Goal: Task Accomplishment & Management: Use online tool/utility

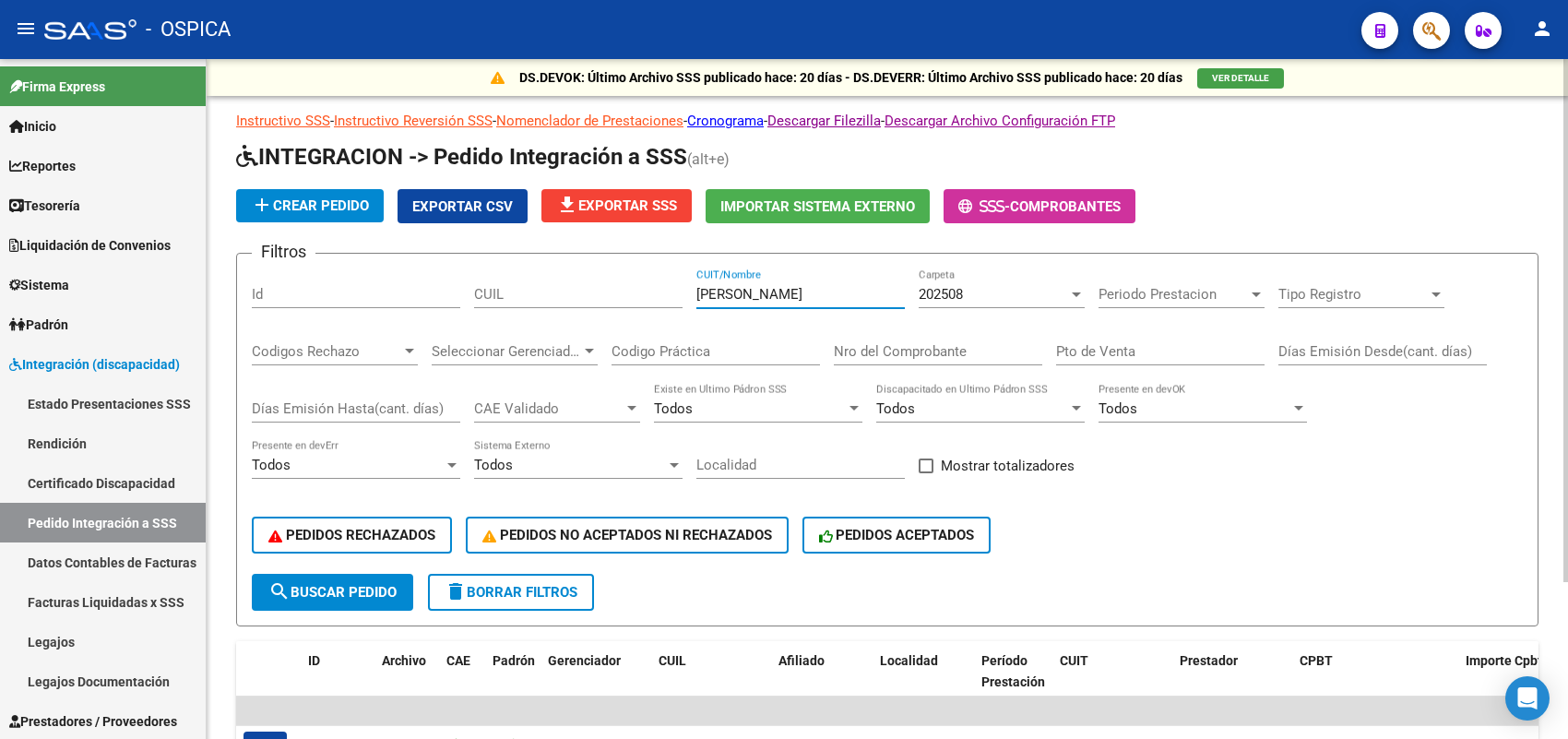
drag, startPoint x: 785, startPoint y: 292, endPoint x: 459, endPoint y: 289, distance: 326.0
click at [459, 289] on div "Filtros Id CUIL canossa CUIT/Nombre 202508 Carpeta Periodo Prestacion Periodo P…" at bounding box center [886, 420] width 1271 height 305
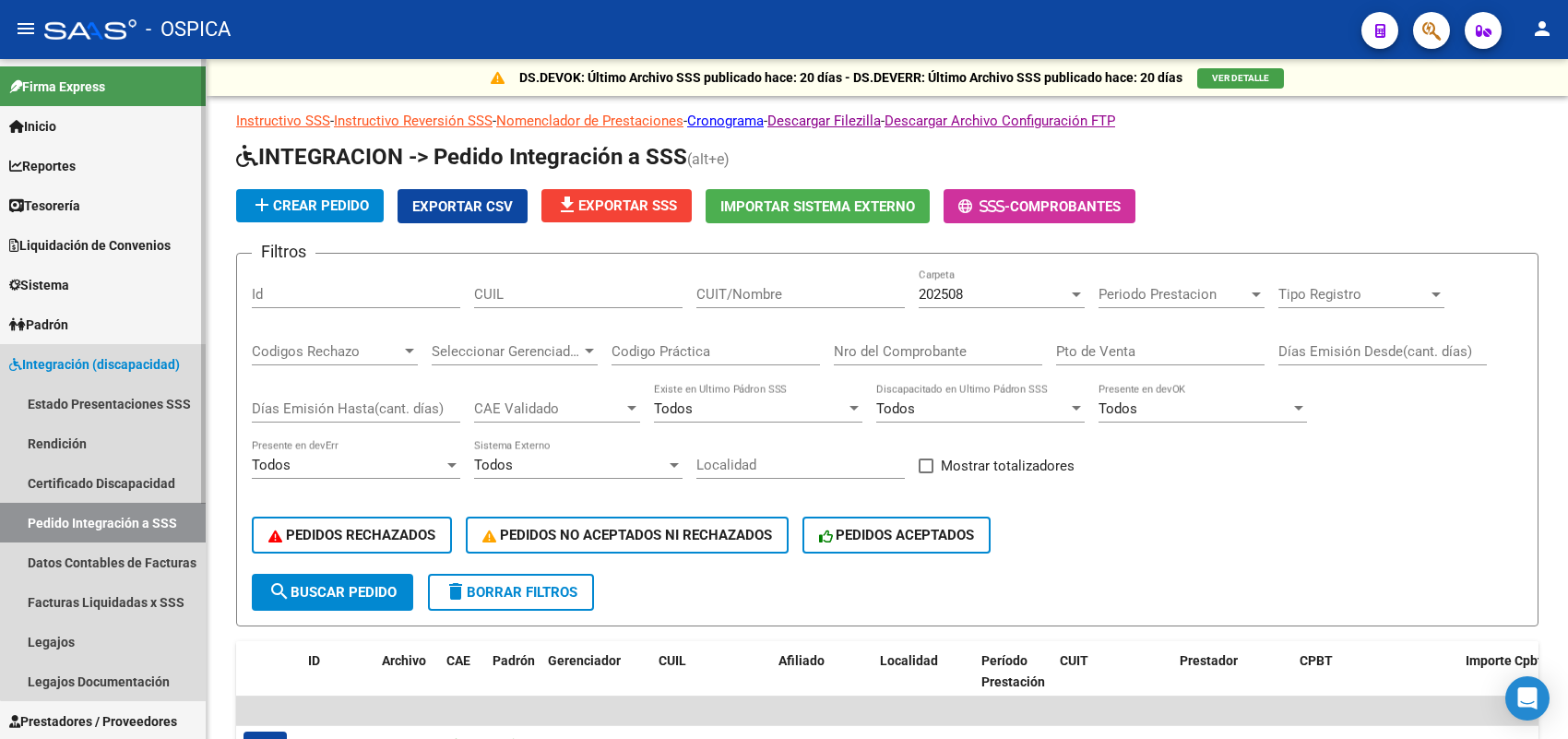
click at [103, 519] on link "Pedido Integración a SSS" at bounding box center [102, 522] width 205 height 39
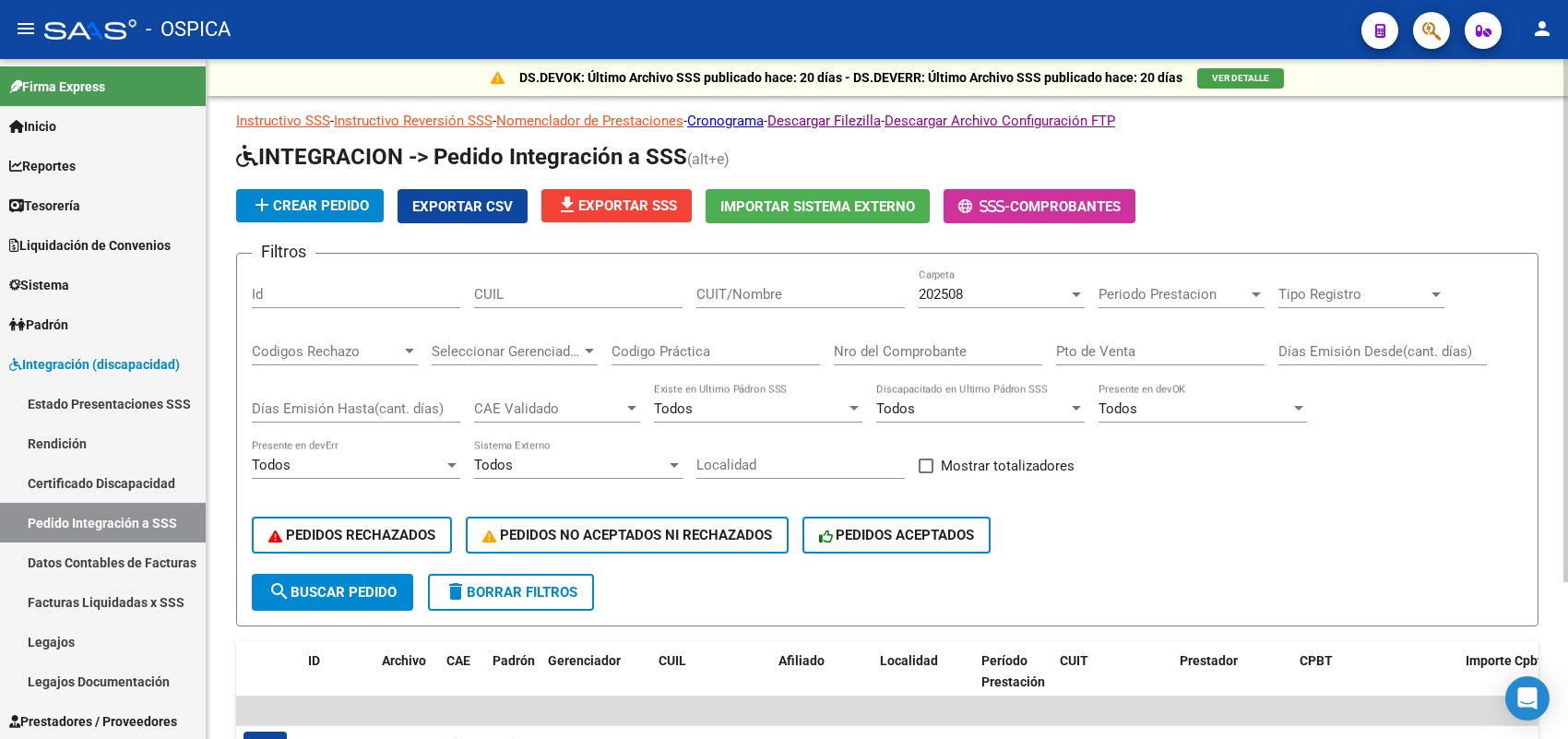
click at [955, 297] on span "202508" at bounding box center [940, 294] width 44 height 17
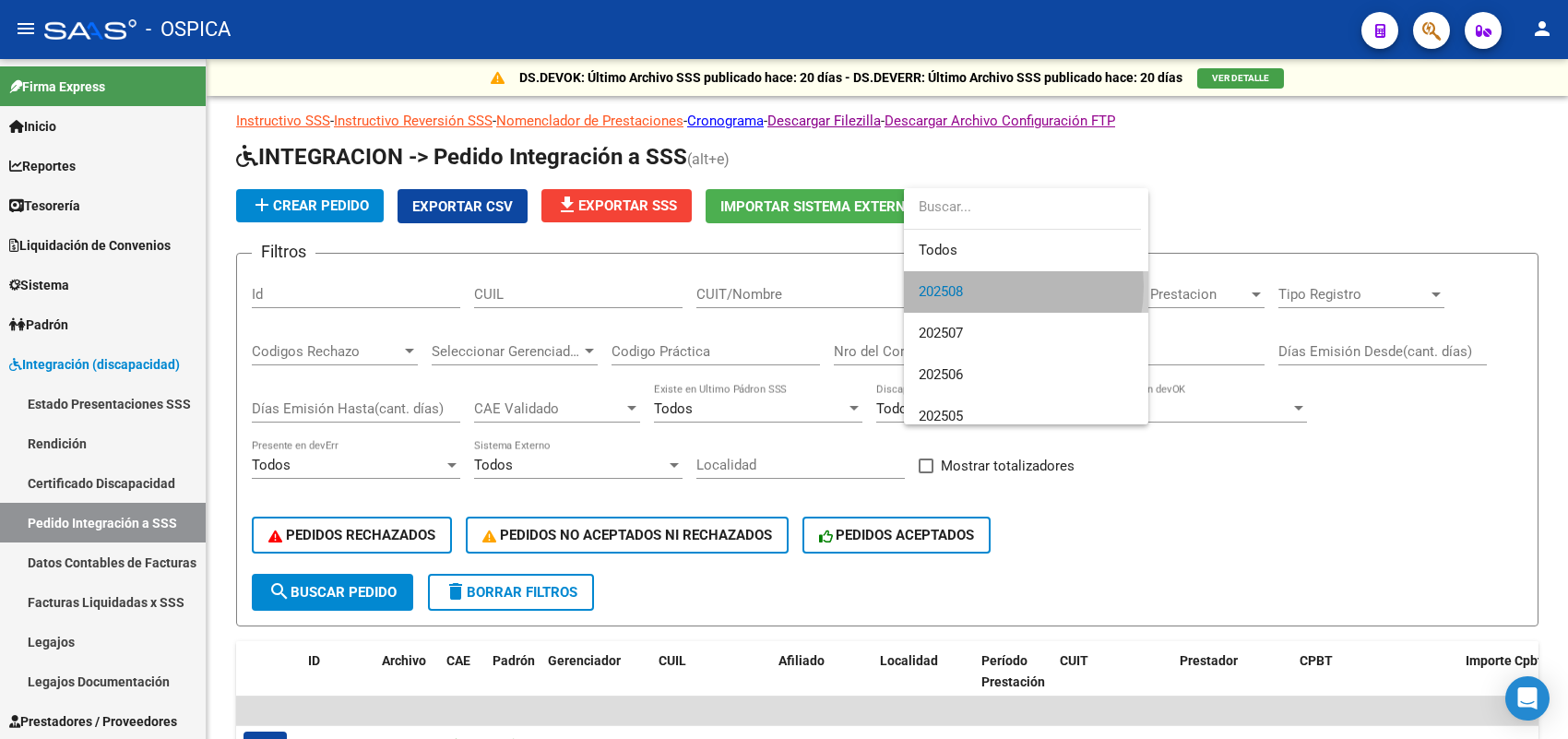
click at [978, 286] on span "202508" at bounding box center [1025, 292] width 215 height 41
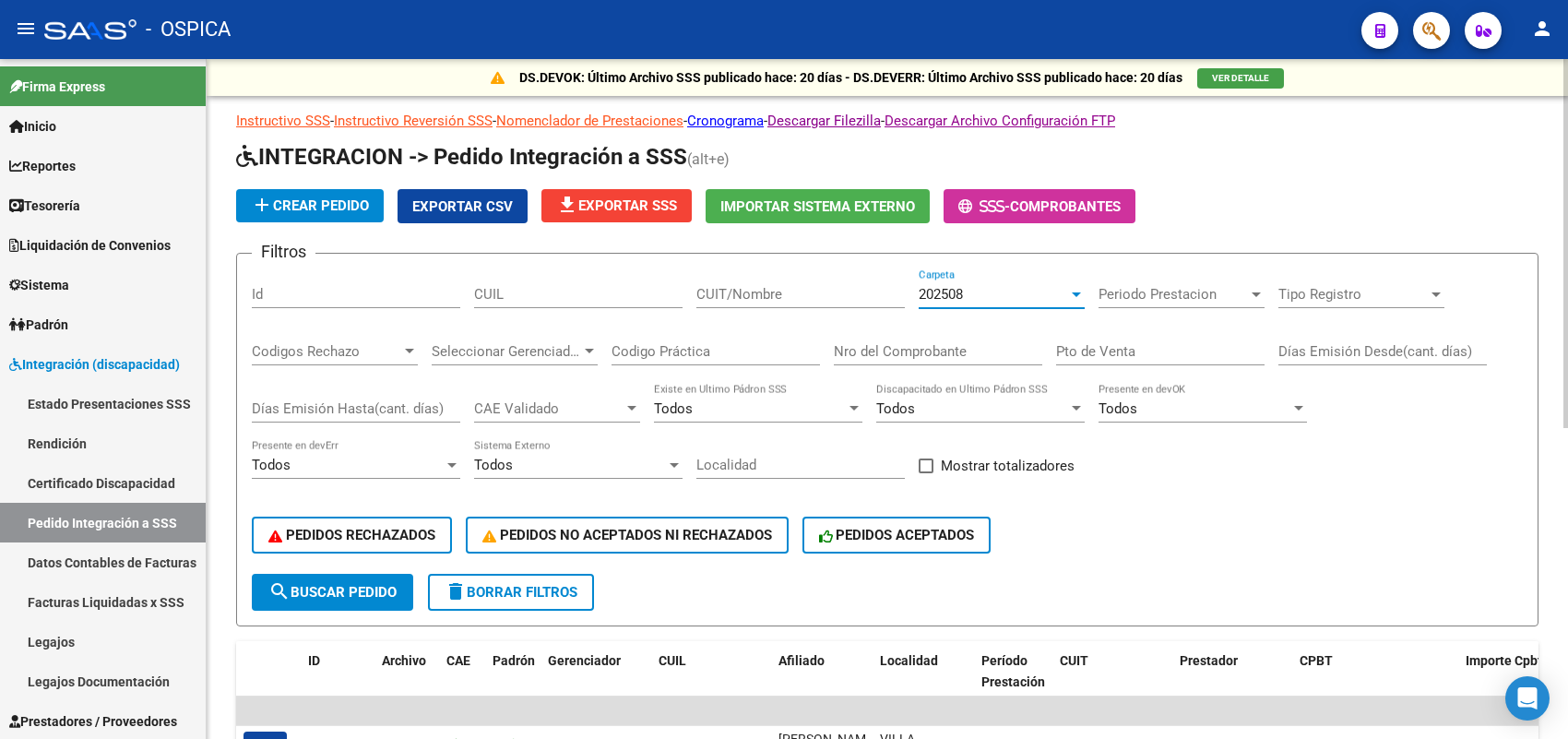
click at [1003, 291] on div "202508" at bounding box center [992, 294] width 149 height 17
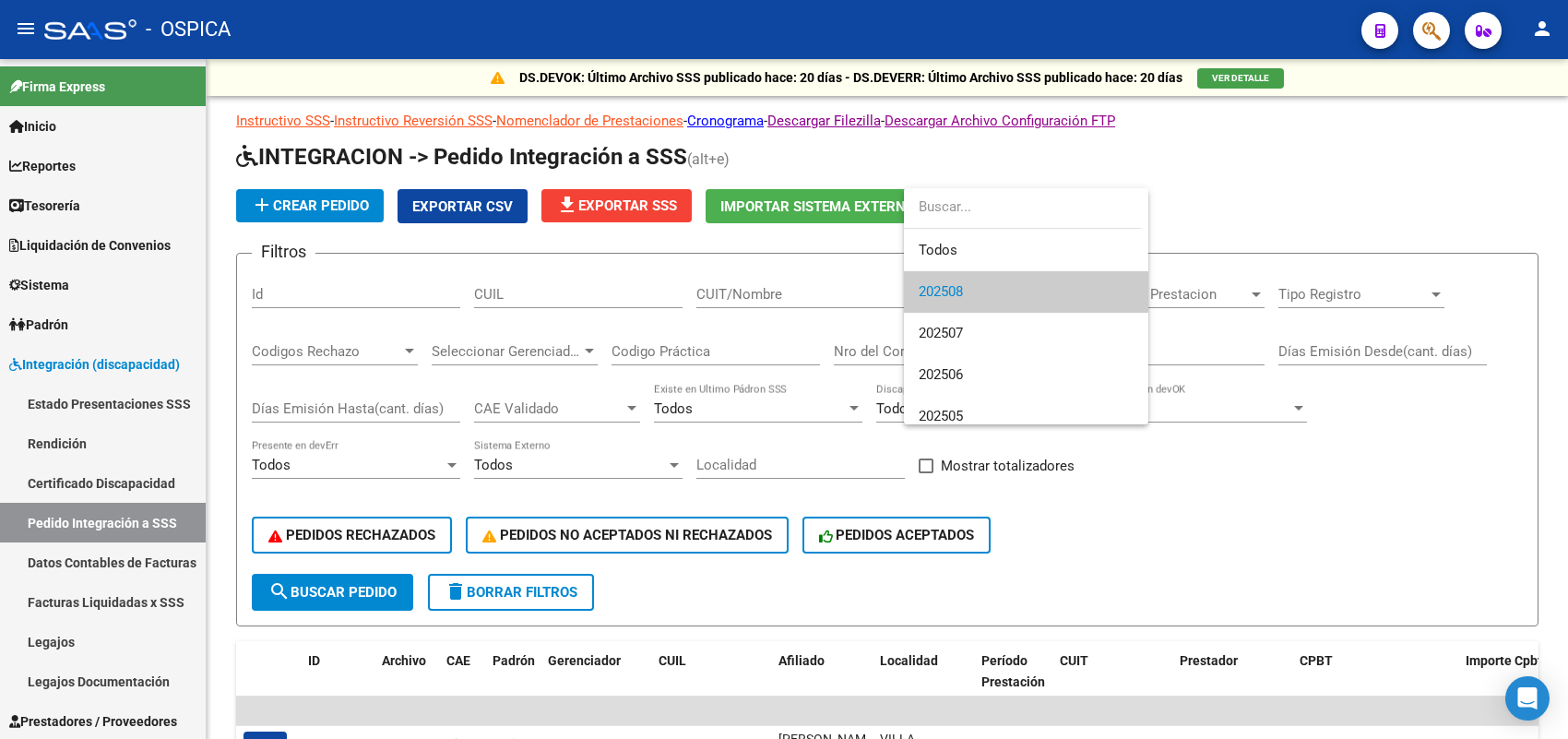
click at [996, 296] on span "202508" at bounding box center [1025, 292] width 215 height 41
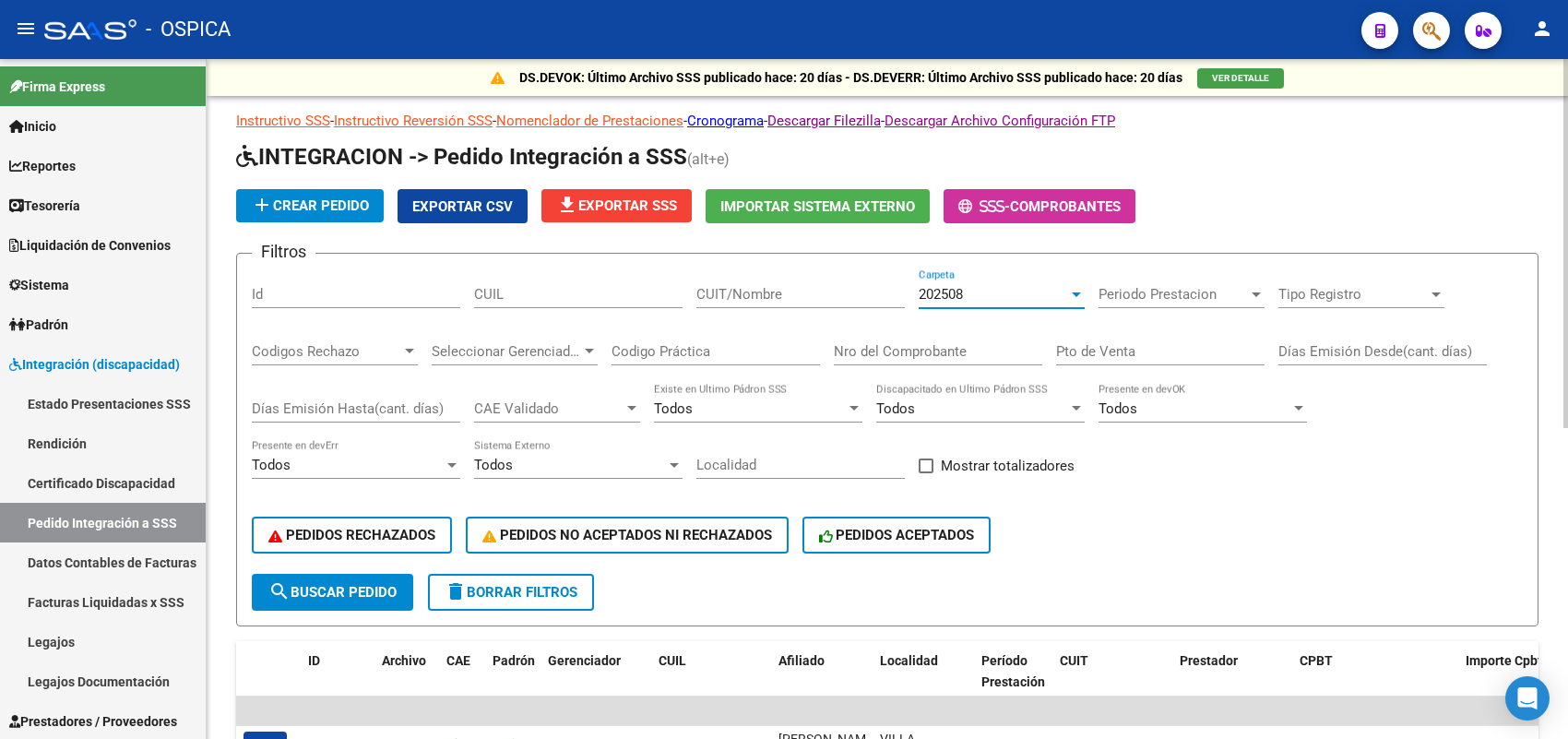
click at [337, 595] on button "search Buscar Pedido" at bounding box center [332, 592] width 161 height 37
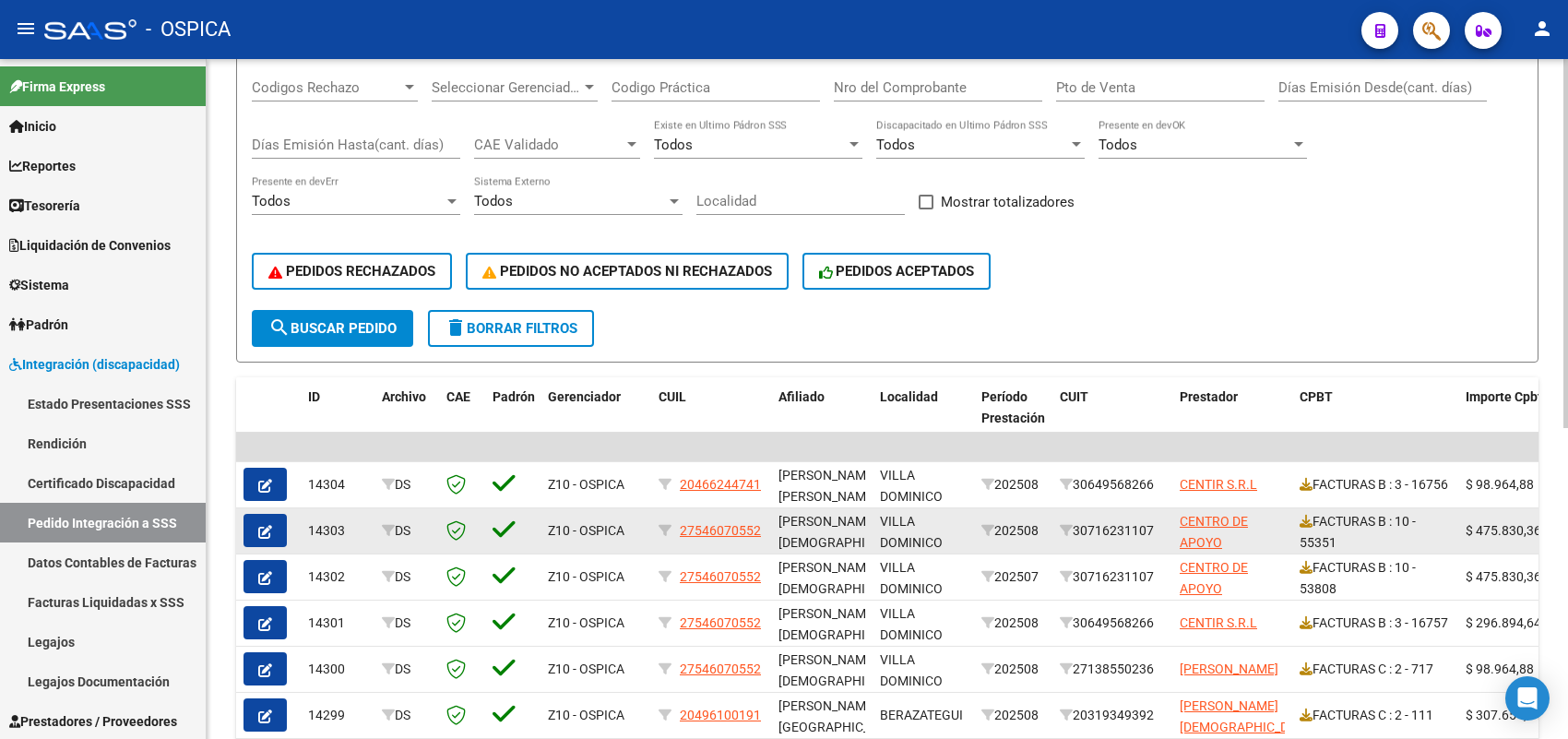
scroll to position [231, 0]
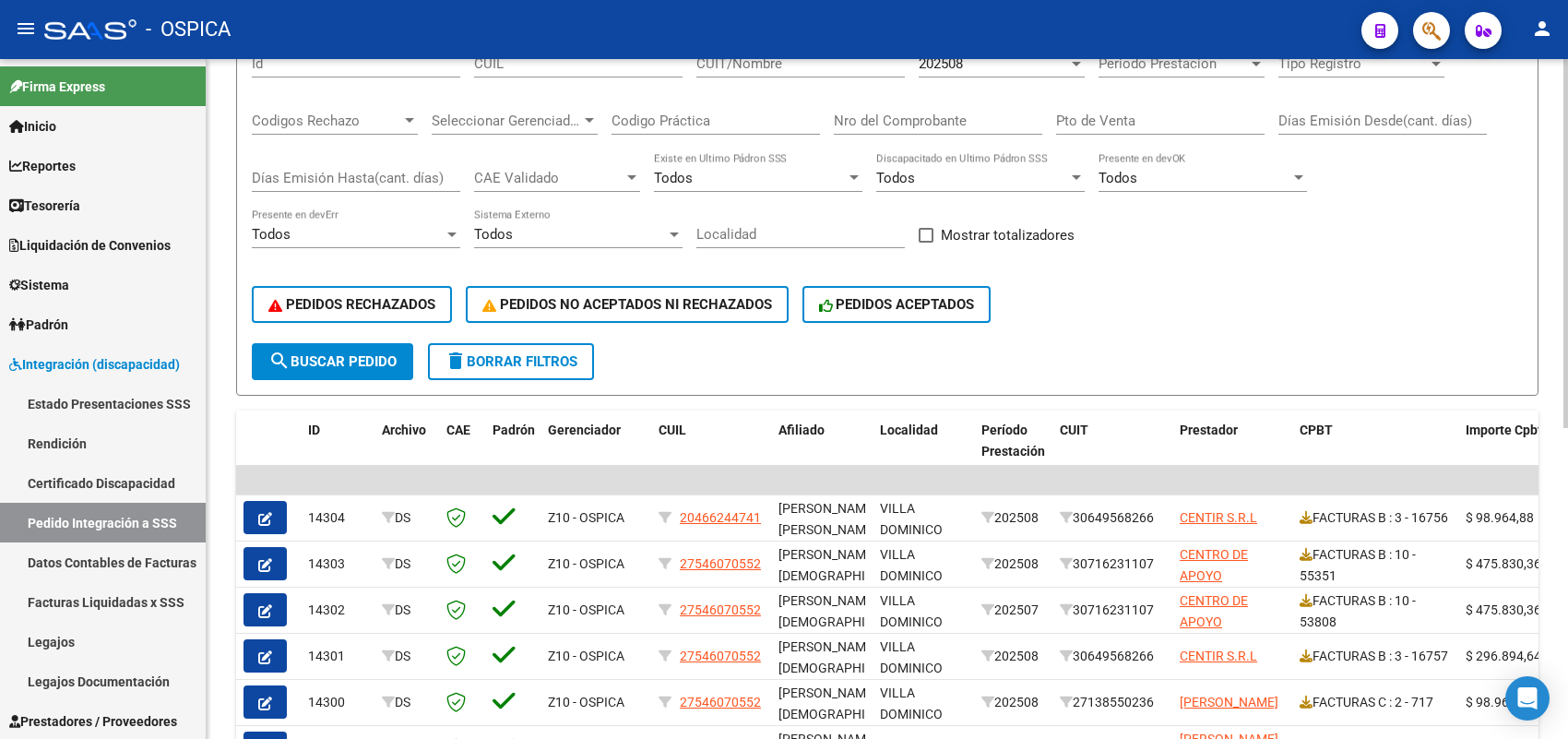
click at [369, 354] on span "search Buscar Pedido" at bounding box center [332, 362] width 128 height 17
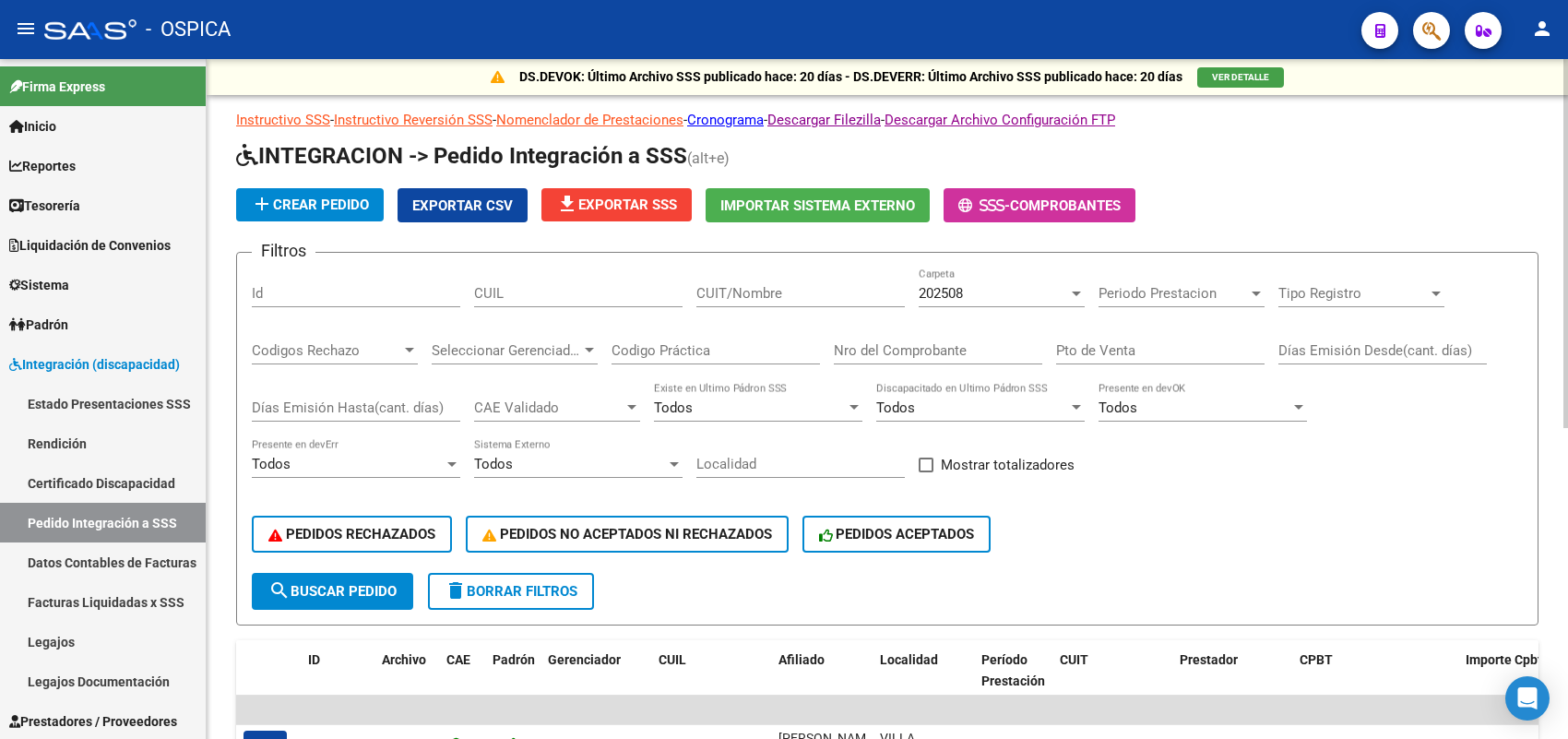
scroll to position [0, 0]
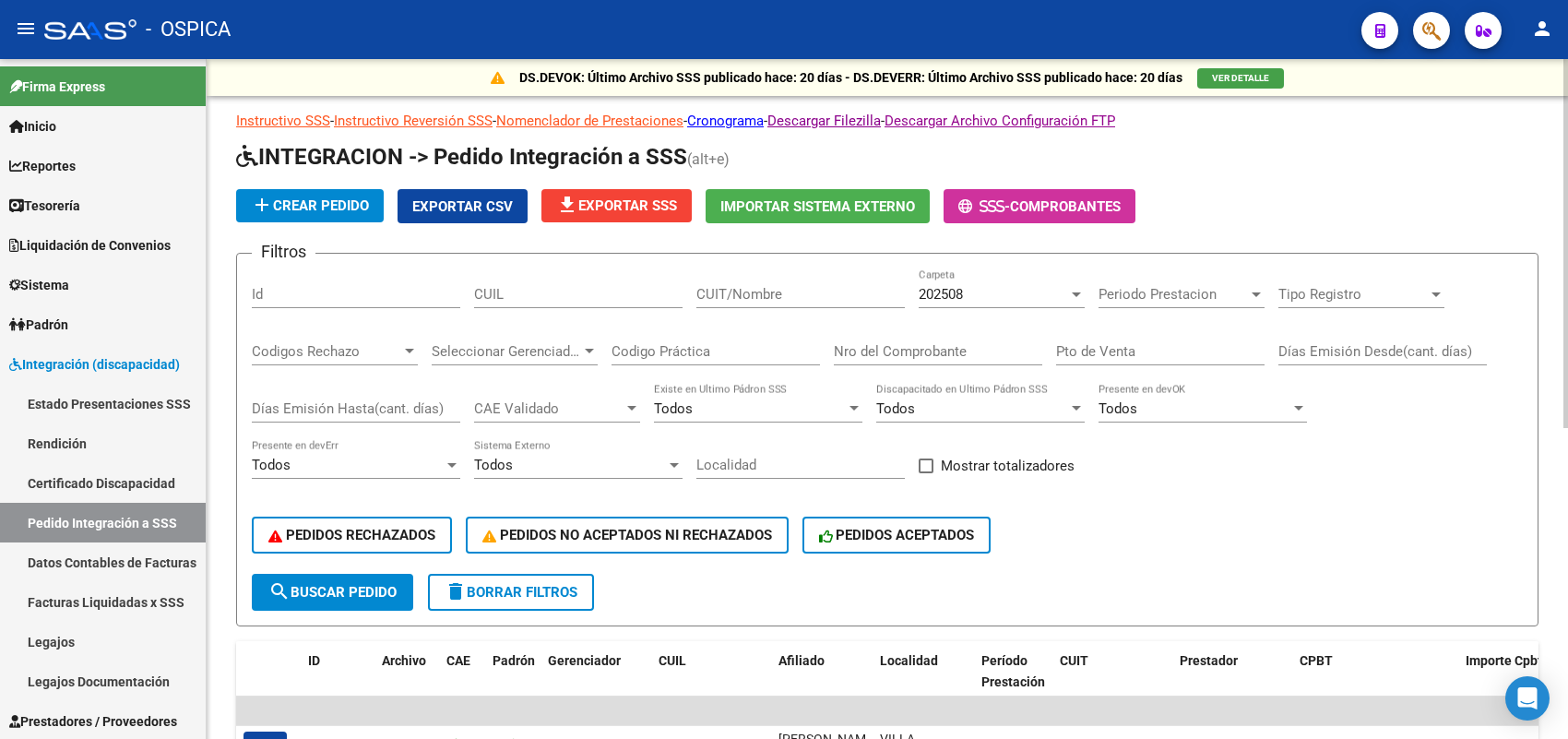
click at [972, 286] on div "202508" at bounding box center [992, 294] width 149 height 17
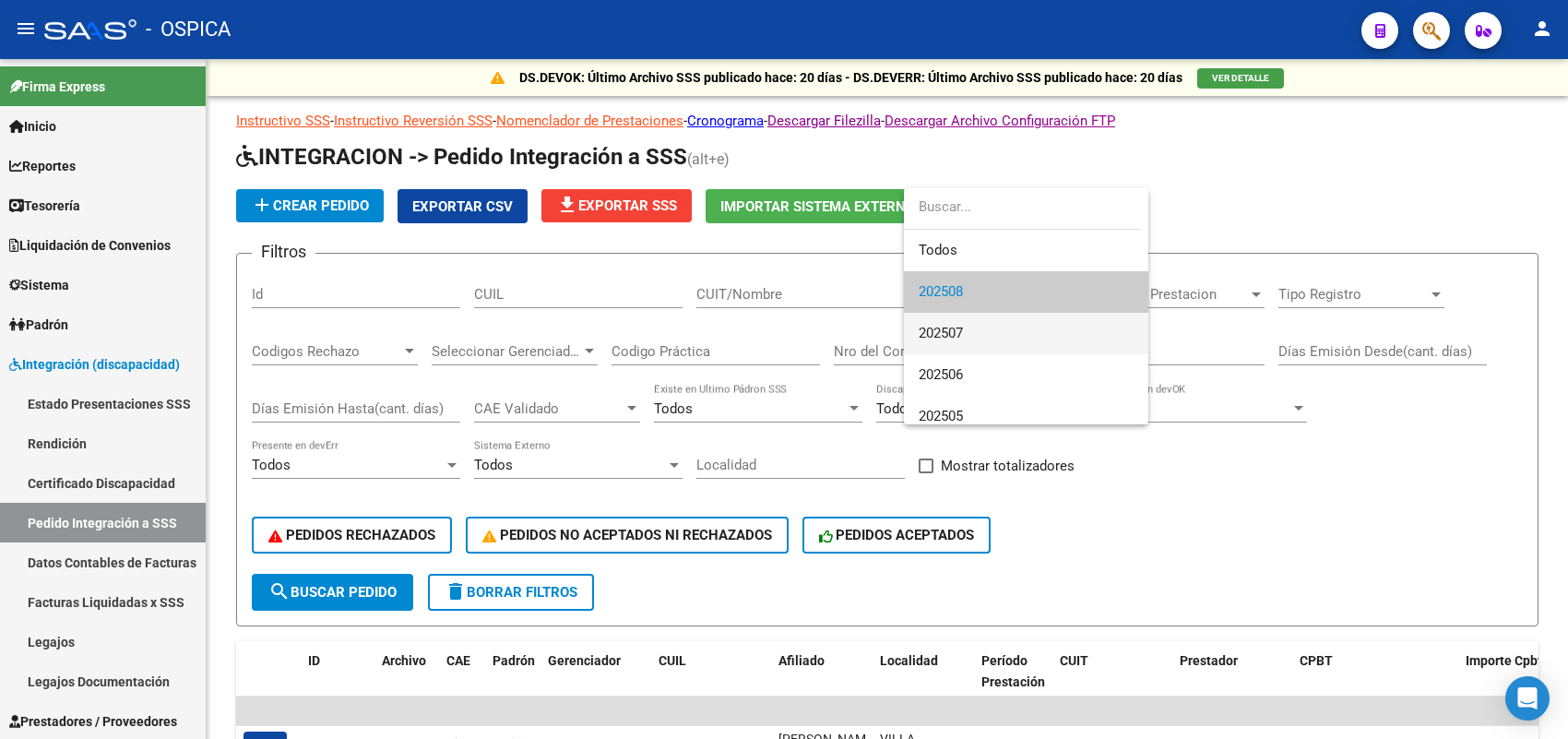
click at [969, 324] on span "202507" at bounding box center [1025, 333] width 215 height 41
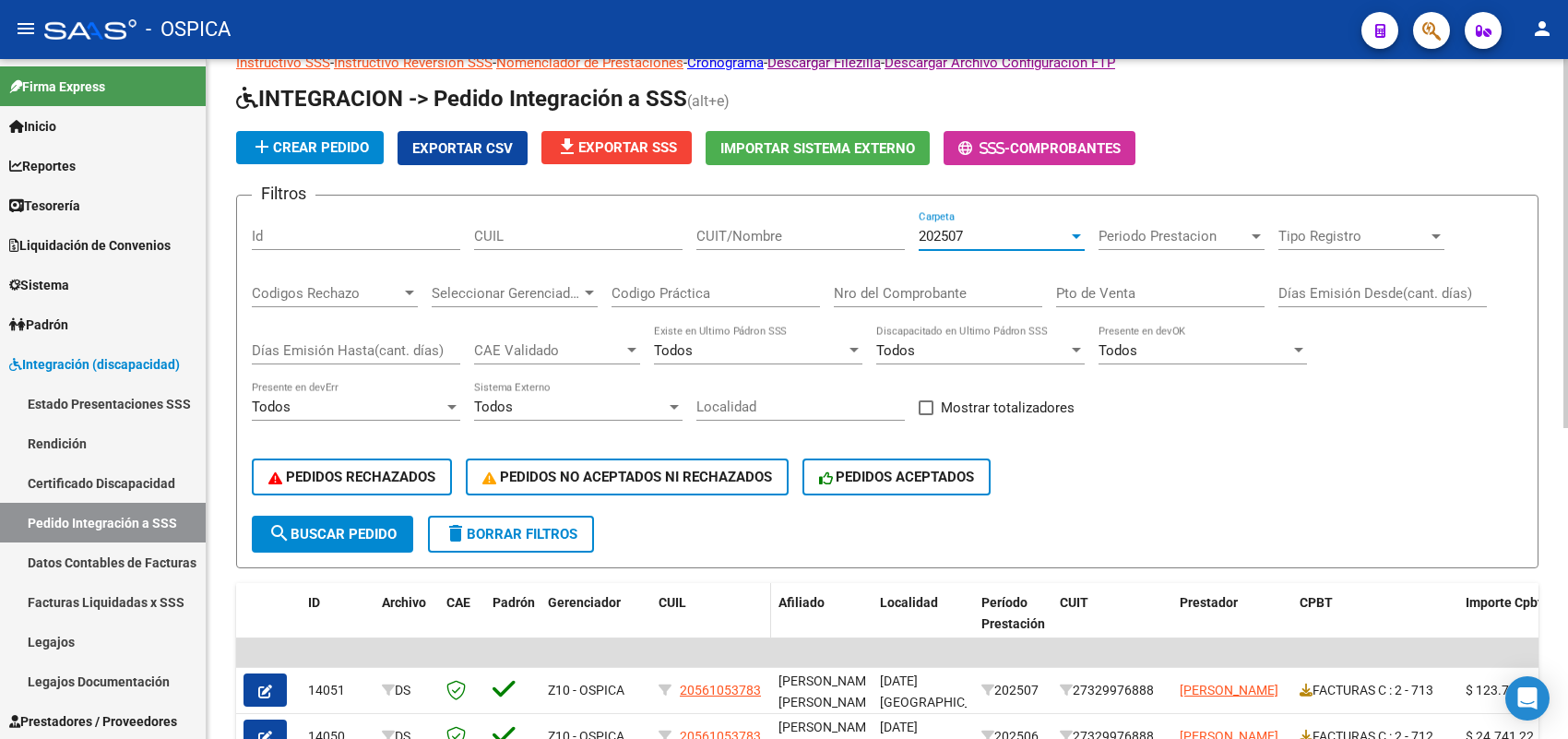
scroll to position [115, 0]
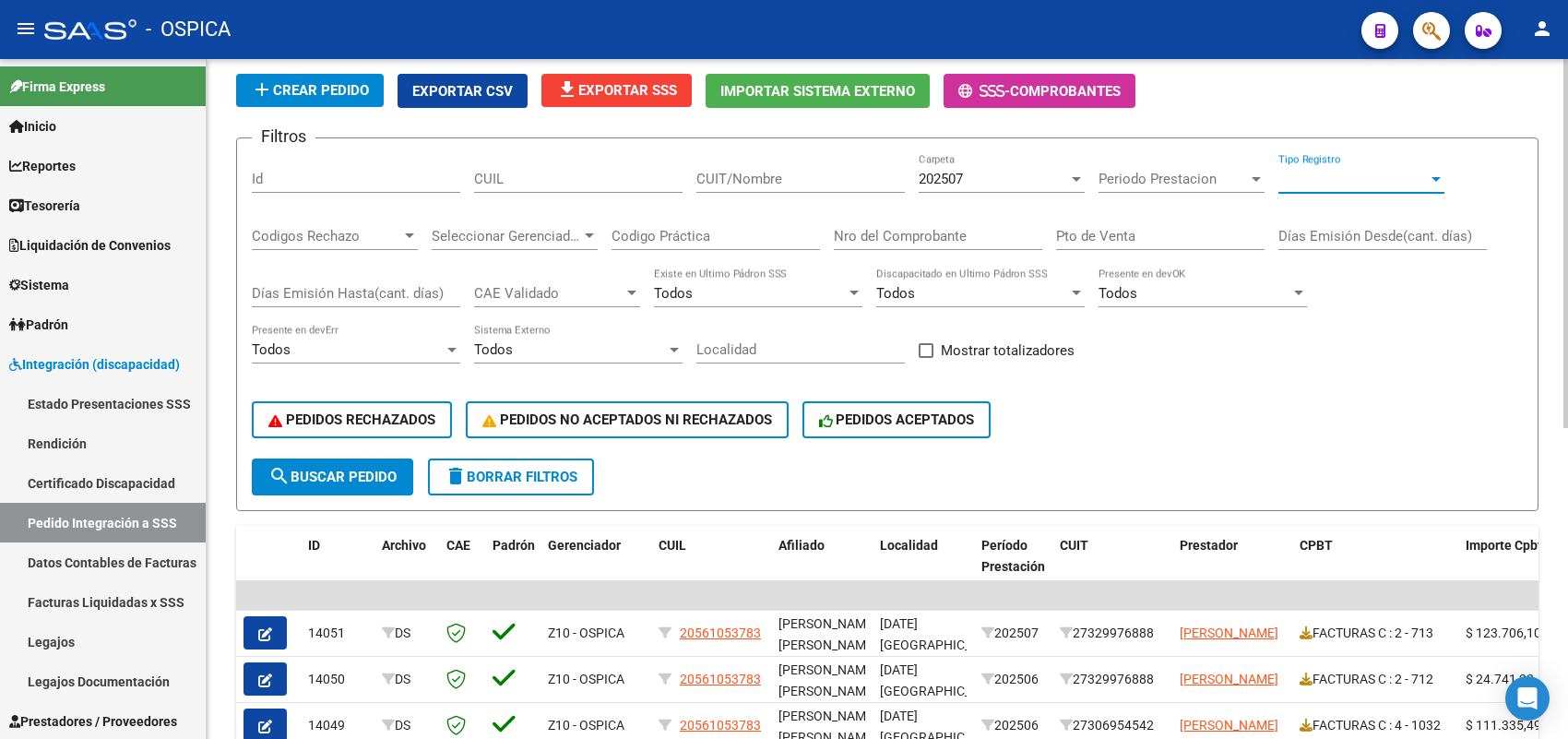
click at [1335, 173] on span "Tipo Registro" at bounding box center [1352, 179] width 149 height 17
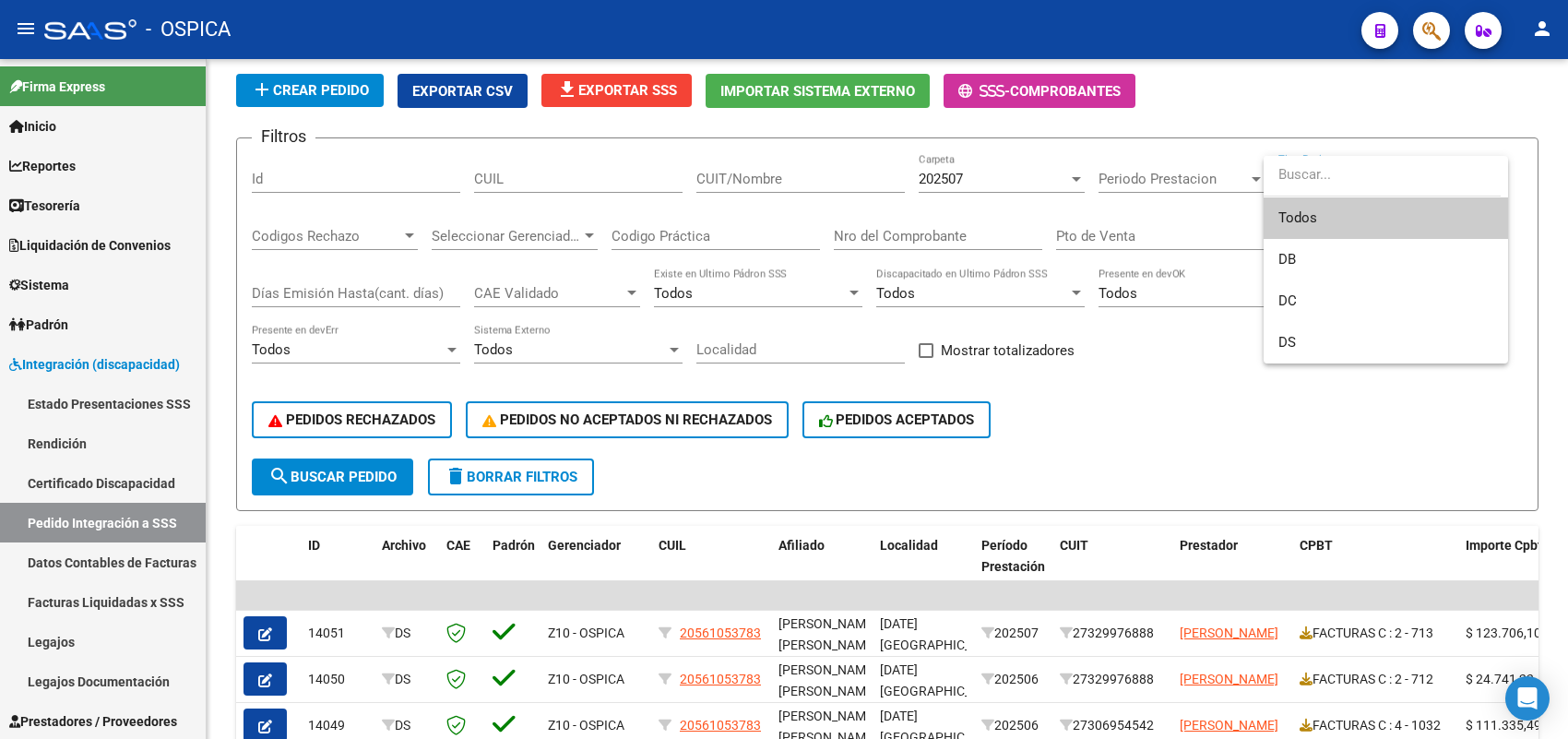
click at [1178, 392] on div at bounding box center [784, 370] width 1568 height 739
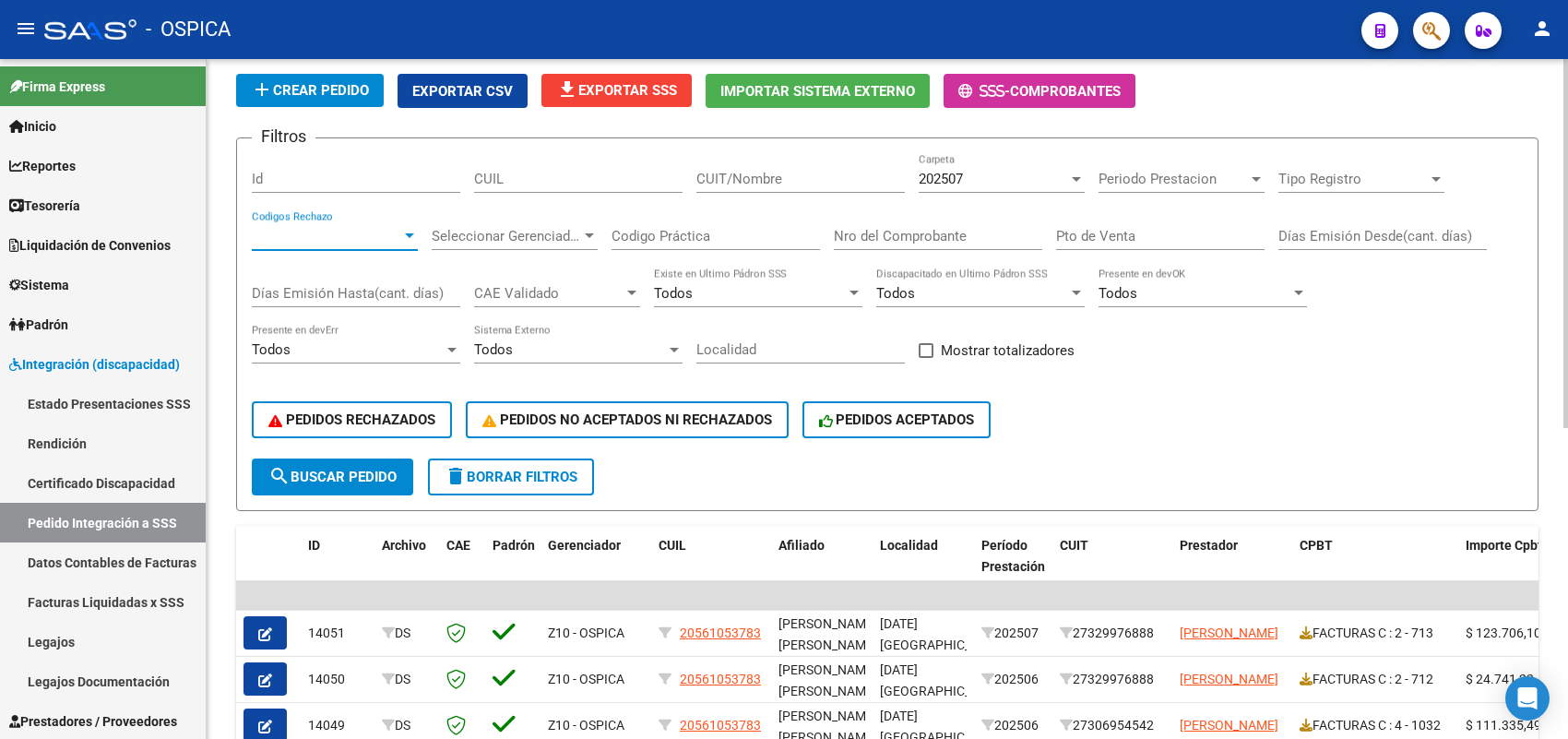
click at [387, 235] on span "Codigos Rechazo" at bounding box center [325, 236] width 149 height 17
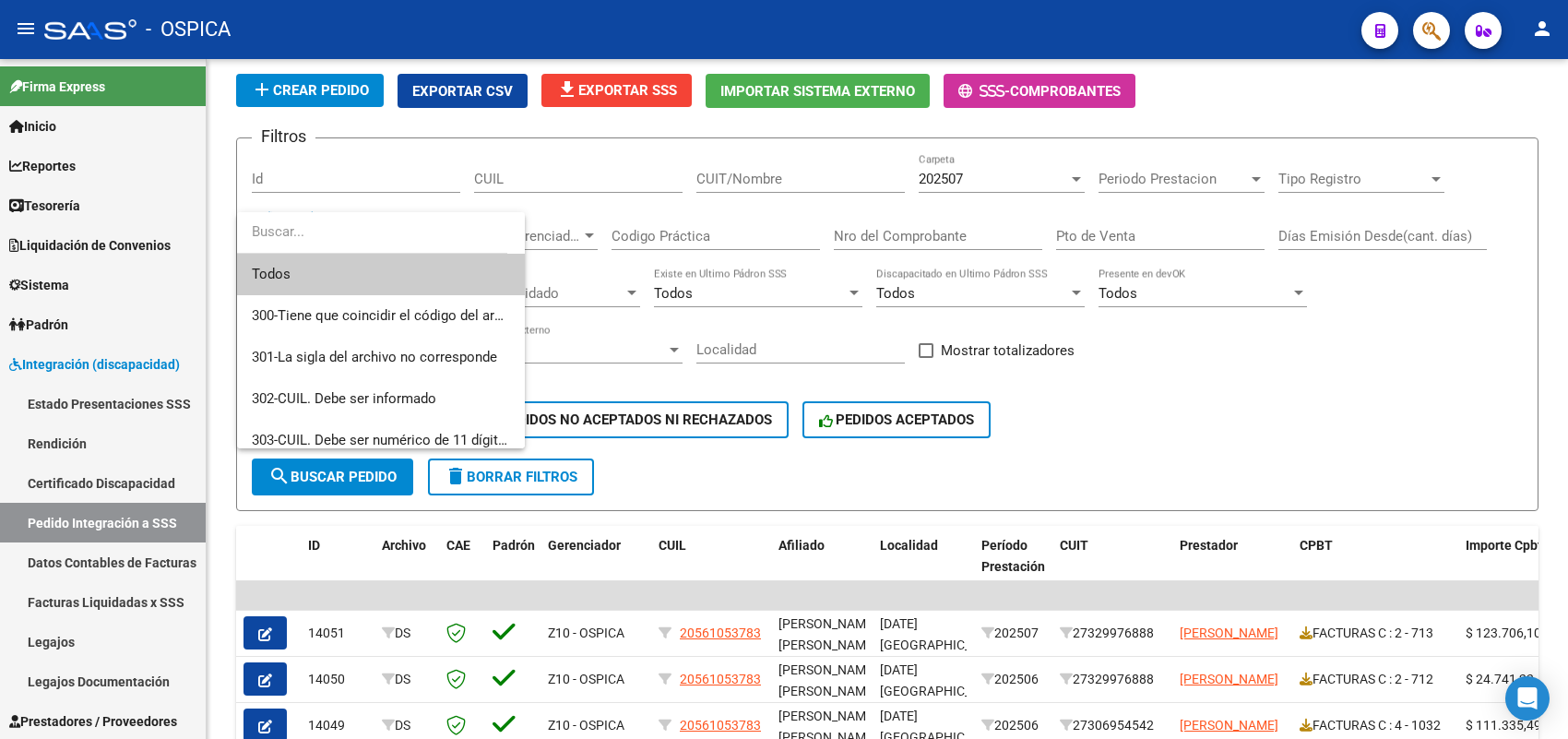
click at [383, 273] on span "Todos" at bounding box center [380, 274] width 258 height 41
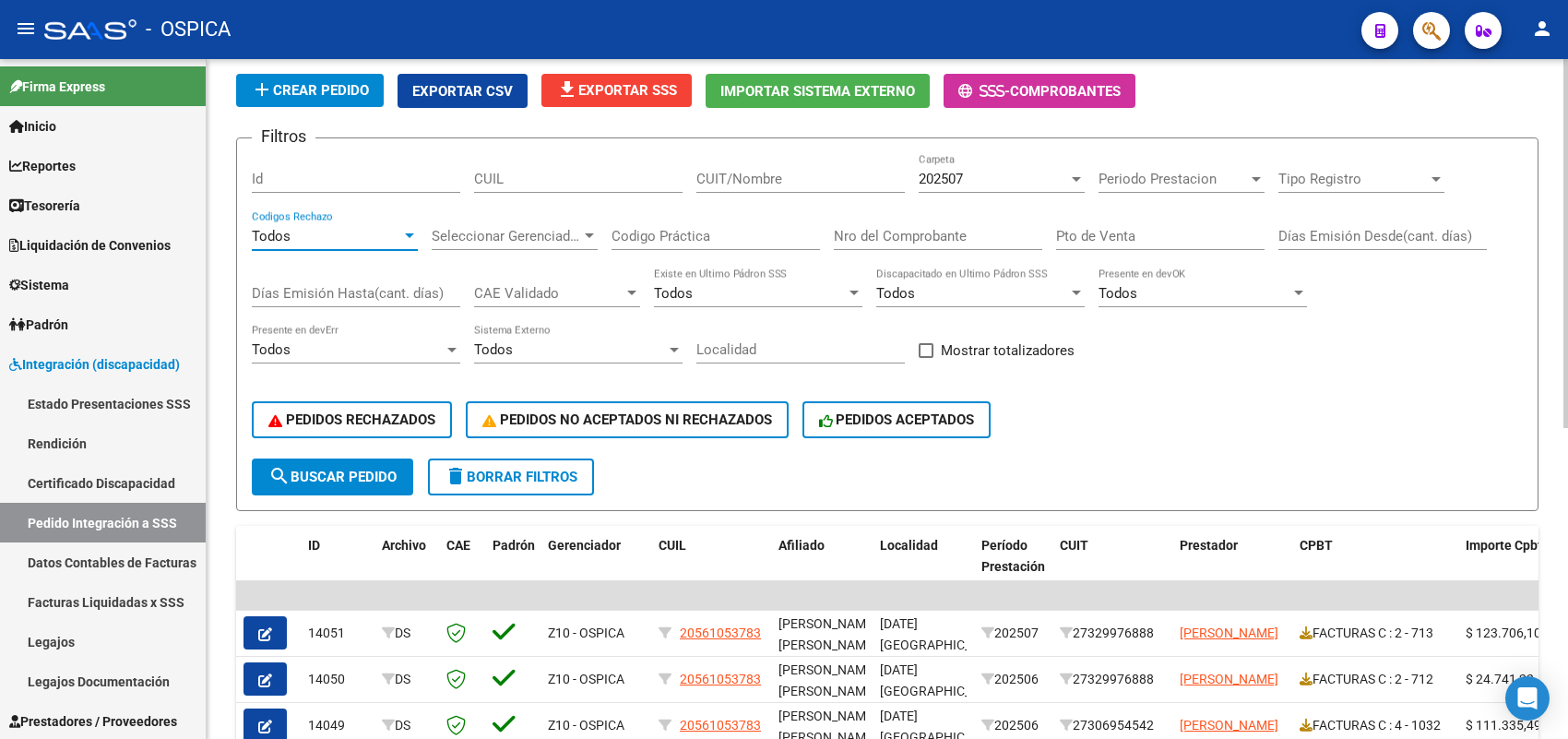
click at [387, 231] on div "Todos" at bounding box center [325, 236] width 149 height 17
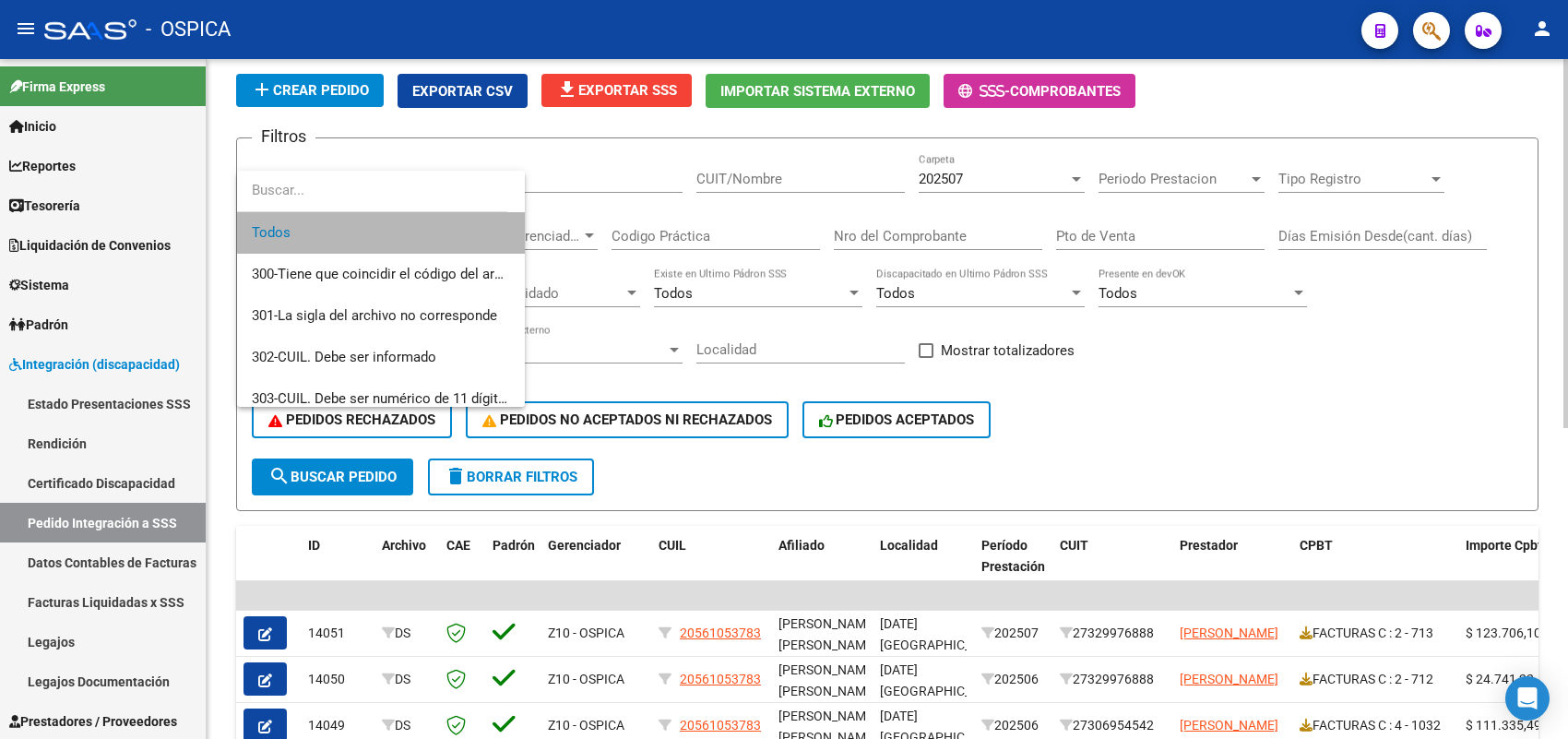
click at [387, 231] on span "Todos" at bounding box center [380, 233] width 258 height 41
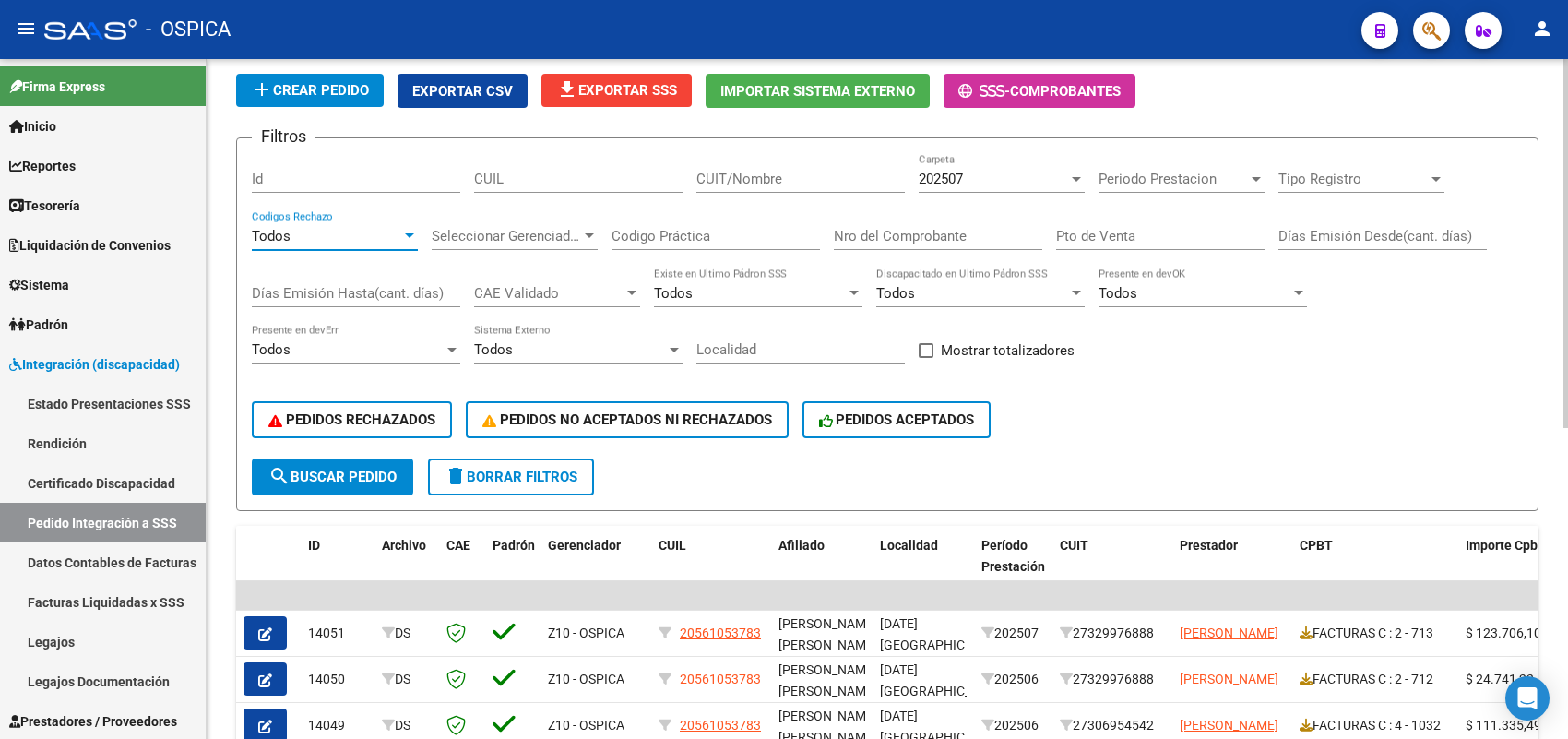
click at [309, 469] on span "search Buscar Pedido" at bounding box center [332, 477] width 128 height 17
click at [369, 233] on div "Todos" at bounding box center [325, 236] width 149 height 17
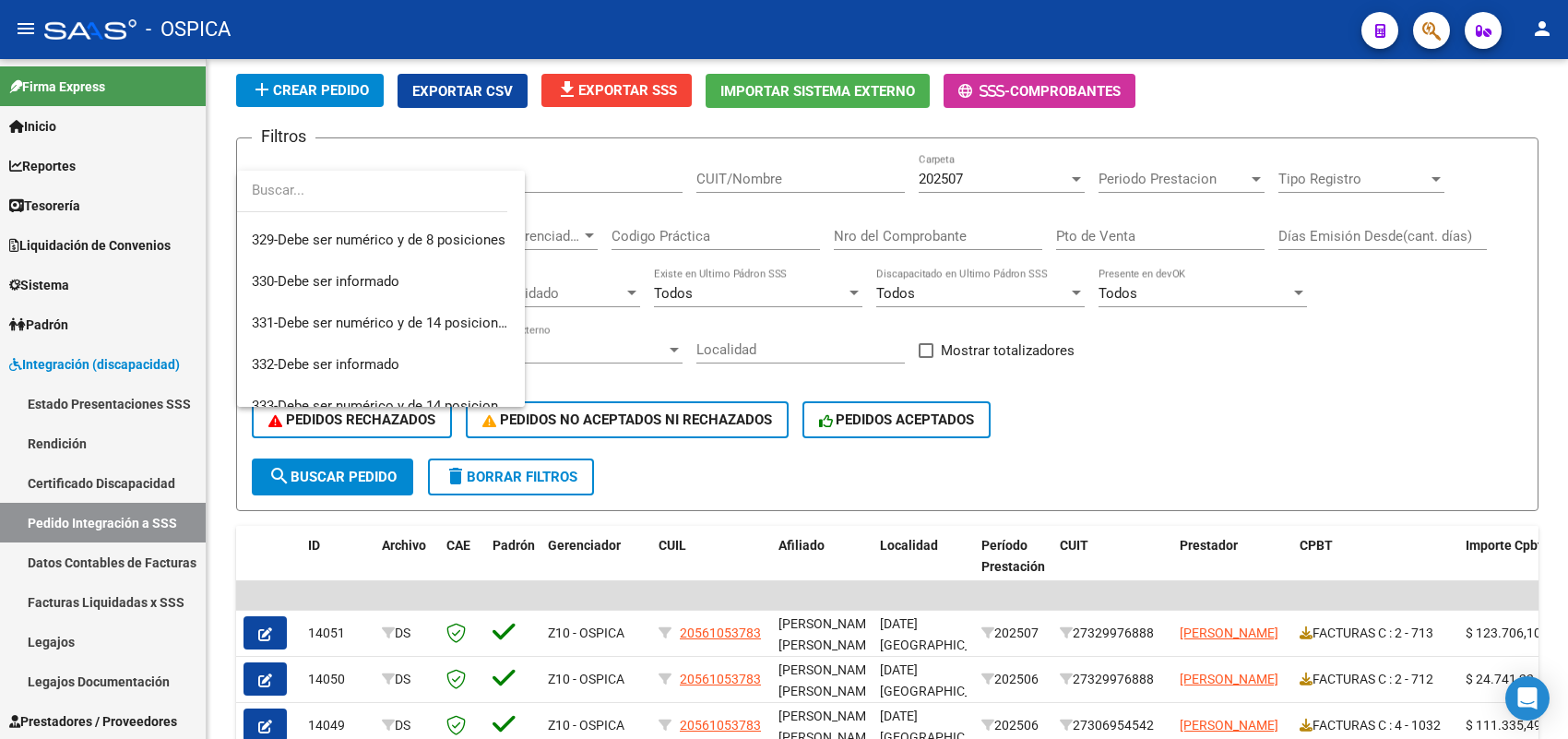
scroll to position [1499, 0]
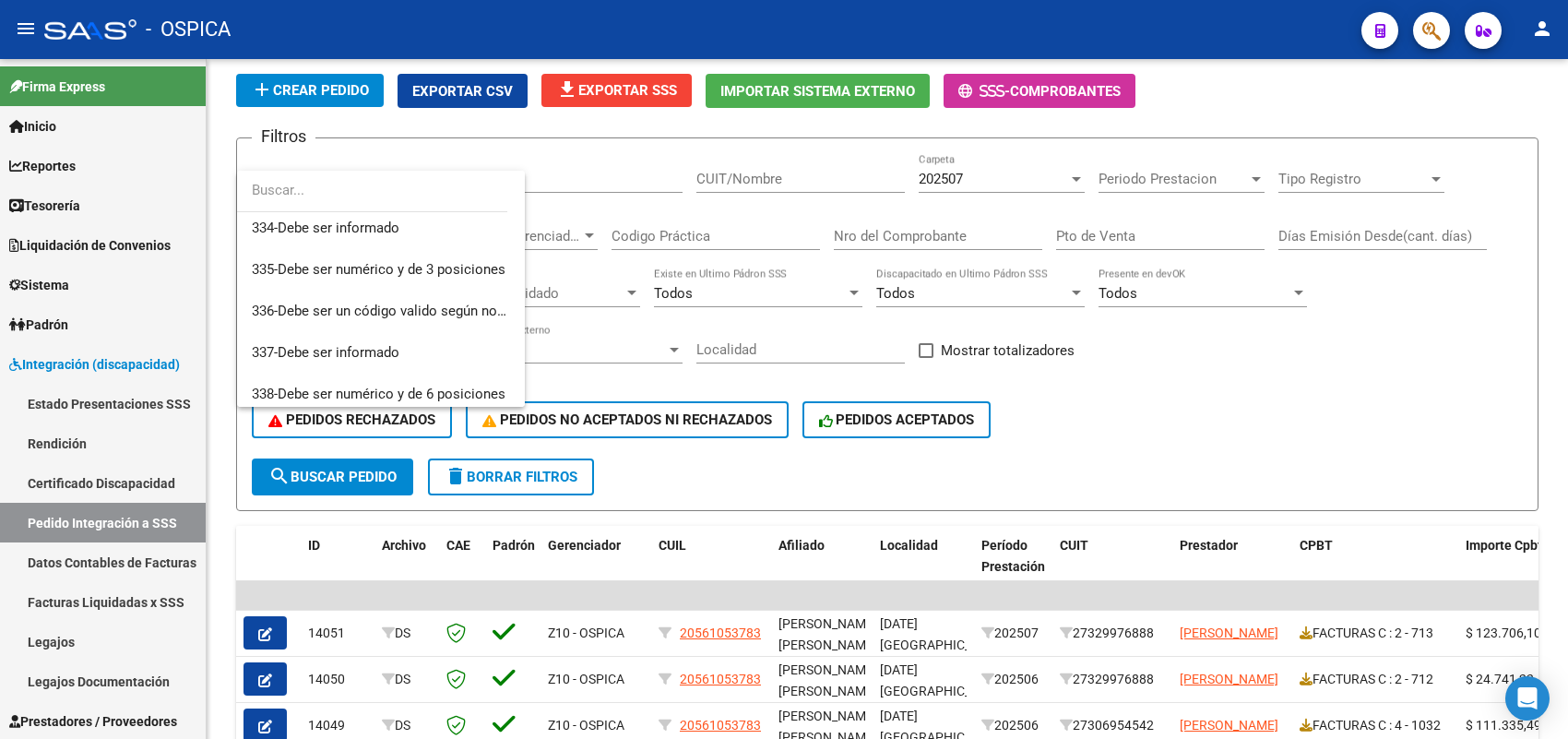
click at [673, 461] on div at bounding box center [784, 370] width 1568 height 739
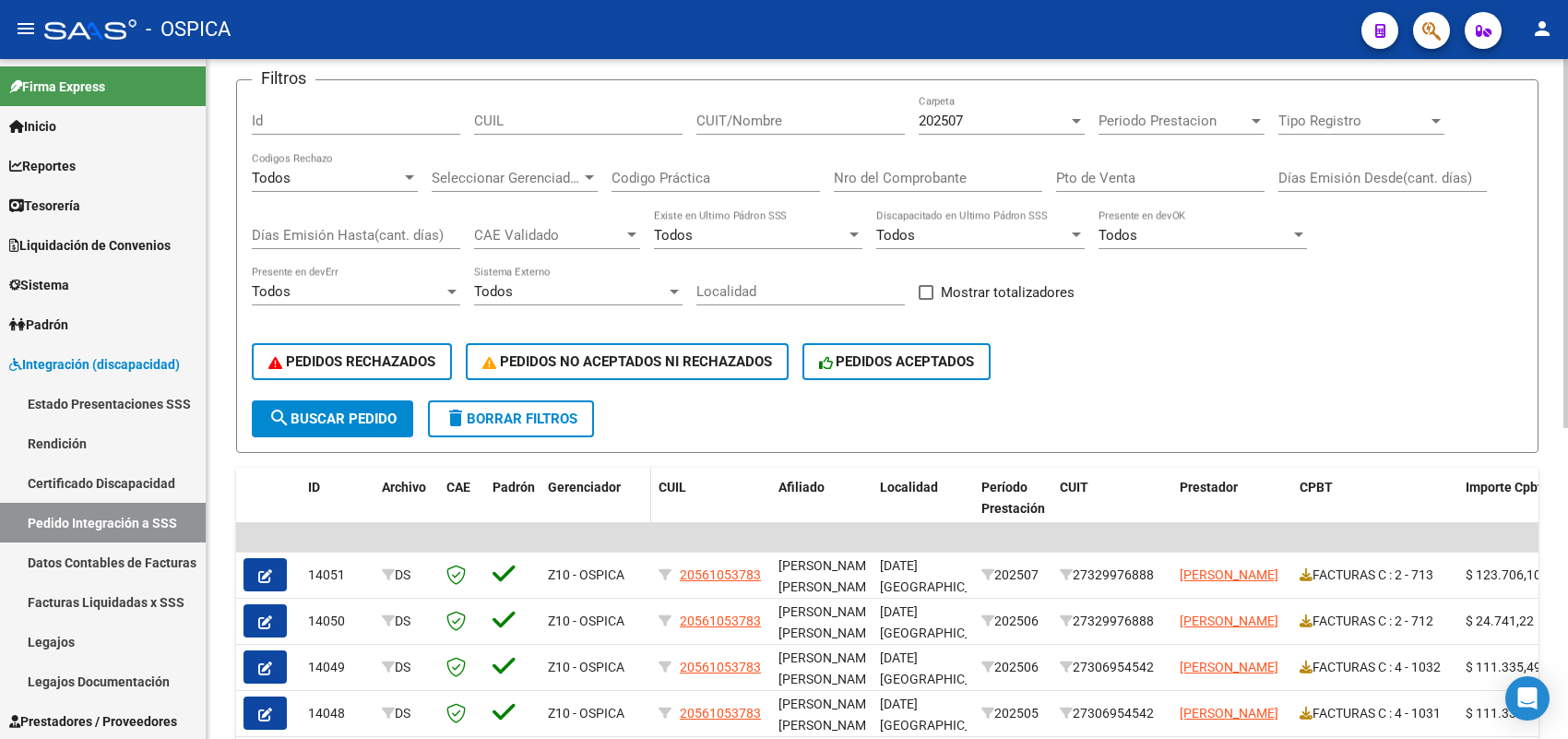
scroll to position [111, 0]
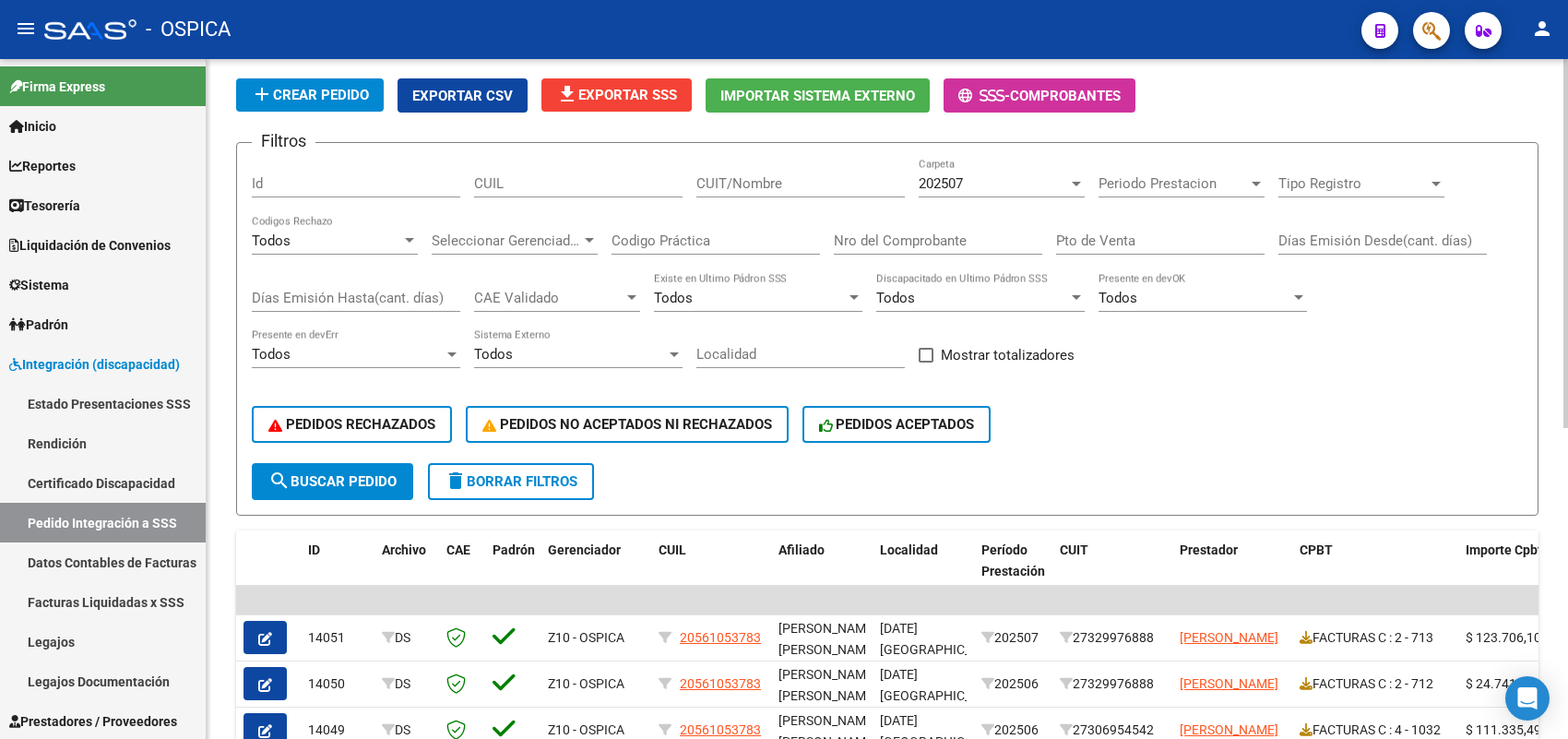
click at [580, 240] on span "Seleccionar Gerenciador" at bounding box center [505, 241] width 149 height 17
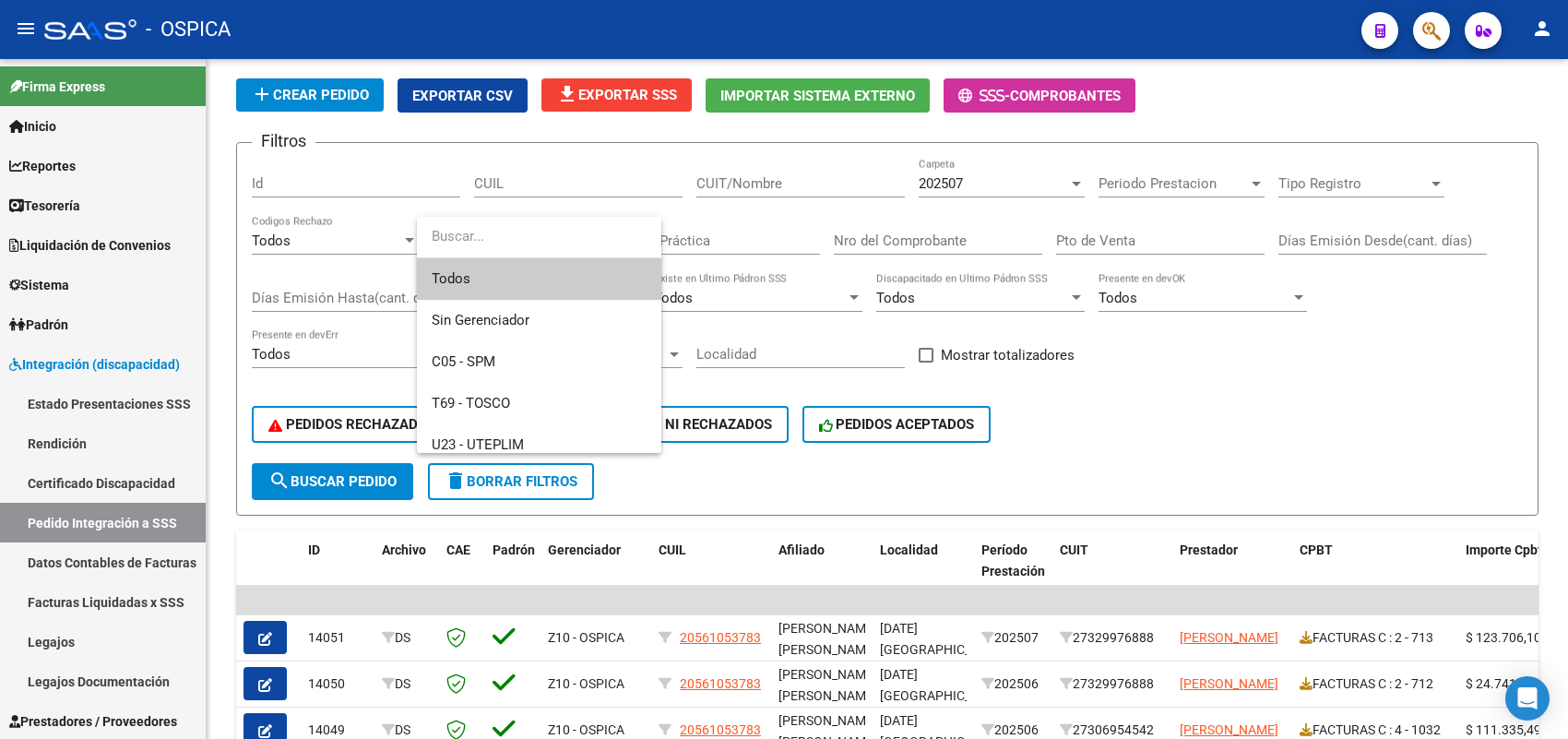
click at [1099, 394] on div at bounding box center [784, 370] width 1568 height 739
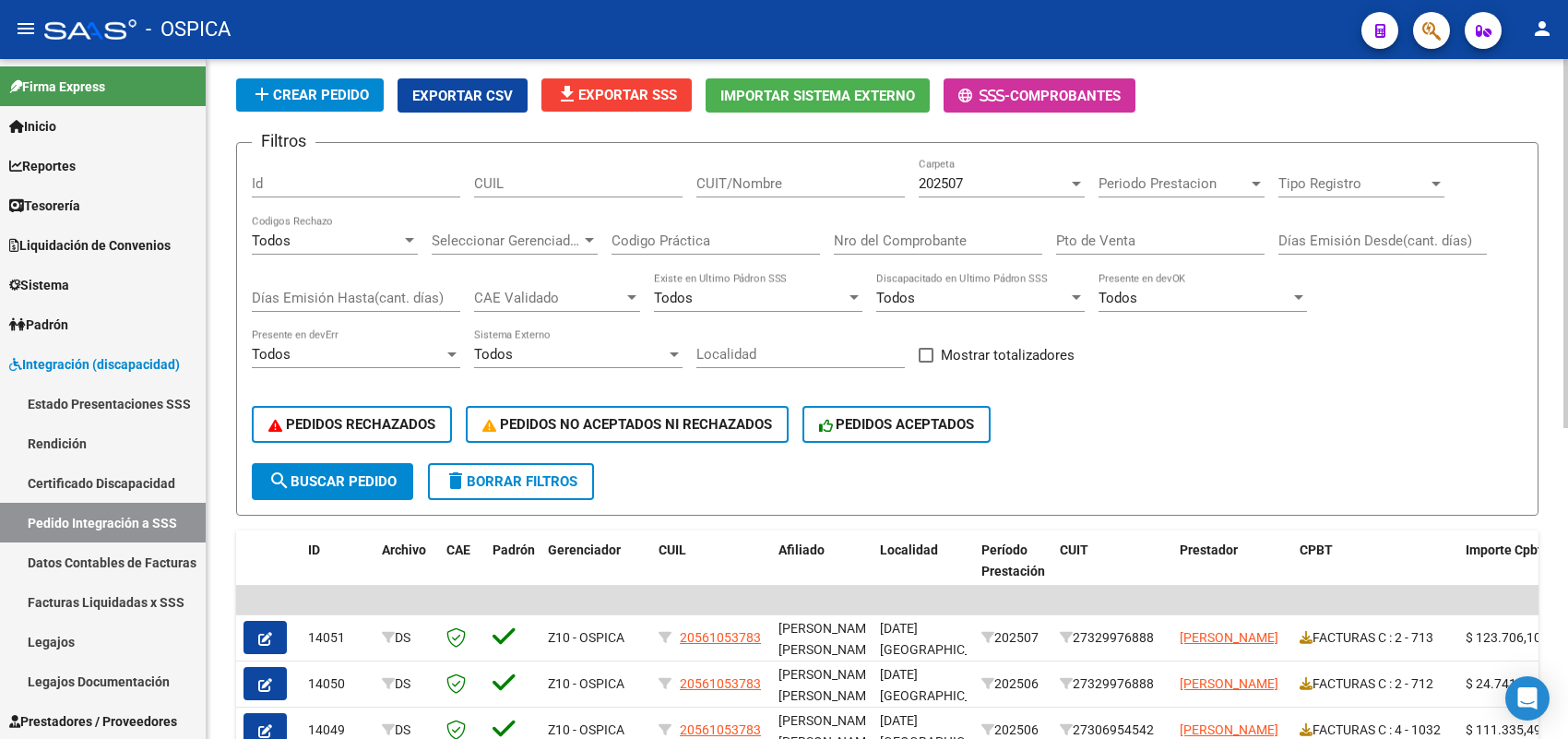
click at [698, 233] on input "Codigo Práctica" at bounding box center [716, 241] width 208 height 17
click at [896, 236] on input "Nro del Comprobante" at bounding box center [938, 241] width 208 height 17
click at [401, 346] on div "Todos" at bounding box center [347, 354] width 192 height 17
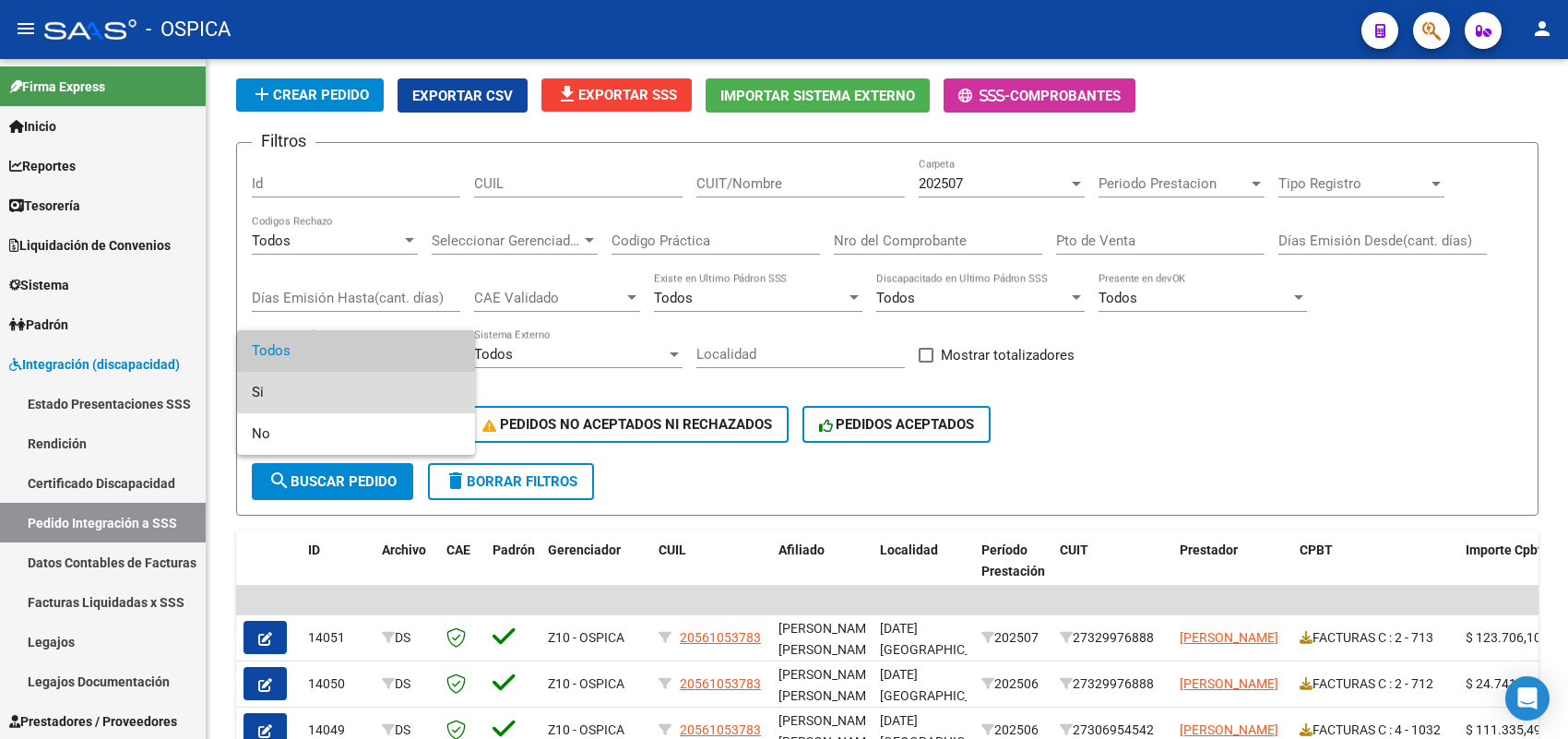
click at [369, 379] on span "Si" at bounding box center [355, 392] width 208 height 41
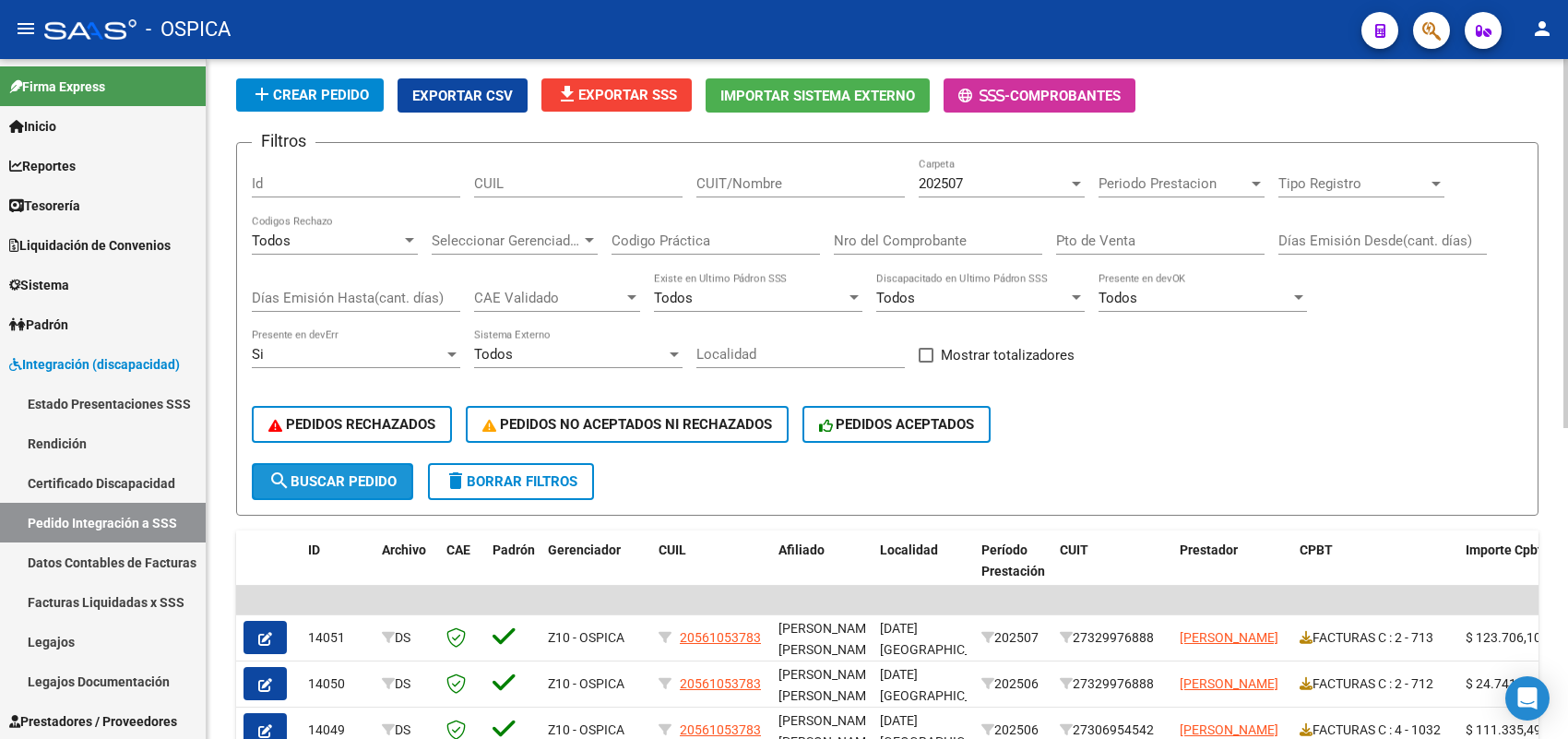
click at [366, 477] on span "search Buscar Pedido" at bounding box center [332, 481] width 128 height 17
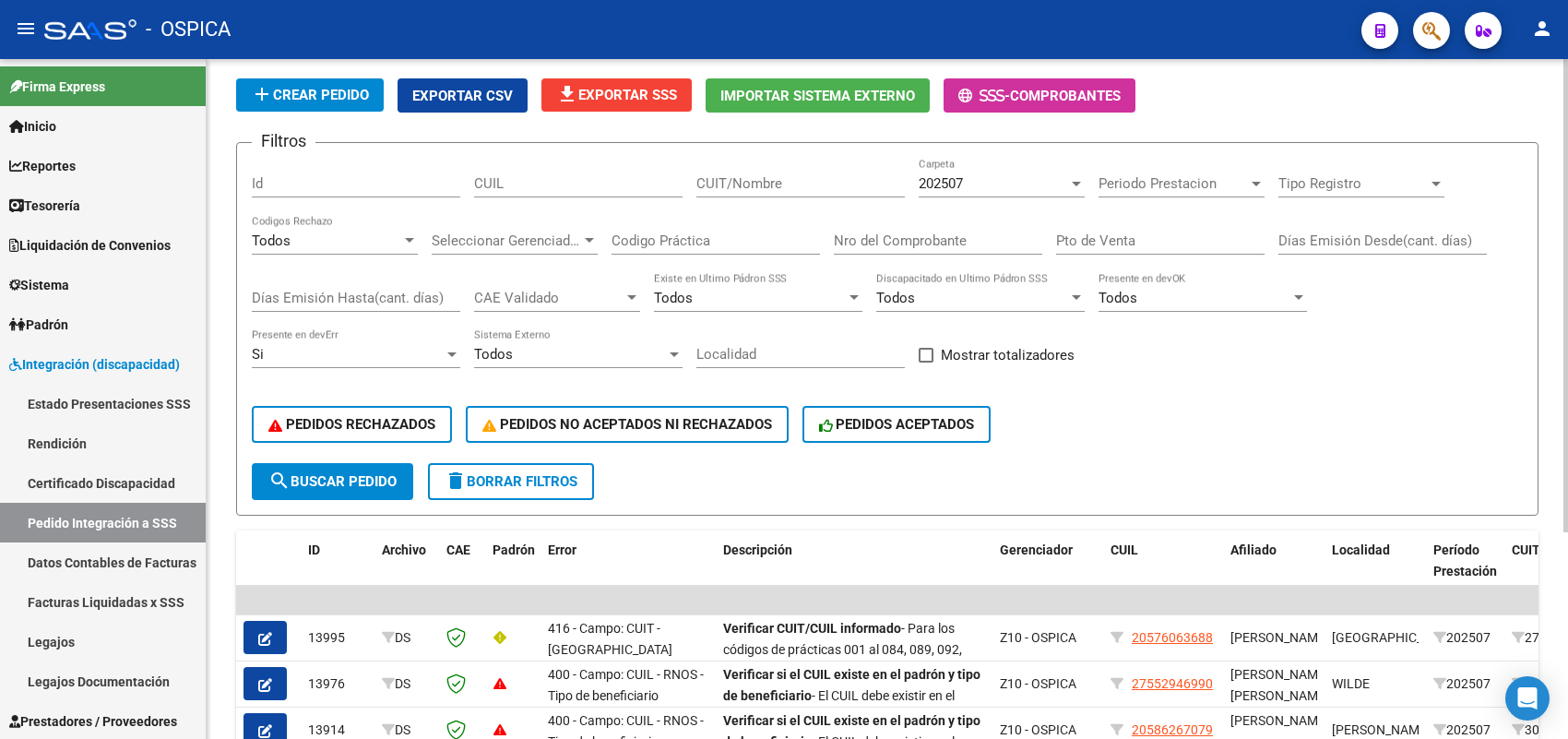
drag, startPoint x: 639, startPoint y: 460, endPoint x: 300, endPoint y: 475, distance: 339.3
click at [638, 460] on form "Filtros Id CUIL CUIT/Nombre 202507 Carpeta Periodo Prestacion Periodo Prestacio…" at bounding box center [887, 328] width 1302 height 373
click at [154, 458] on link "Rendición" at bounding box center [102, 443] width 205 height 39
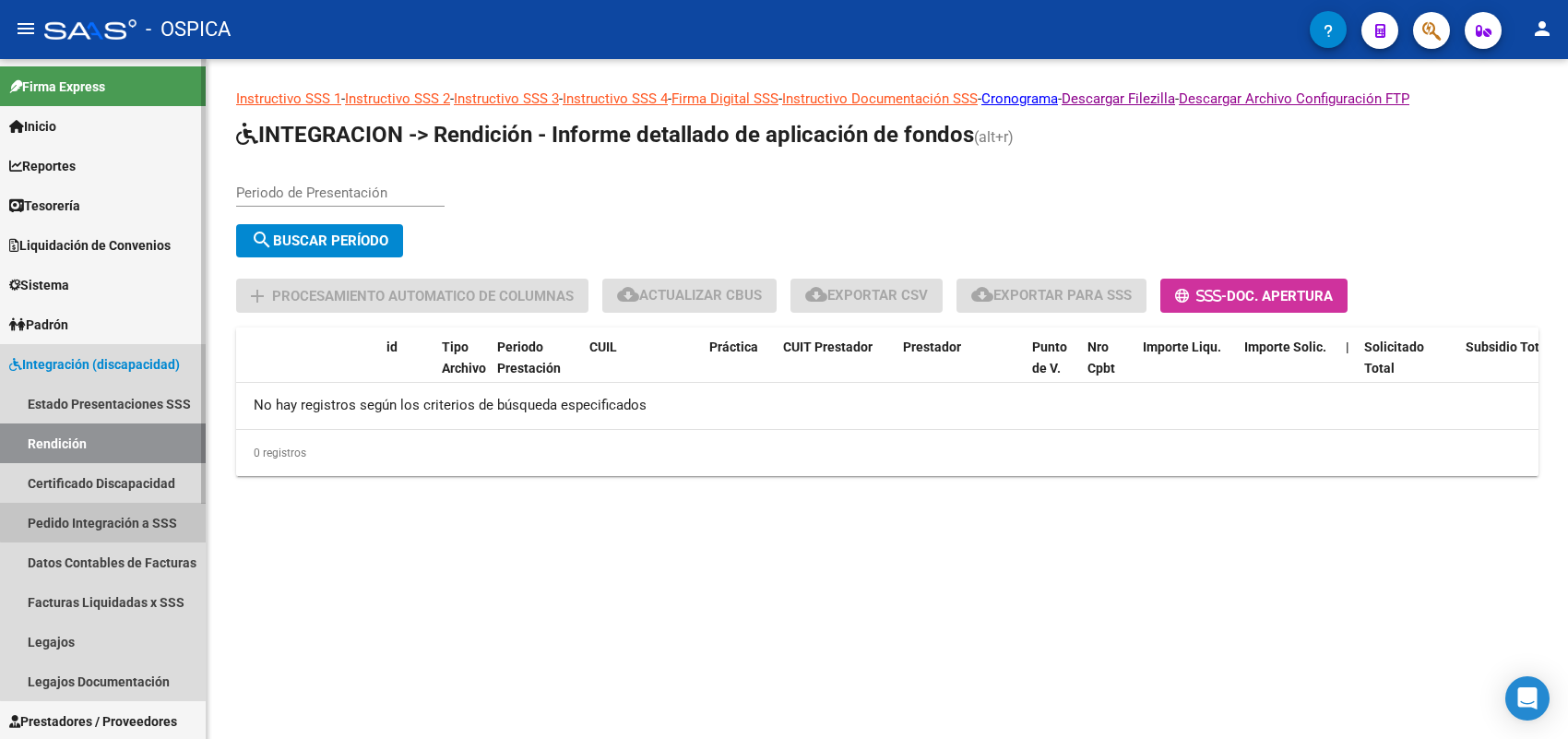
click at [143, 520] on link "Pedido Integración a SSS" at bounding box center [102, 522] width 205 height 39
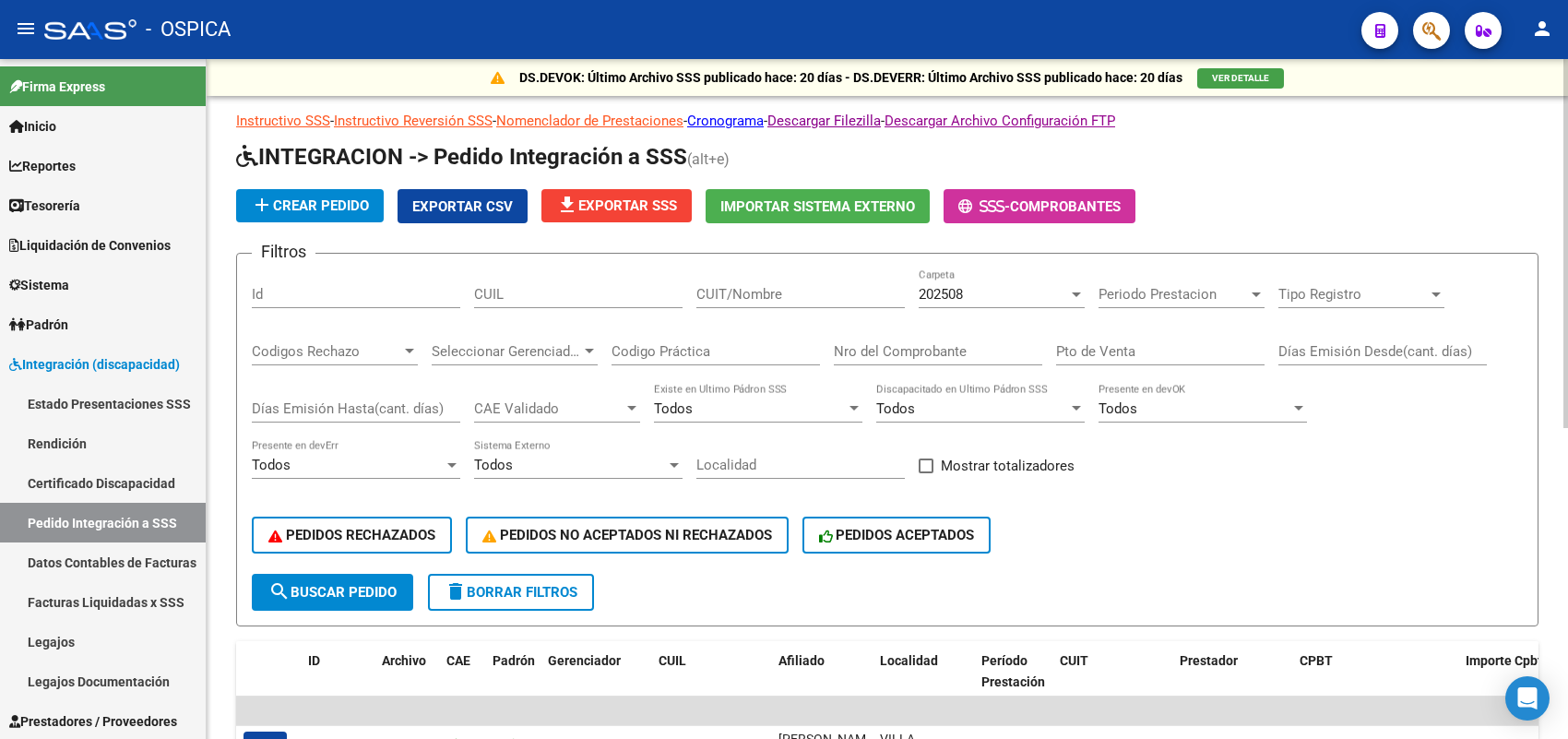
click at [963, 289] on span "202508" at bounding box center [940, 294] width 44 height 17
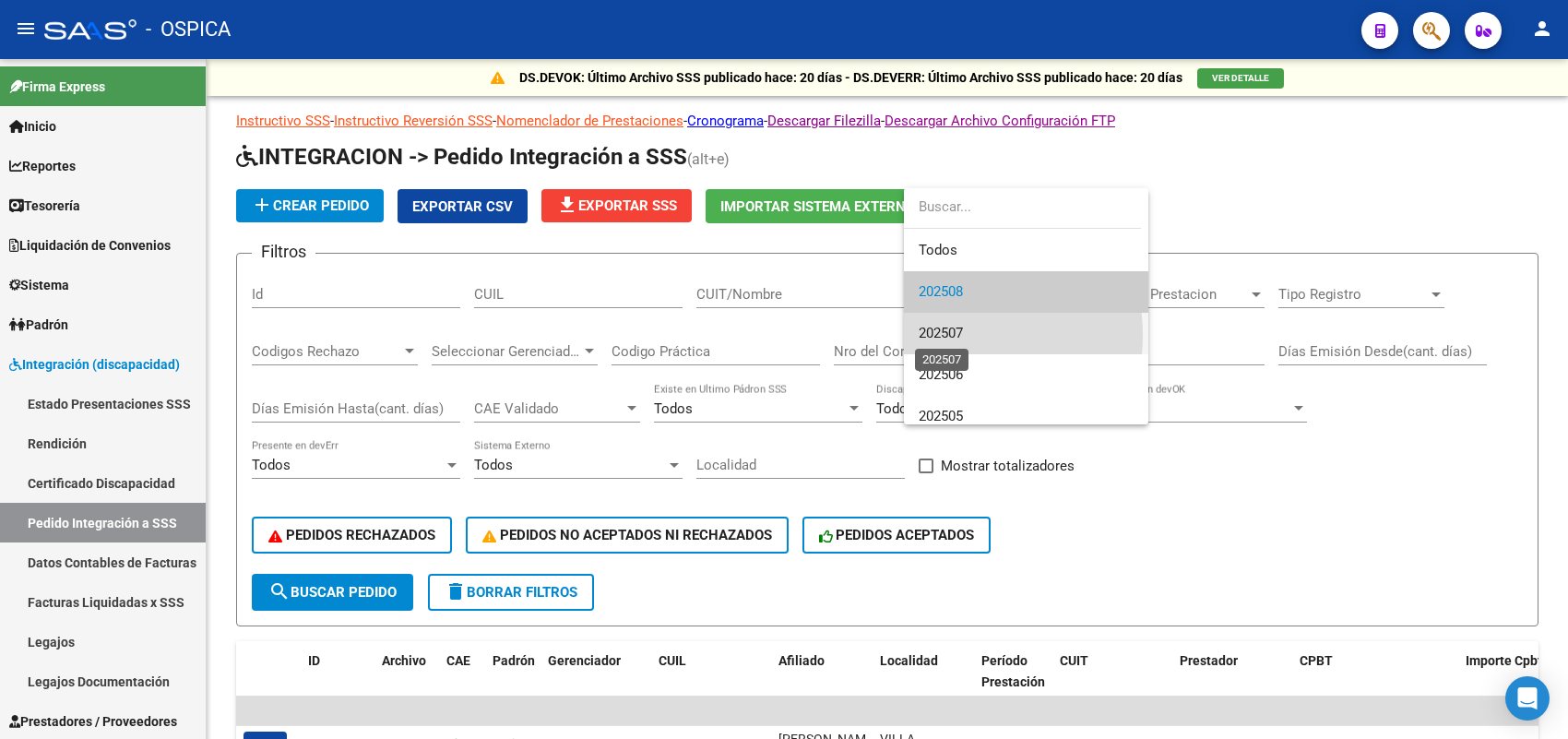
click at [951, 335] on span "202507" at bounding box center [940, 333] width 44 height 17
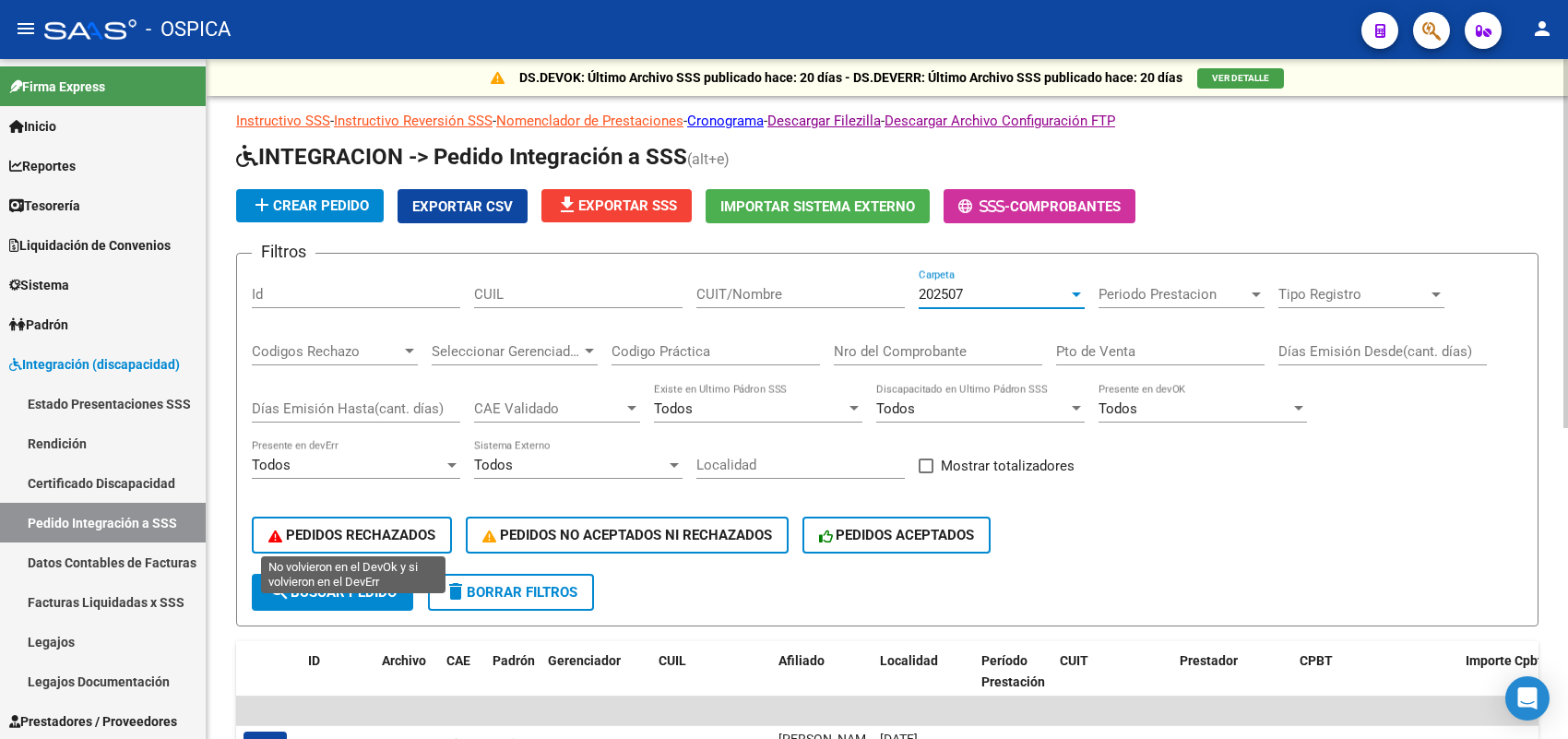
click at [316, 535] on span "PEDIDOS RECHAZADOS" at bounding box center [352, 535] width 167 height 17
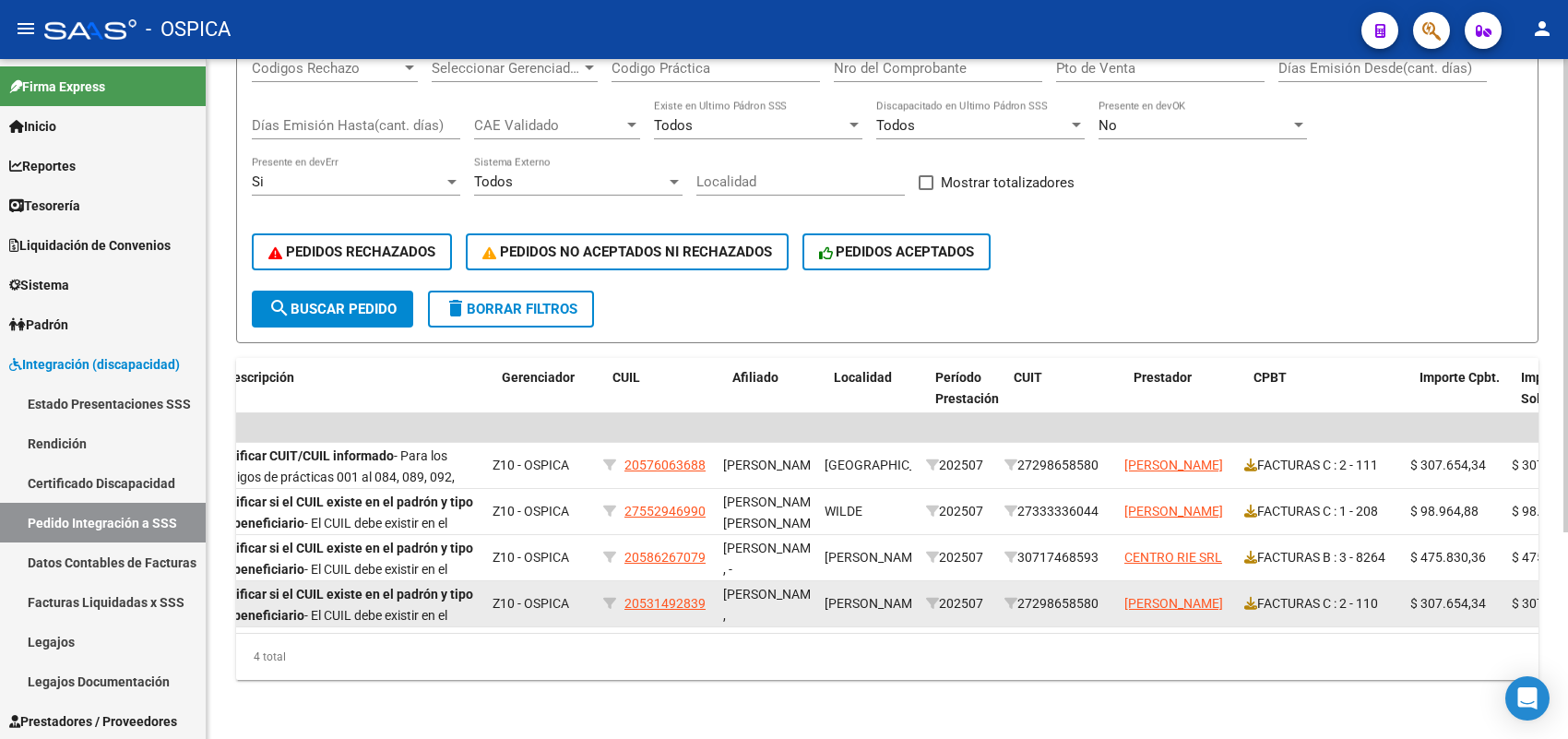
scroll to position [0, 466]
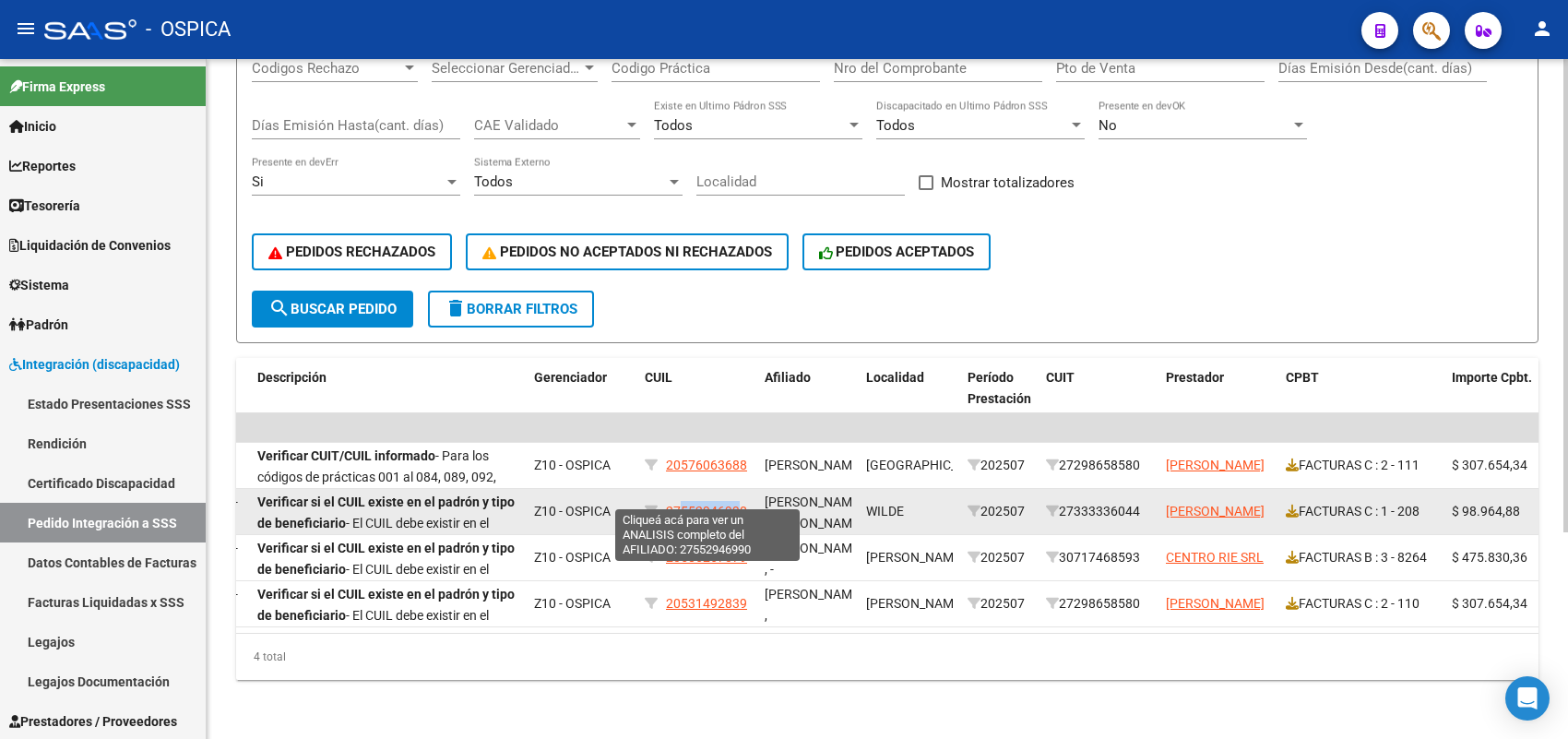
drag, startPoint x: 741, startPoint y: 493, endPoint x: 680, endPoint y: 494, distance: 61.0
click at [680, 504] on span "27552946990" at bounding box center [706, 511] width 82 height 15
copy span "55294699"
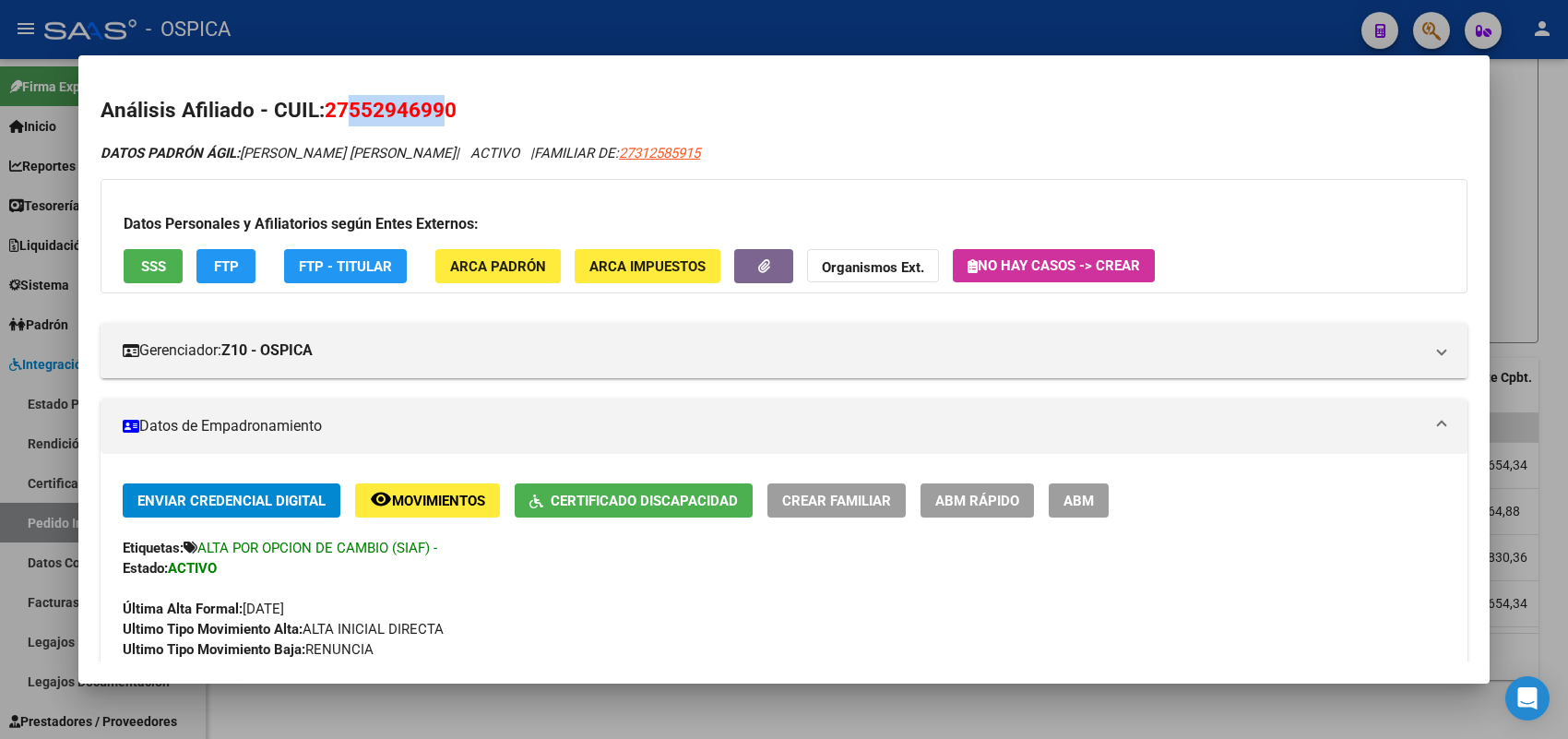
drag, startPoint x: 443, startPoint y: 106, endPoint x: 351, endPoint y: 97, distance: 92.4
click at [351, 98] on span "27552946990" at bounding box center [390, 110] width 132 height 24
copy span "55294699"
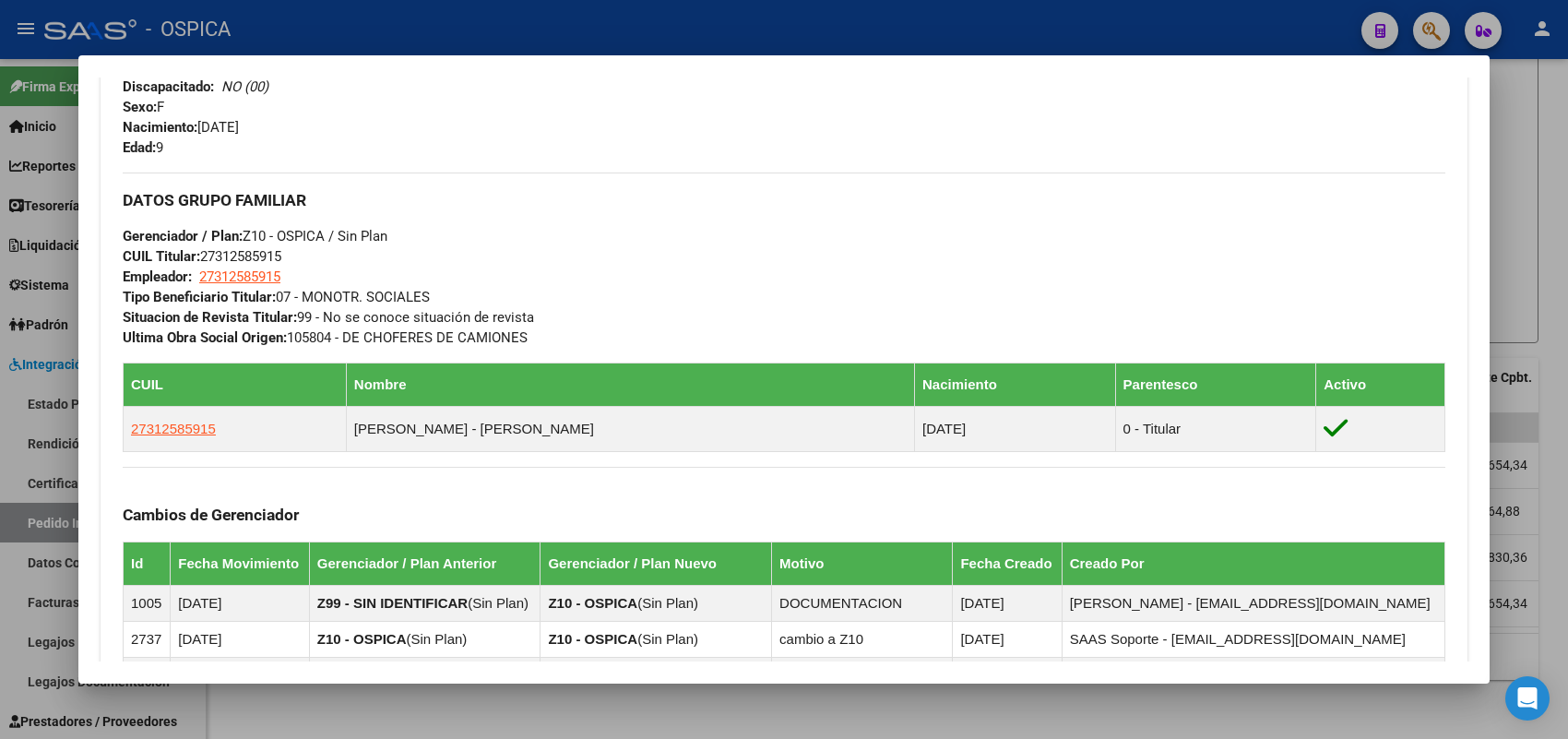
scroll to position [691, 0]
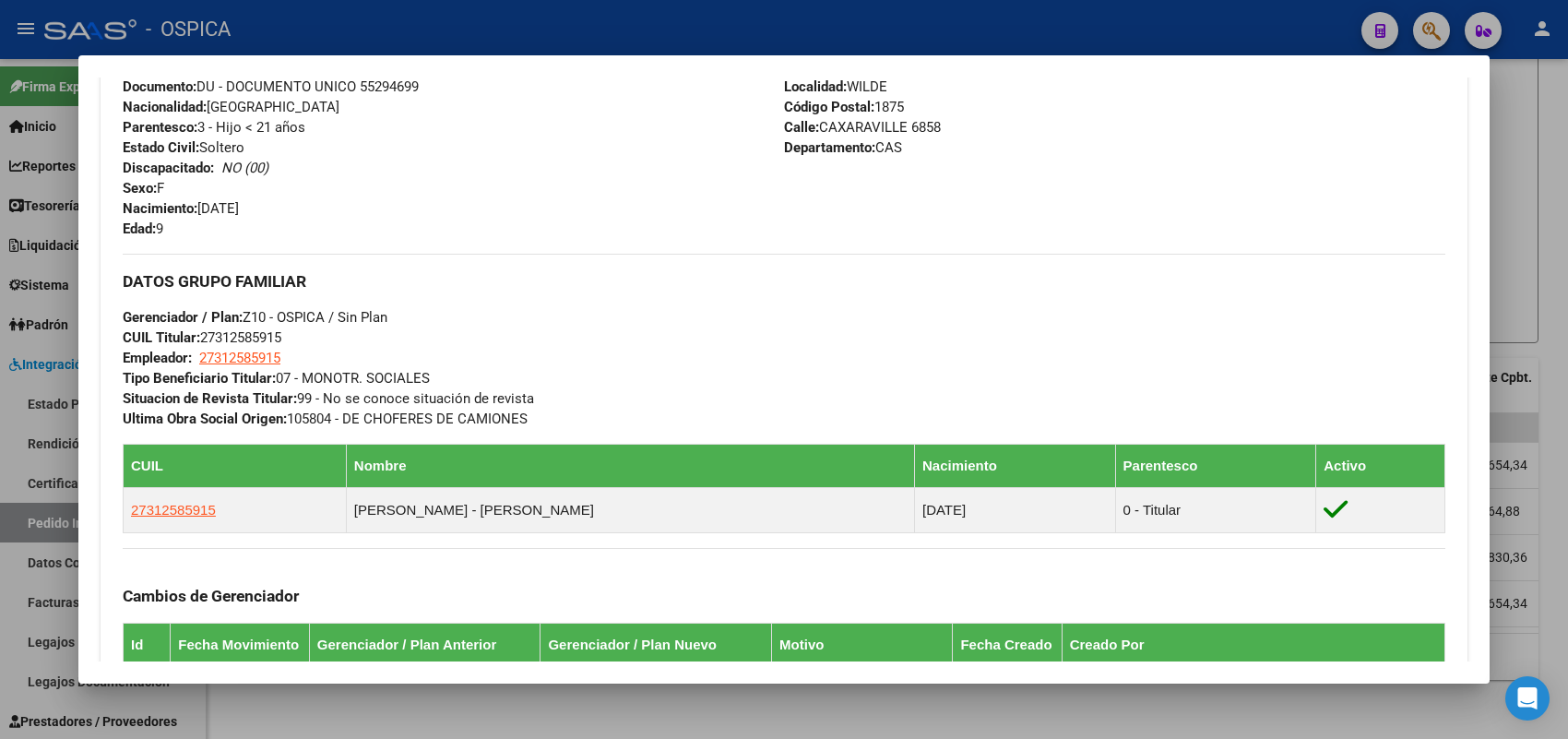
click at [417, 705] on div at bounding box center [784, 370] width 1568 height 739
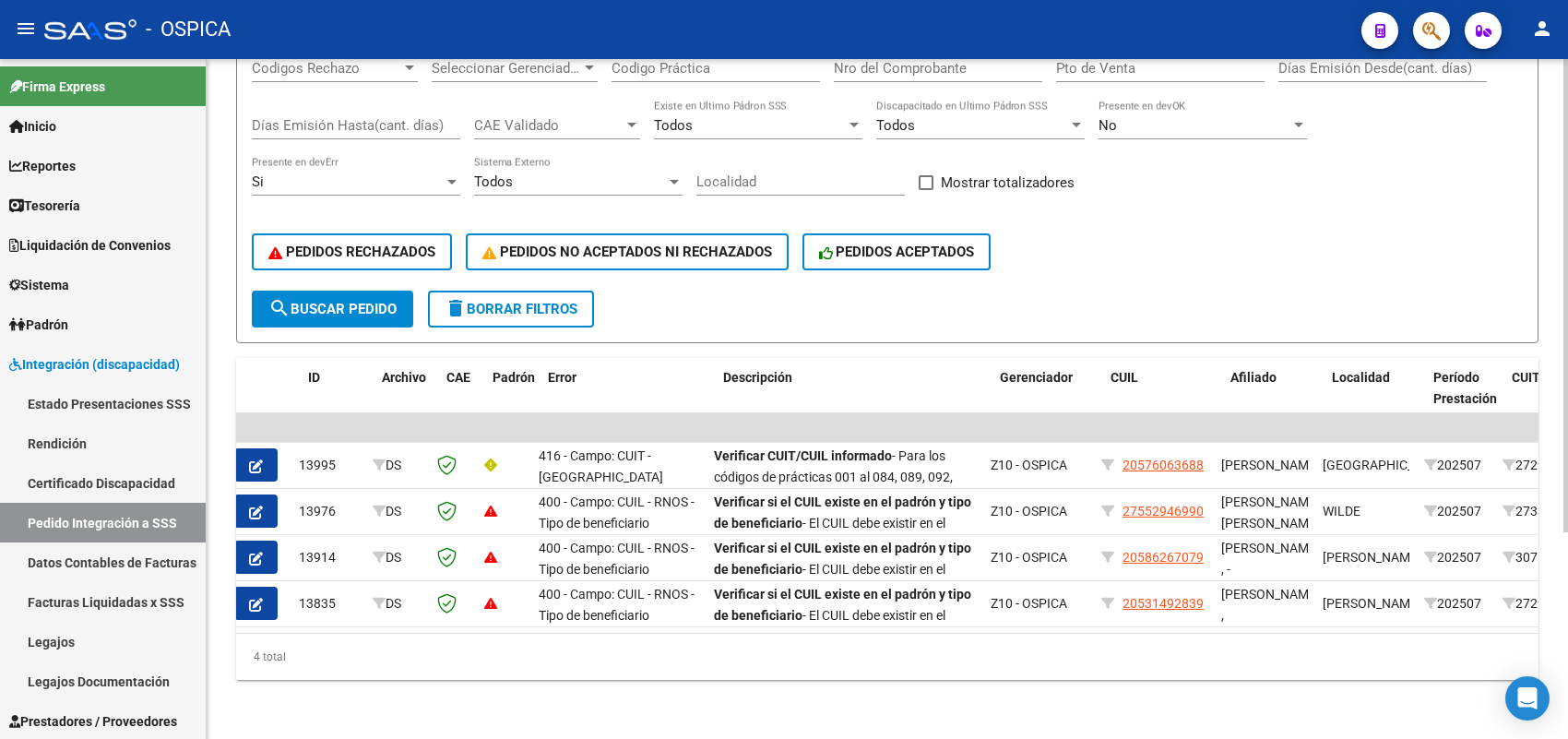
scroll to position [0, 0]
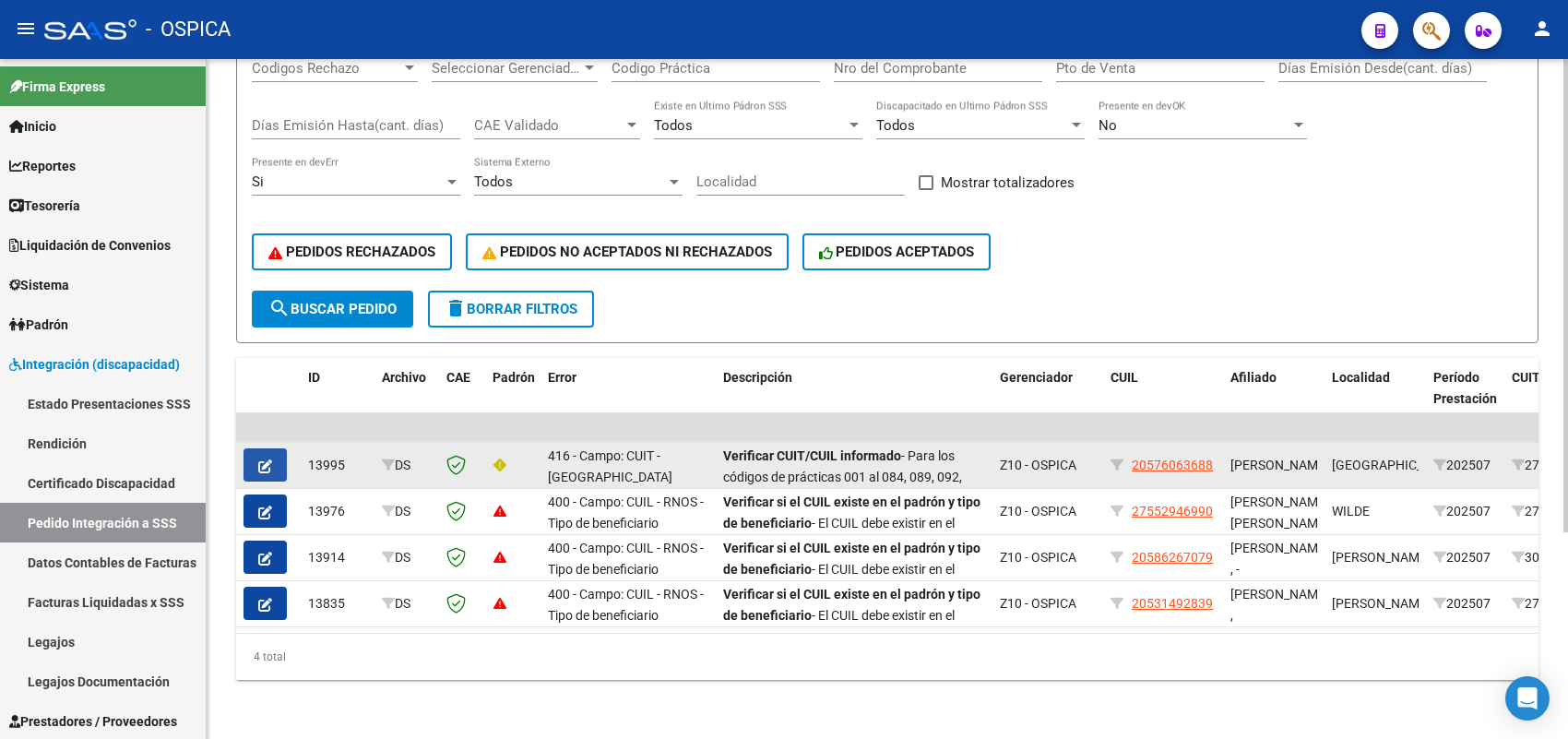
click at [279, 455] on button "button" at bounding box center [265, 464] width 43 height 33
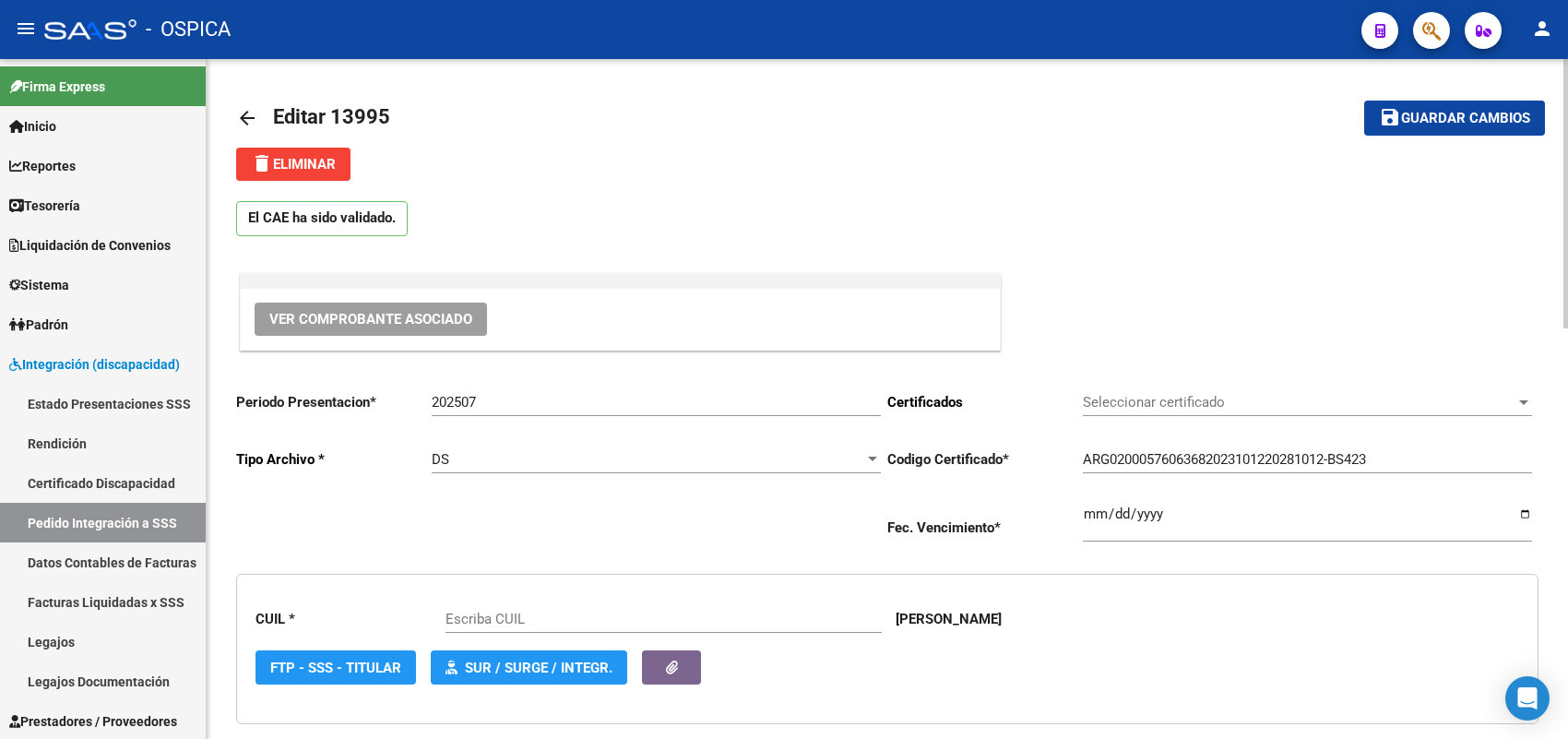
type input "20576063688"
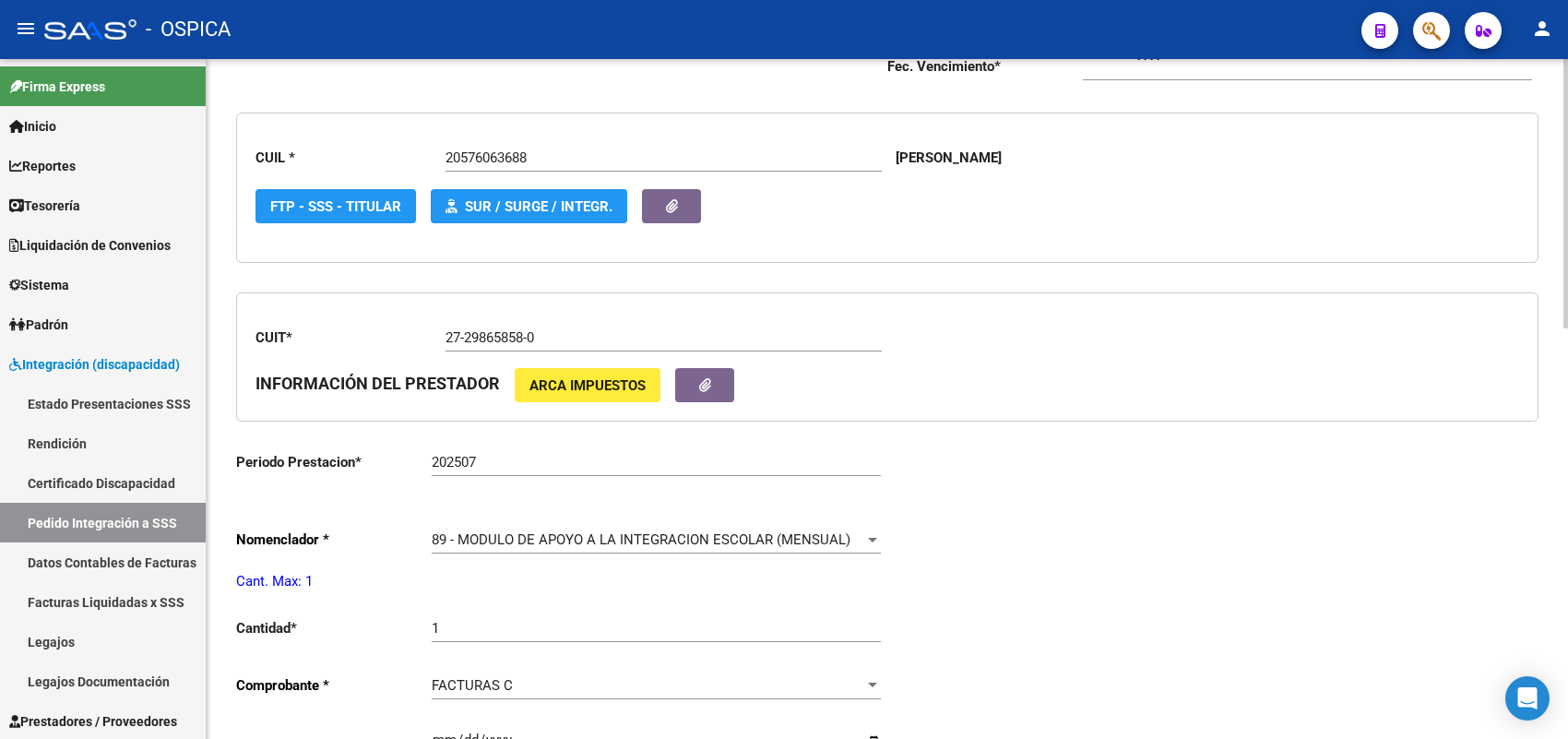
scroll to position [577, 0]
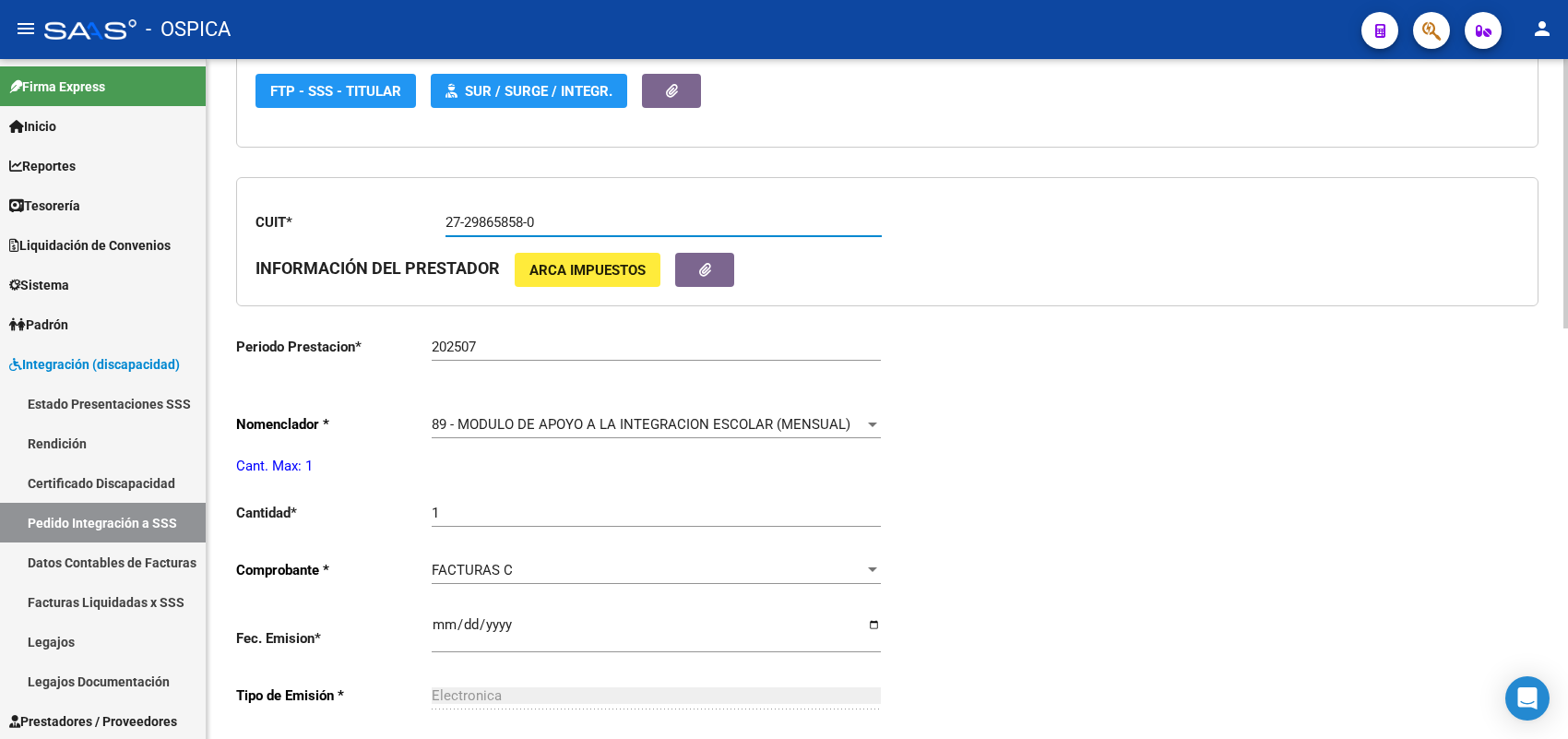
click at [544, 228] on input "27-29865858-0" at bounding box center [663, 222] width 436 height 17
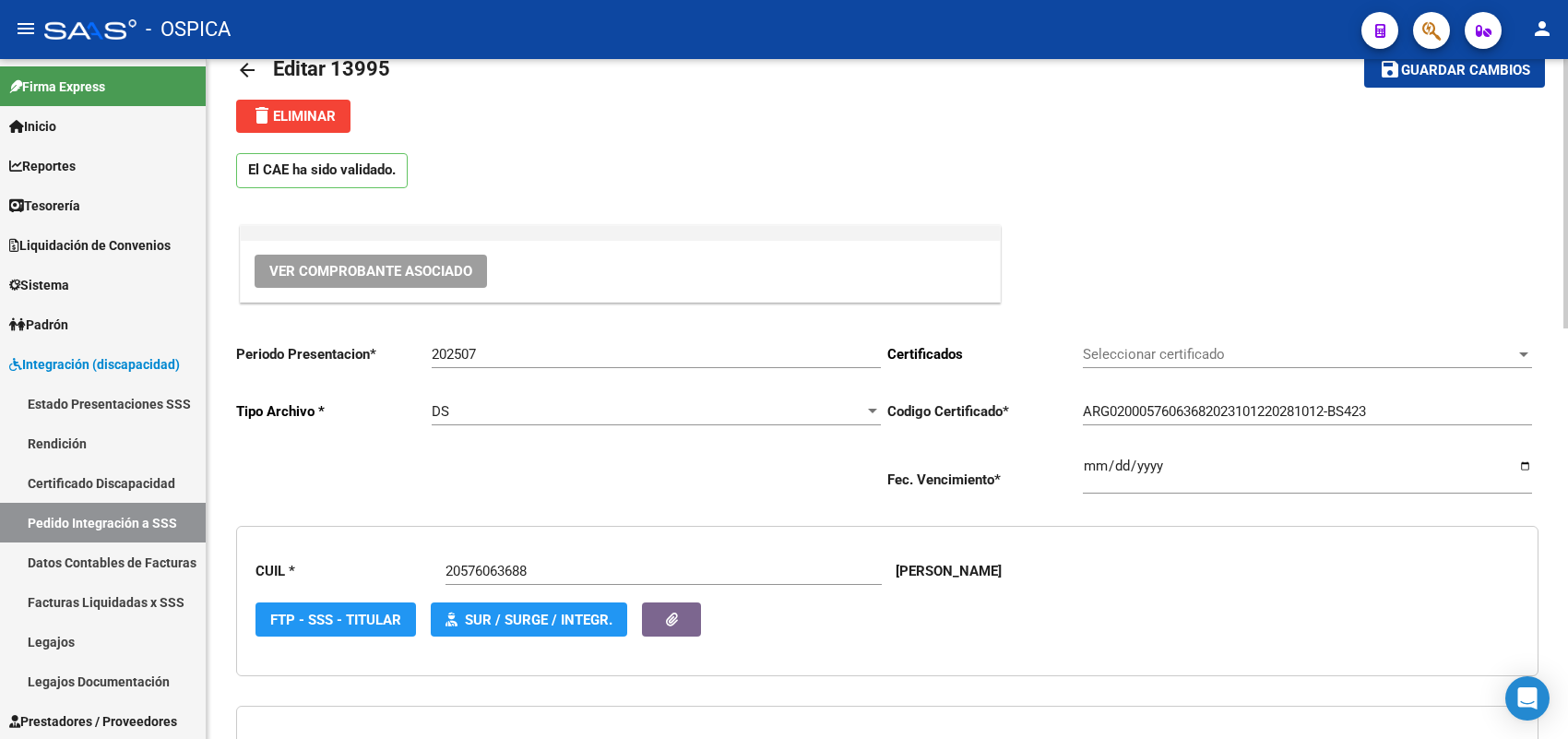
scroll to position [0, 0]
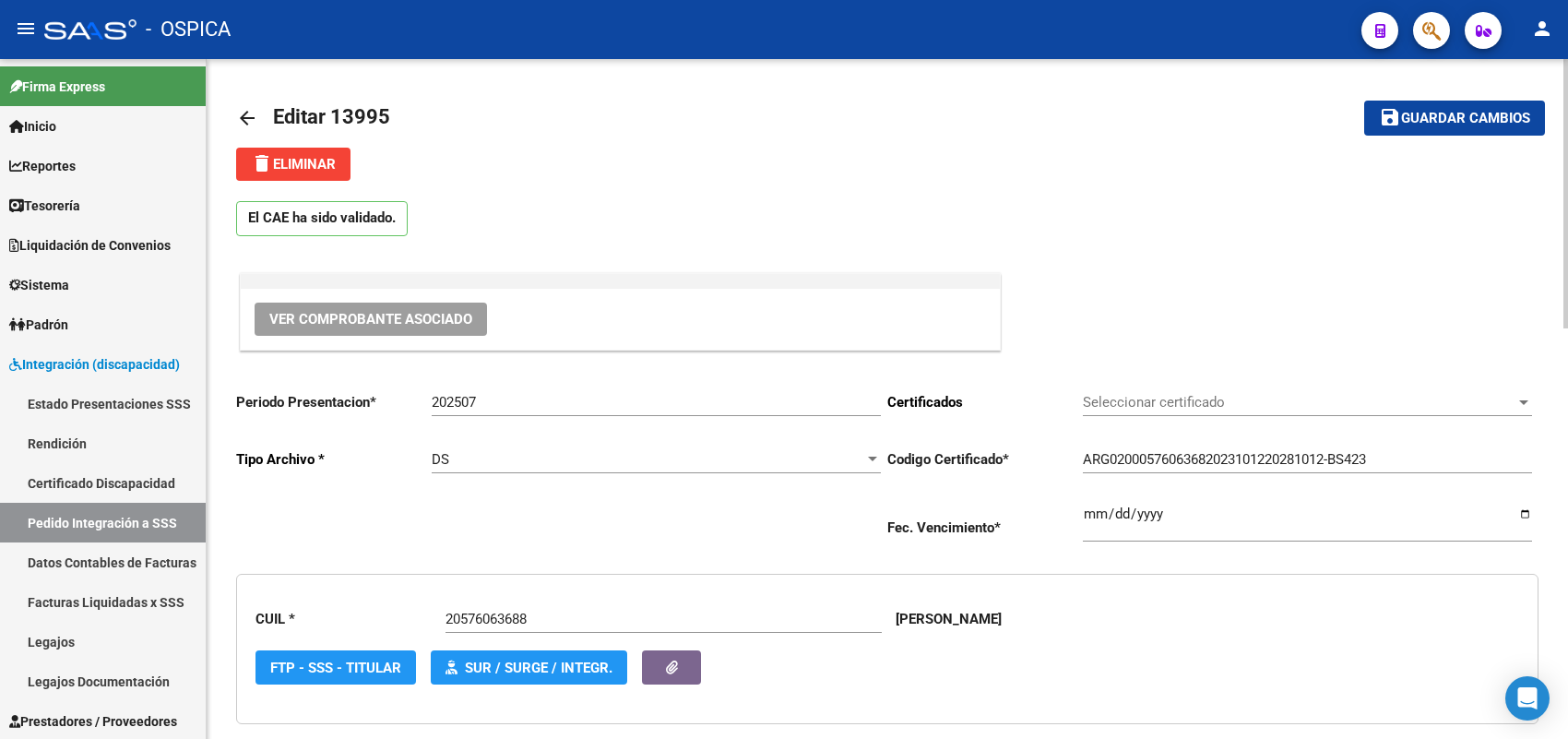
click at [452, 325] on span "Ver Comprobante Asociado" at bounding box center [370, 319] width 203 height 17
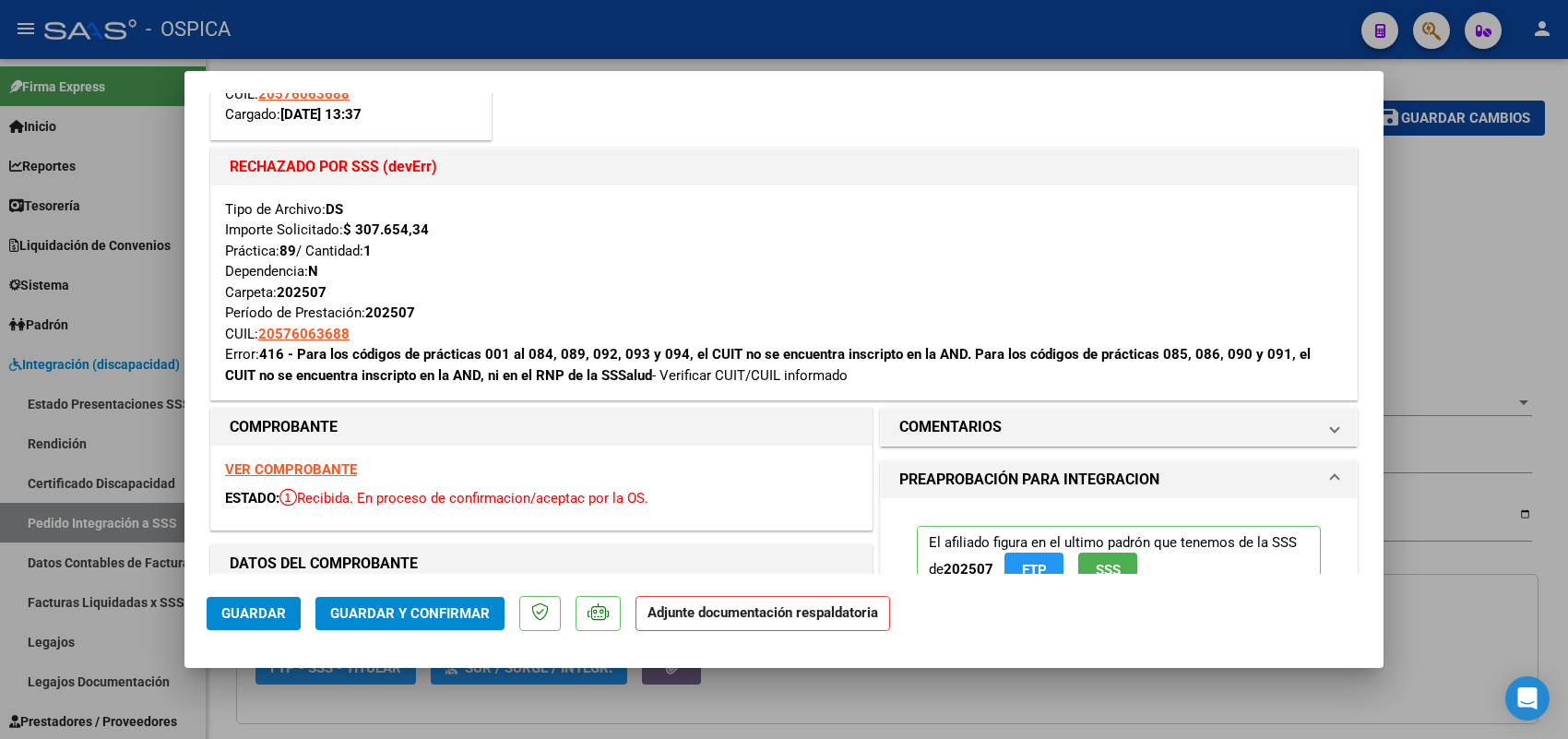
scroll to position [346, 0]
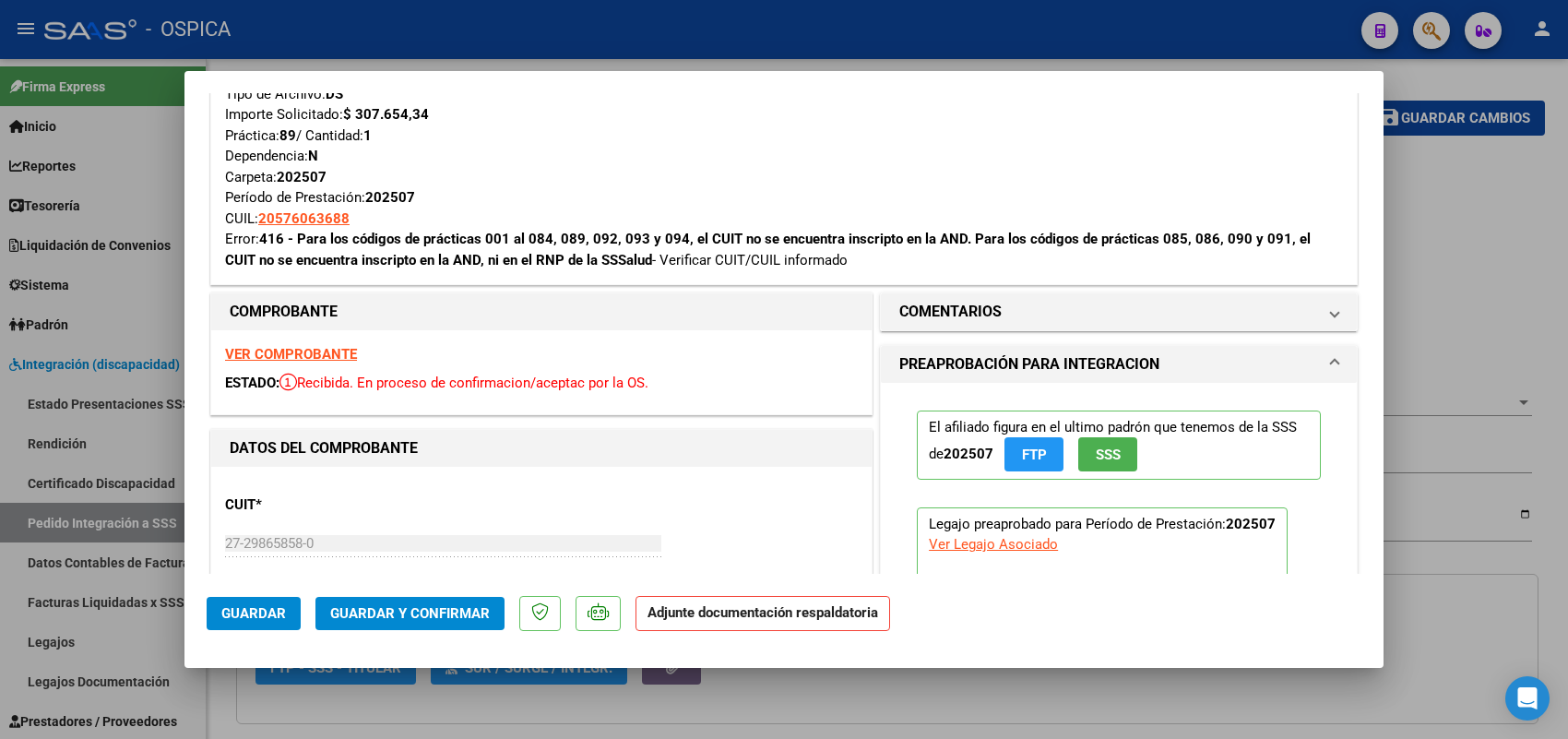
click at [1535, 302] on div at bounding box center [784, 370] width 1568 height 739
type input "$ 0,00"
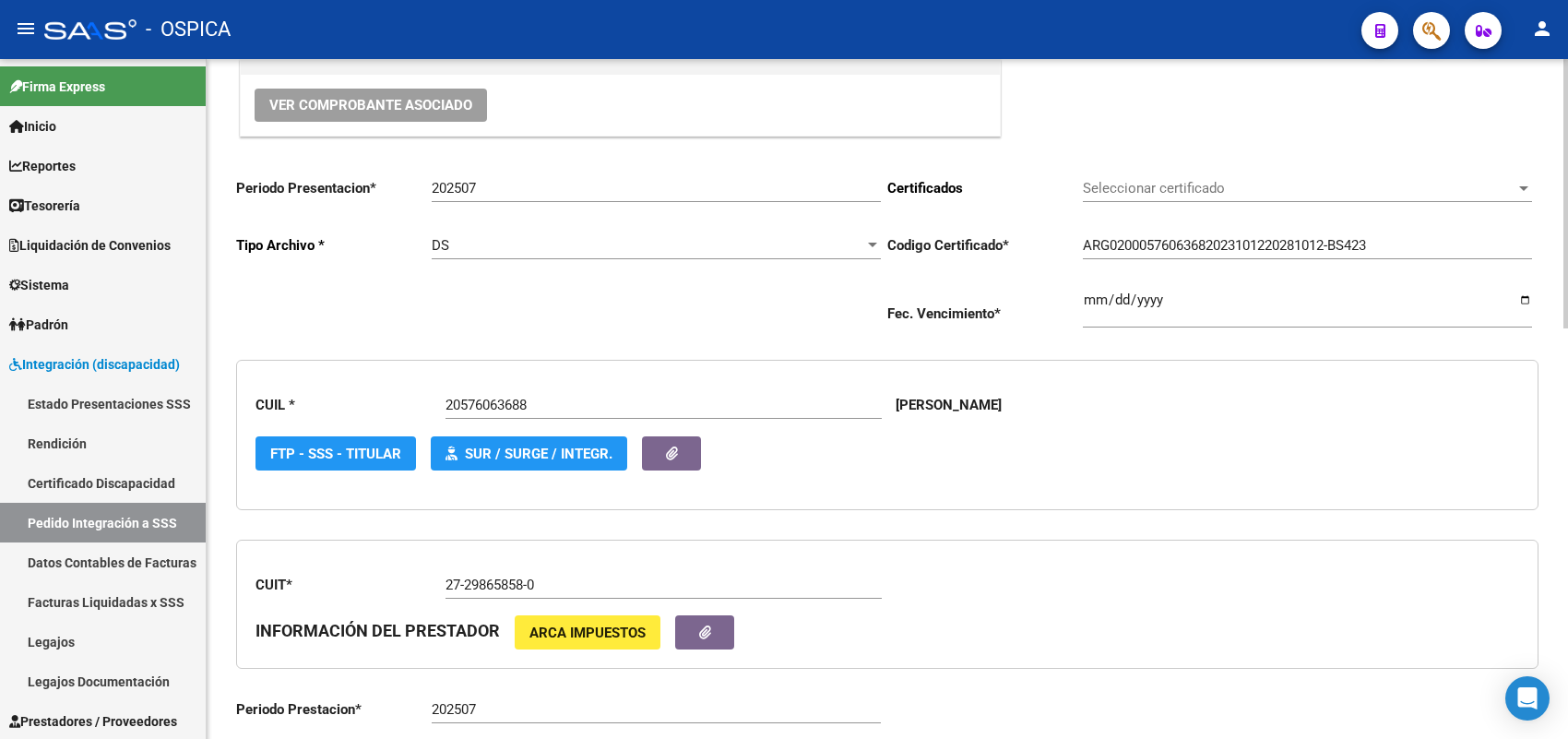
scroll to position [113, 0]
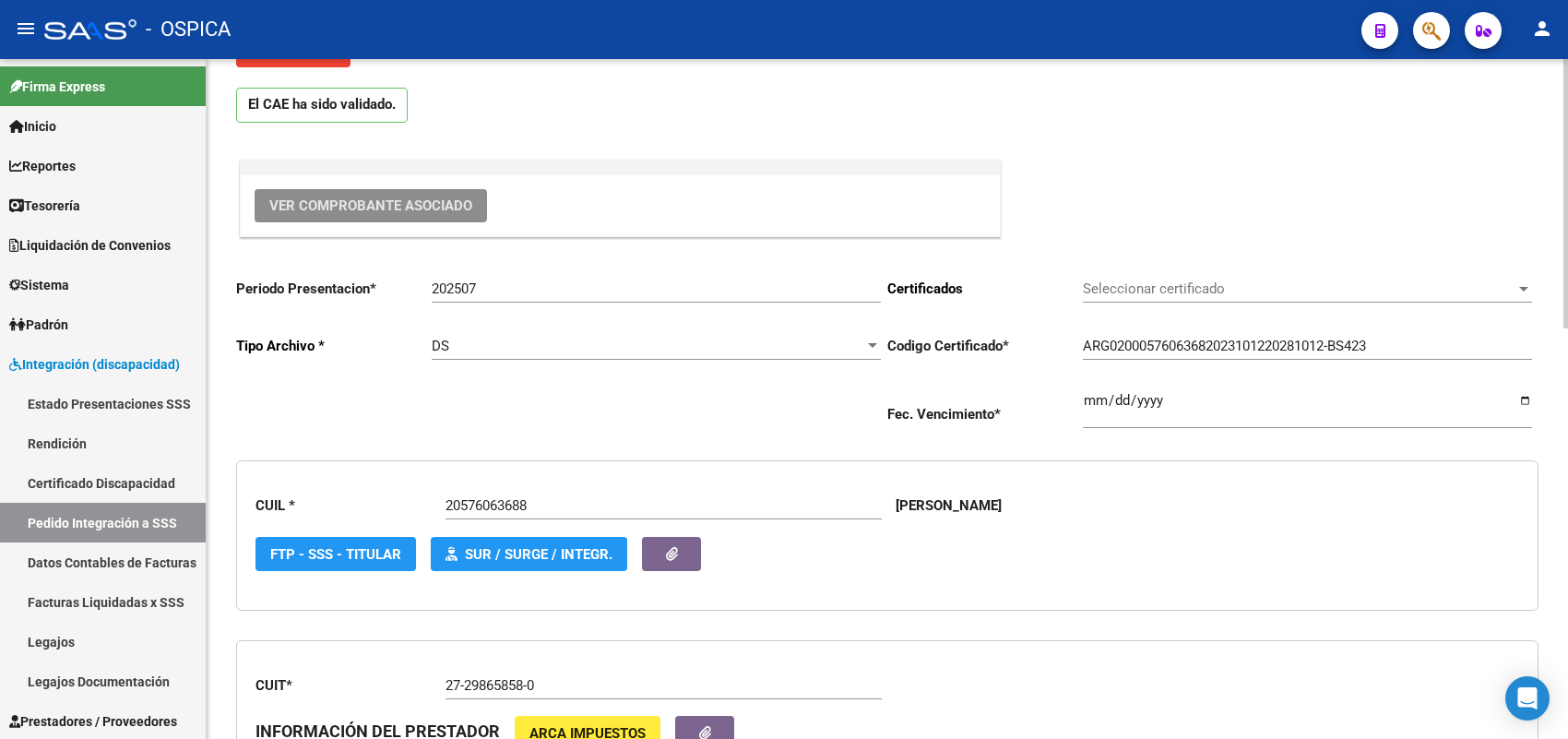
click at [422, 219] on button "Ver Comprobante Asociado" at bounding box center [370, 205] width 233 height 33
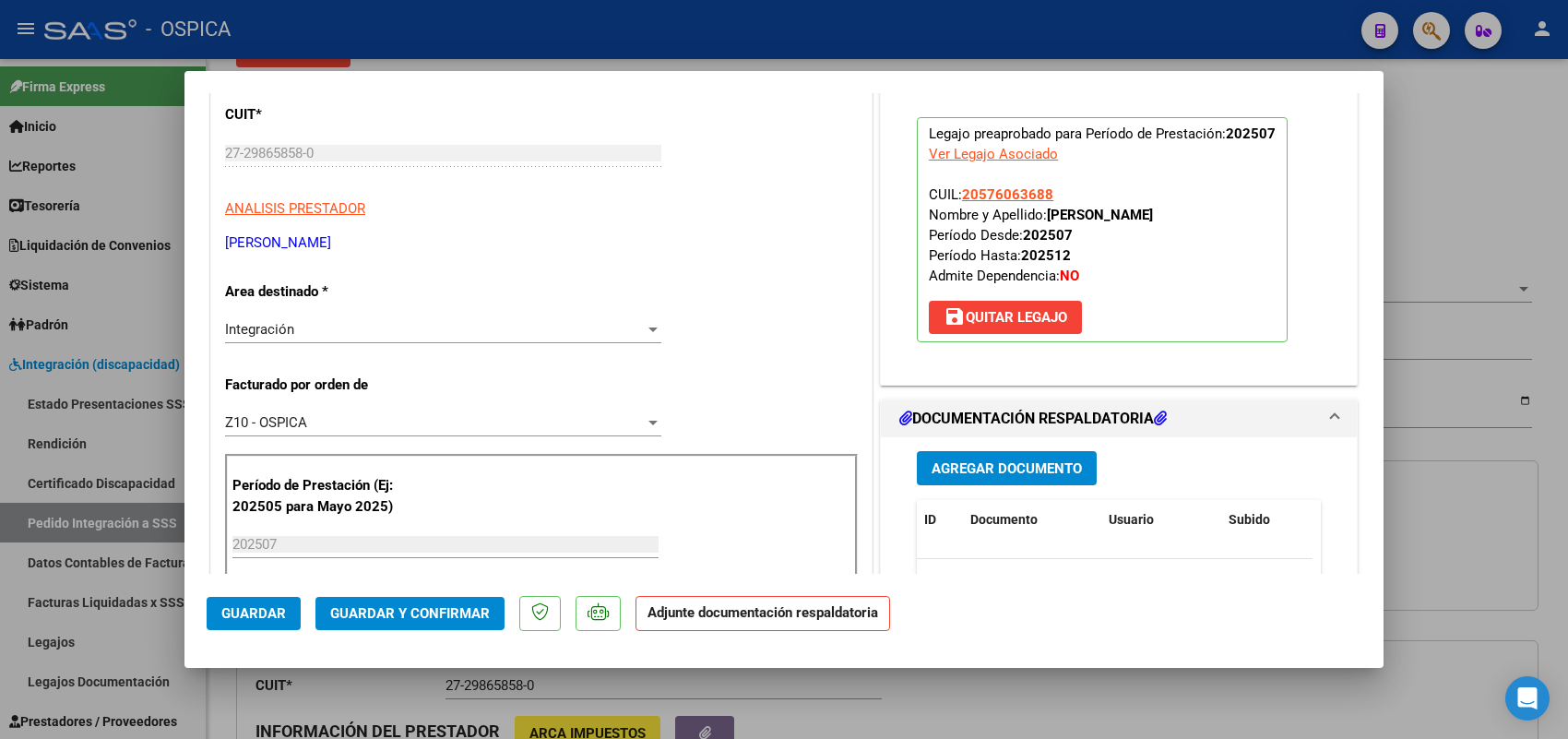
scroll to position [807, 0]
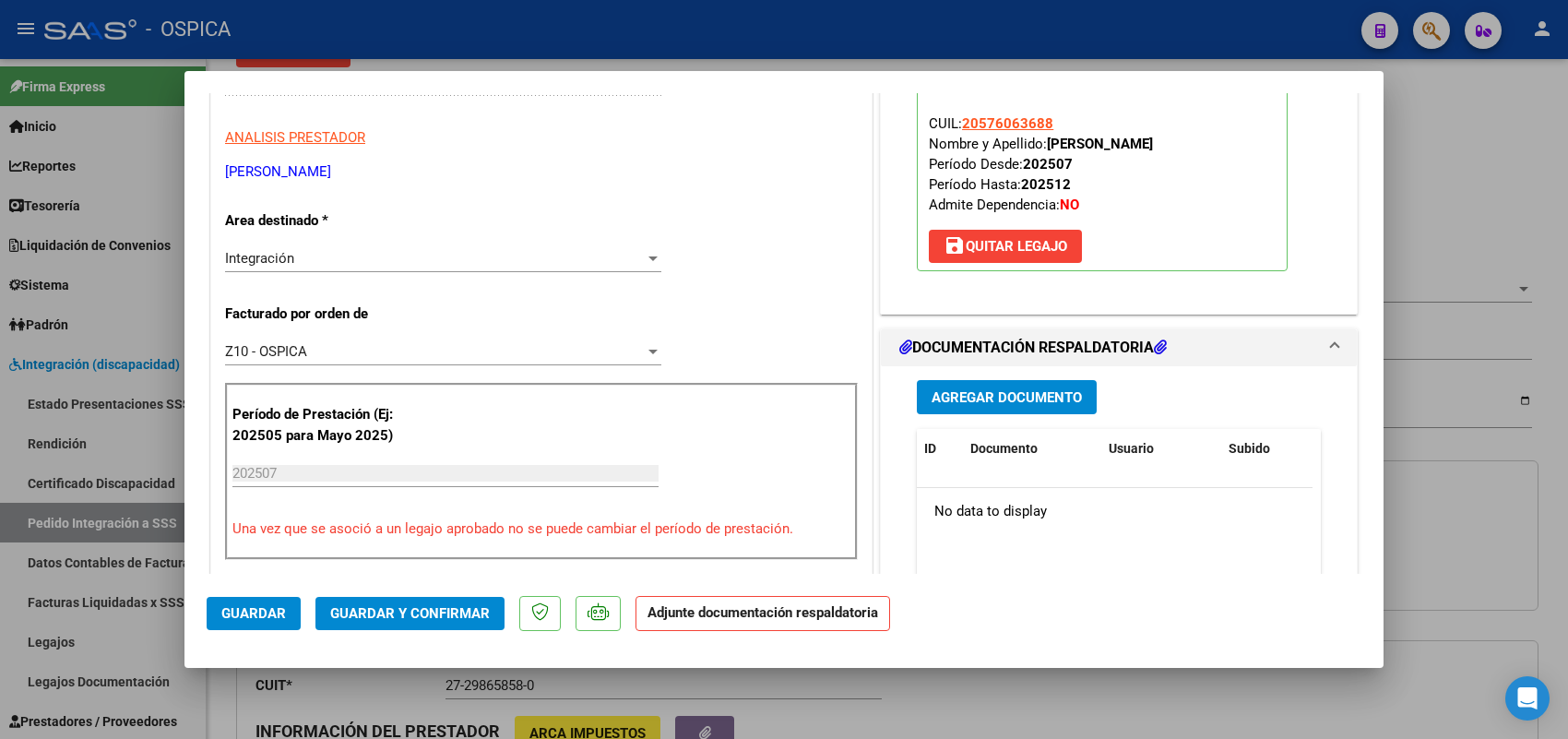
click at [1527, 551] on div at bounding box center [784, 370] width 1568 height 739
type input "$ 0,00"
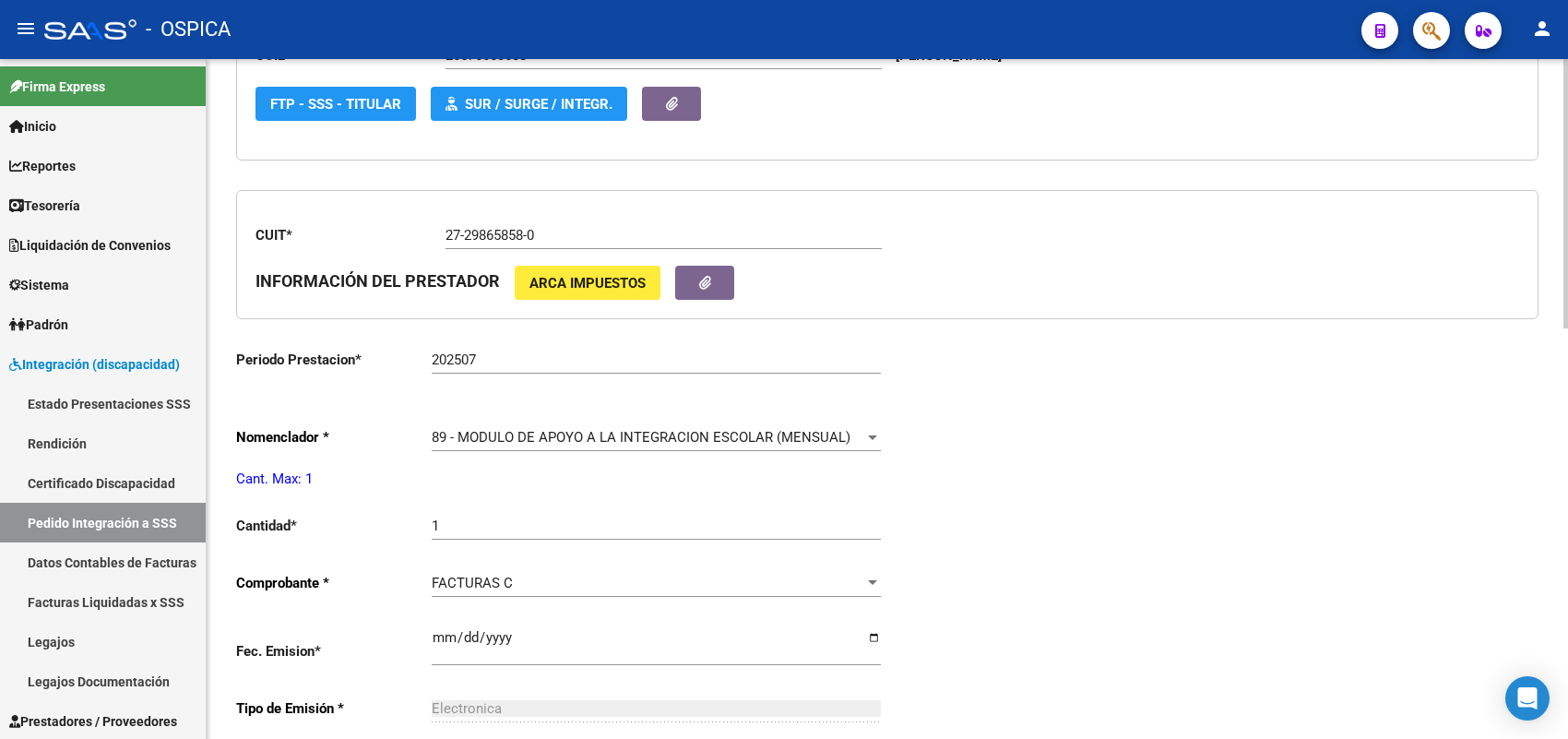
scroll to position [690, 0]
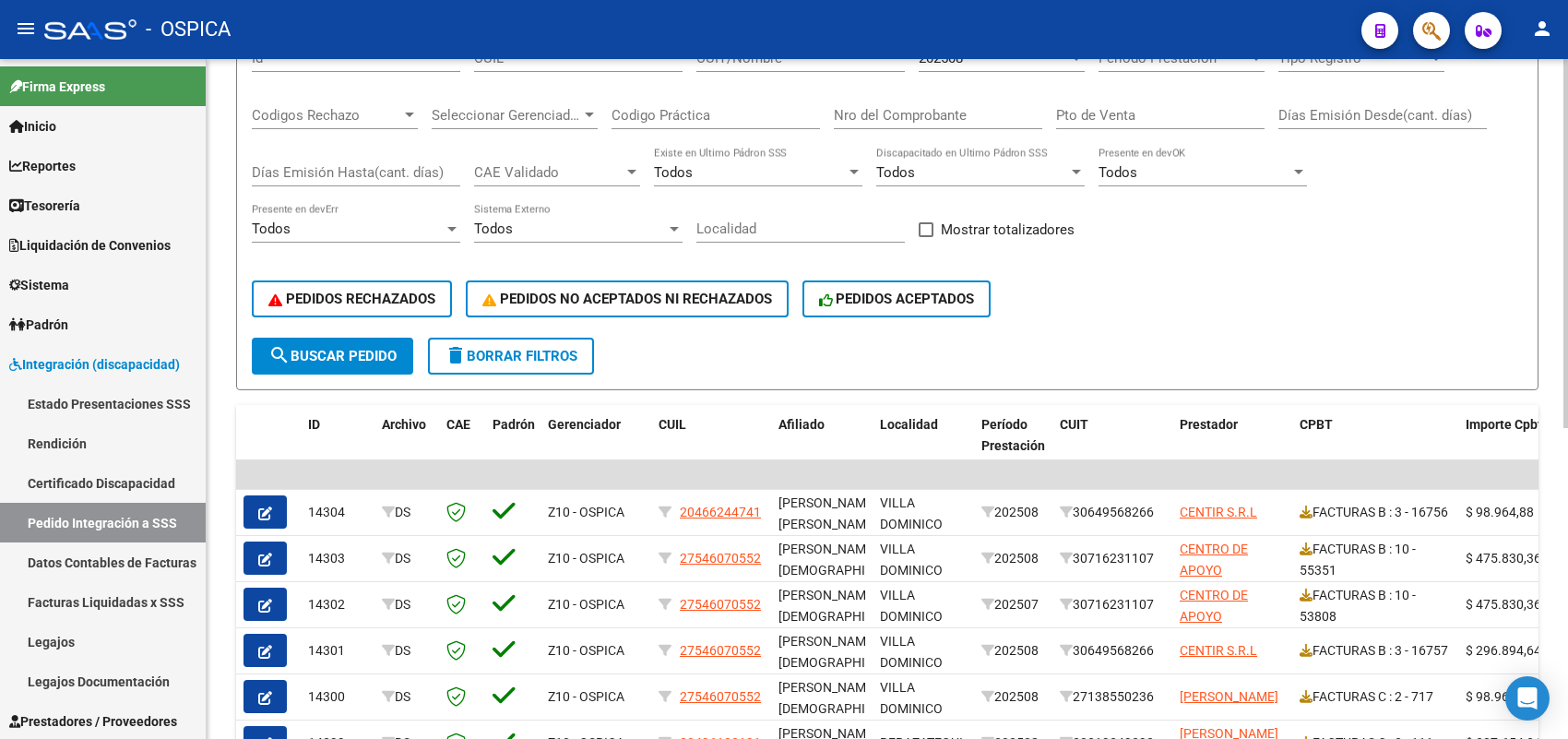
scroll to position [111, 0]
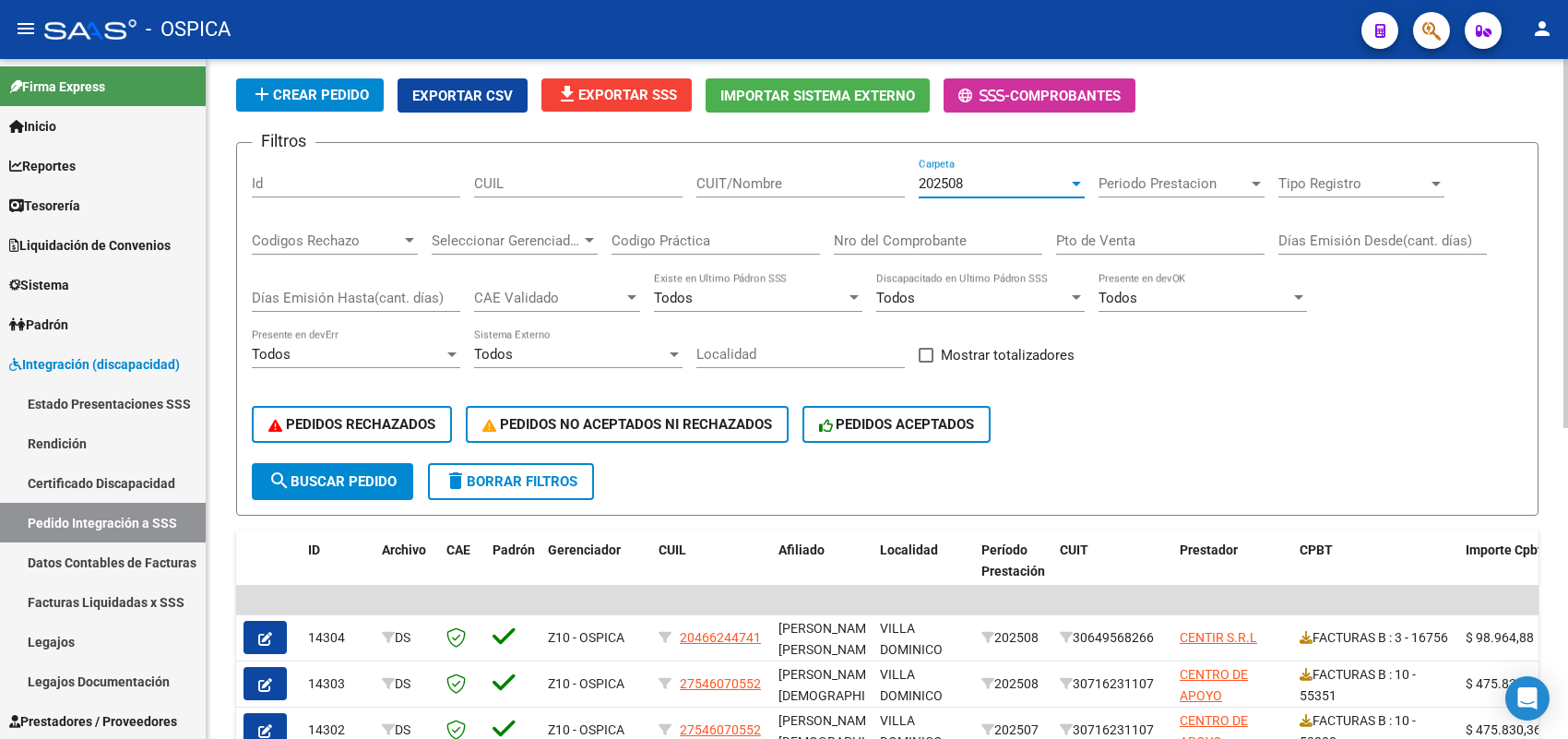
click at [957, 182] on span "202508" at bounding box center [940, 184] width 44 height 17
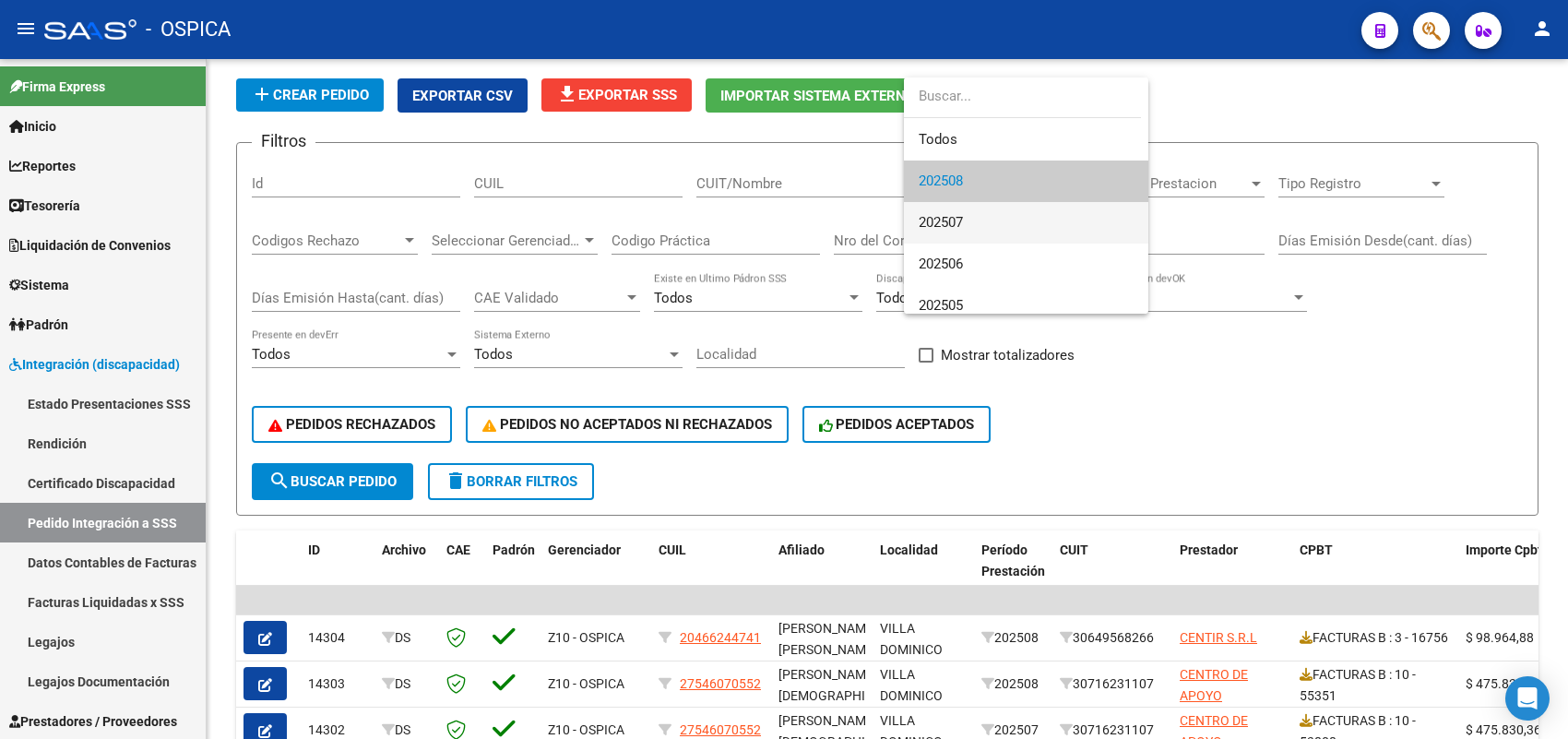
click at [989, 224] on span "202507" at bounding box center [1025, 222] width 215 height 41
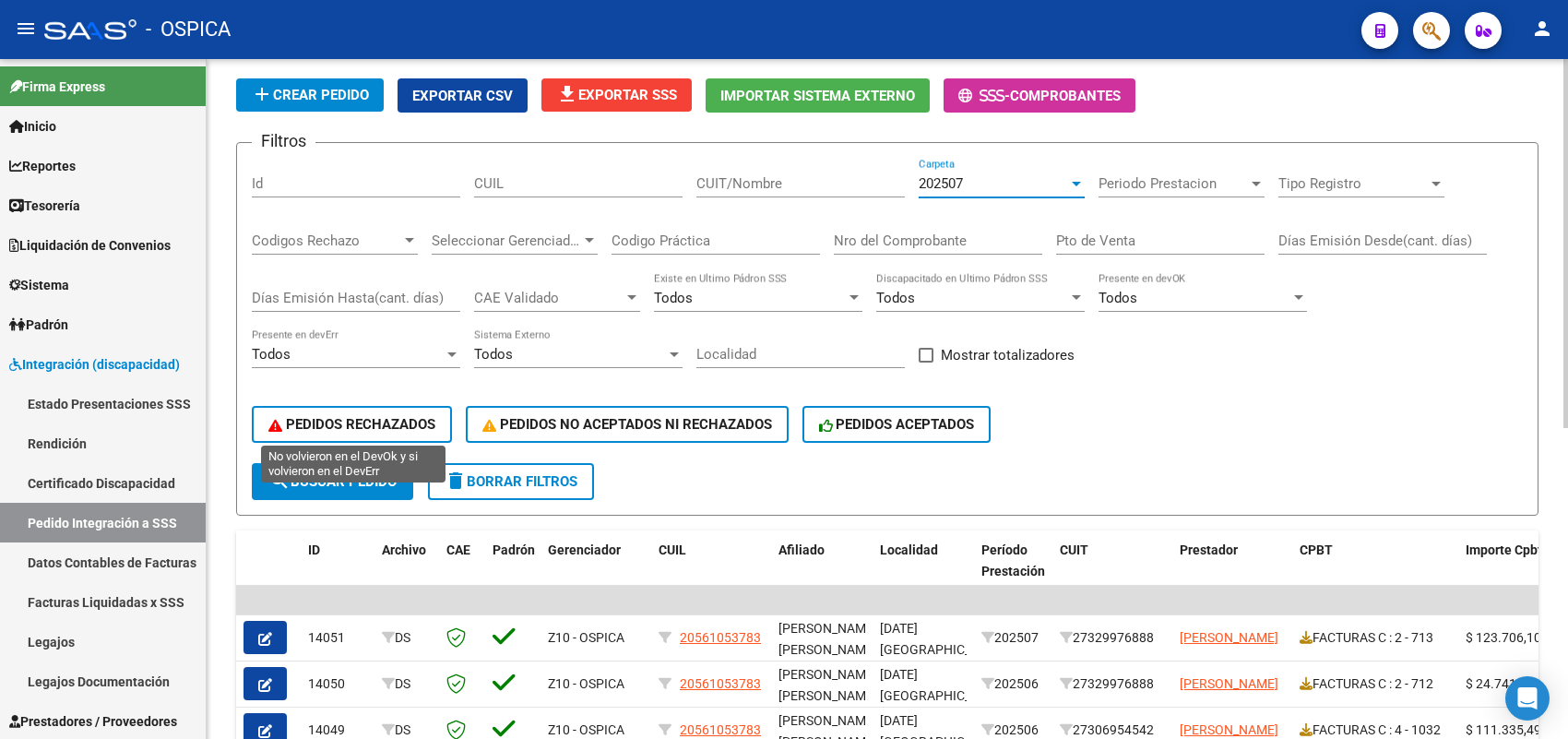
click at [335, 421] on span "PEDIDOS RECHAZADOS" at bounding box center [352, 424] width 167 height 17
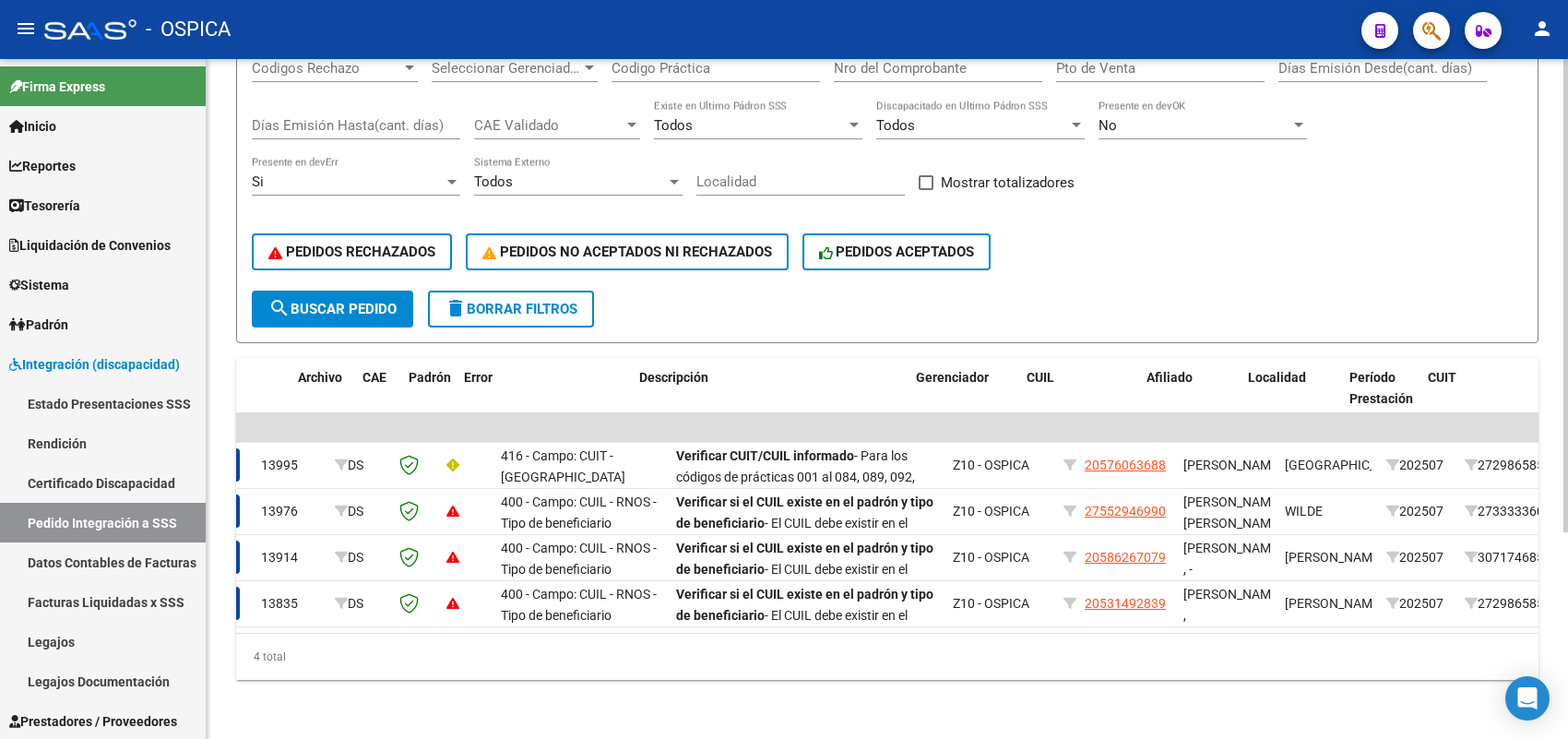
scroll to position [0, 0]
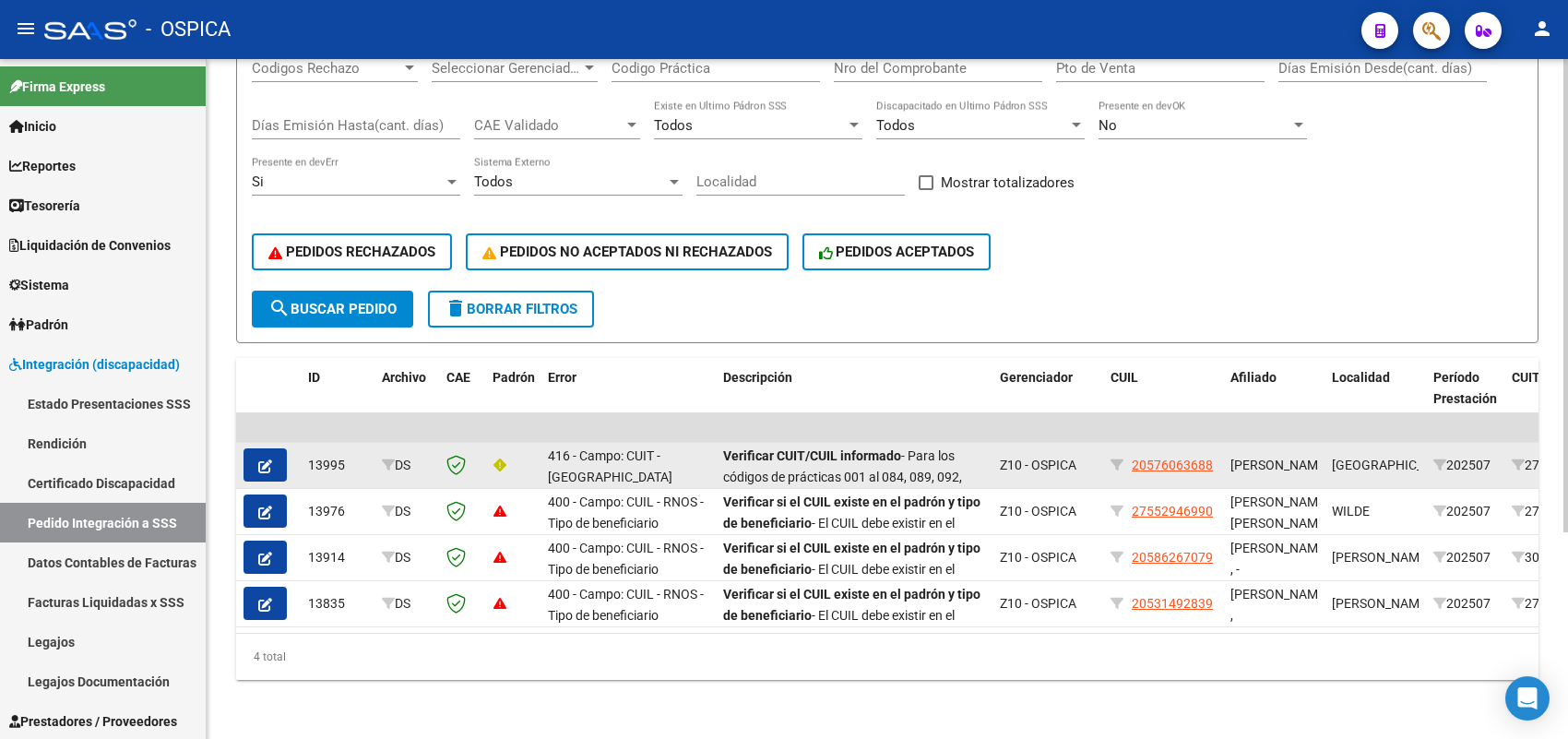
click at [265, 460] on icon "button" at bounding box center [264, 466] width 14 height 14
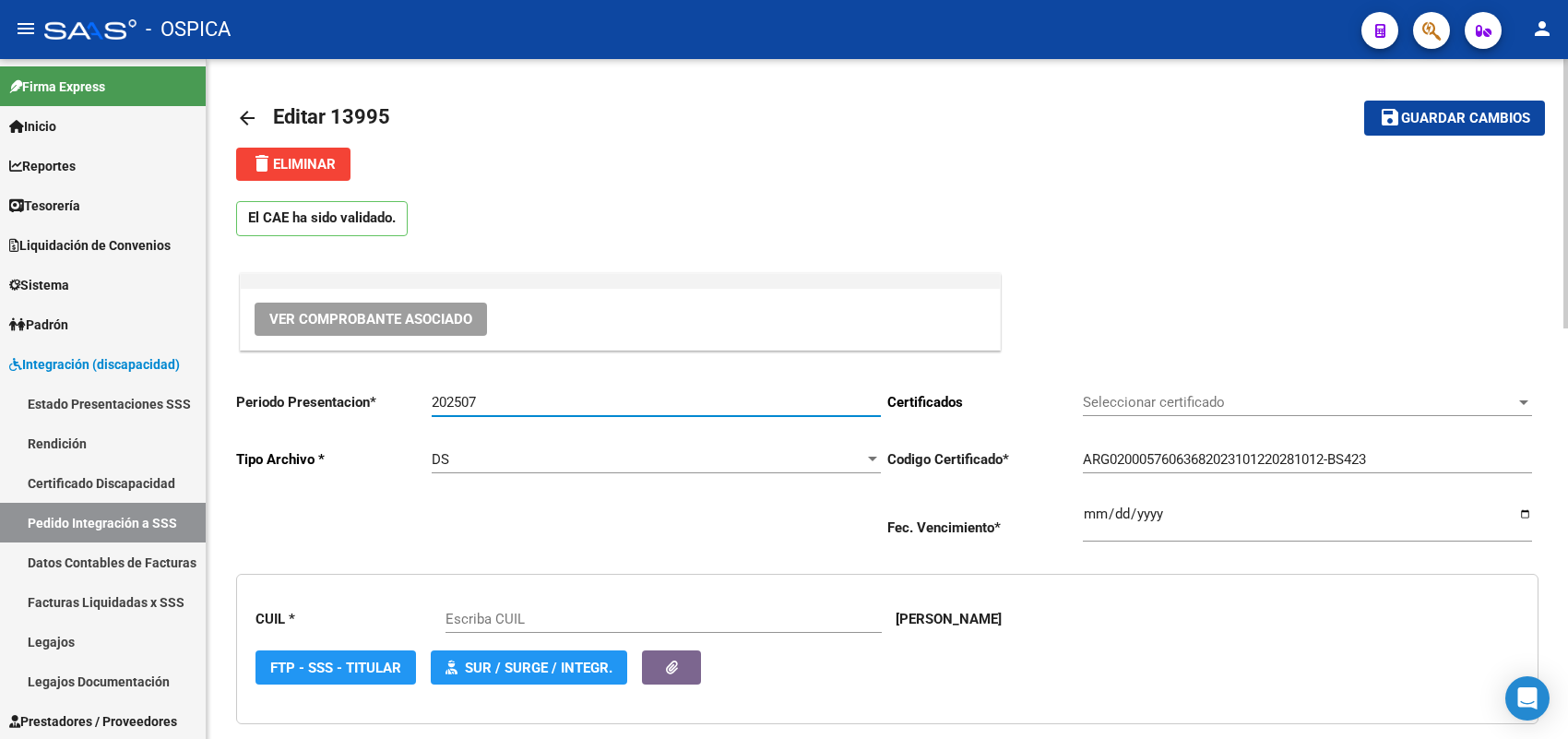
click at [519, 398] on input "202507" at bounding box center [656, 402] width 449 height 17
type input "202508"
type input "20576063688"
type input "202508"
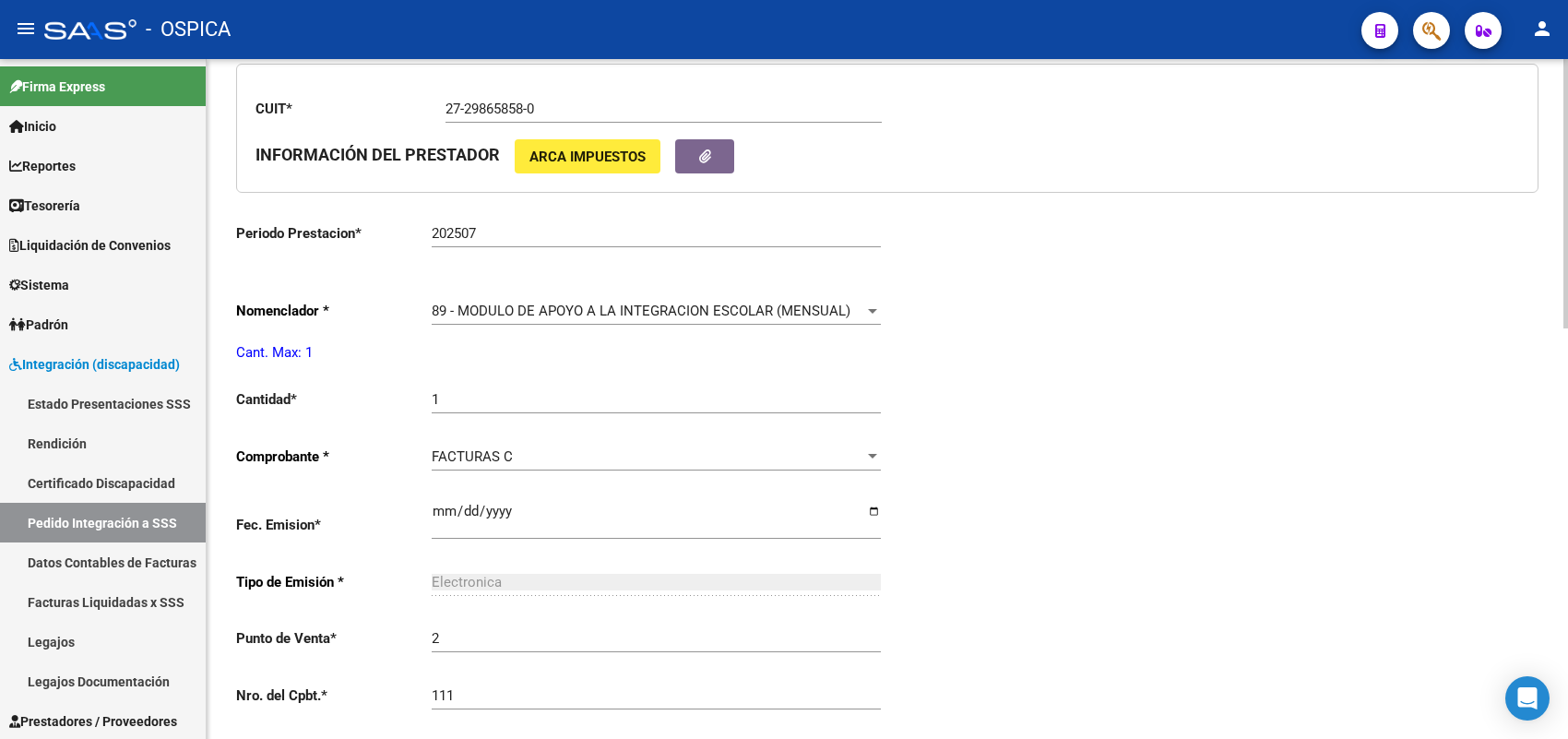
scroll to position [691, 0]
click at [519, 309] on span "89 - MODULO DE APOYO A LA INTEGRACION ESCOLAR (MENSUAL)" at bounding box center [641, 309] width 418 height 17
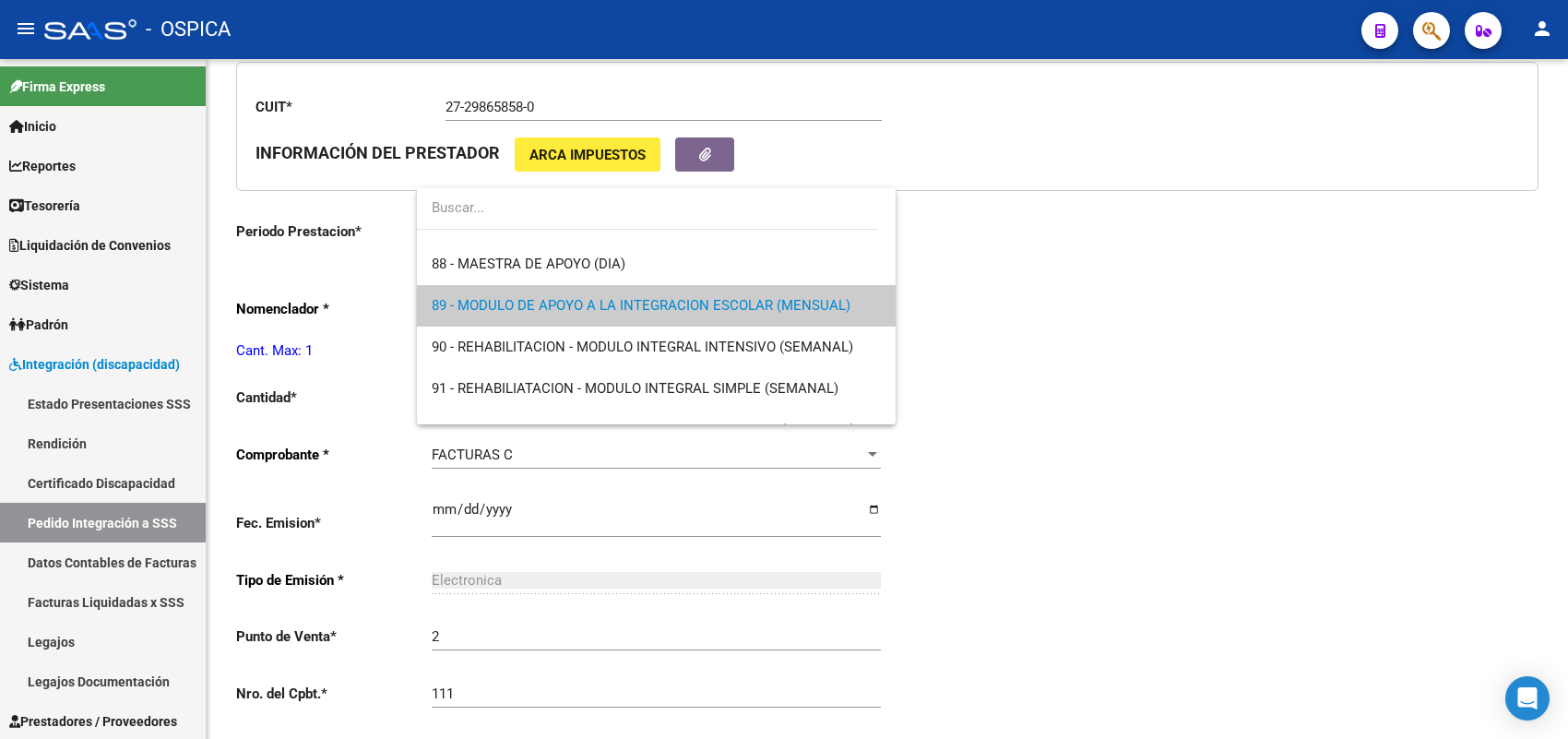
scroll to position [3481, 0]
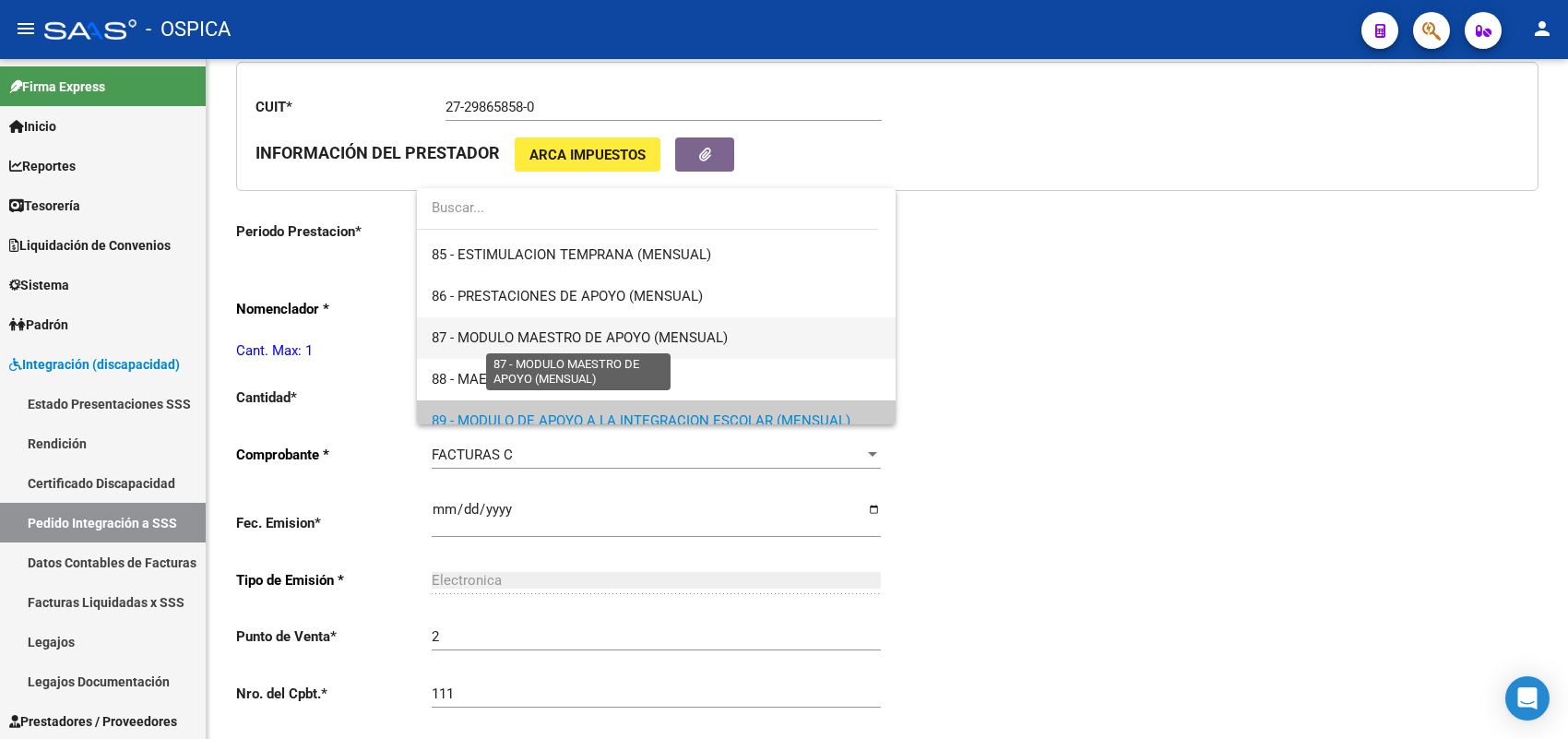
click at [513, 338] on span "87 - MODULO MAESTRO DE APOYO (MENSUAL)" at bounding box center [580, 338] width 296 height 17
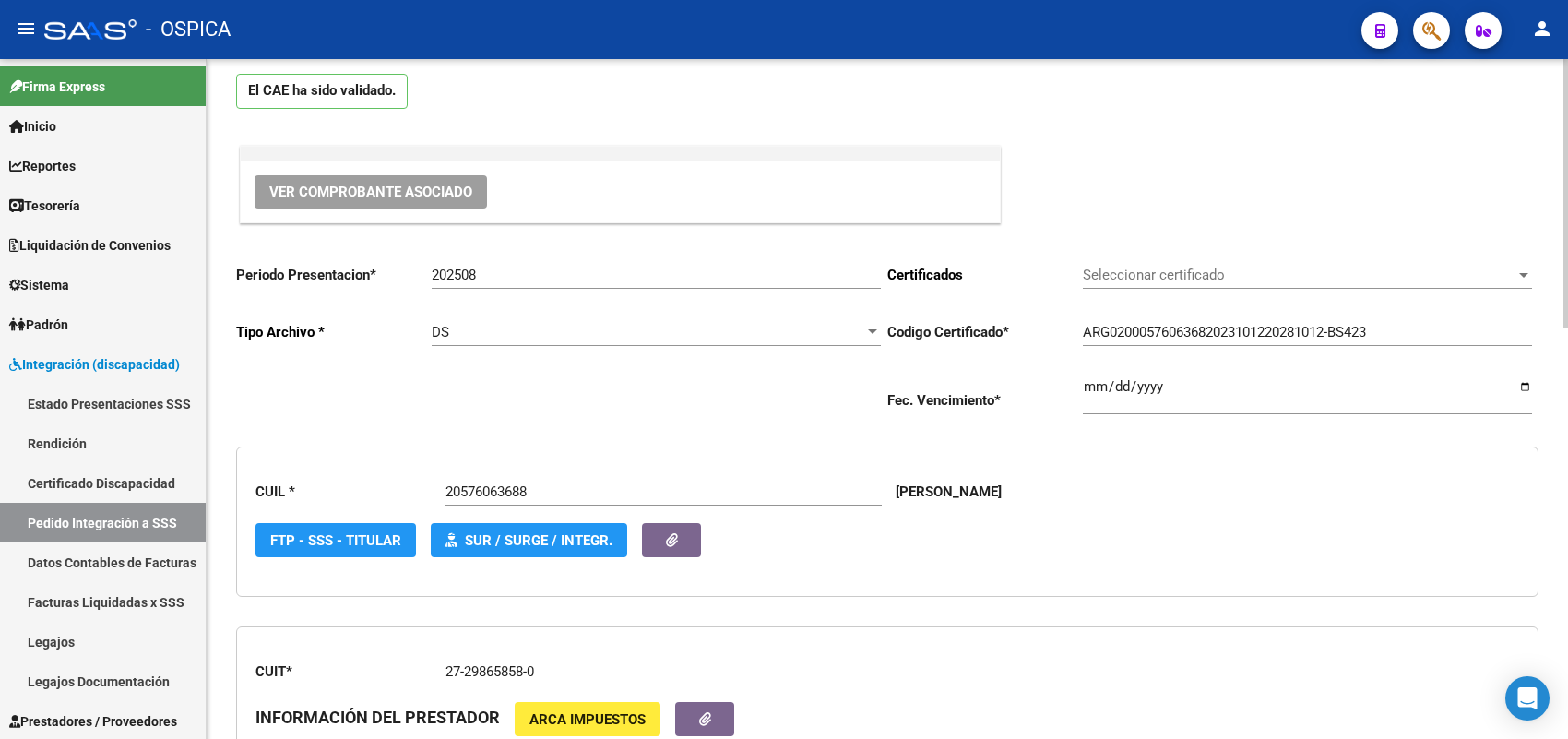
scroll to position [0, 0]
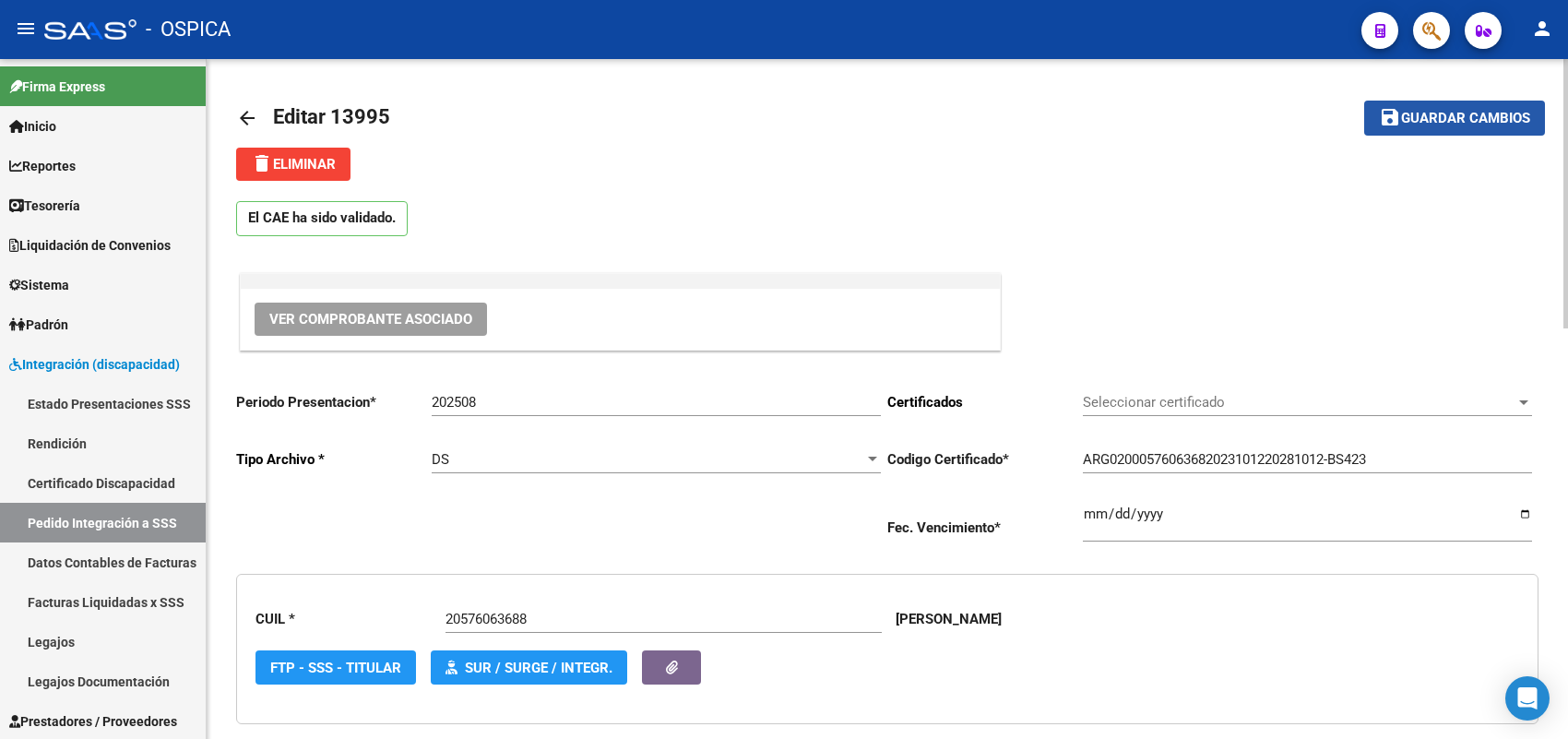
click at [1403, 125] on span "Guardar cambios" at bounding box center [1466, 119] width 129 height 17
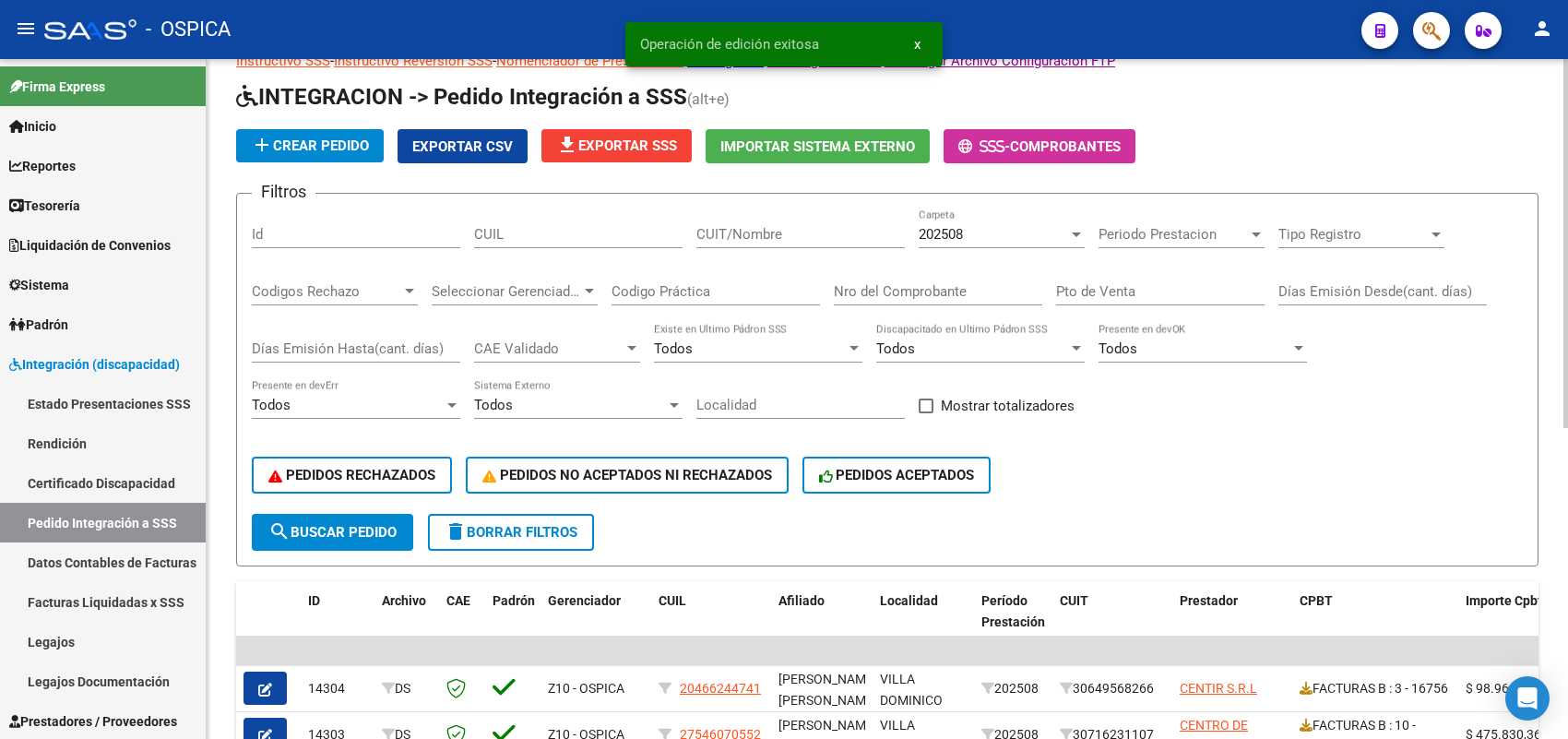
scroll to position [115, 0]
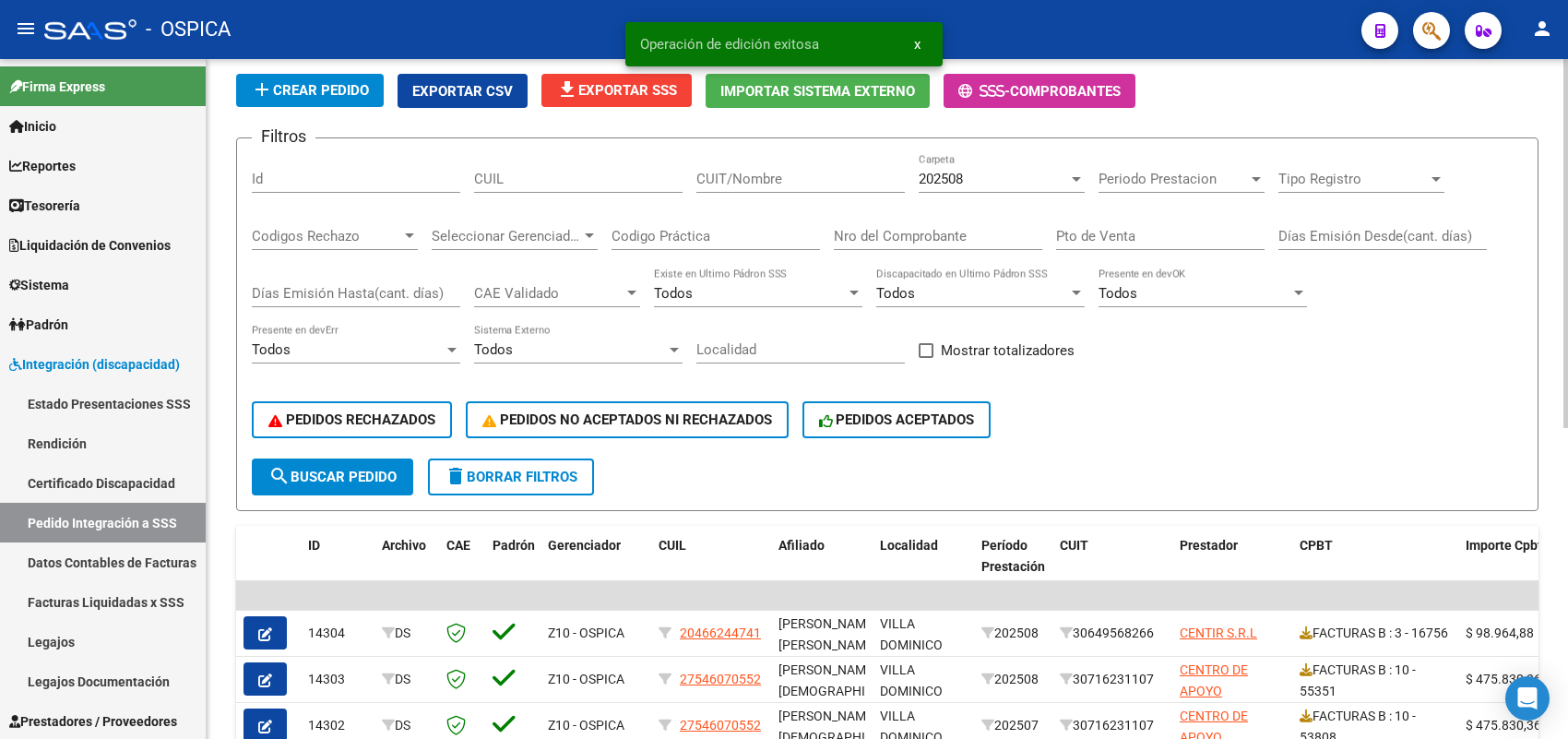
click at [971, 164] on div "202508 Carpeta" at bounding box center [1001, 173] width 166 height 39
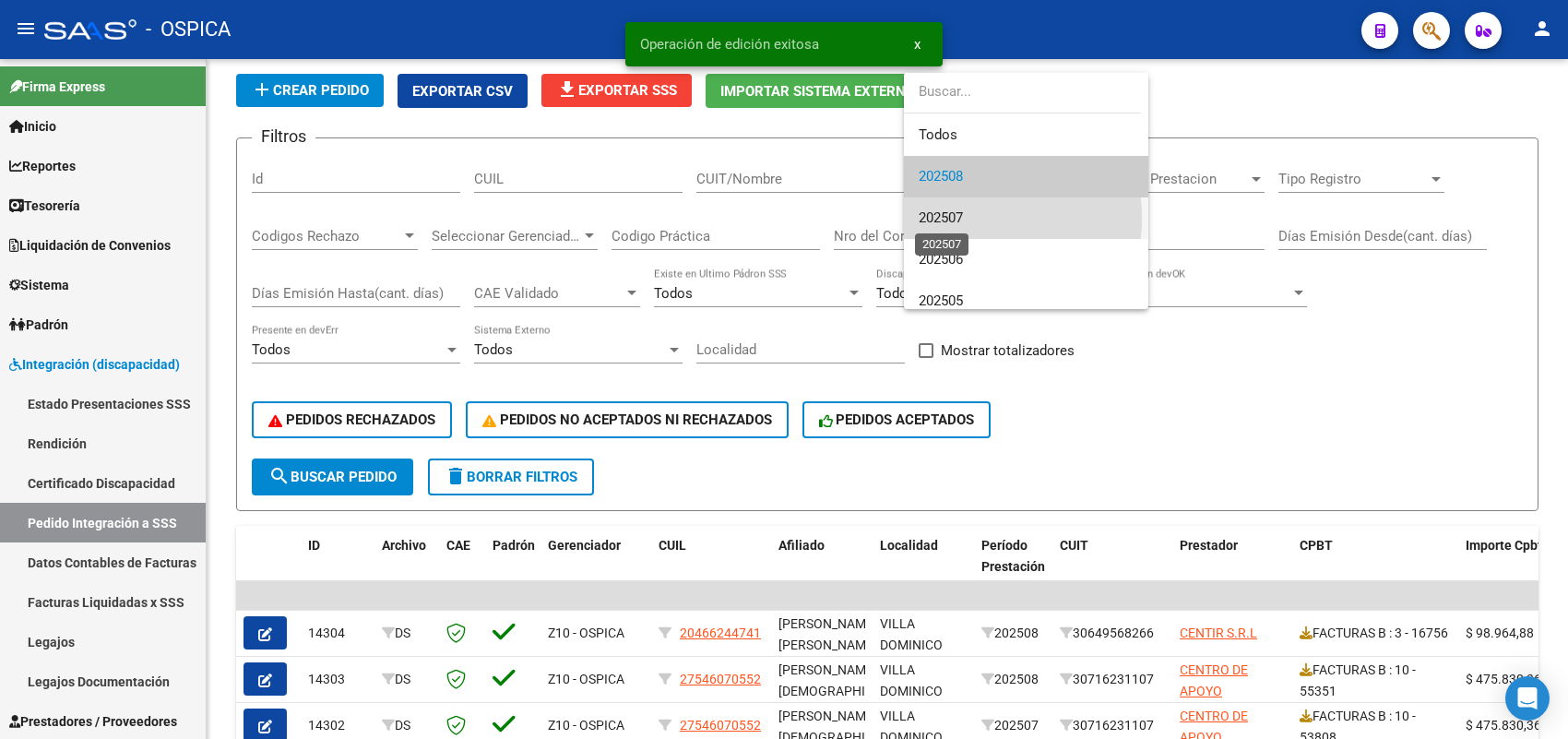
click at [953, 218] on span "202507" at bounding box center [940, 218] width 44 height 17
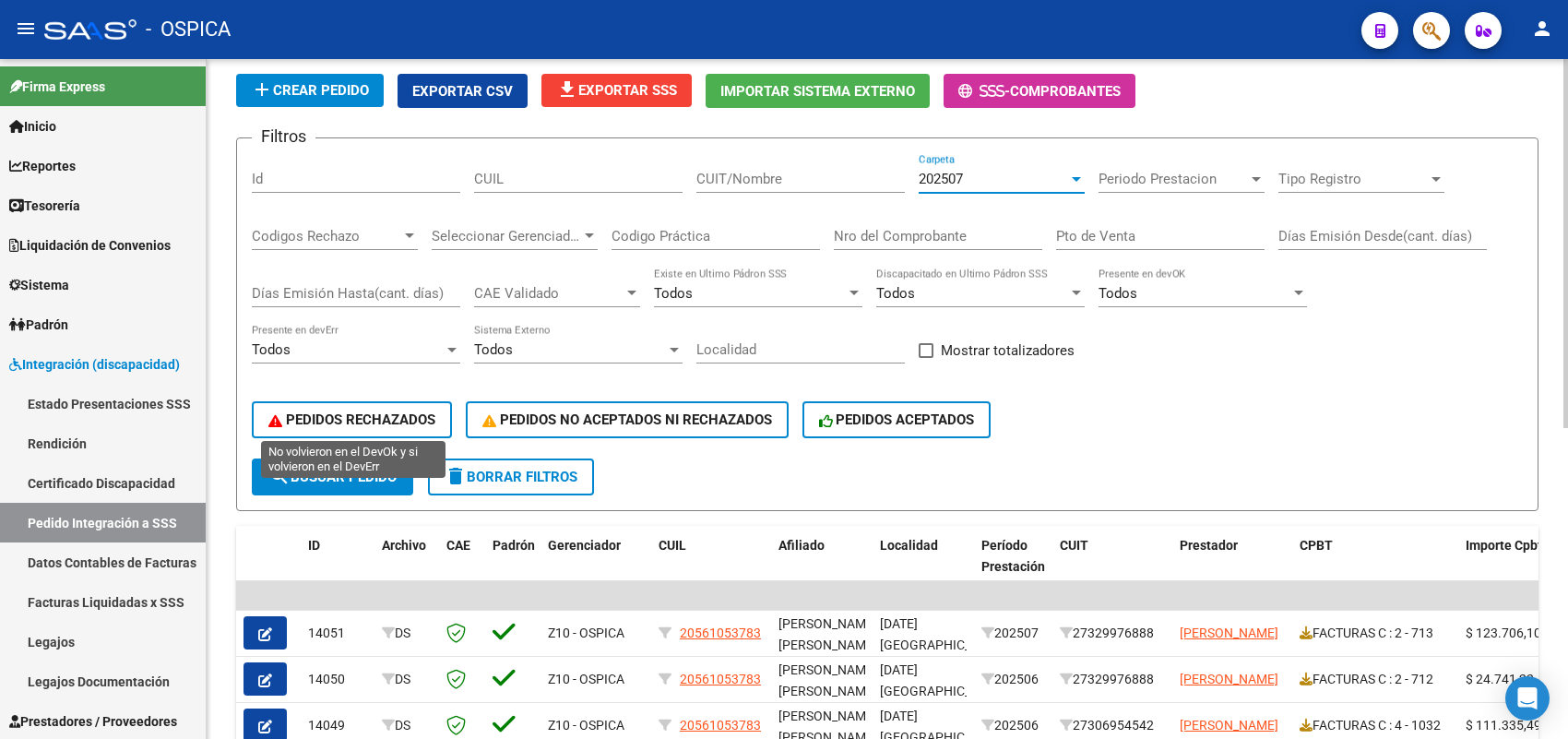
click at [370, 412] on span "PEDIDOS RECHAZADOS" at bounding box center [352, 420] width 167 height 17
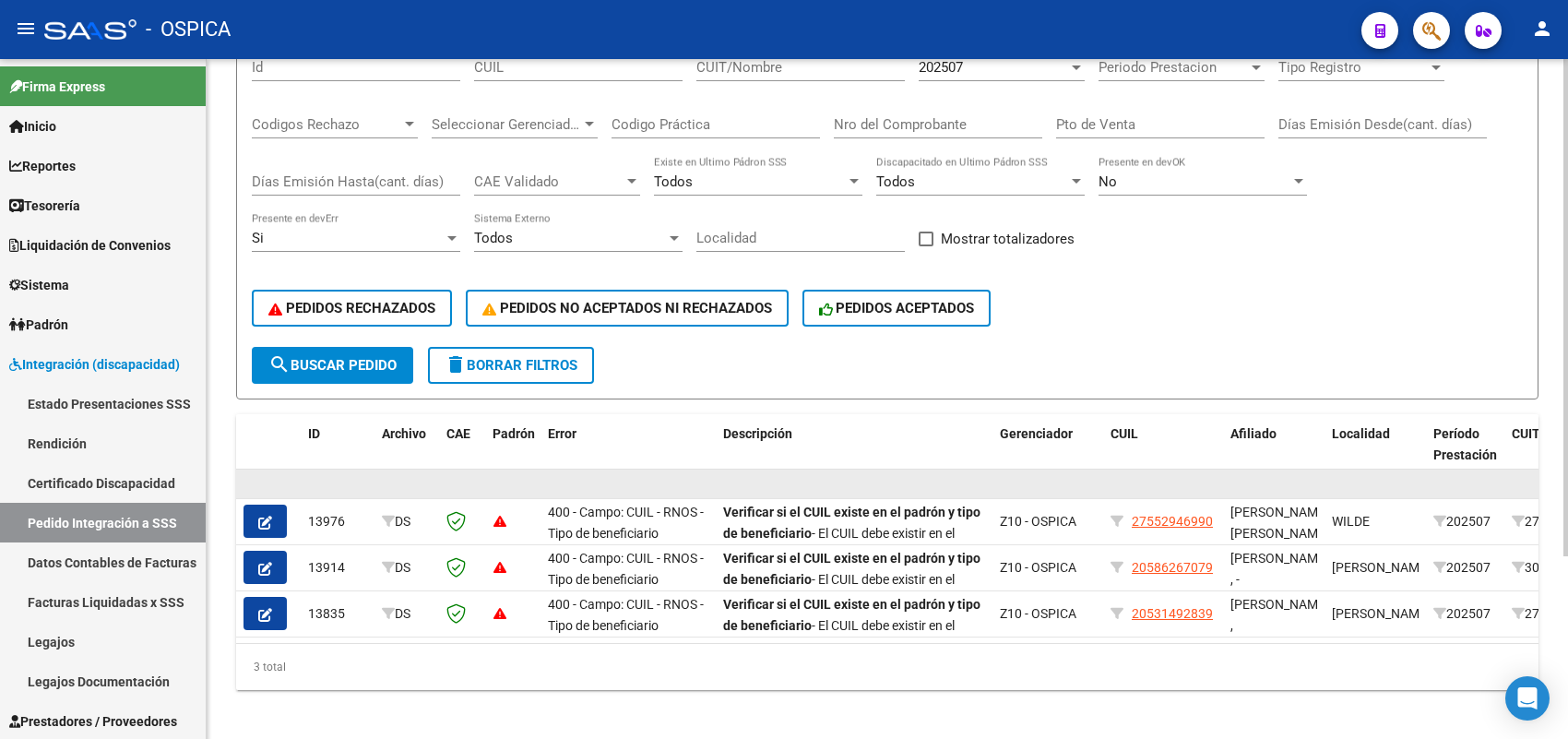
scroll to position [249, 0]
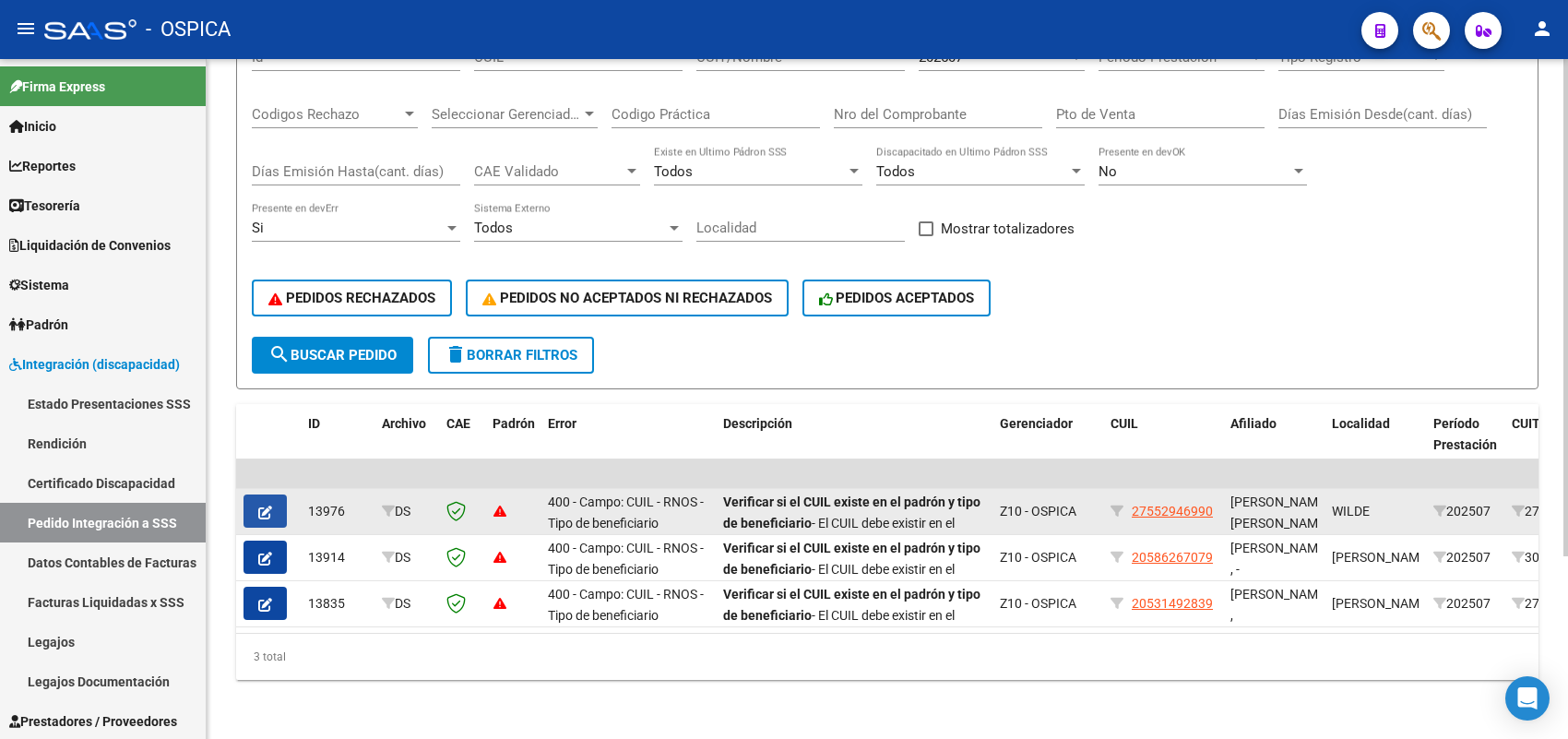
click at [261, 505] on icon "button" at bounding box center [264, 512] width 14 height 14
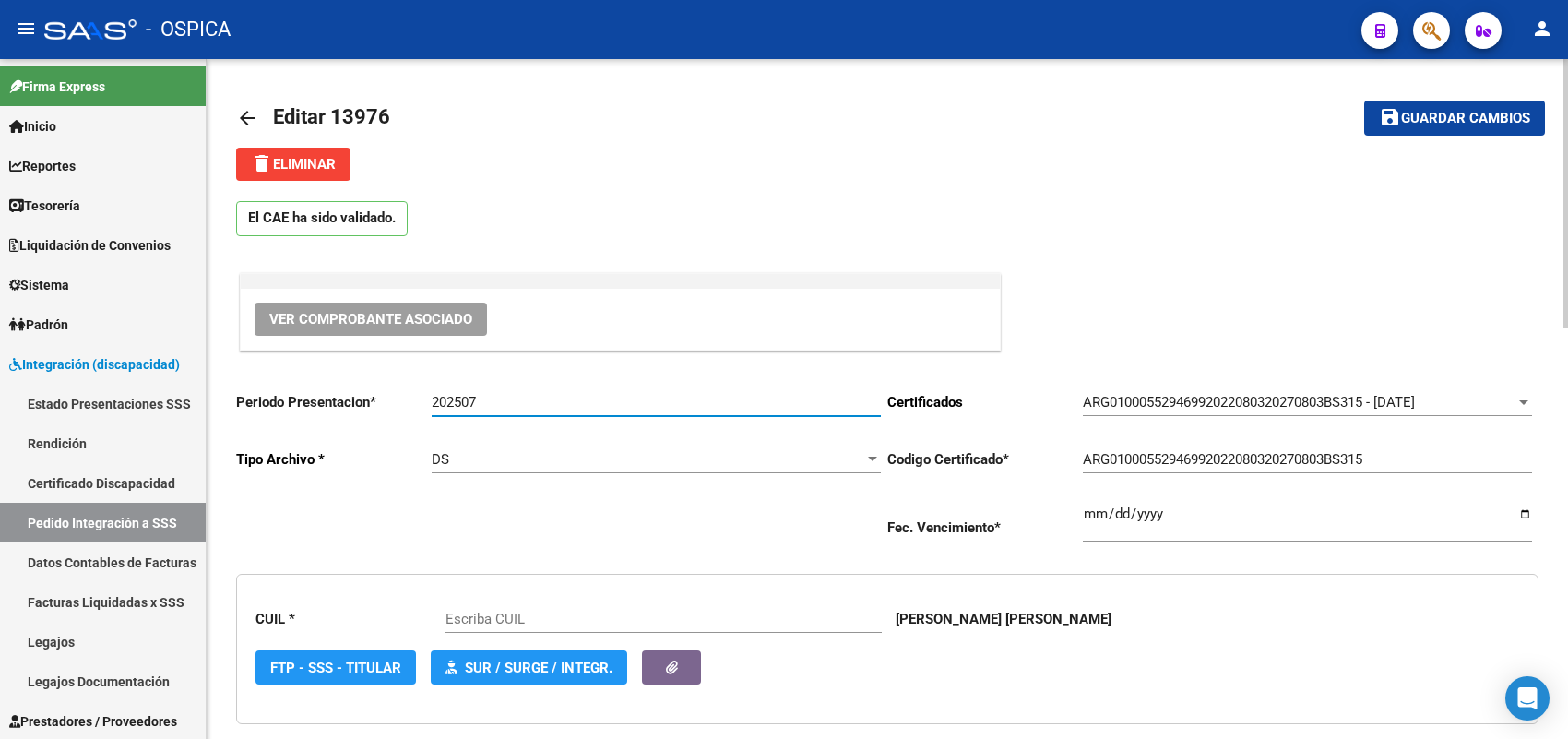
click at [523, 394] on input "202507" at bounding box center [656, 402] width 449 height 17
type input "20250"
type input "27552946990"
type input "202508"
click at [1425, 103] on button "save Guardar cambios" at bounding box center [1454, 117] width 181 height 34
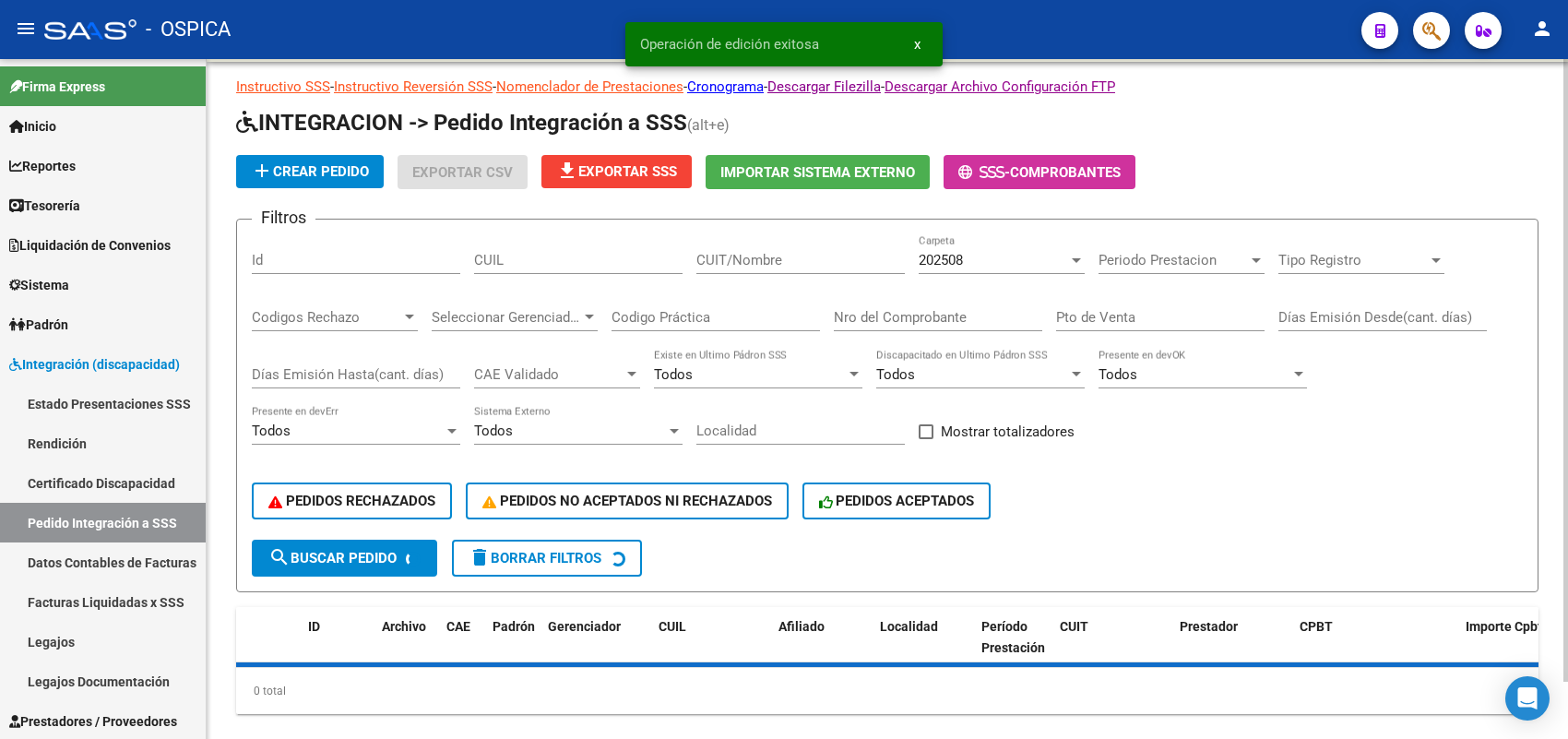
scroll to position [62, 0]
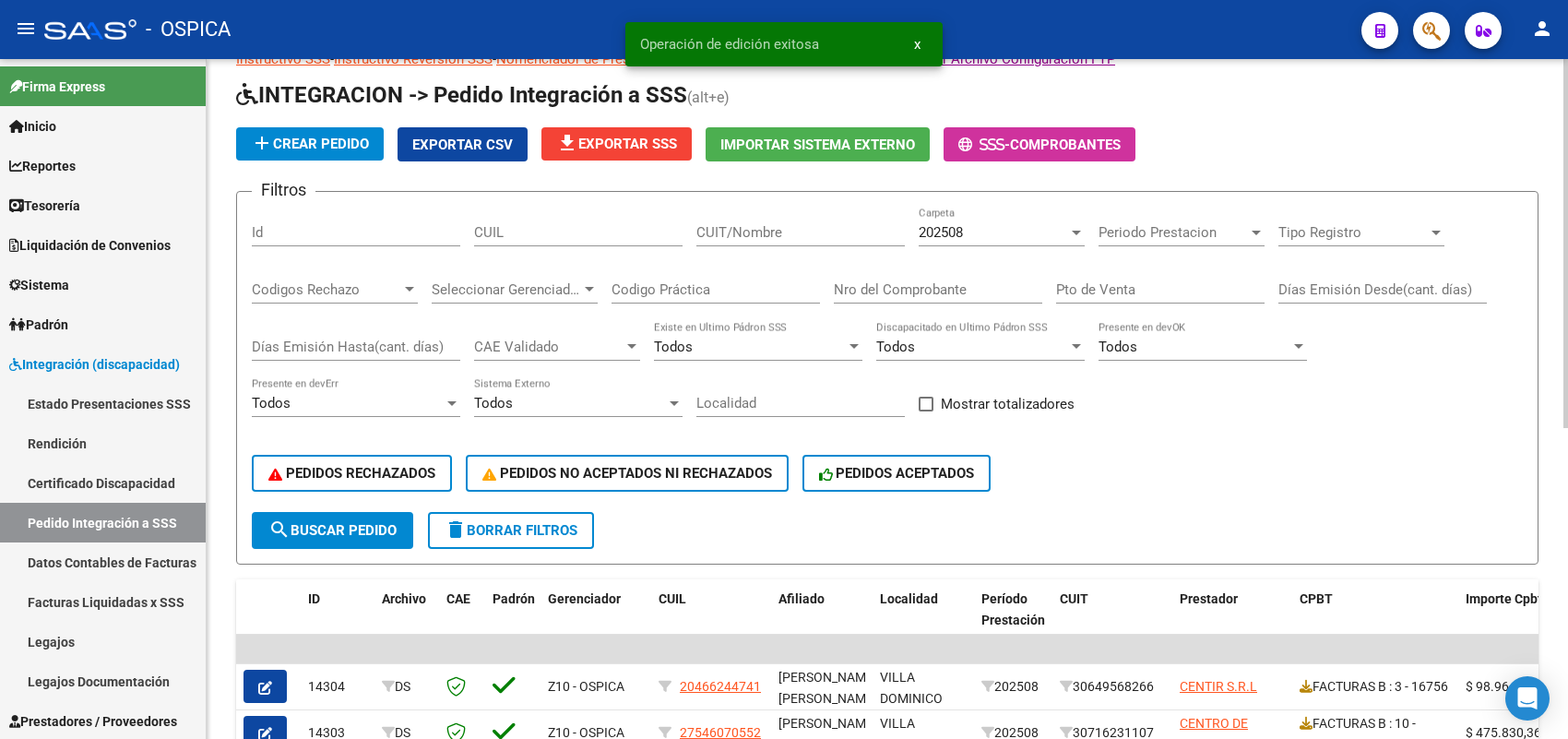
click at [961, 234] on span "202508" at bounding box center [940, 233] width 44 height 17
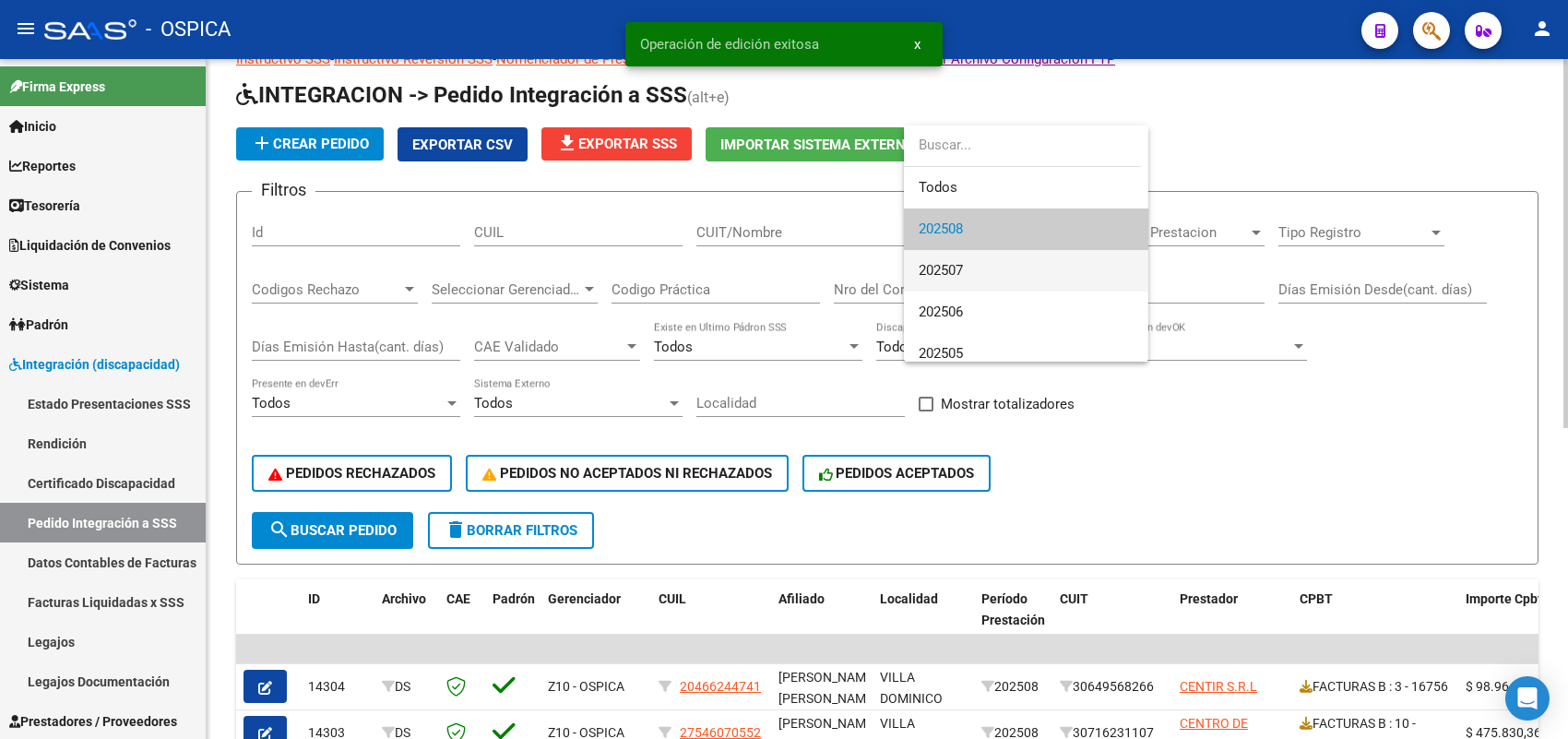
click at [961, 258] on span "202507" at bounding box center [1025, 270] width 215 height 41
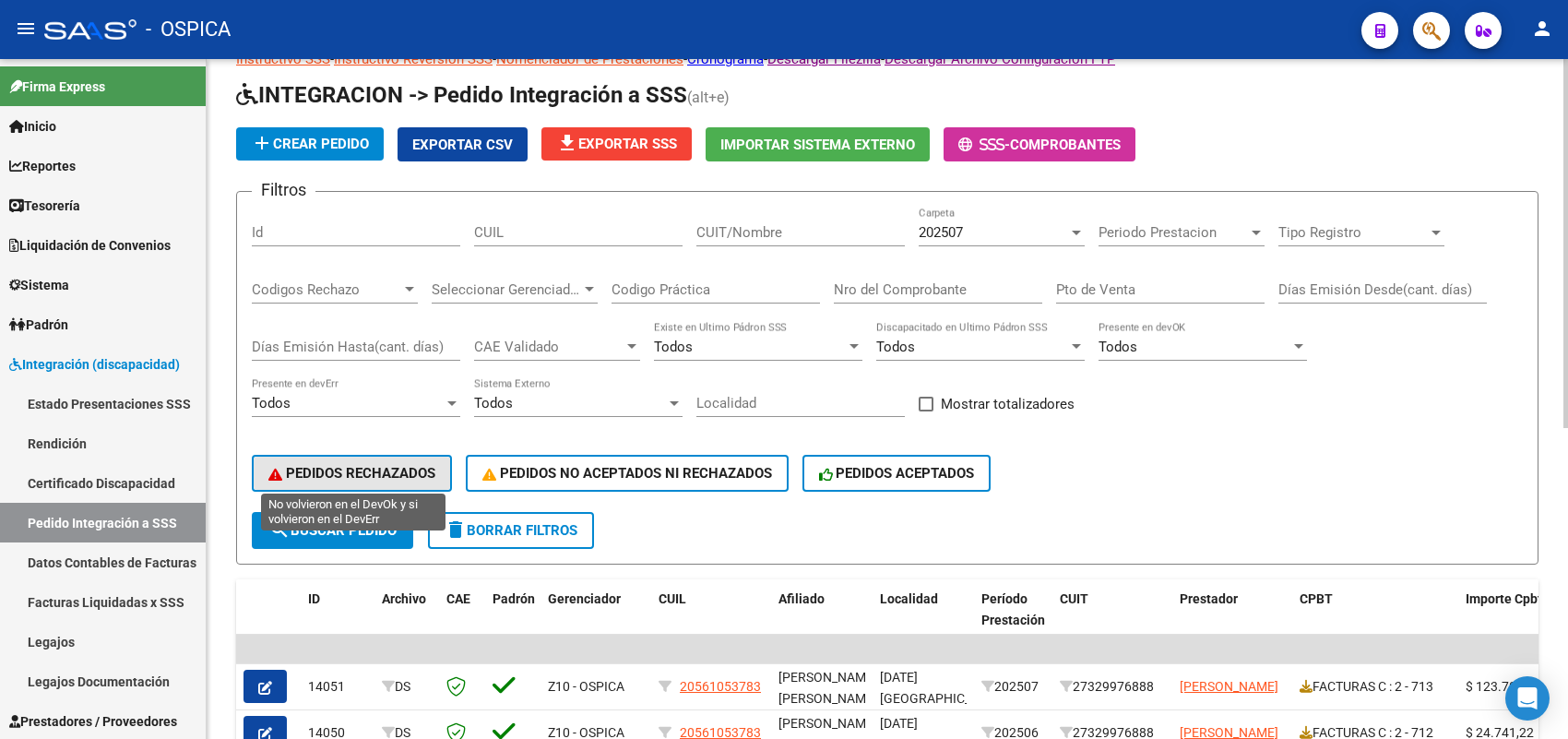
click at [395, 465] on span "PEDIDOS RECHAZADOS" at bounding box center [352, 474] width 167 height 17
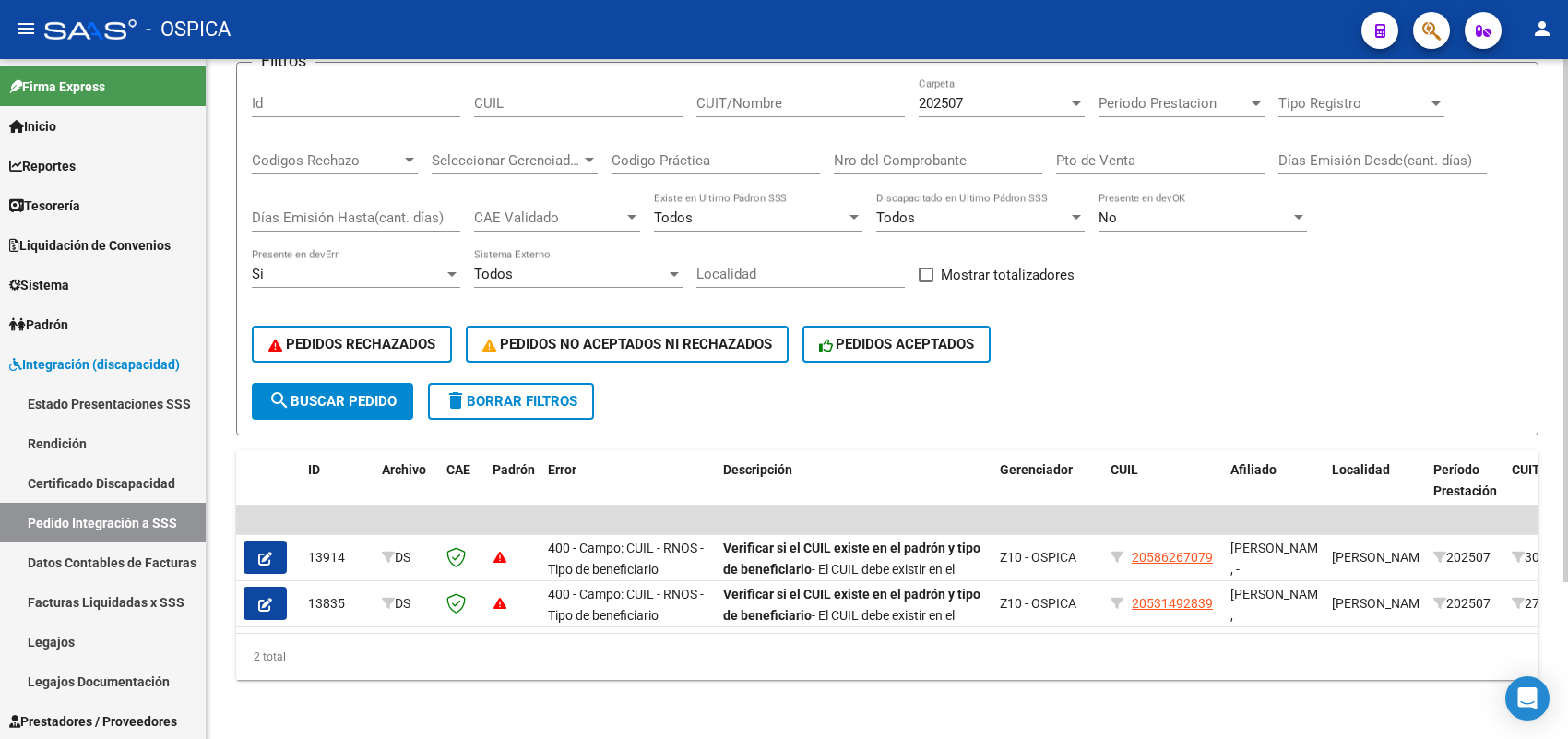
scroll to position [203, 0]
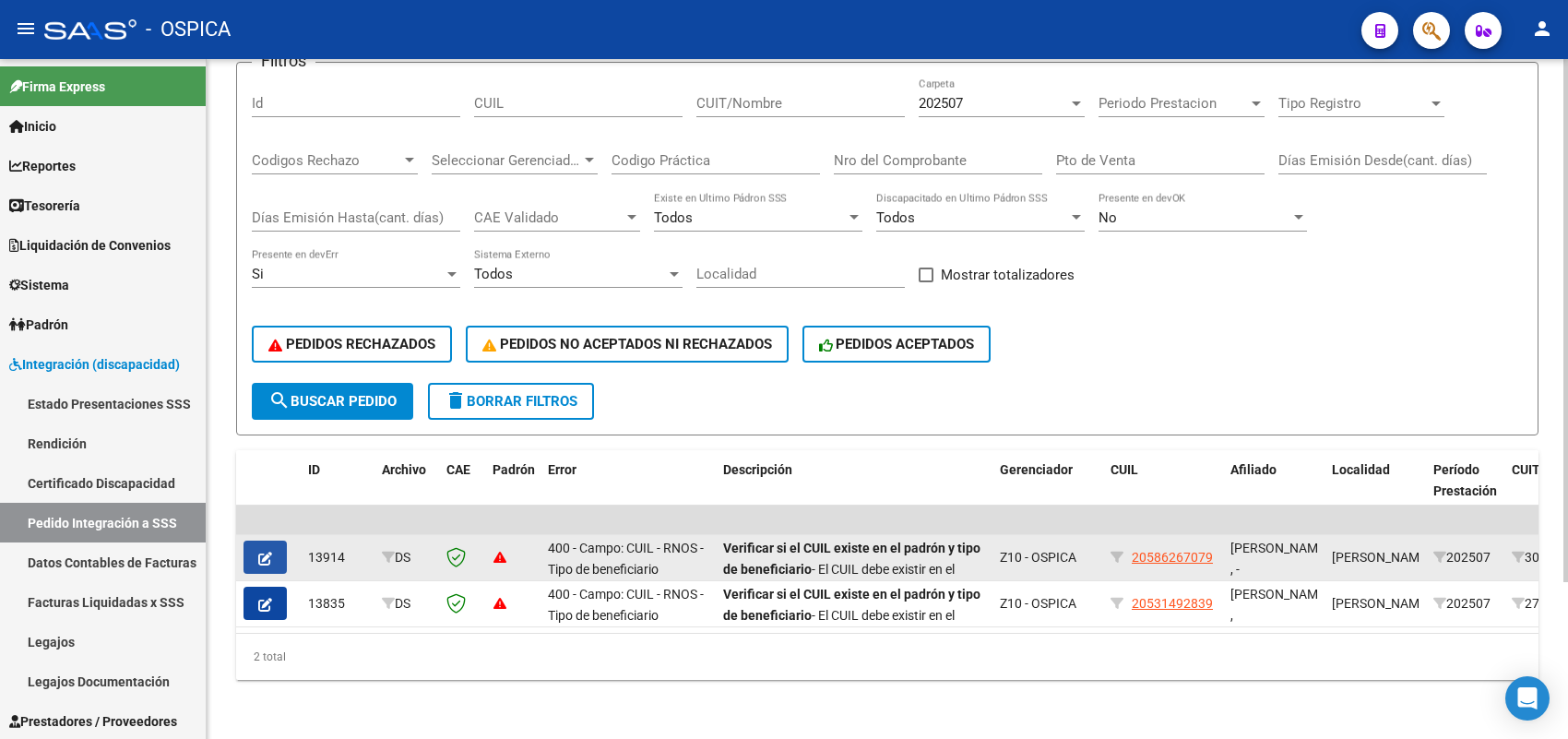
click at [267, 551] on icon "button" at bounding box center [264, 558] width 14 height 14
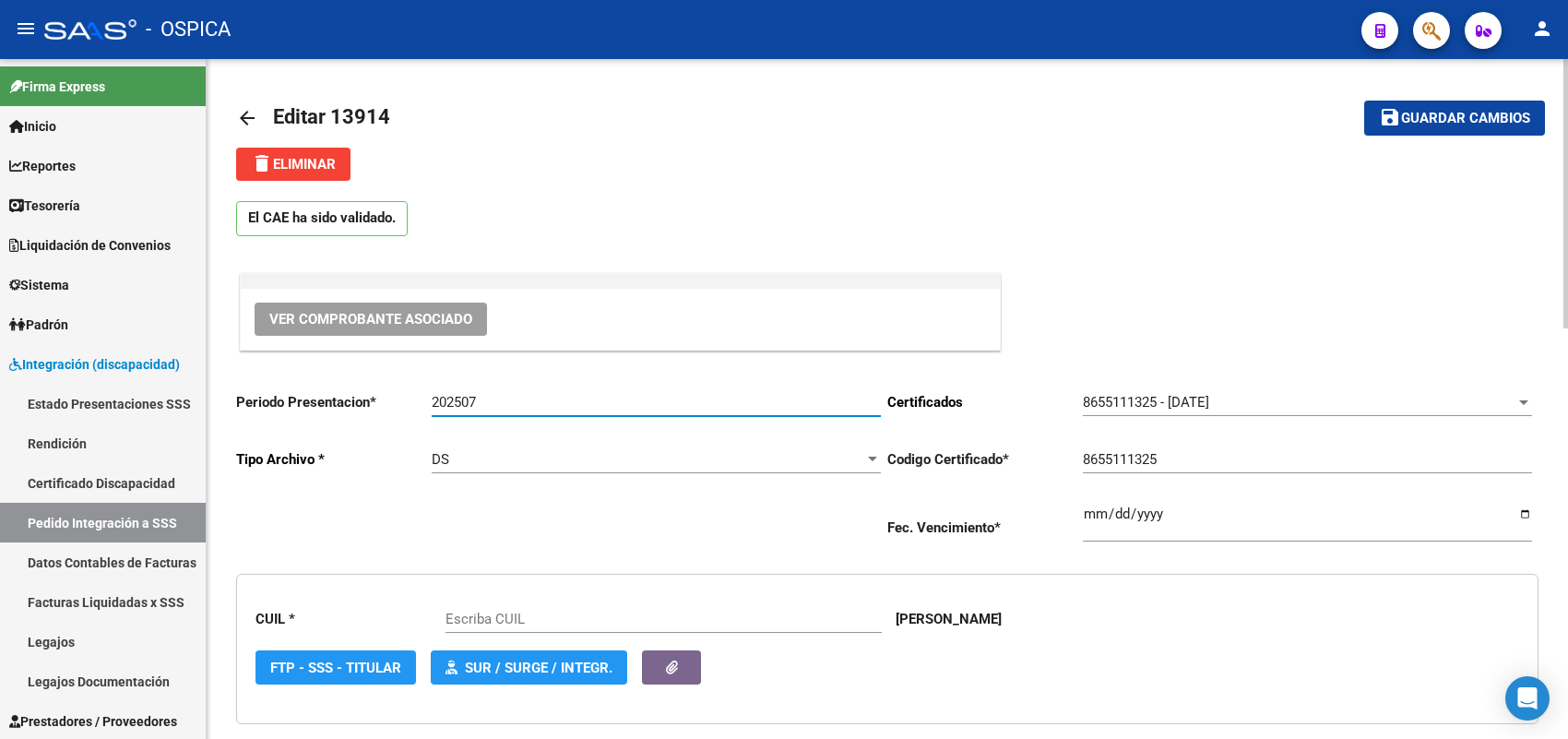
click at [503, 401] on input "202507" at bounding box center [656, 402] width 449 height 17
type input "202508"
type input "20586267079"
type input "202508"
click at [1440, 113] on span "Guardar cambios" at bounding box center [1466, 119] width 129 height 17
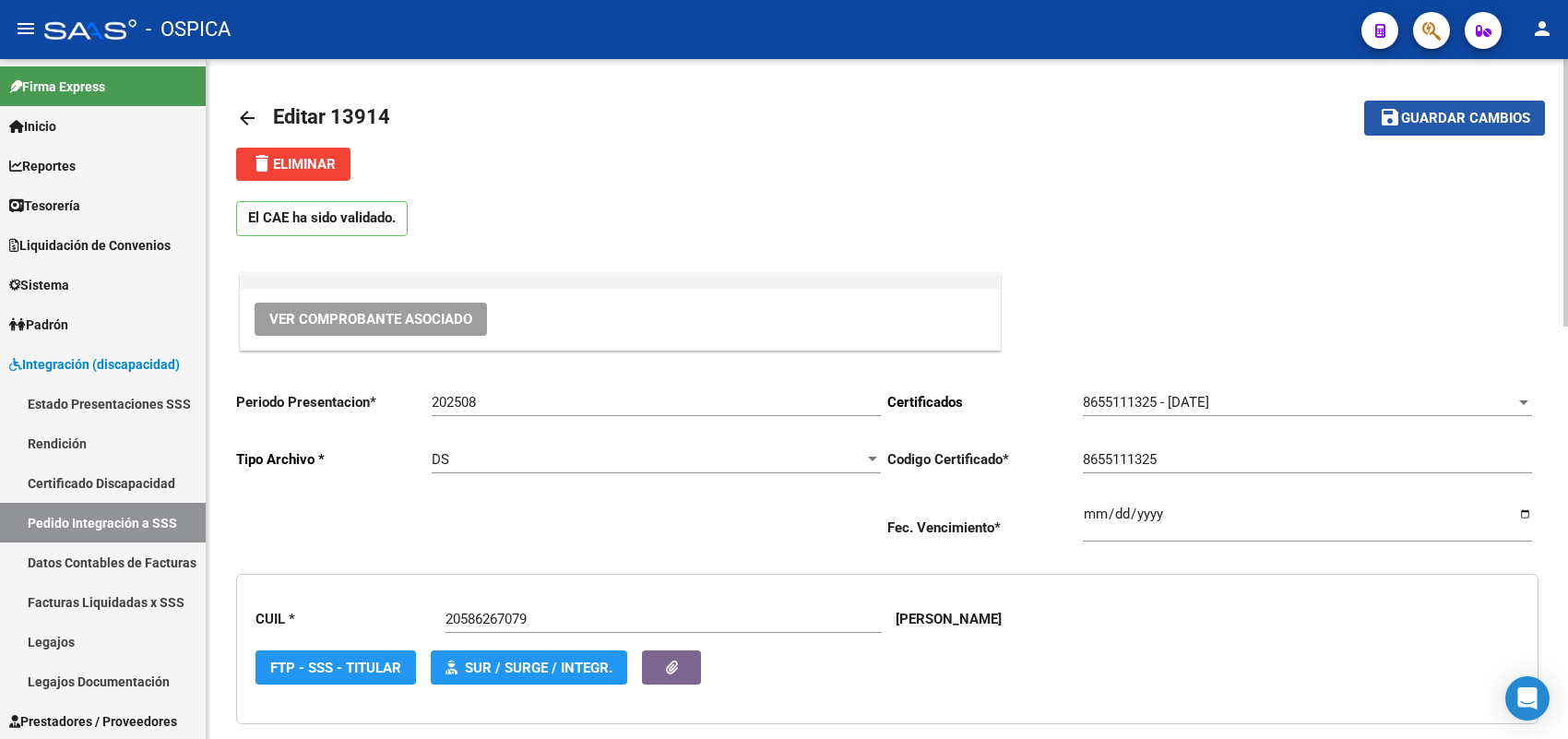
click at [1417, 121] on span "Guardar cambios" at bounding box center [1466, 119] width 129 height 17
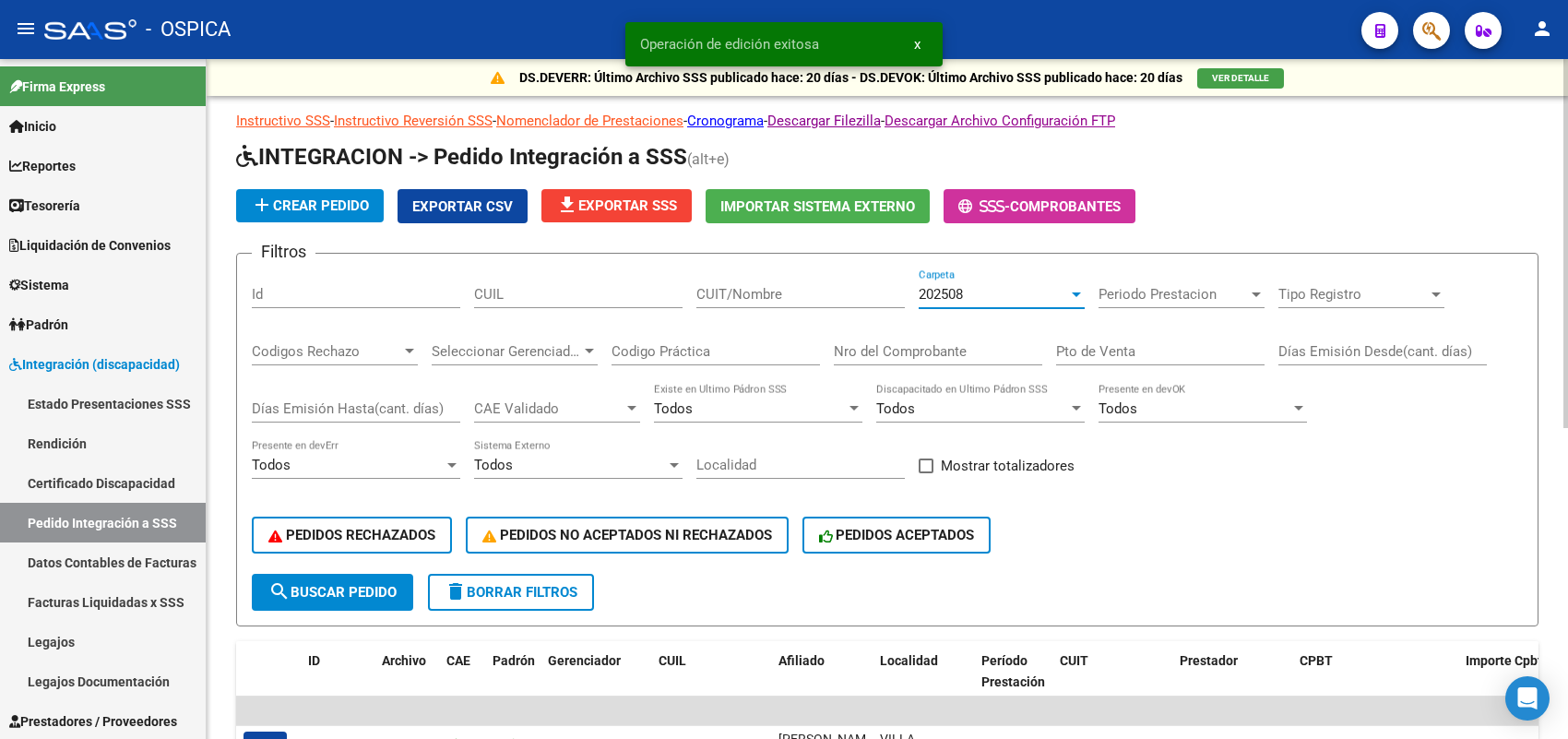
click at [963, 286] on span "202508" at bounding box center [940, 294] width 44 height 17
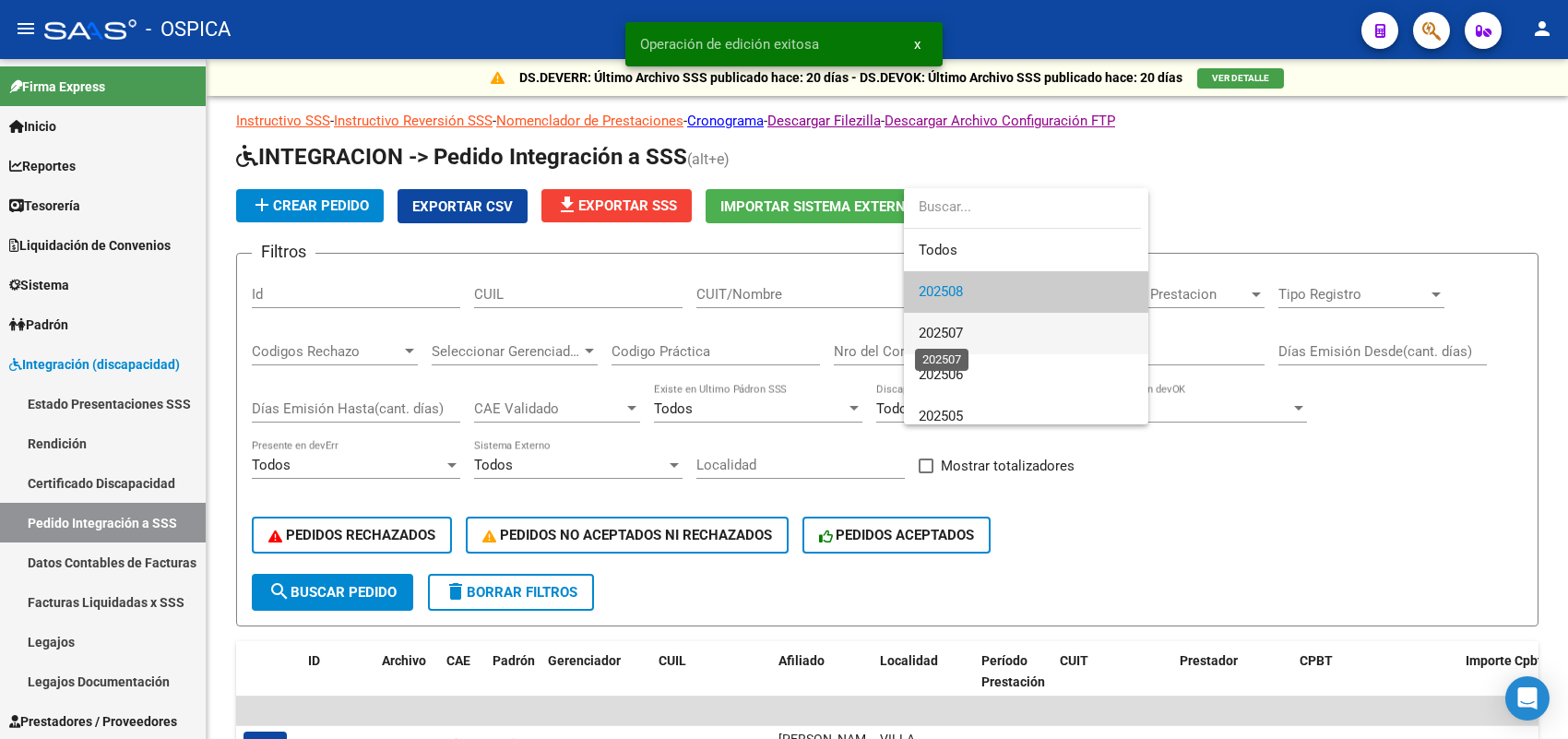
click at [959, 333] on span "202507" at bounding box center [940, 333] width 44 height 17
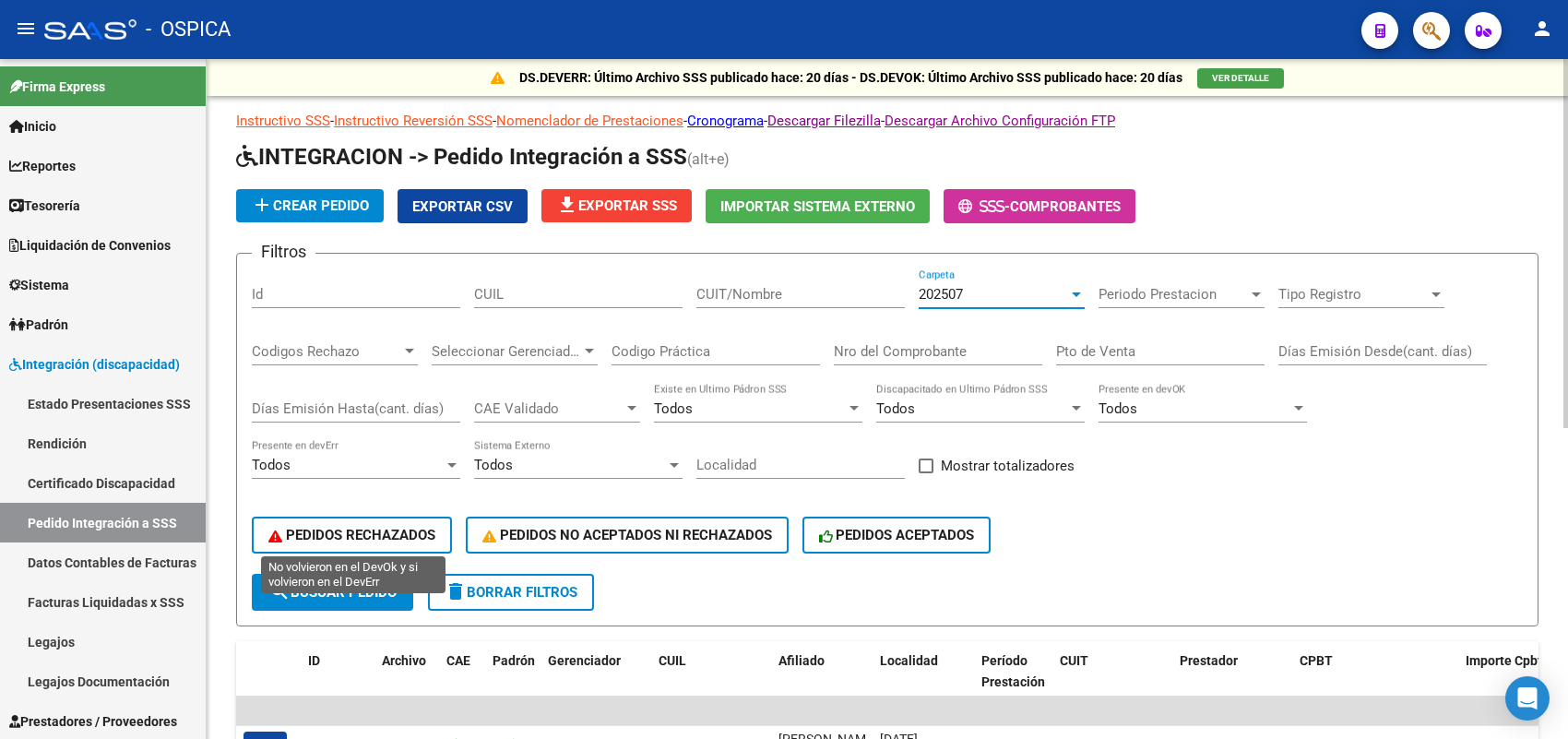
click at [395, 540] on button "PEDIDOS RECHAZADOS" at bounding box center [351, 535] width 200 height 37
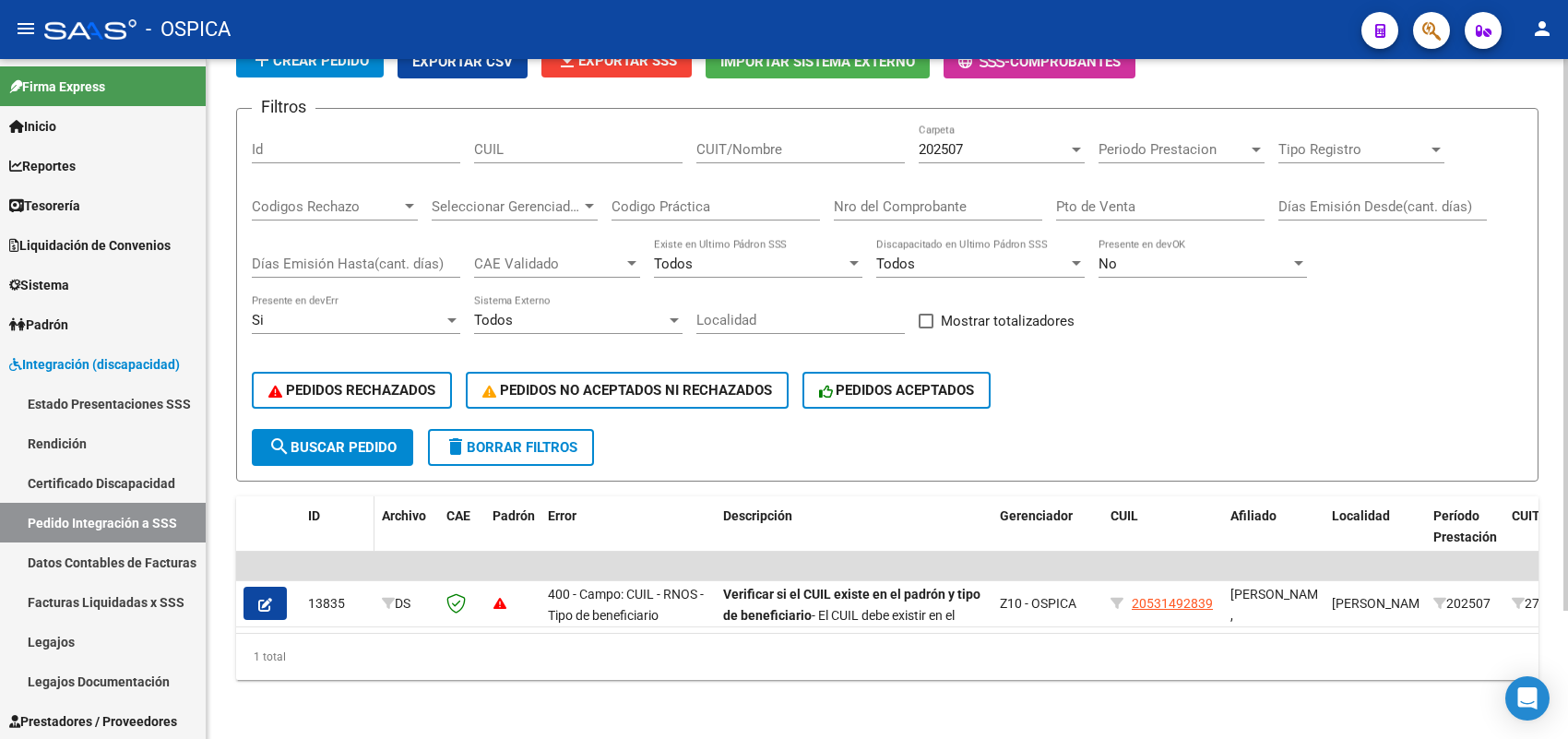
scroll to position [157, 0]
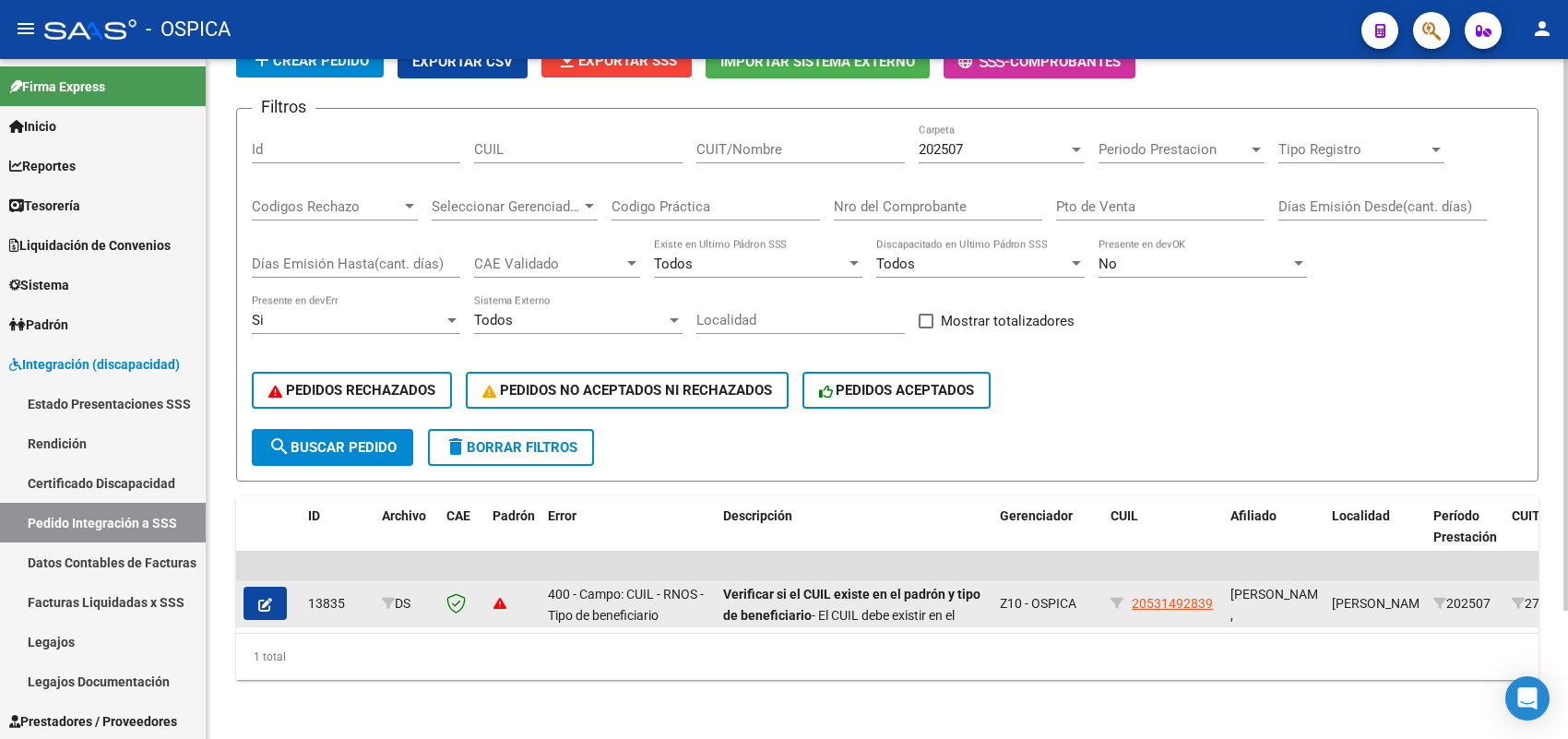
click at [272, 586] on button "button" at bounding box center [265, 602] width 43 height 33
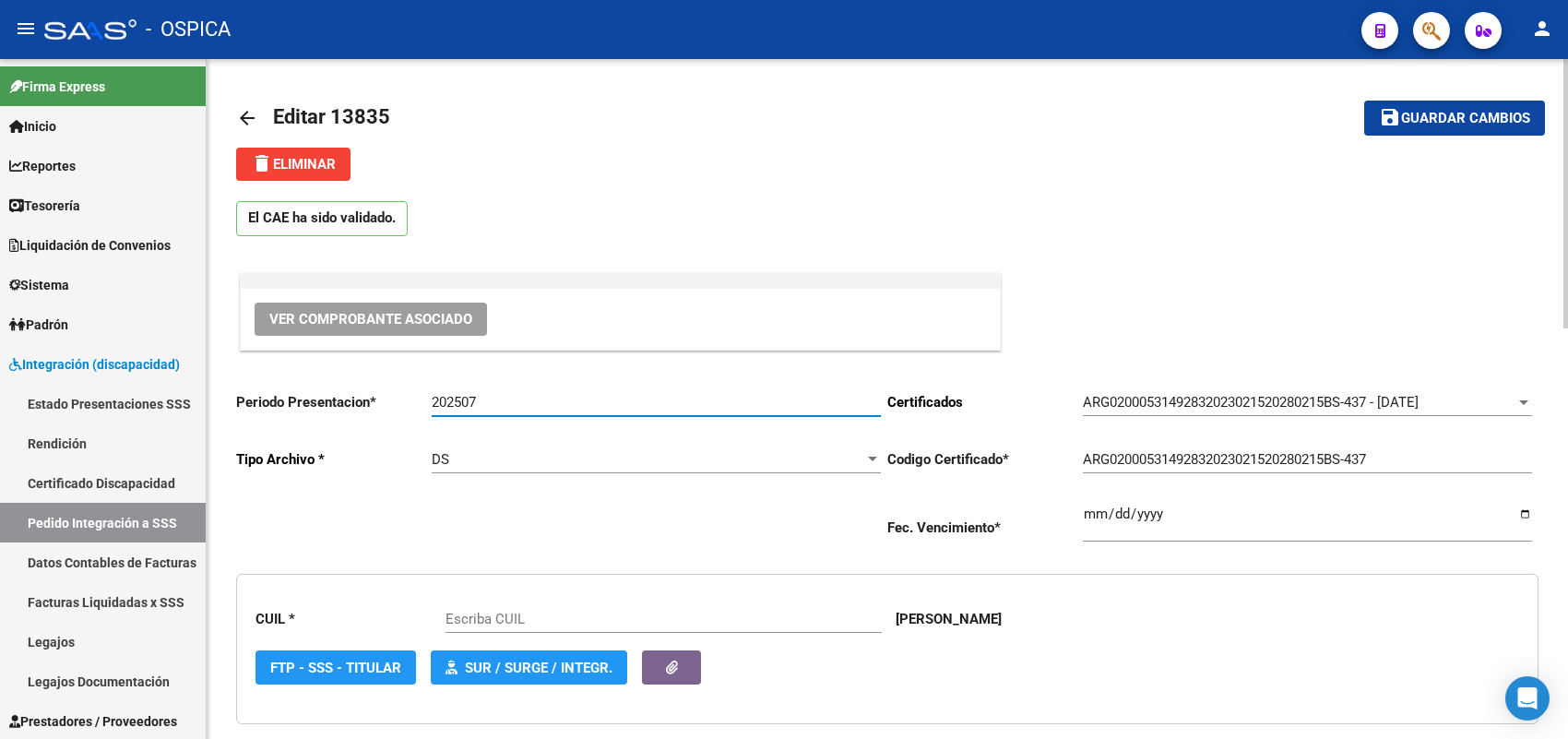
click at [504, 400] on input "202507" at bounding box center [656, 402] width 449 height 17
type input "202508"
type input "20531492839"
type input "202508"
click at [1410, 113] on span "Guardar cambios" at bounding box center [1466, 119] width 129 height 17
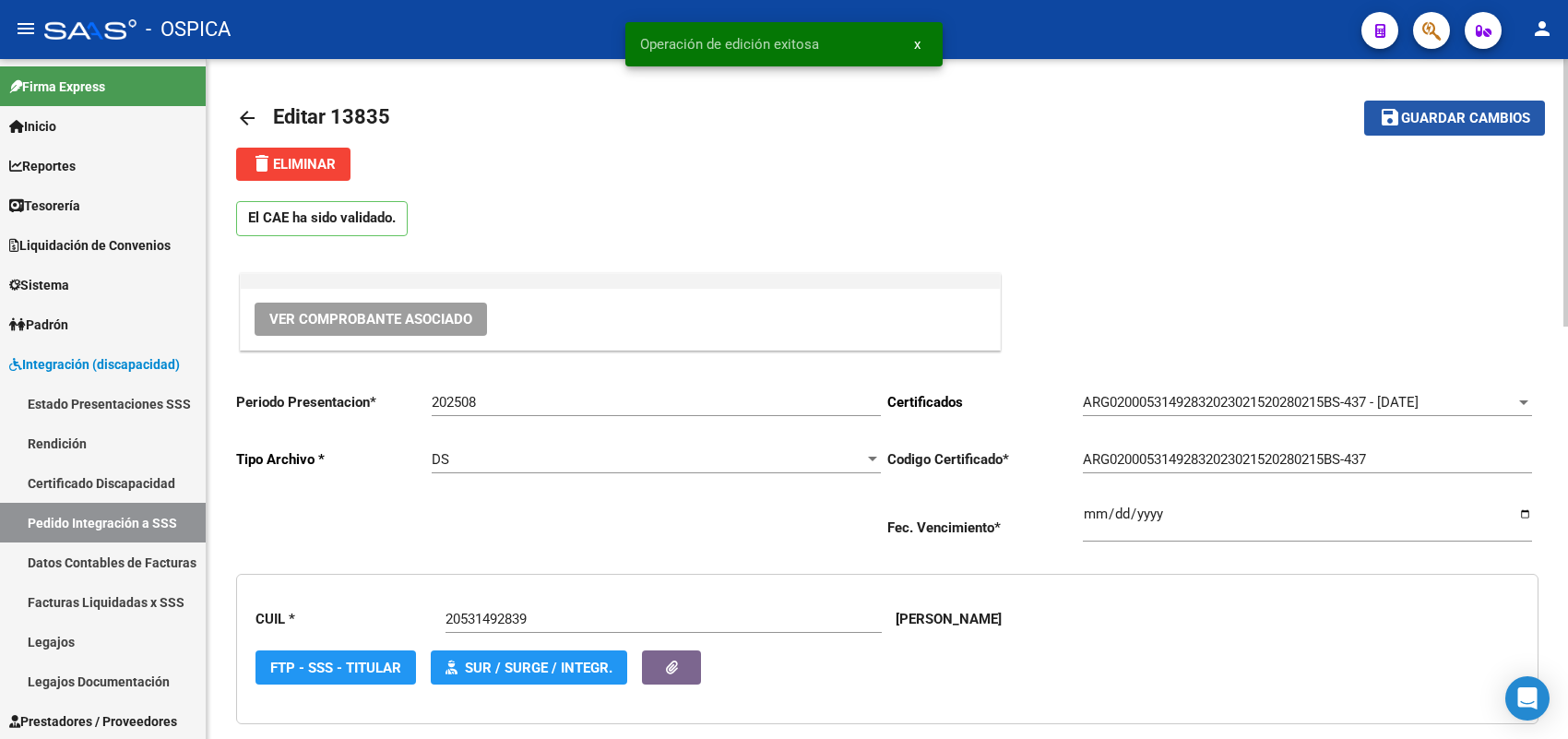
click at [1405, 128] on button "save Guardar cambios" at bounding box center [1454, 117] width 181 height 34
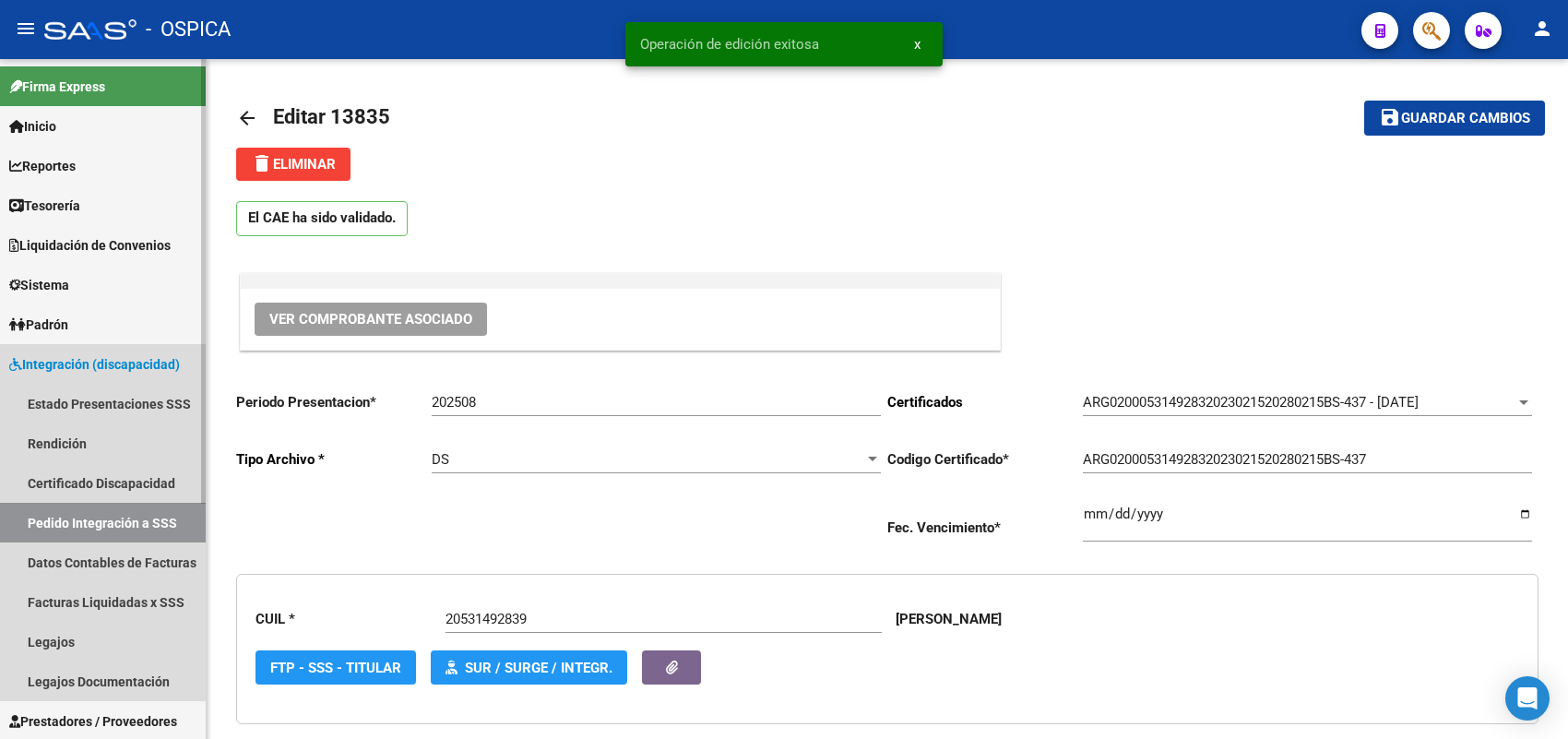
click at [116, 514] on link "Pedido Integración a SSS" at bounding box center [102, 522] width 205 height 39
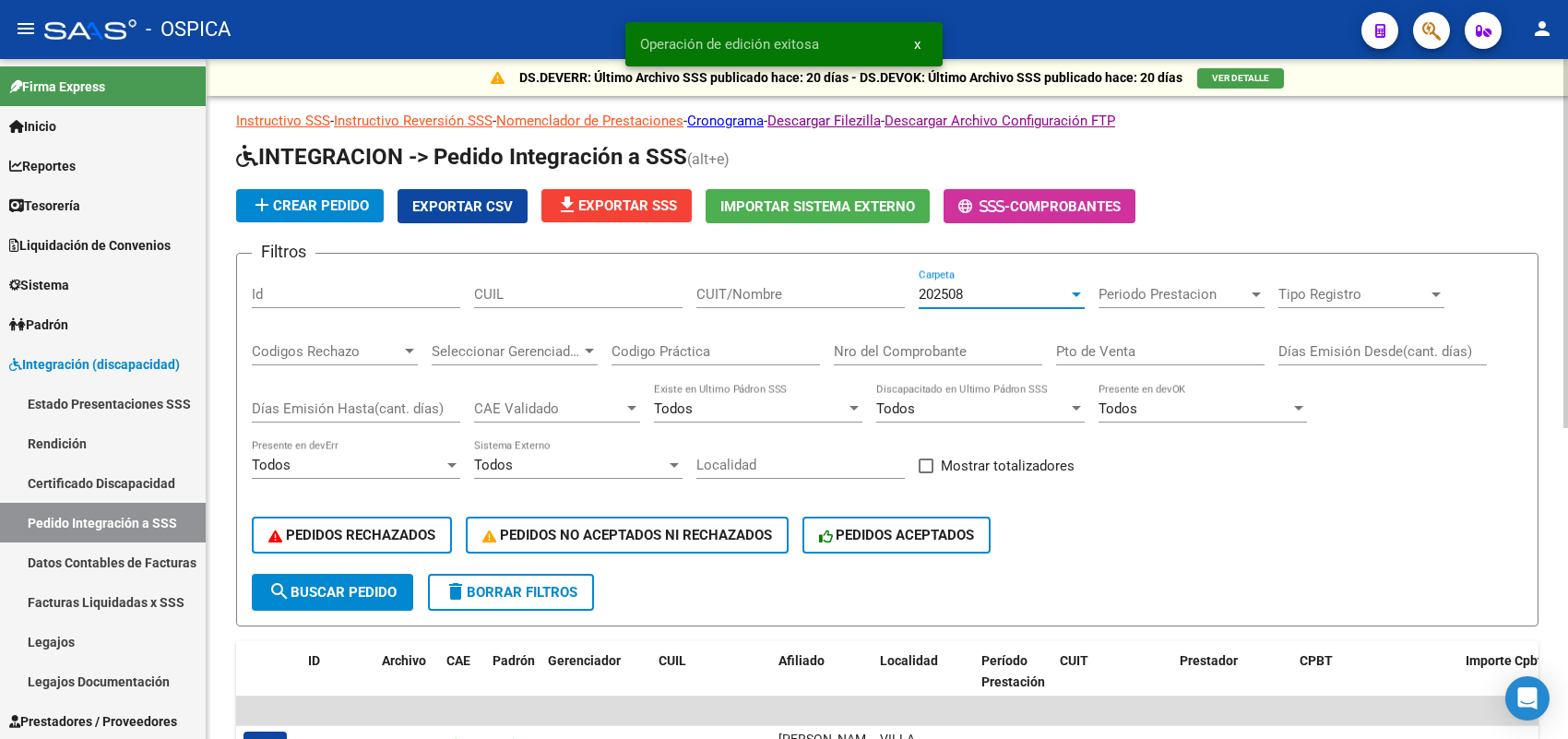
click at [948, 293] on span "202508" at bounding box center [940, 294] width 44 height 17
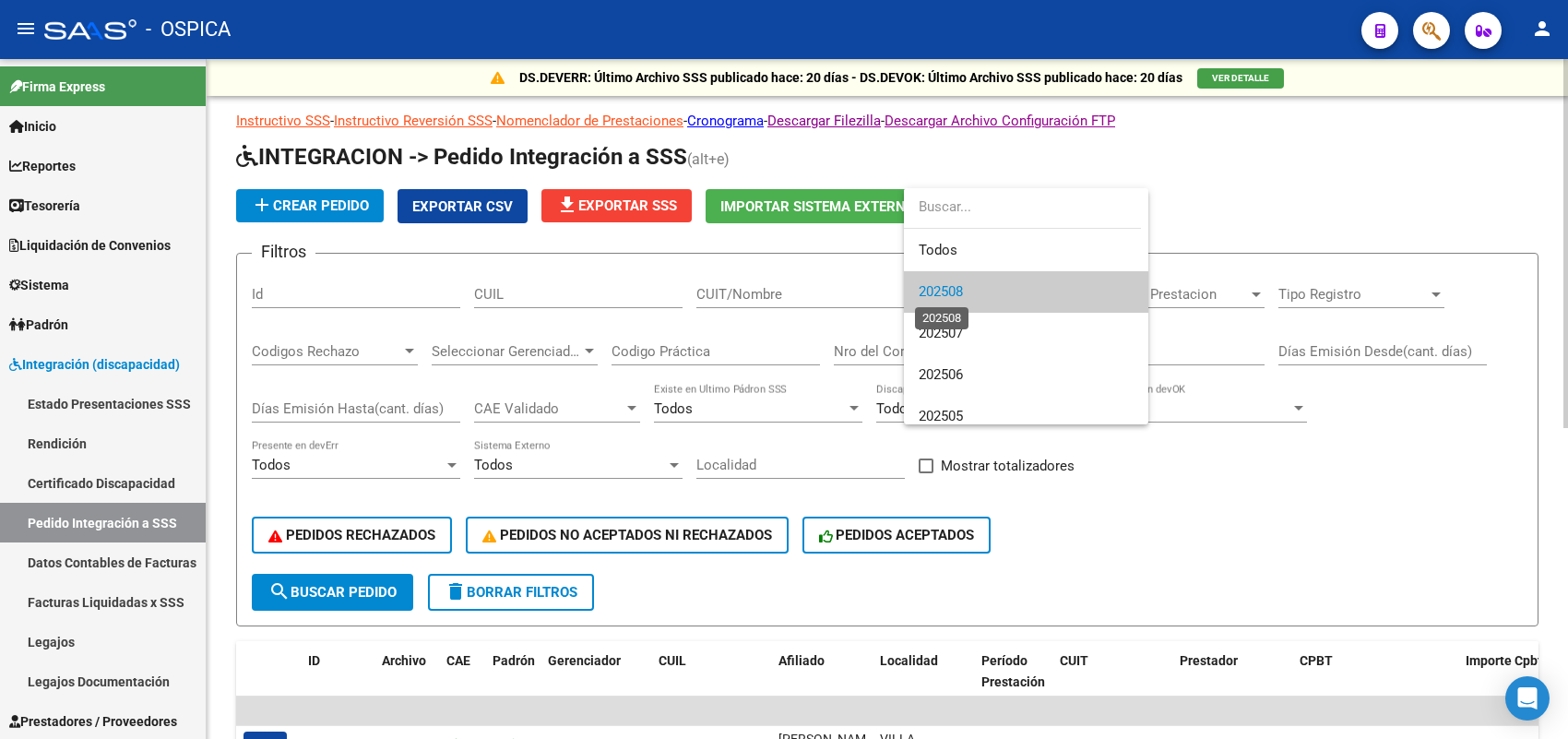
click at [948, 293] on span "202508" at bounding box center [940, 292] width 44 height 17
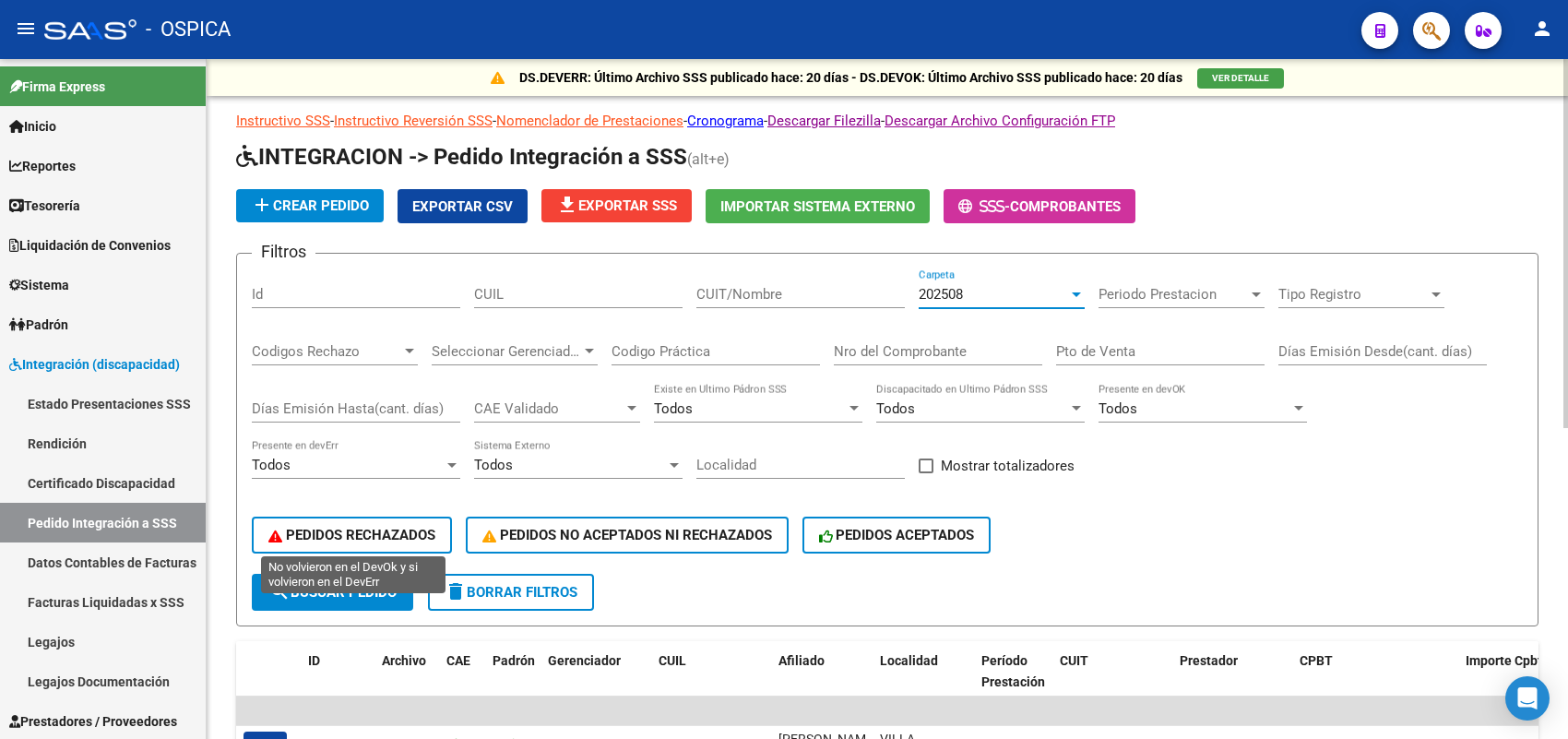
click at [343, 539] on button "PEDIDOS RECHAZADOS" at bounding box center [351, 535] width 200 height 37
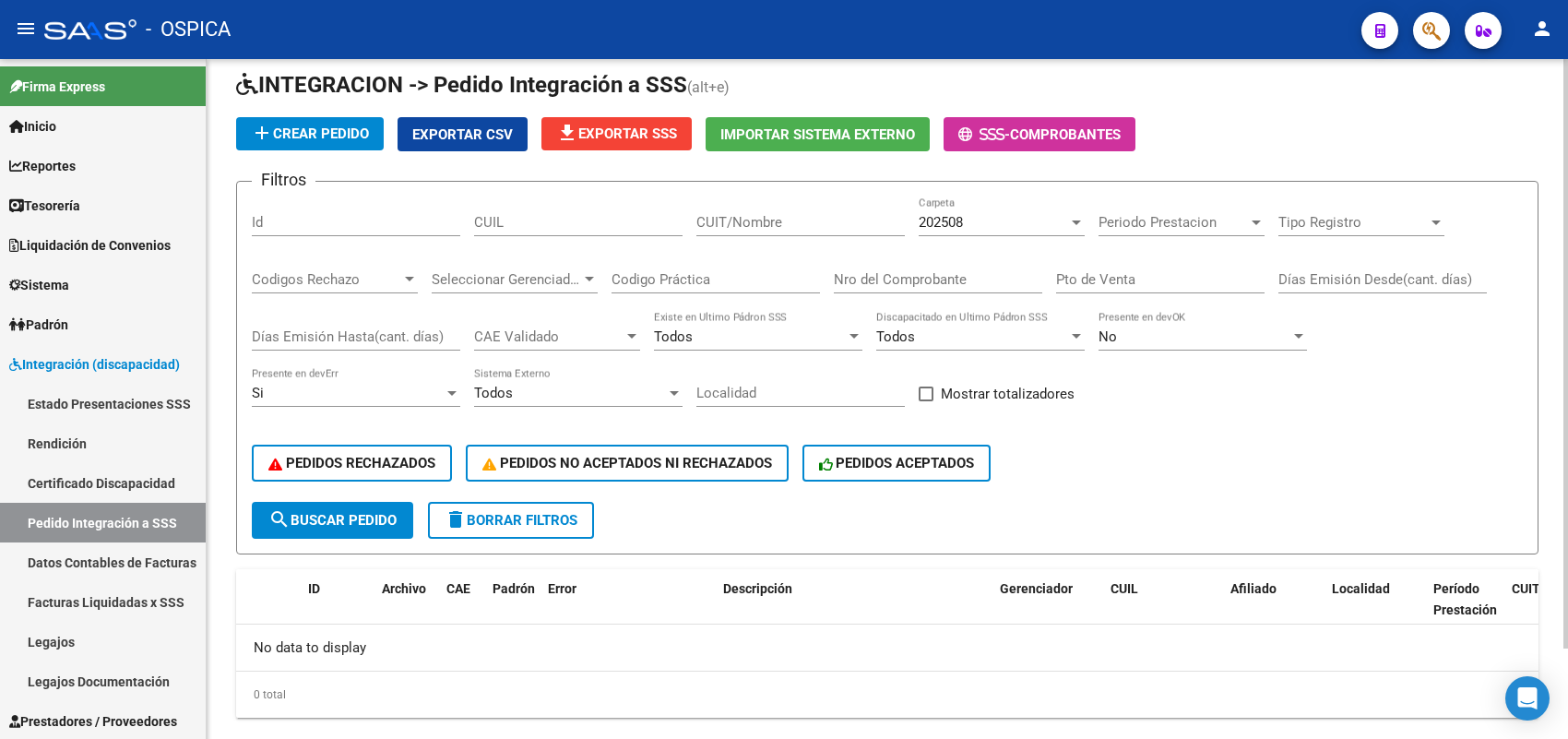
scroll to position [103, 0]
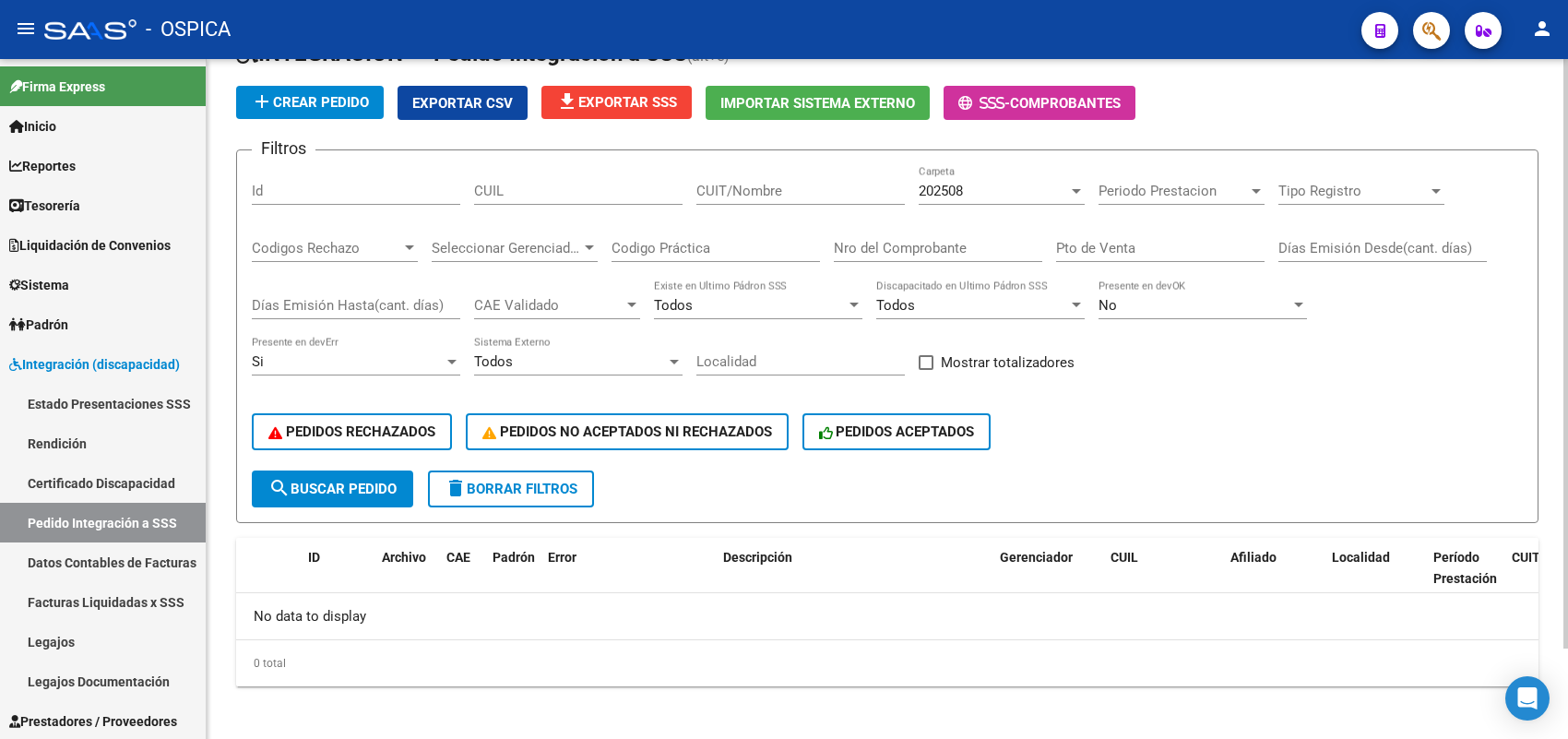
click at [1005, 183] on div "202508" at bounding box center [992, 191] width 149 height 17
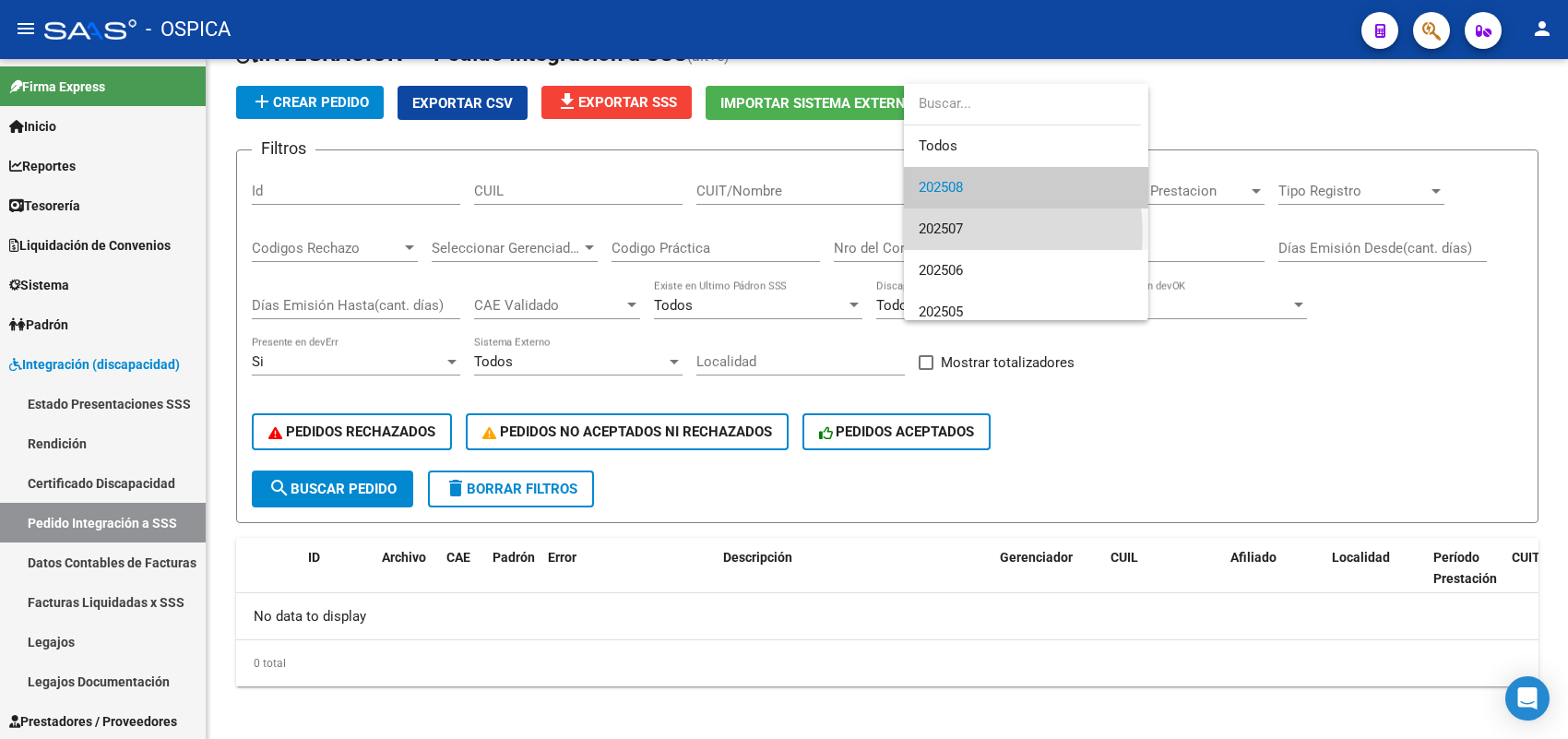
click at [972, 233] on span "202507" at bounding box center [1025, 229] width 215 height 41
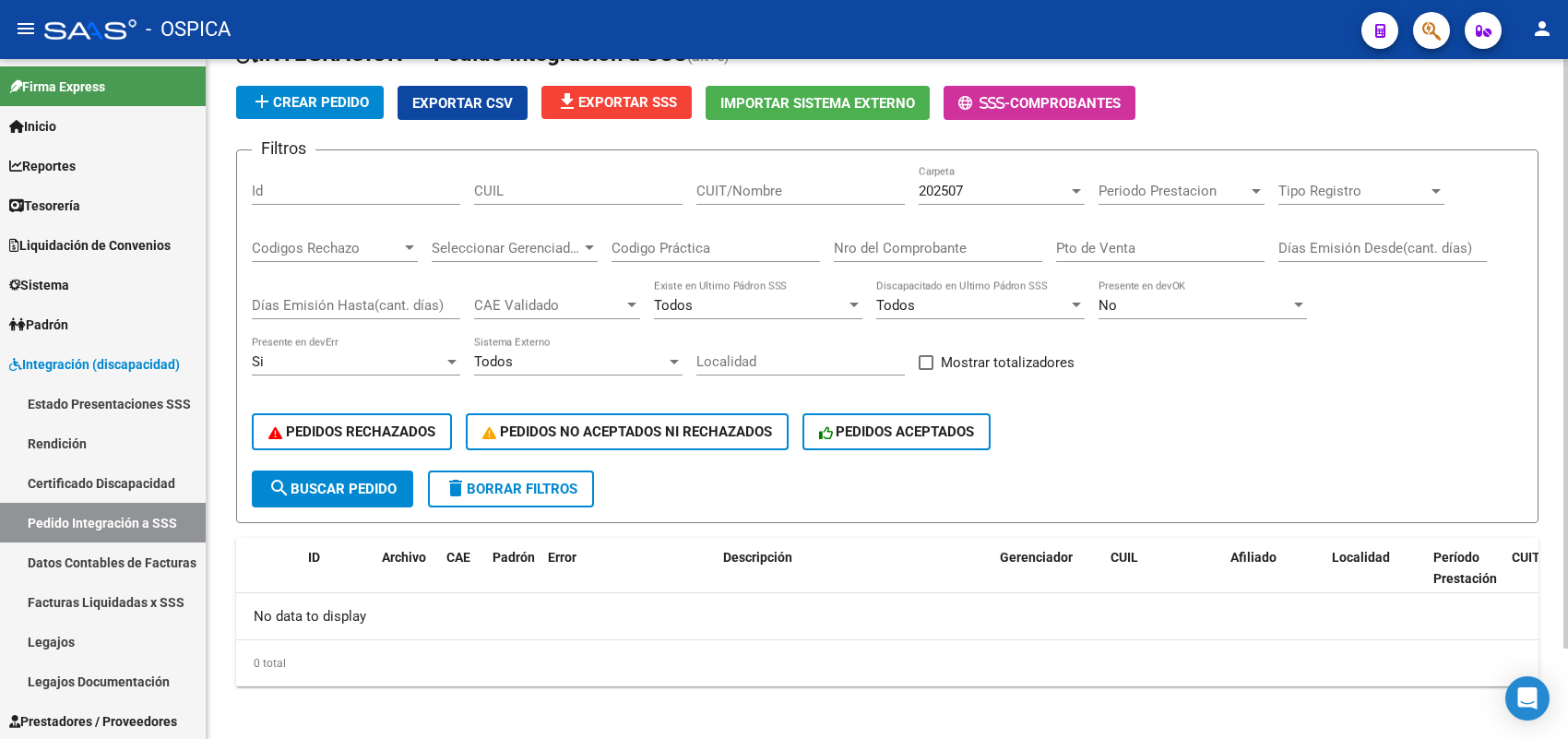
click at [982, 205] on div "202507 Carpeta" at bounding box center [1001, 193] width 166 height 57
click at [982, 193] on div "202507" at bounding box center [992, 191] width 149 height 17
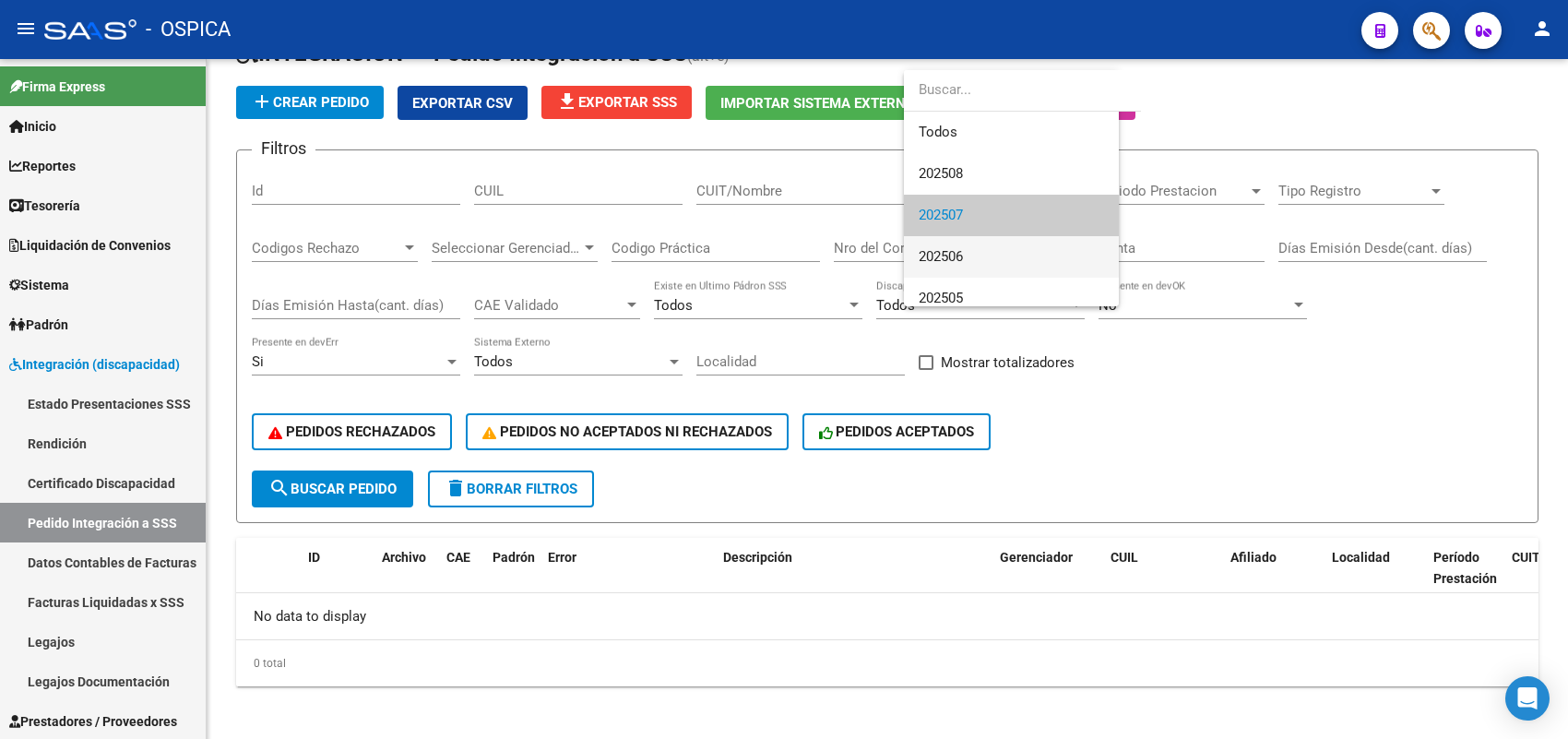
scroll to position [27, 0]
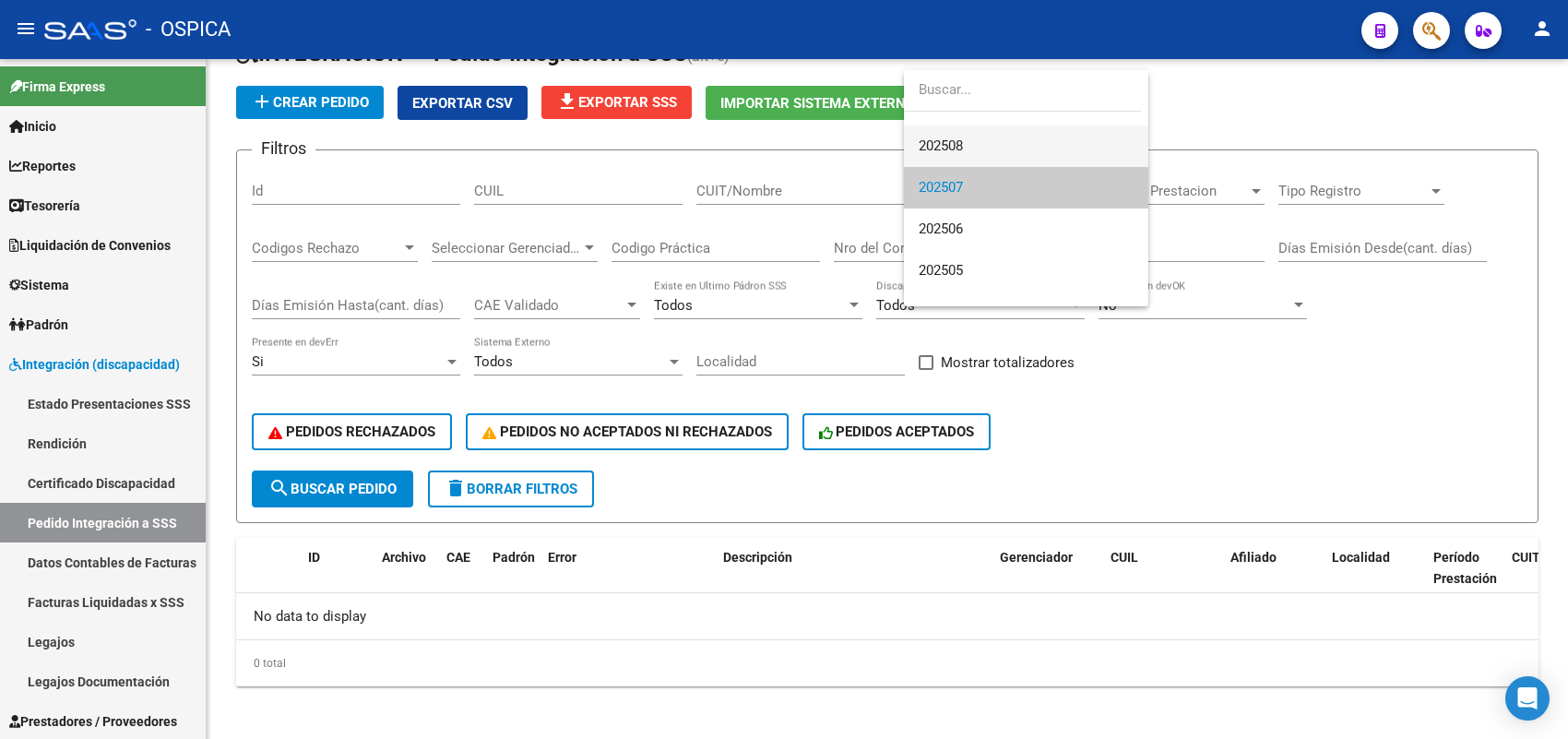
click at [972, 154] on span "202508" at bounding box center [1025, 146] width 215 height 41
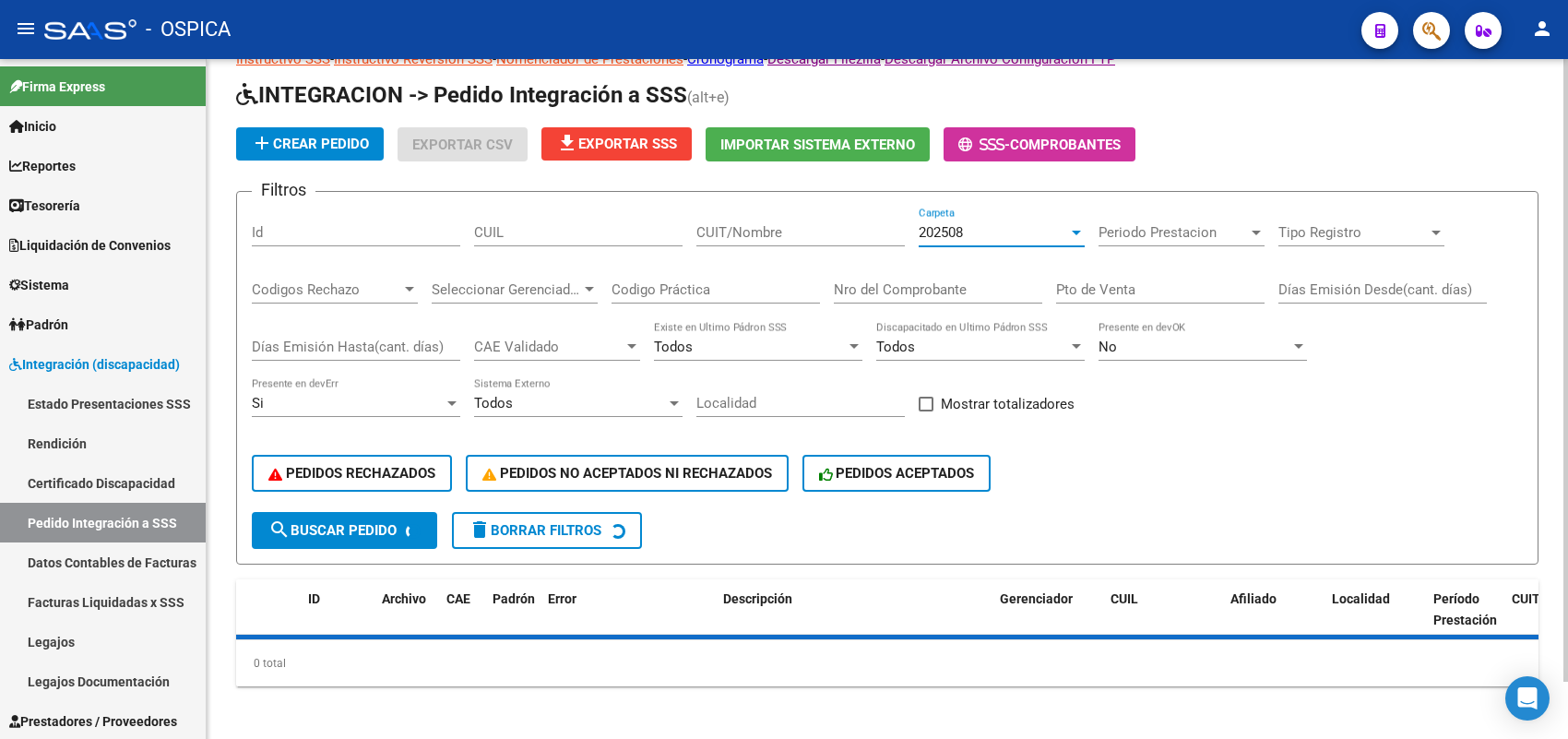
scroll to position [103, 0]
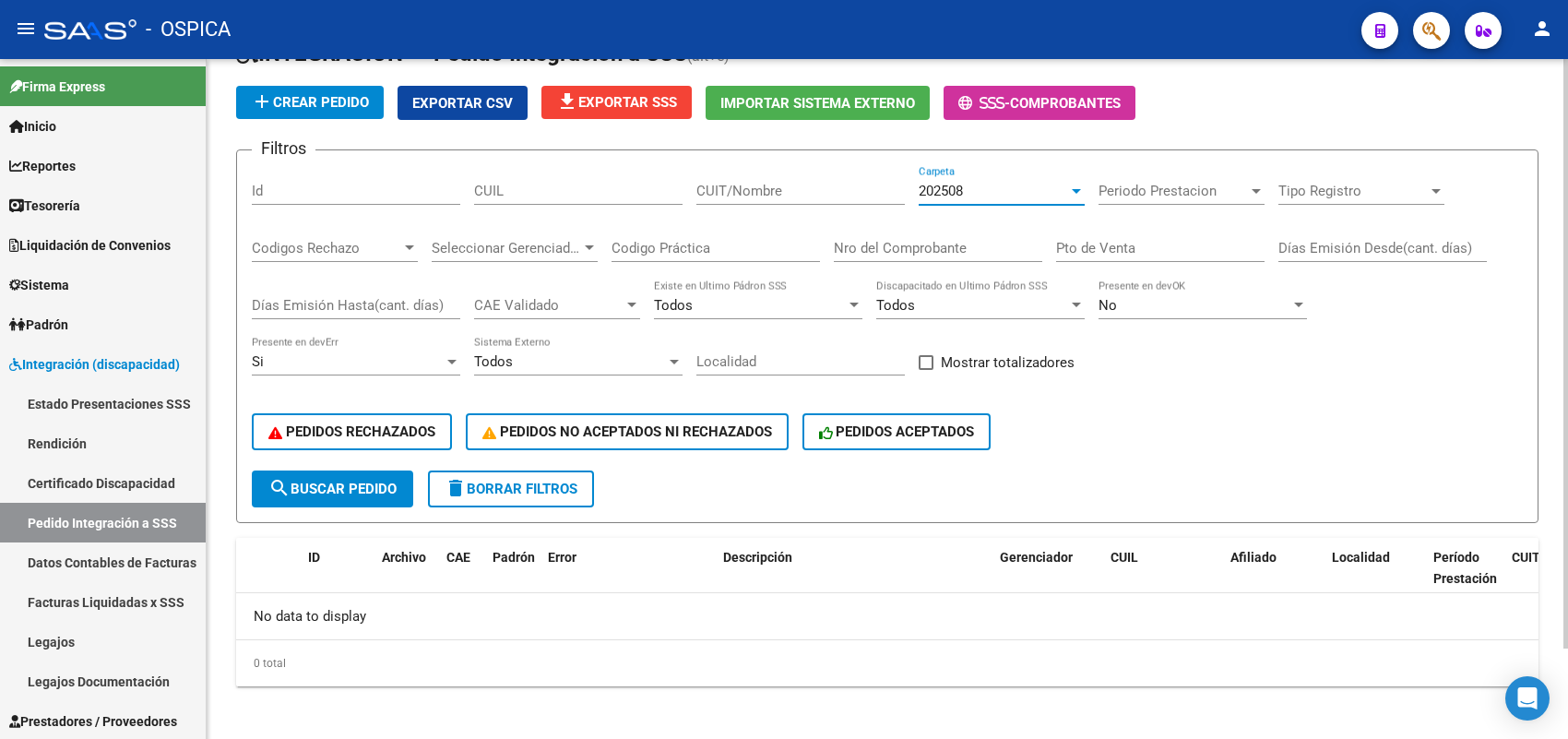
click at [359, 480] on span "search Buscar Pedido" at bounding box center [332, 489] width 128 height 17
click at [369, 429] on span "PEDIDOS RECHAZADOS" at bounding box center [352, 431] width 167 height 17
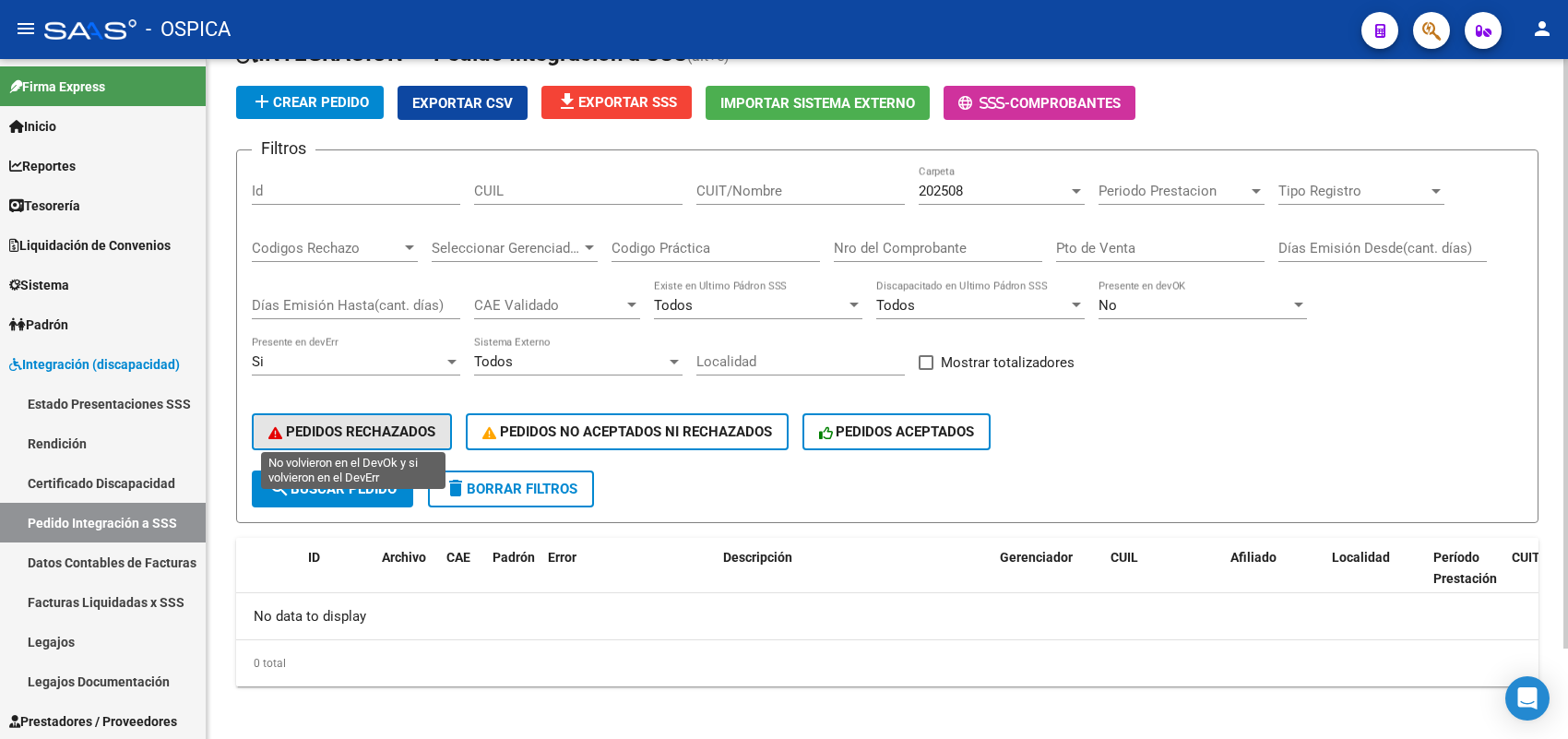
click at [369, 429] on span "PEDIDOS RECHAZADOS" at bounding box center [352, 431] width 167 height 17
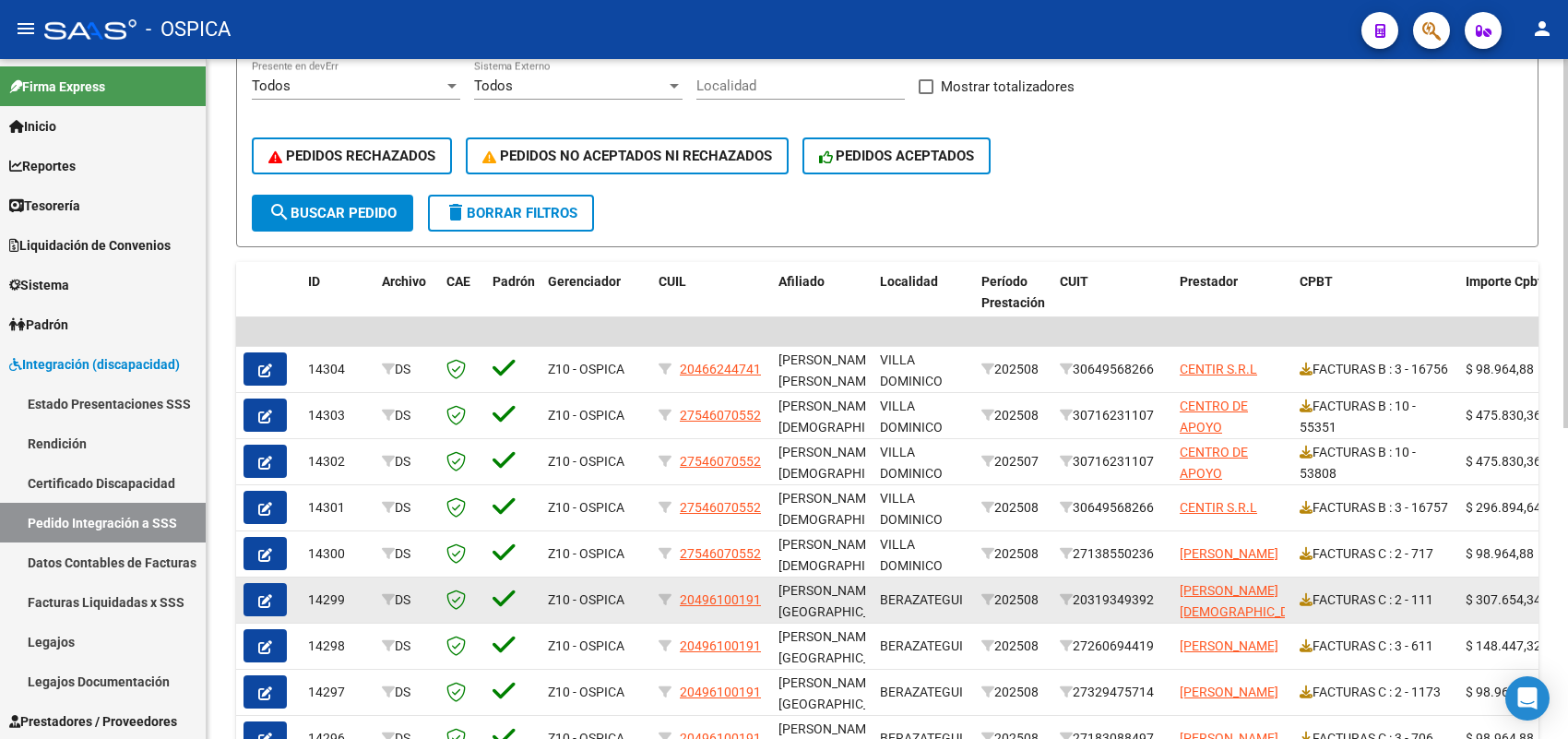
scroll to position [572, 0]
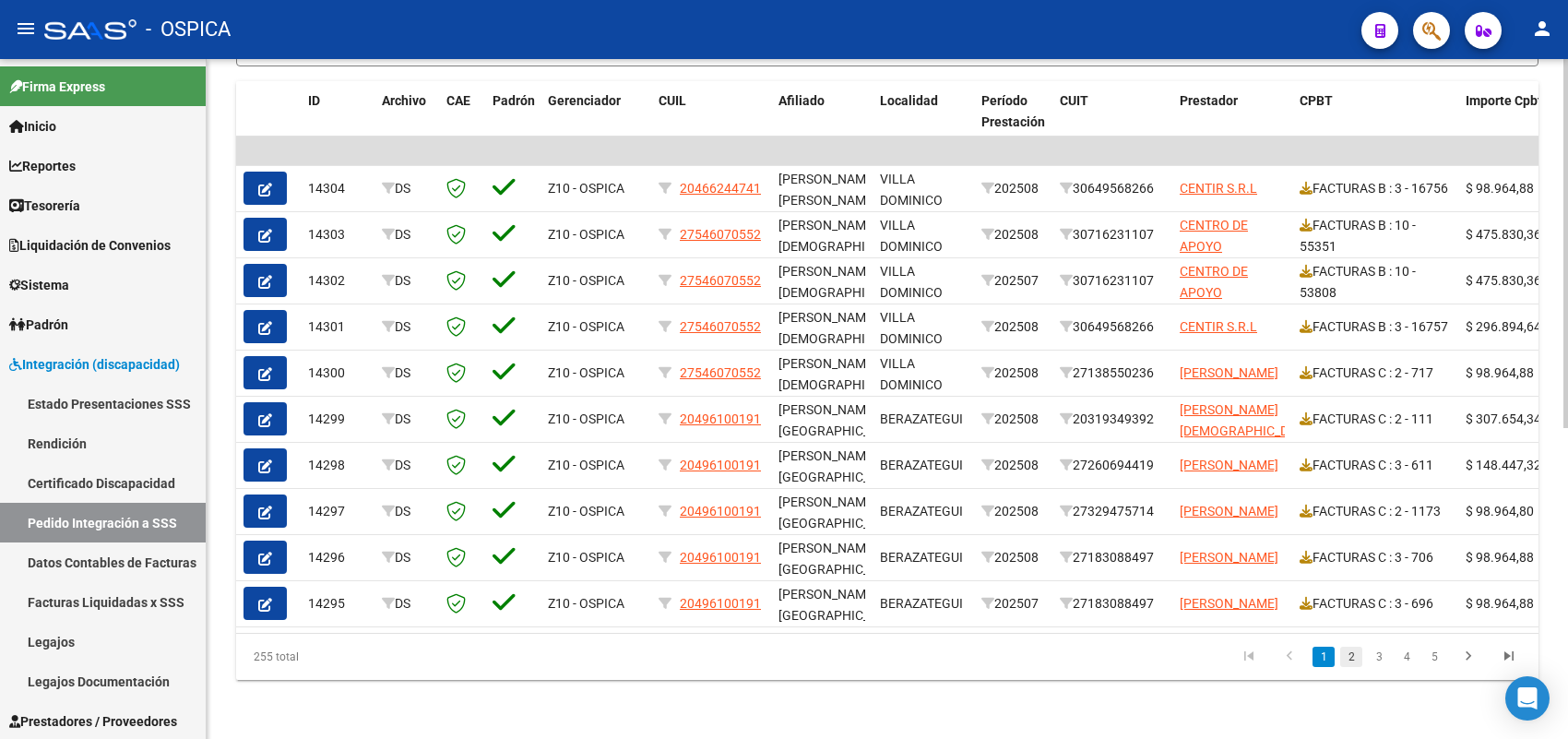
click at [1344, 657] on link "2" at bounding box center [1351, 656] width 23 height 21
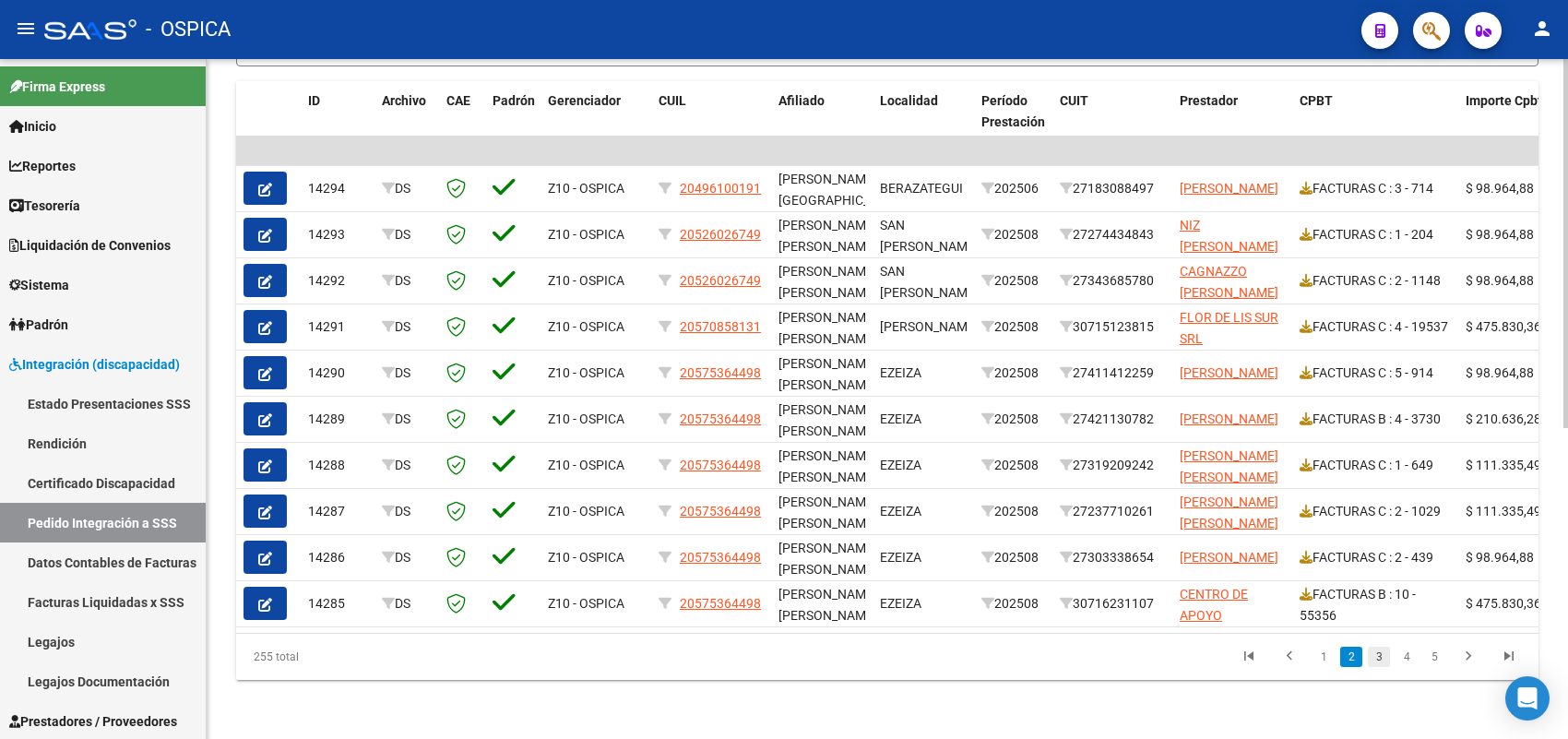
click at [1381, 655] on link "3" at bounding box center [1379, 656] width 23 height 21
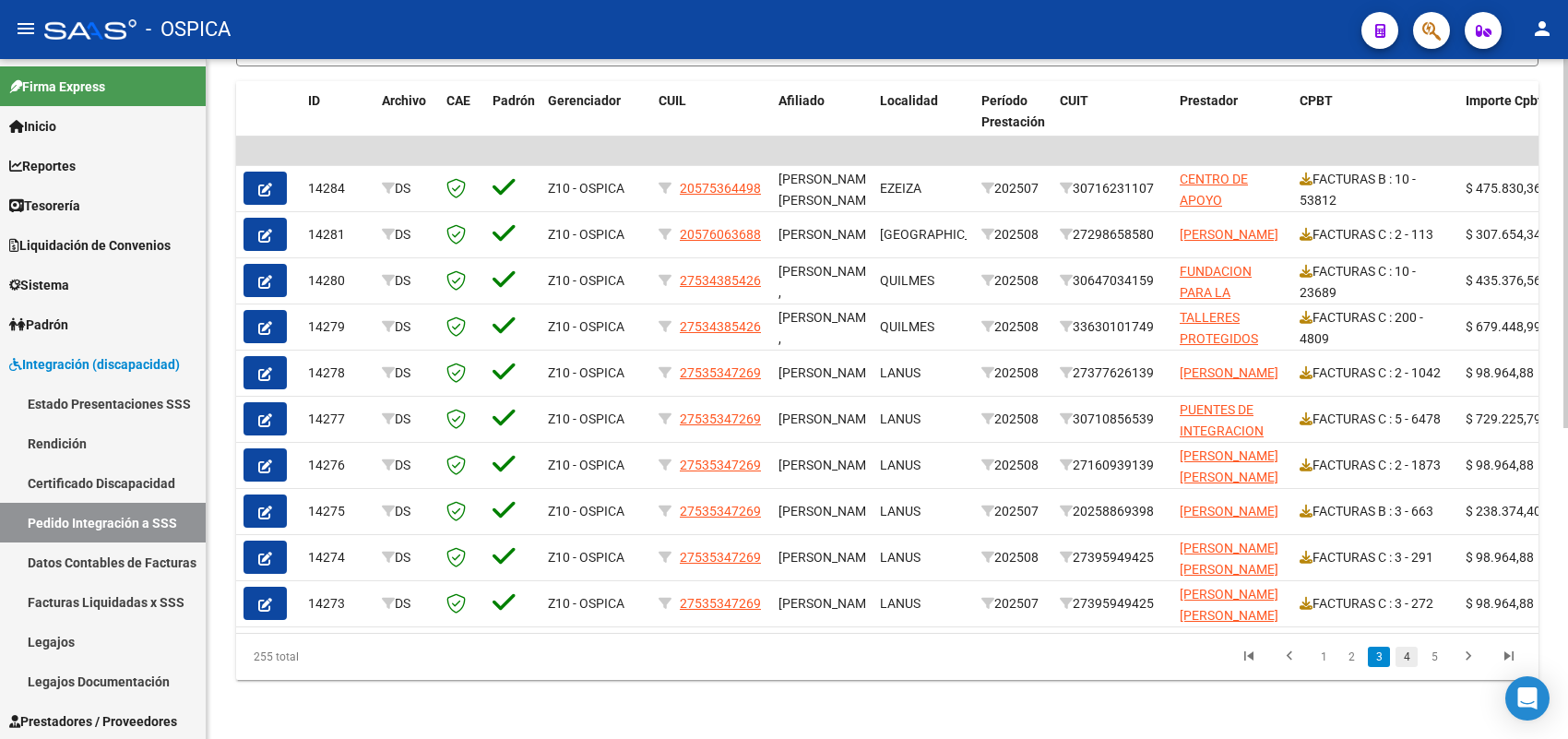
click at [1397, 651] on link "4" at bounding box center [1407, 656] width 23 height 21
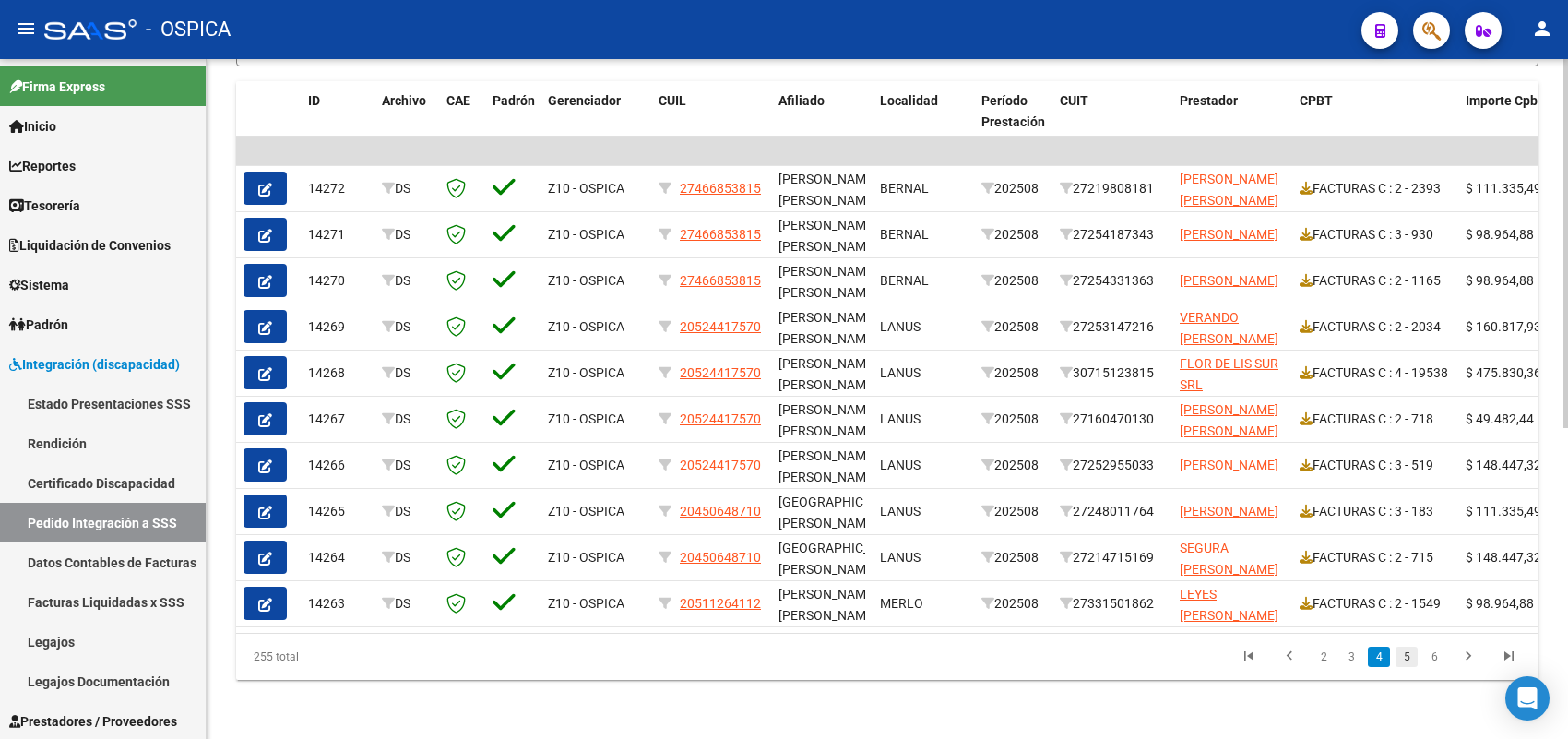
click at [1408, 652] on link "5" at bounding box center [1407, 656] width 23 height 21
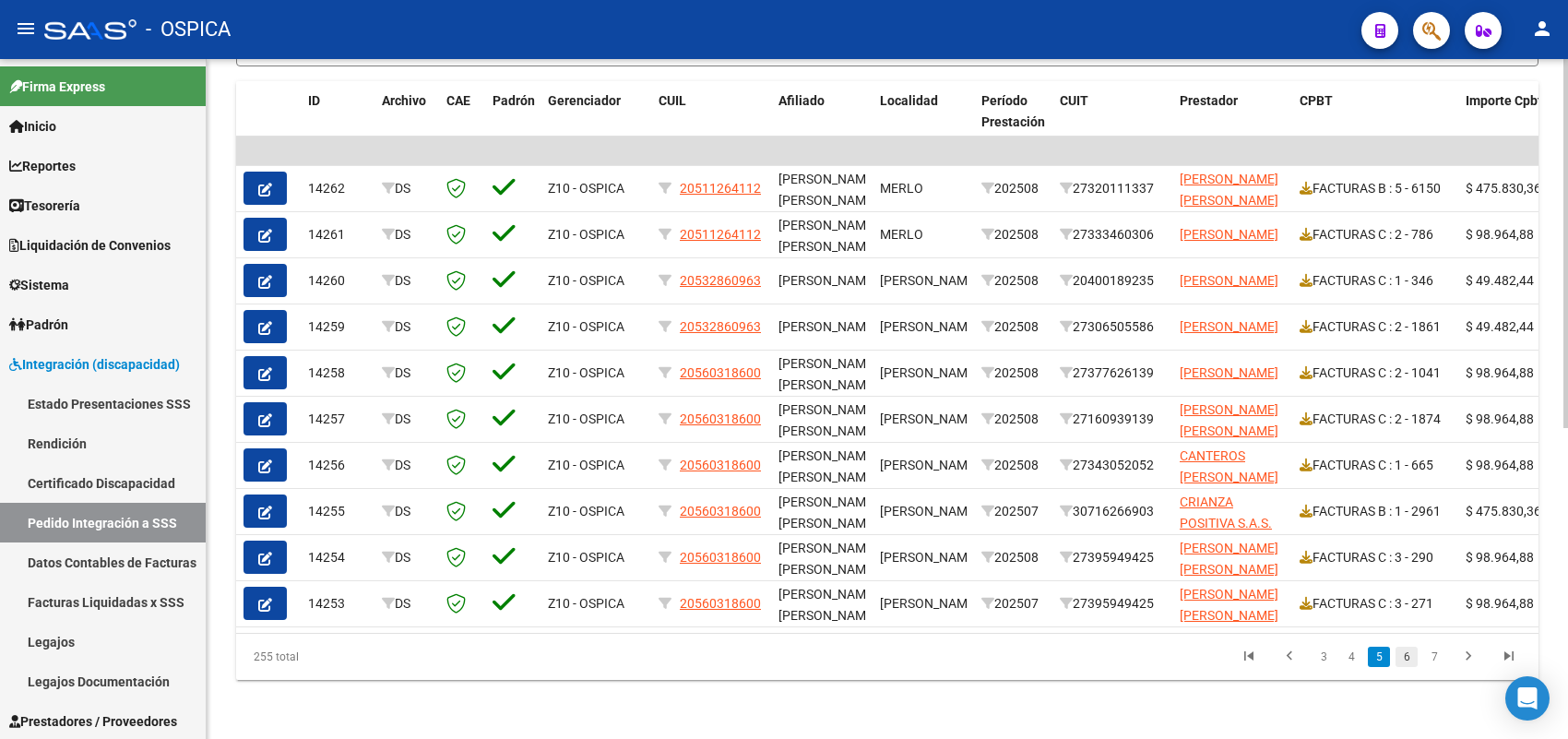
click at [1410, 652] on link "6" at bounding box center [1407, 656] width 23 height 21
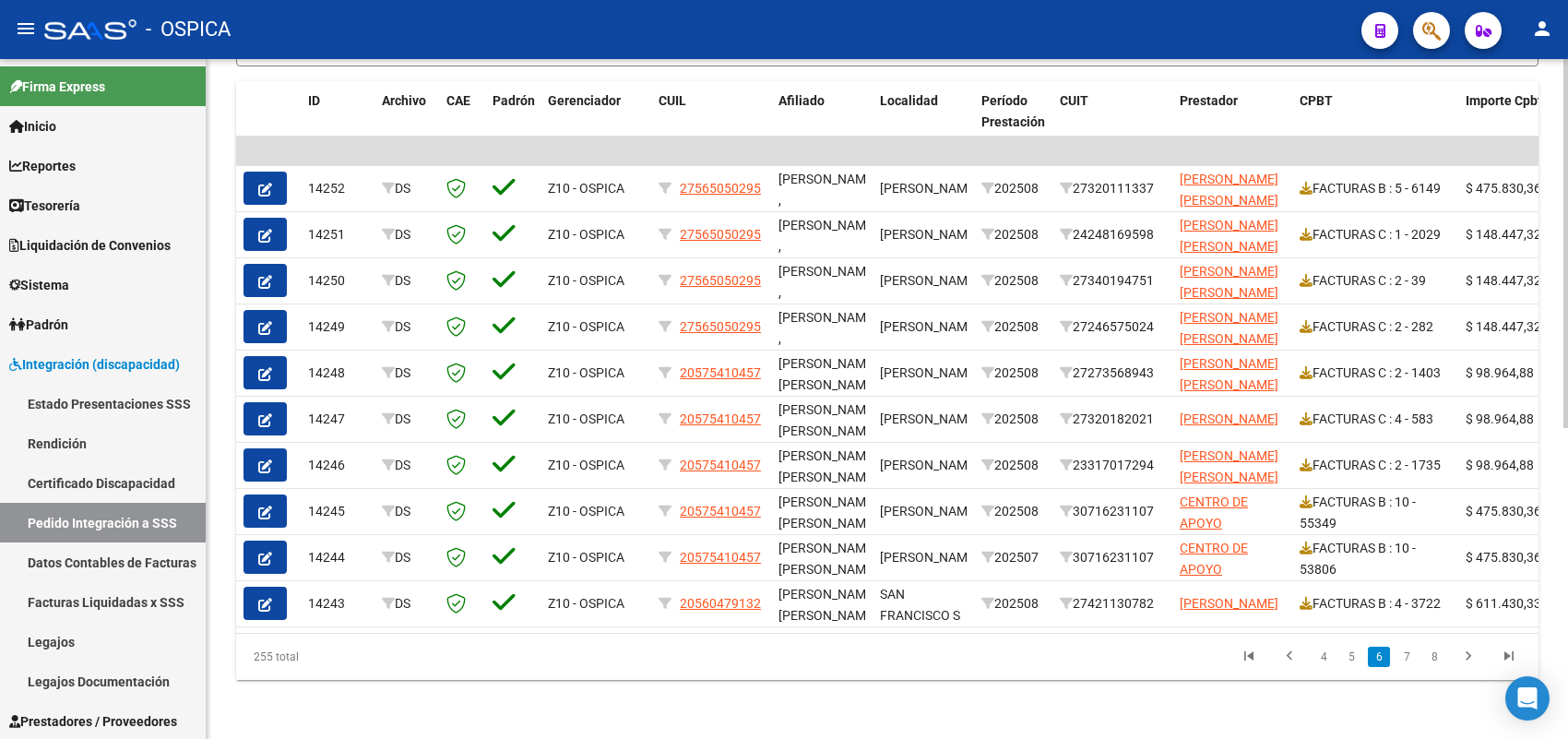
click at [1410, 652] on link "7" at bounding box center [1407, 656] width 23 height 21
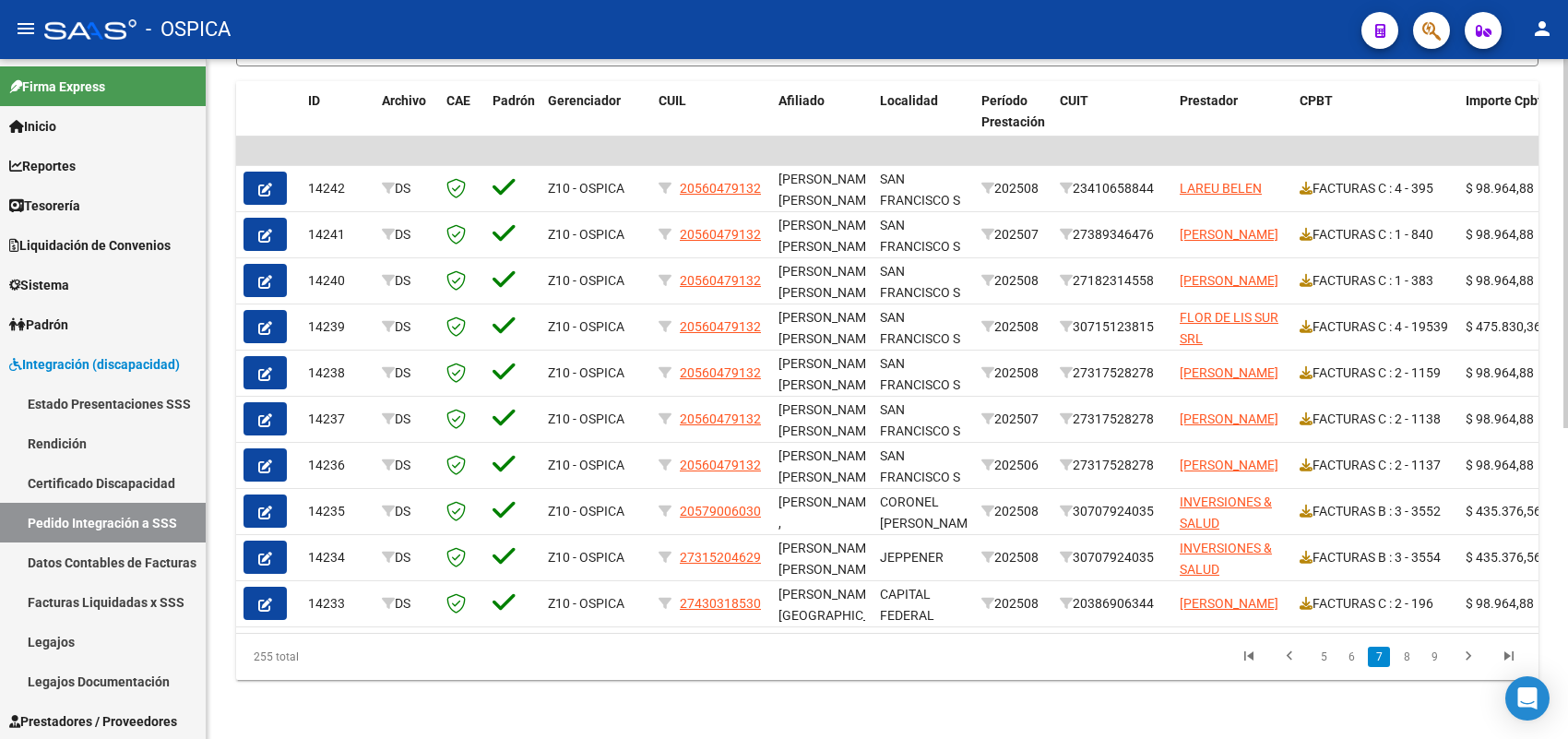
click at [1410, 652] on link "8" at bounding box center [1407, 656] width 23 height 21
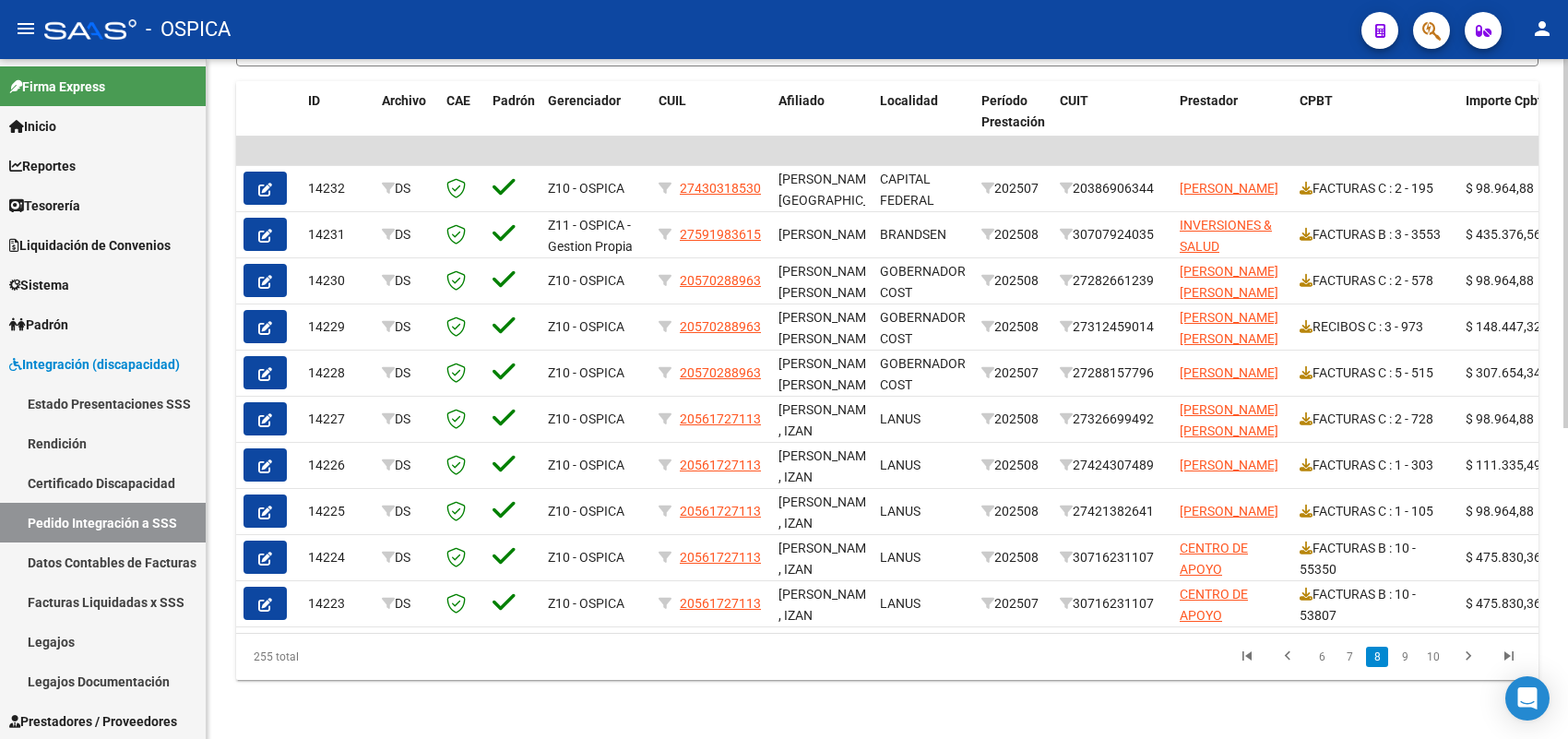
click at [1410, 652] on link "9" at bounding box center [1405, 656] width 23 height 21
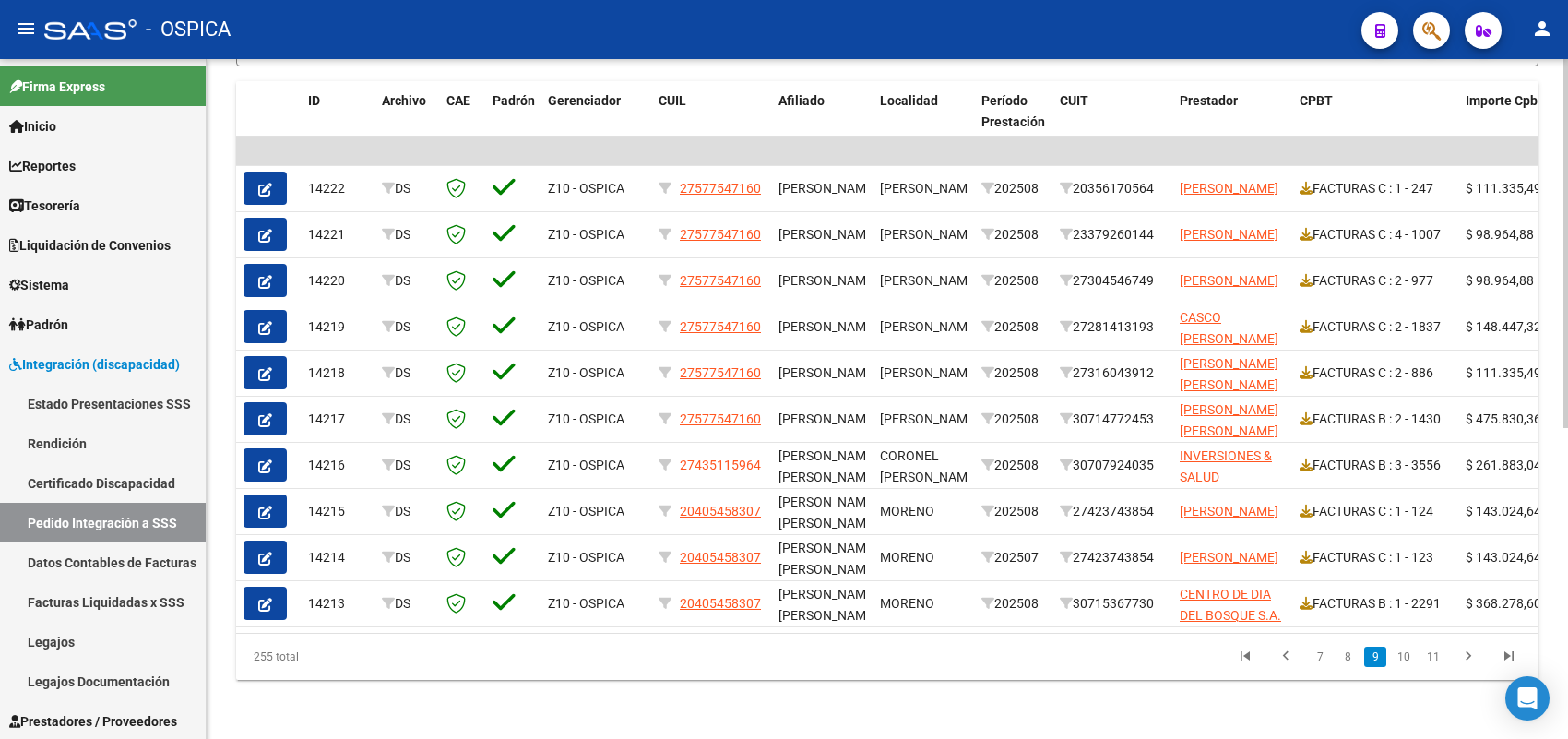
click at [1410, 652] on link "10" at bounding box center [1404, 656] width 24 height 21
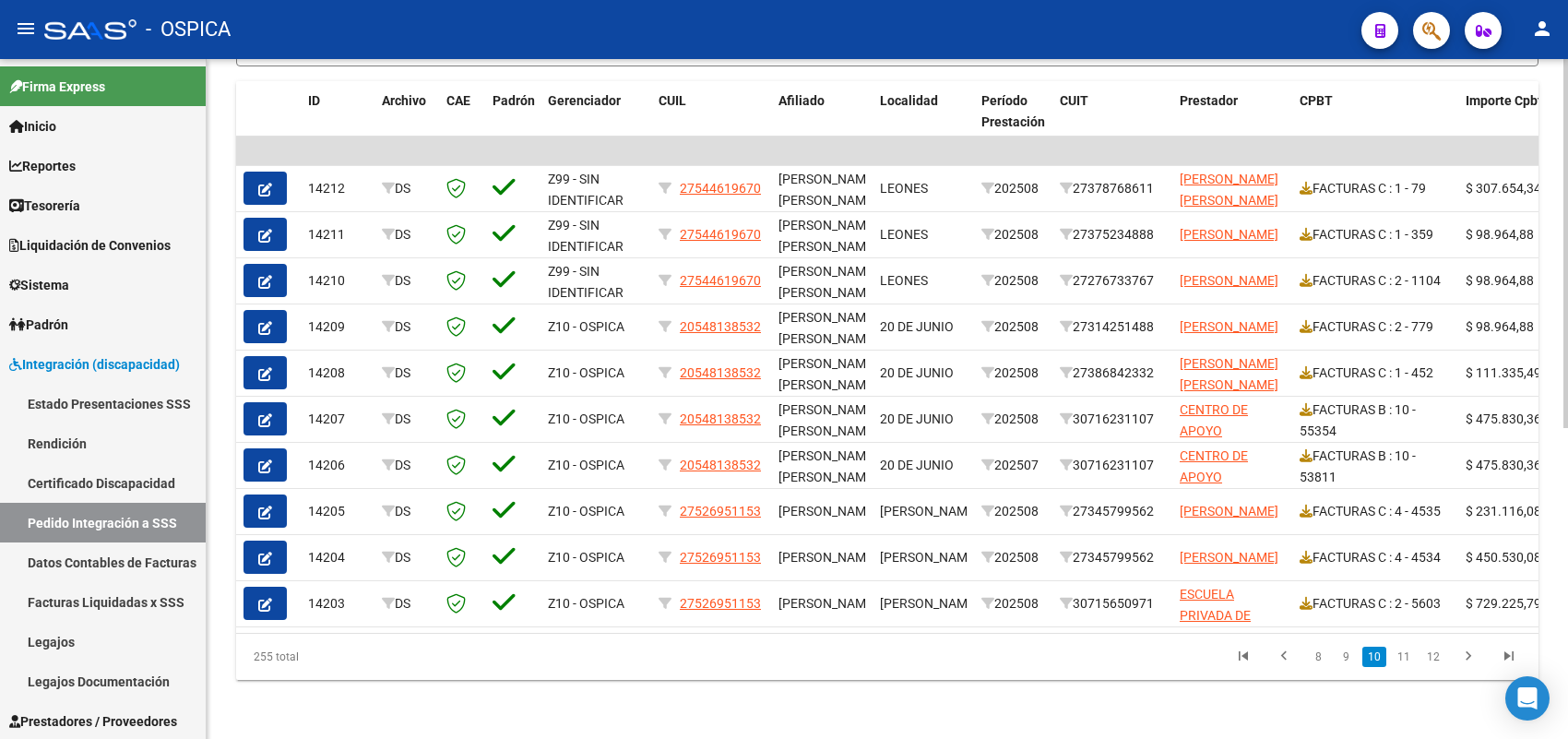
click at [1410, 652] on link "11" at bounding box center [1404, 656] width 24 height 21
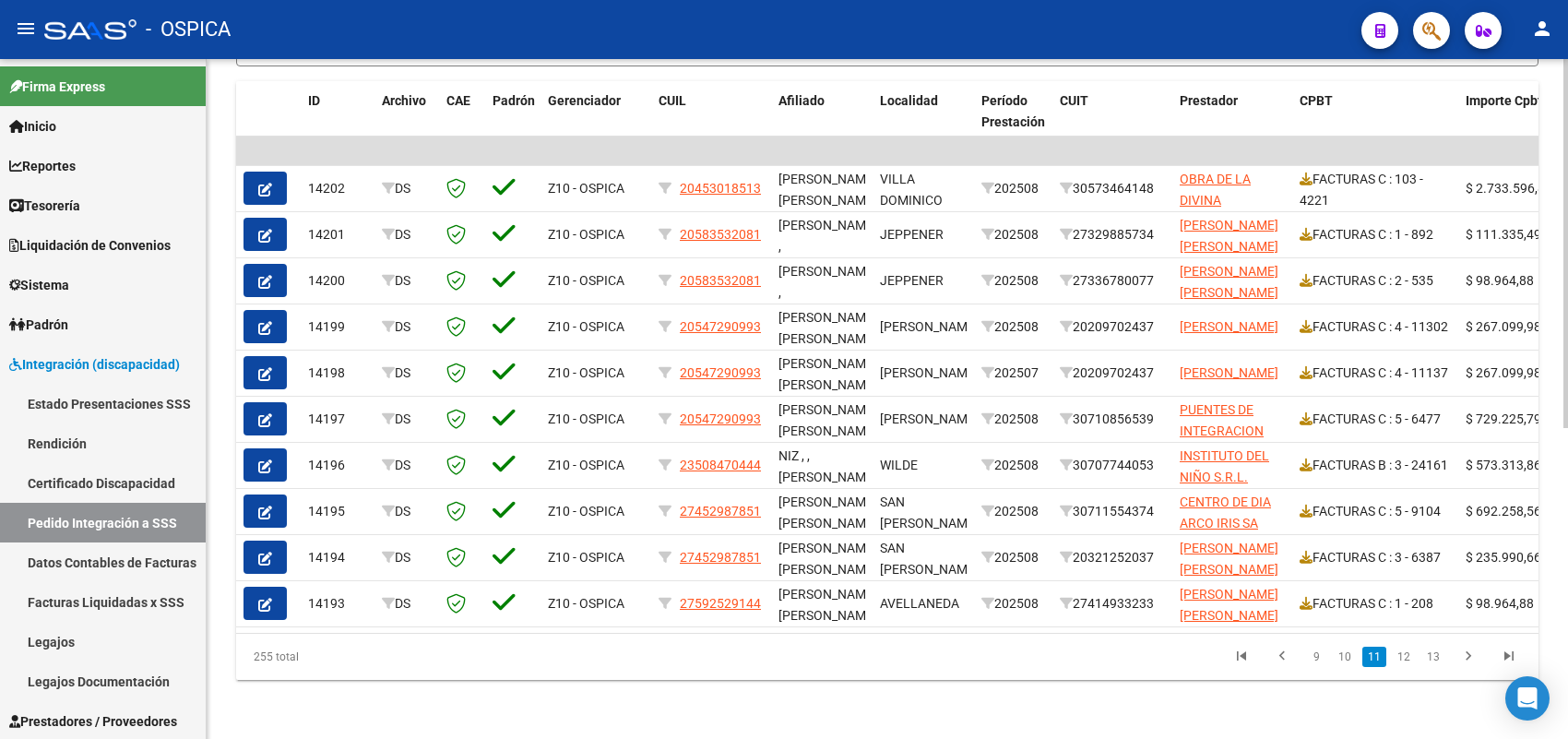
click at [1410, 652] on link "12" at bounding box center [1404, 656] width 24 height 21
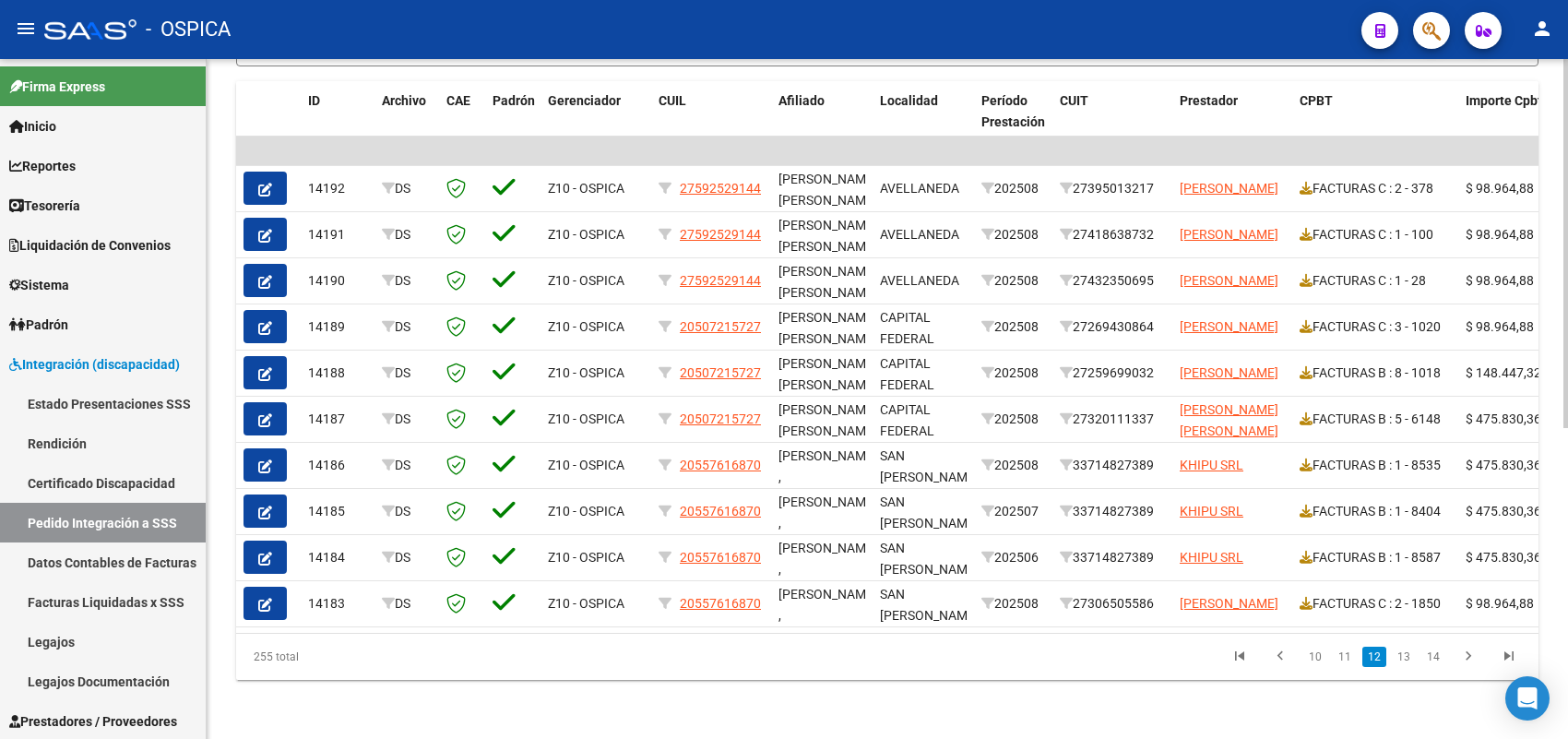
click at [1410, 652] on link "13" at bounding box center [1404, 656] width 24 height 21
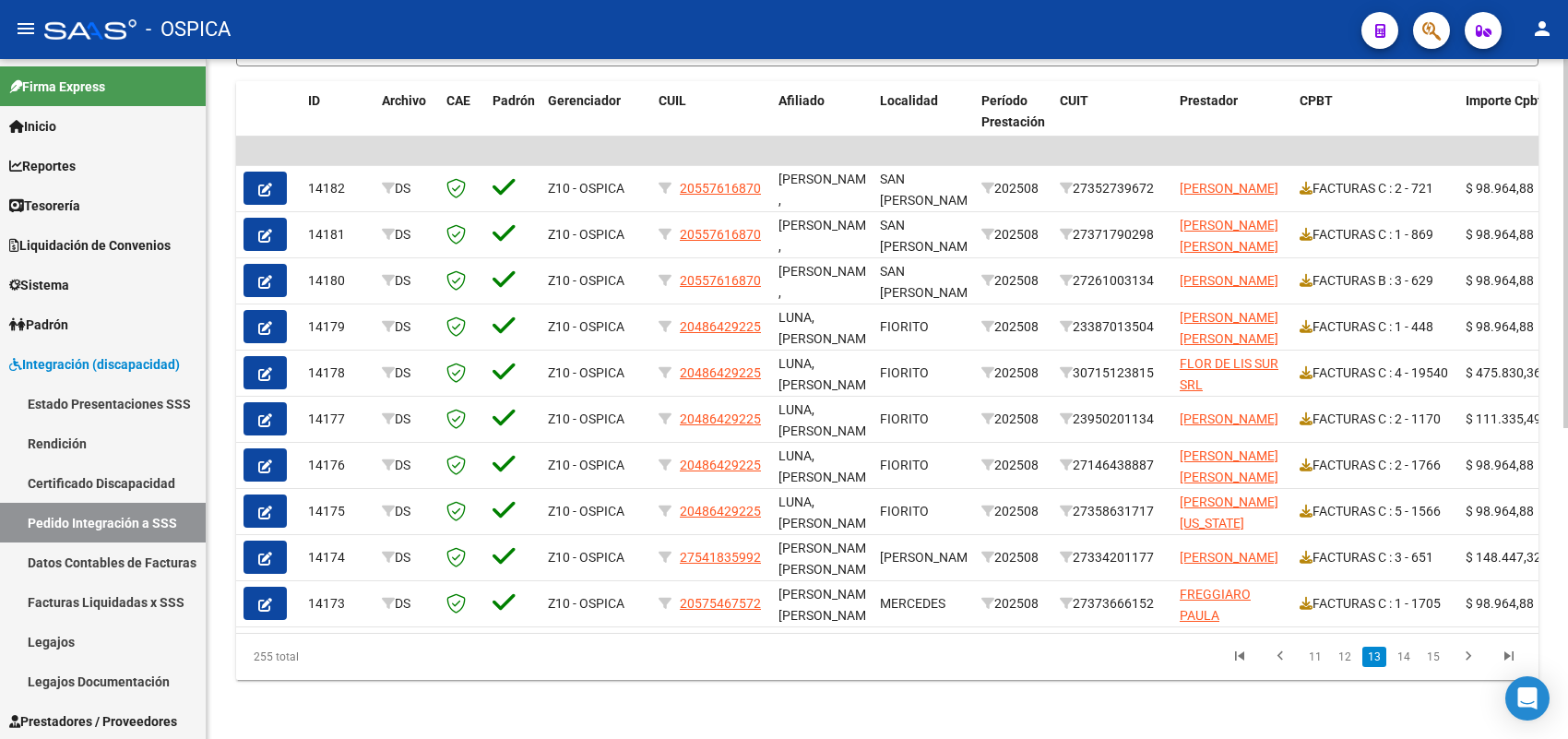
click at [1410, 652] on link "14" at bounding box center [1404, 656] width 24 height 21
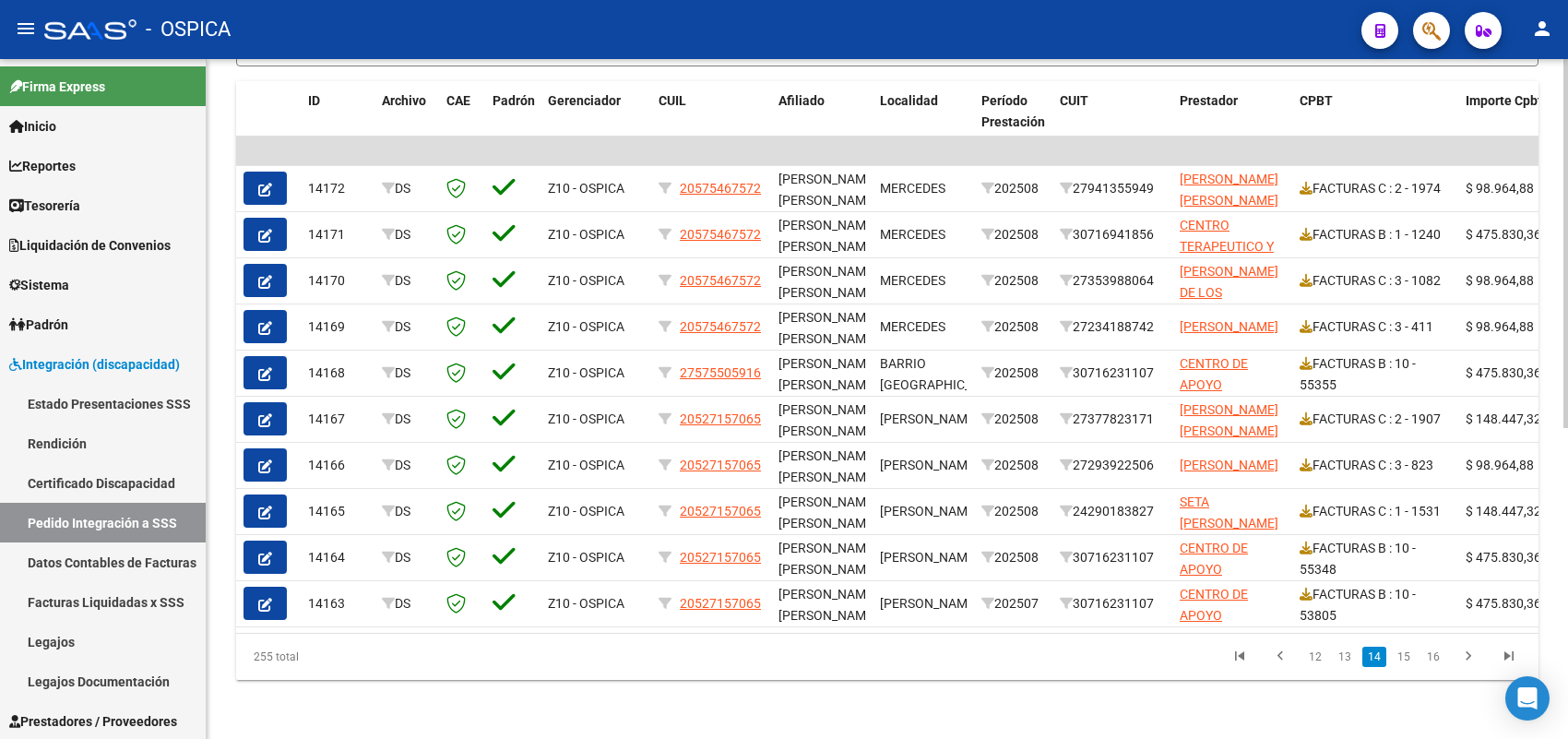
click at [1410, 652] on link "15" at bounding box center [1404, 656] width 24 height 21
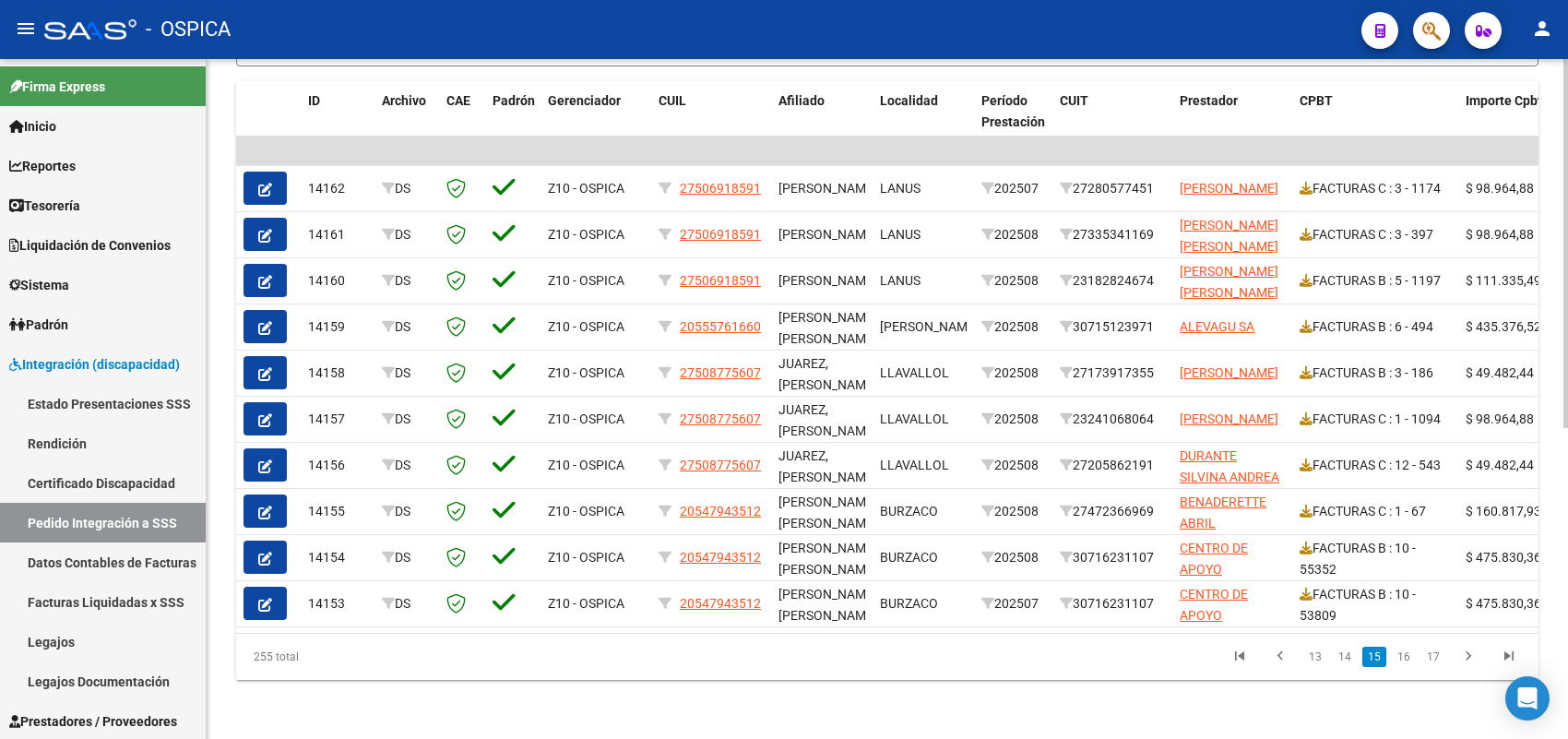
click at [1410, 652] on link "16" at bounding box center [1404, 656] width 24 height 21
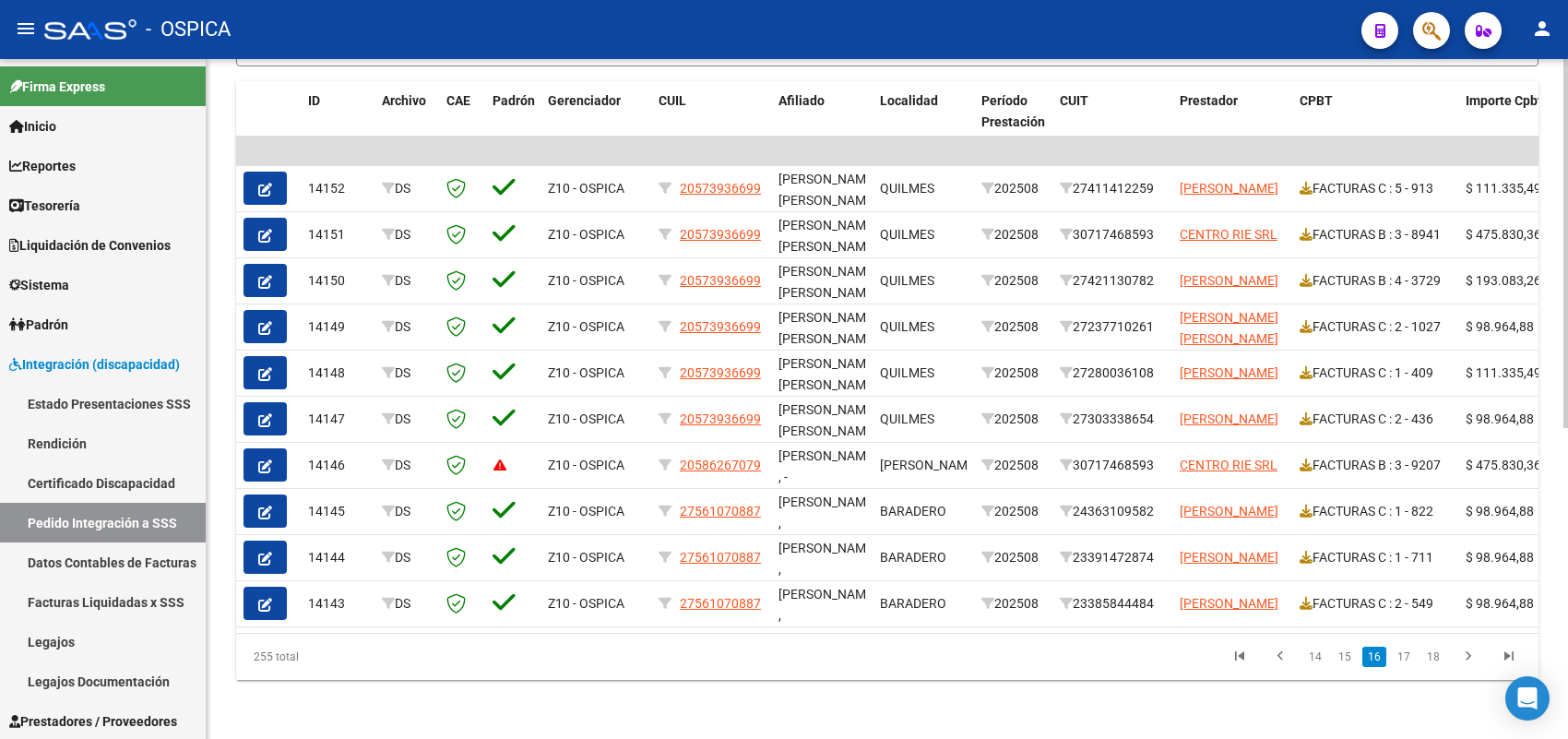
click at [1410, 652] on link "17" at bounding box center [1404, 656] width 24 height 21
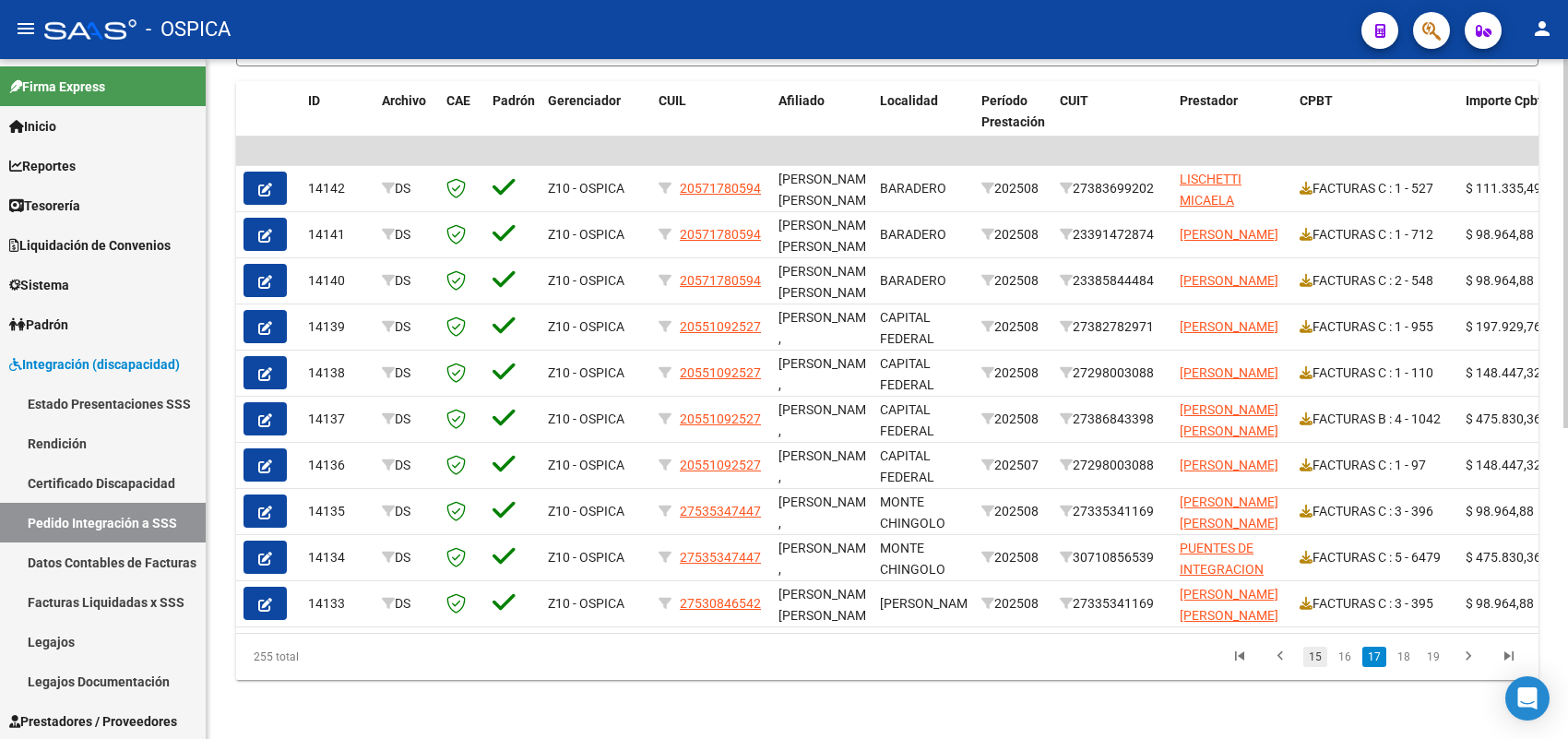
click at [1324, 652] on link "15" at bounding box center [1315, 656] width 24 height 21
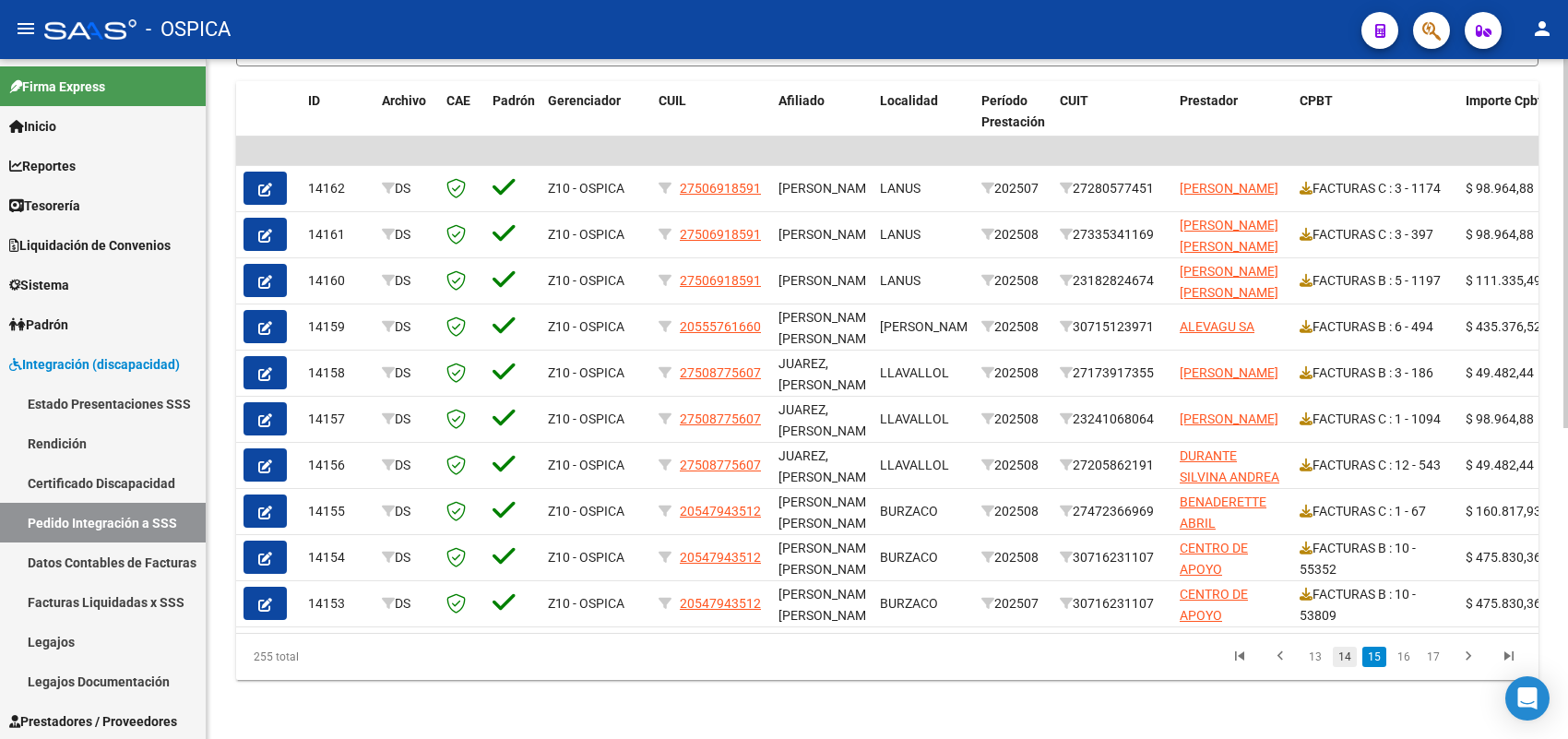
click at [1353, 659] on link "14" at bounding box center [1345, 656] width 24 height 21
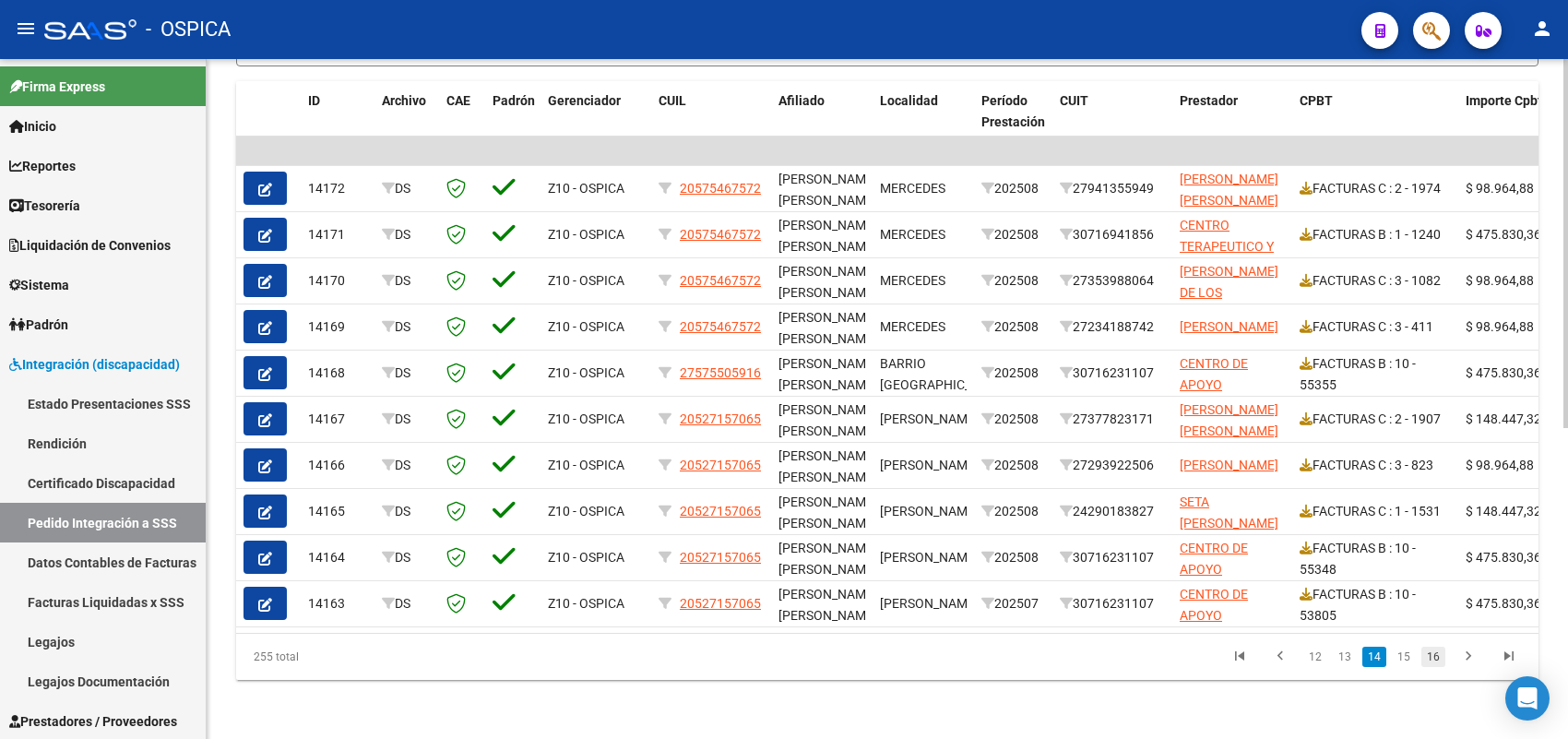
click at [1430, 656] on link "16" at bounding box center [1433, 656] width 24 height 21
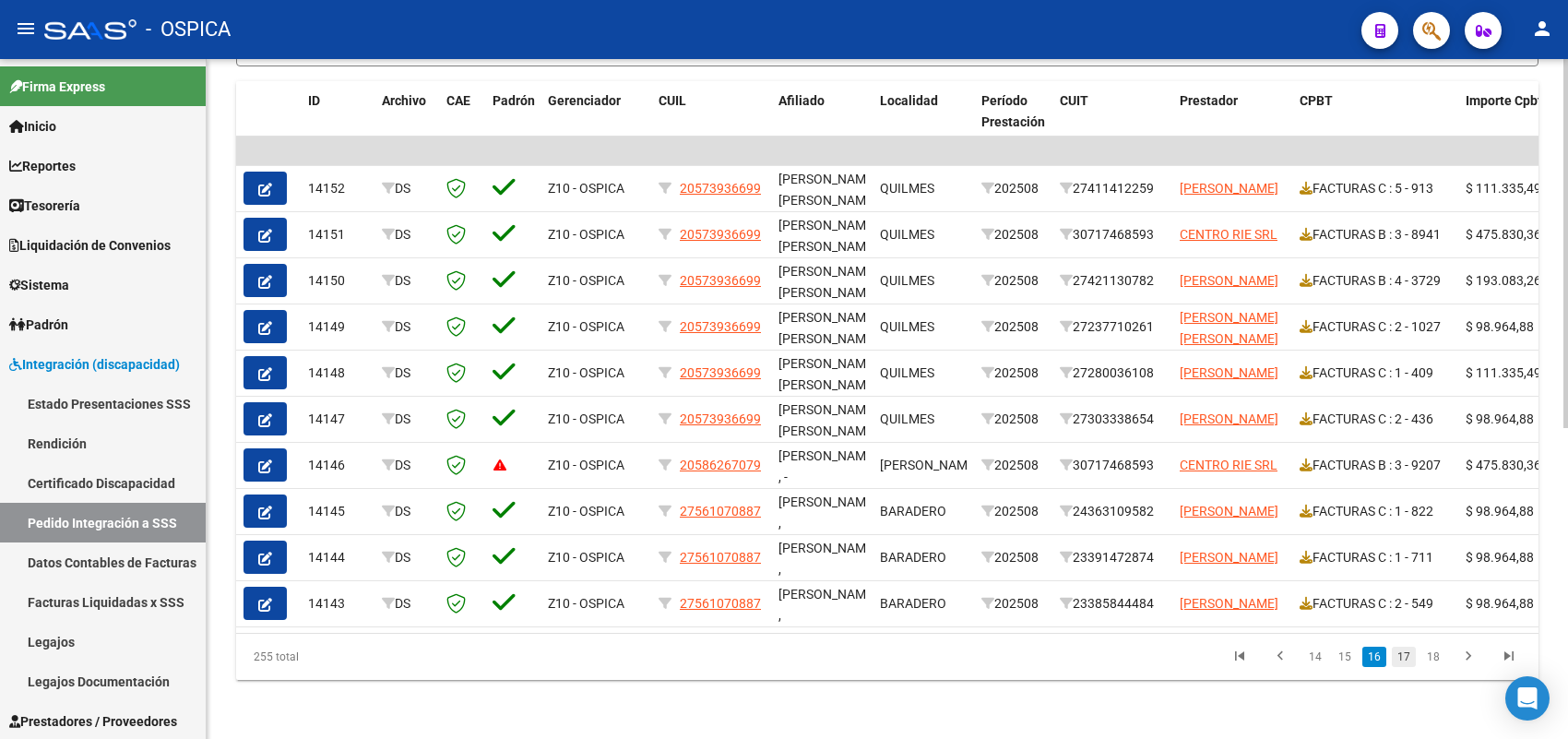
click at [1400, 657] on link "17" at bounding box center [1404, 656] width 24 height 21
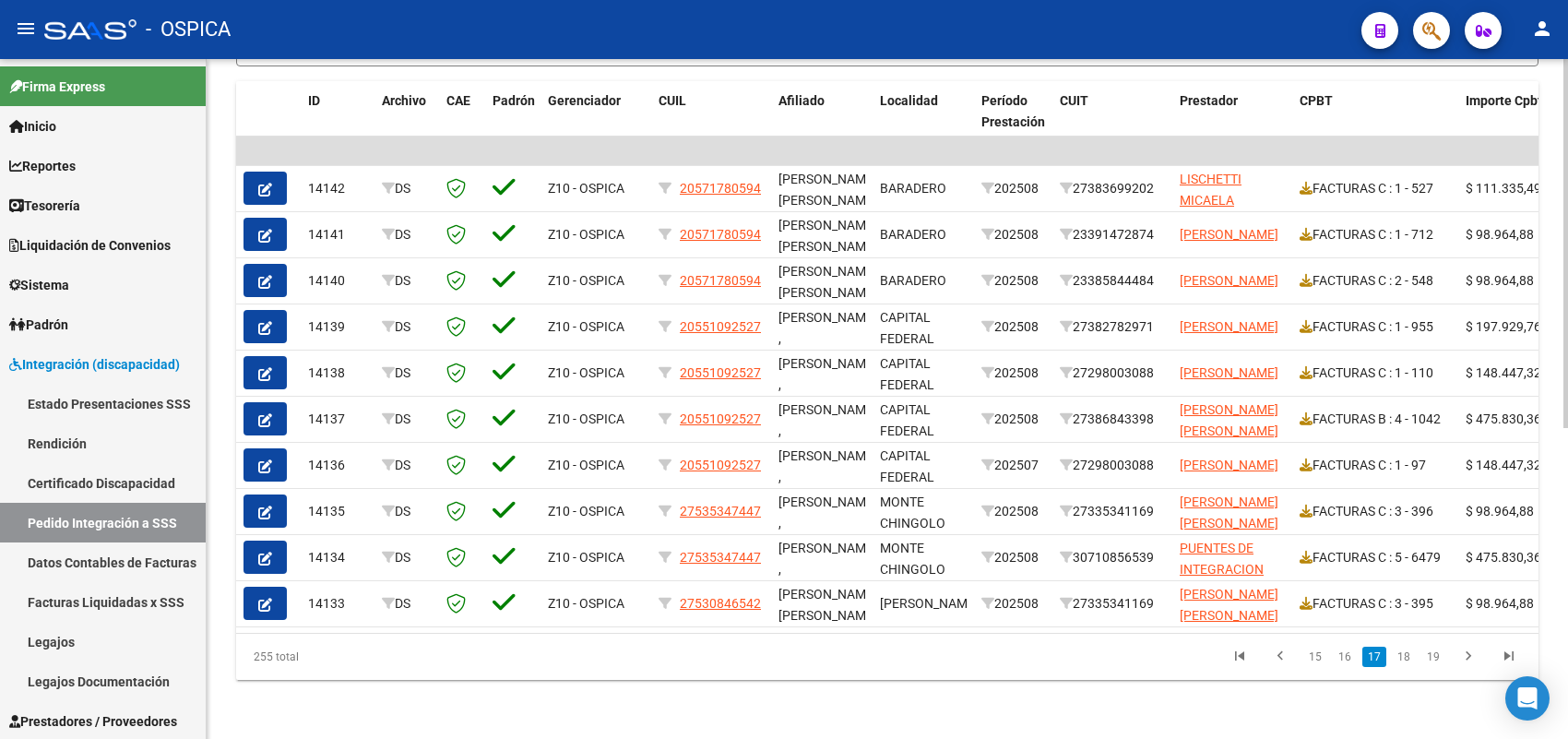
click at [1400, 657] on link "18" at bounding box center [1404, 656] width 24 height 21
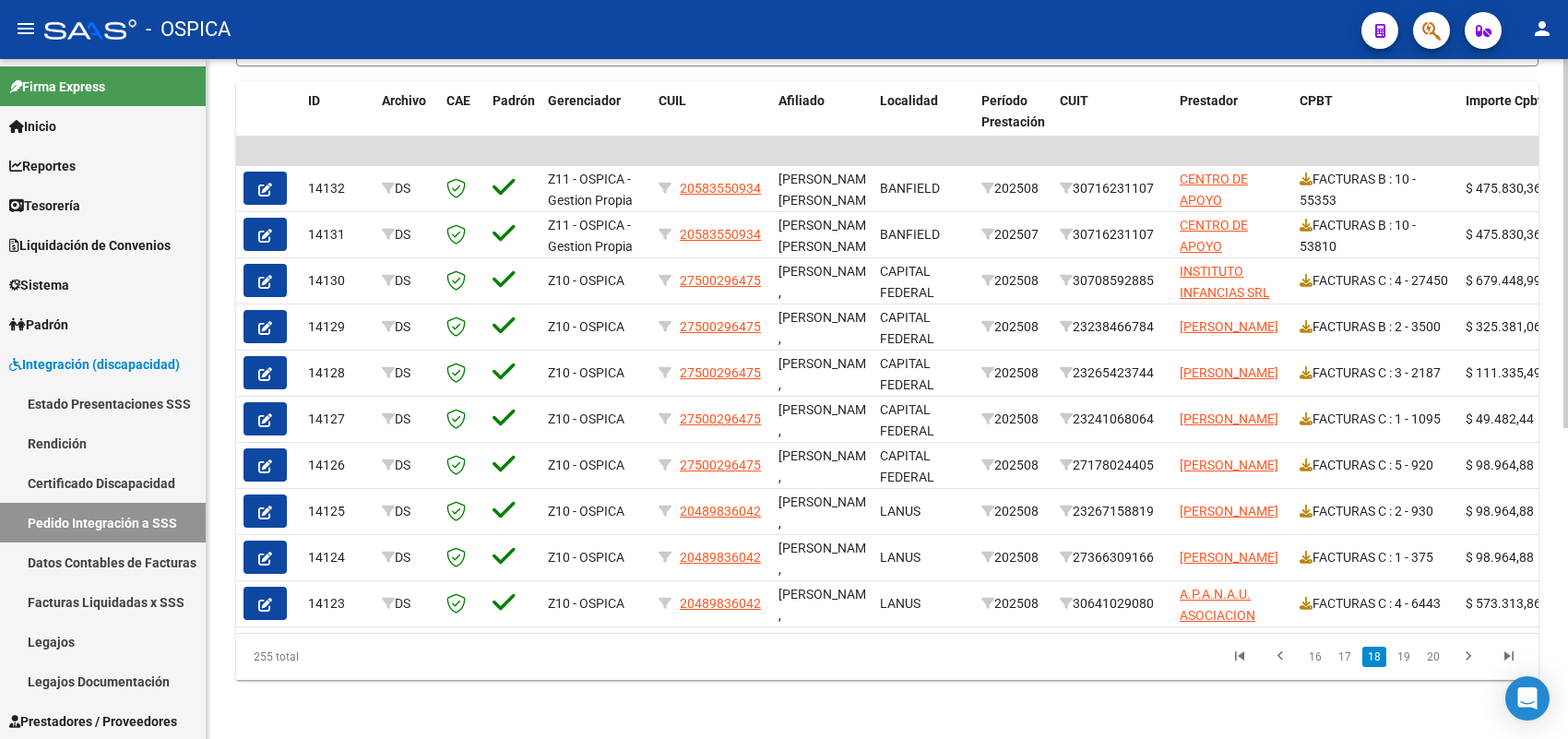
click at [1400, 657] on link "19" at bounding box center [1404, 656] width 24 height 21
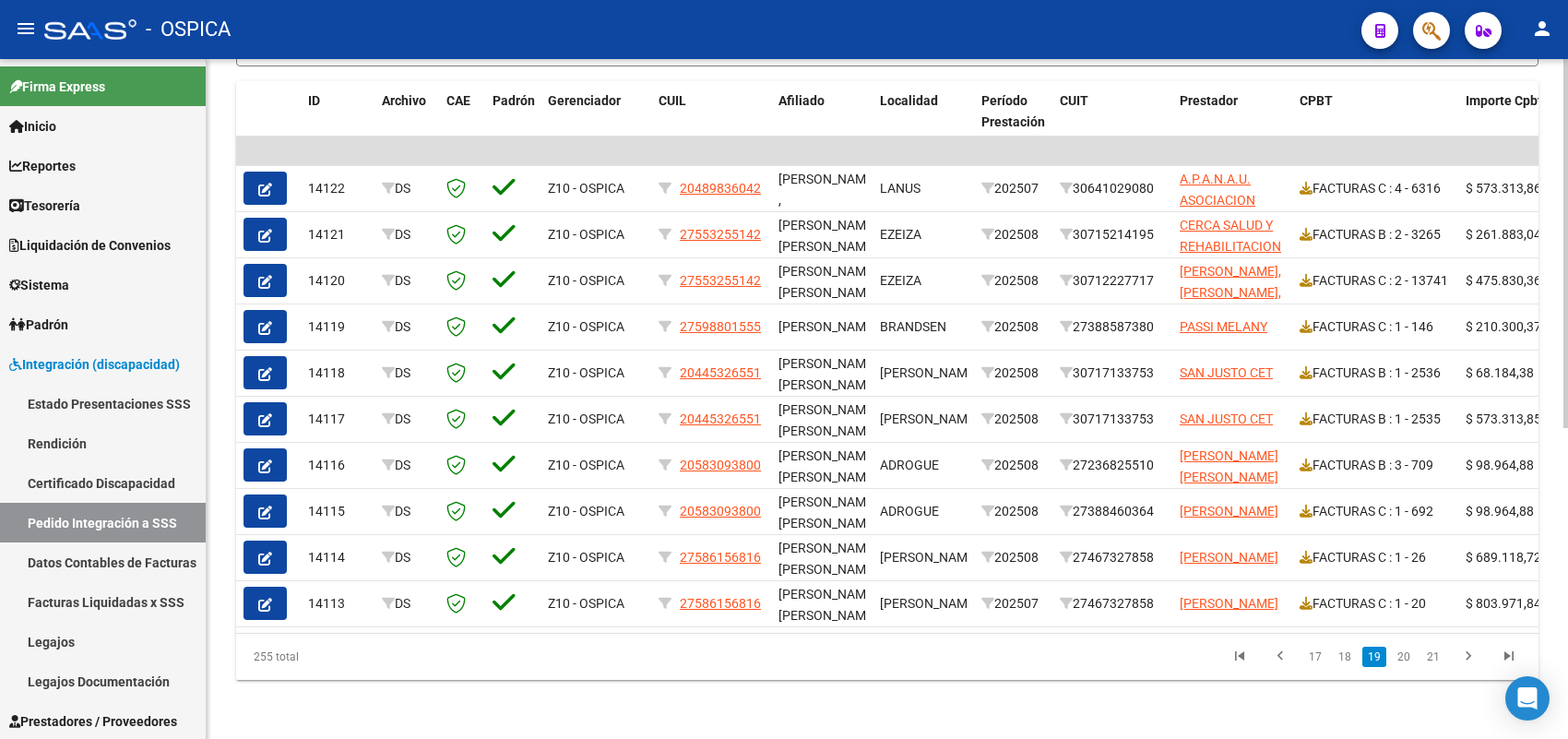
click at [1400, 657] on link "20" at bounding box center [1404, 656] width 24 height 21
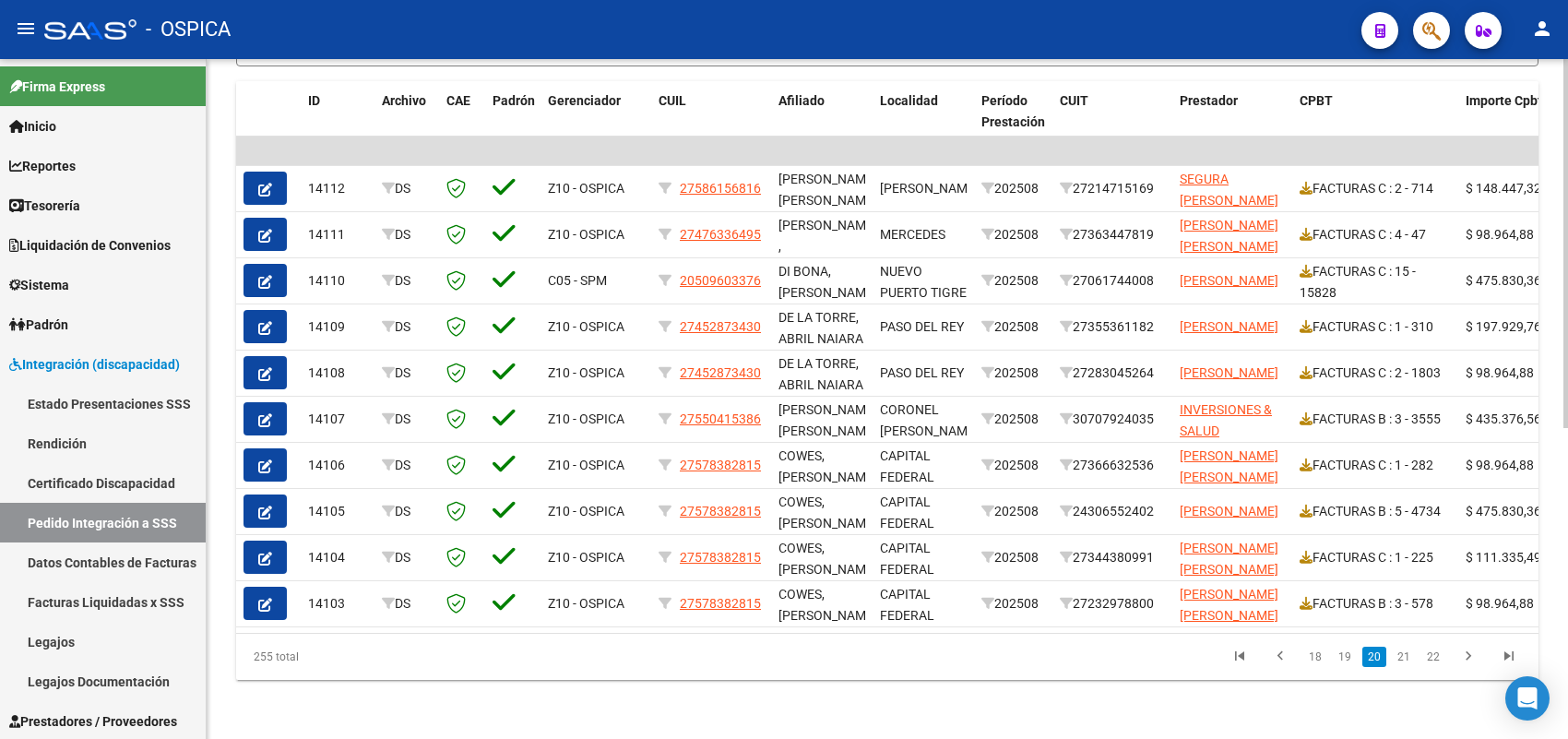
click at [1400, 657] on link "21" at bounding box center [1404, 656] width 24 height 21
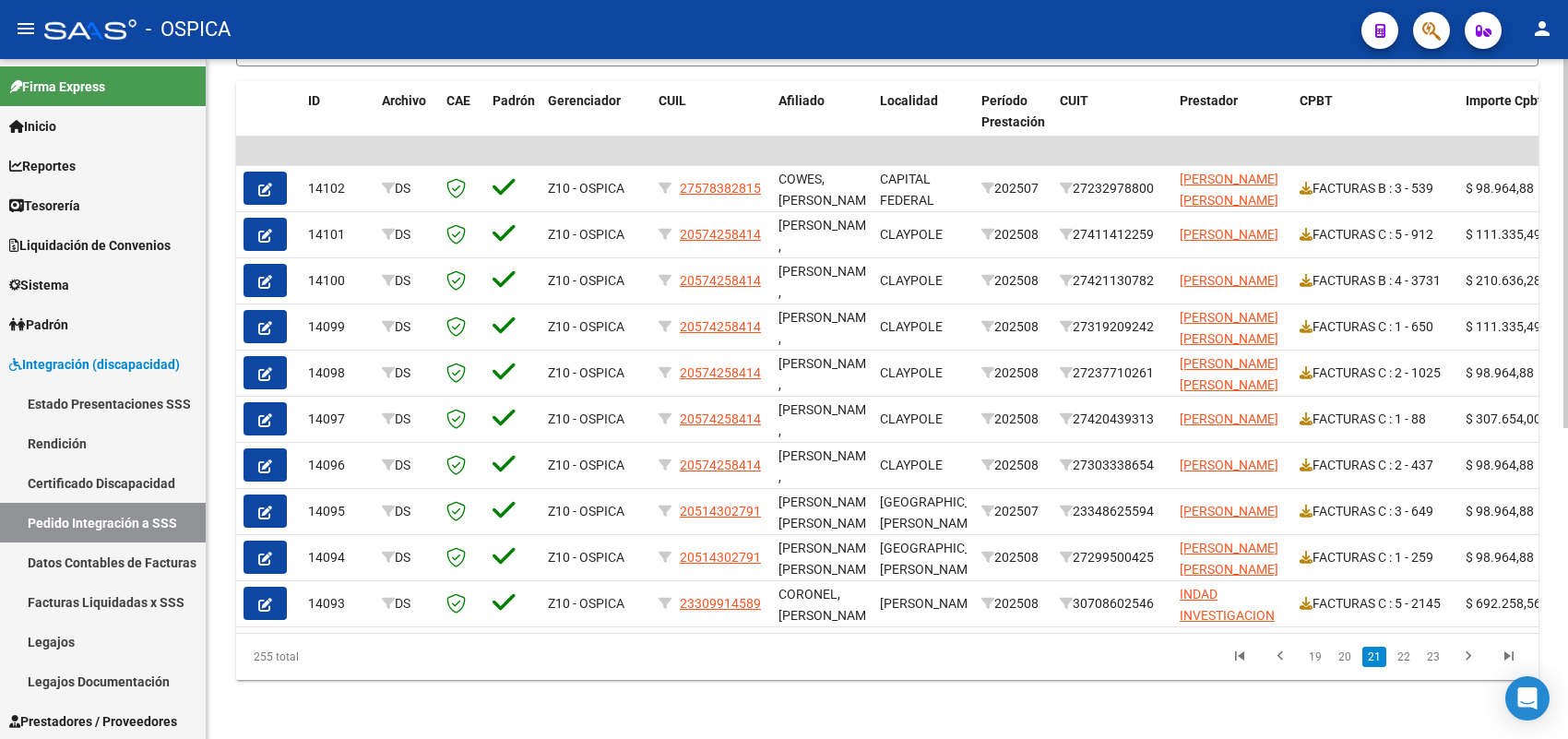
click at [1400, 657] on link "22" at bounding box center [1404, 656] width 24 height 21
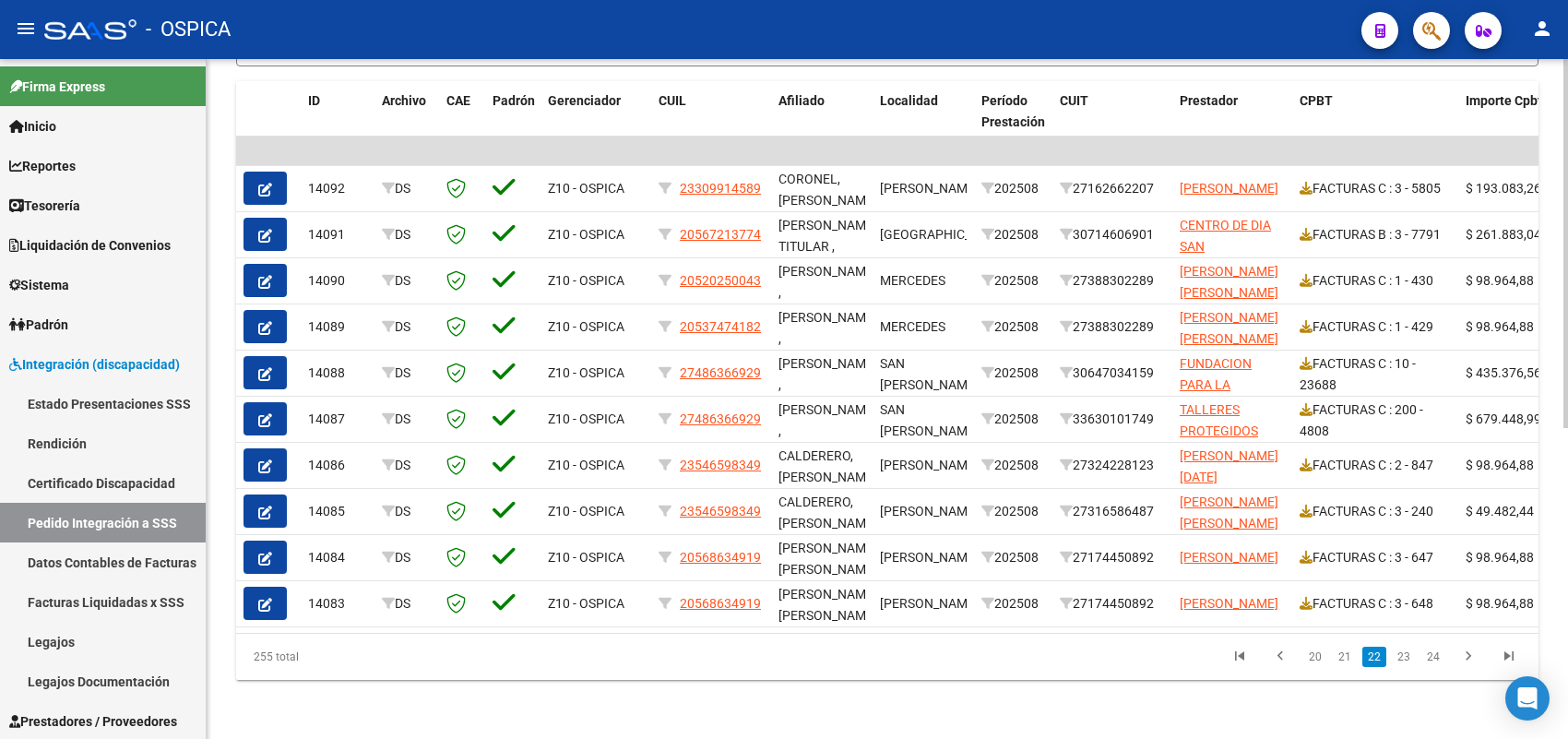
click at [1400, 657] on link "23" at bounding box center [1404, 656] width 24 height 21
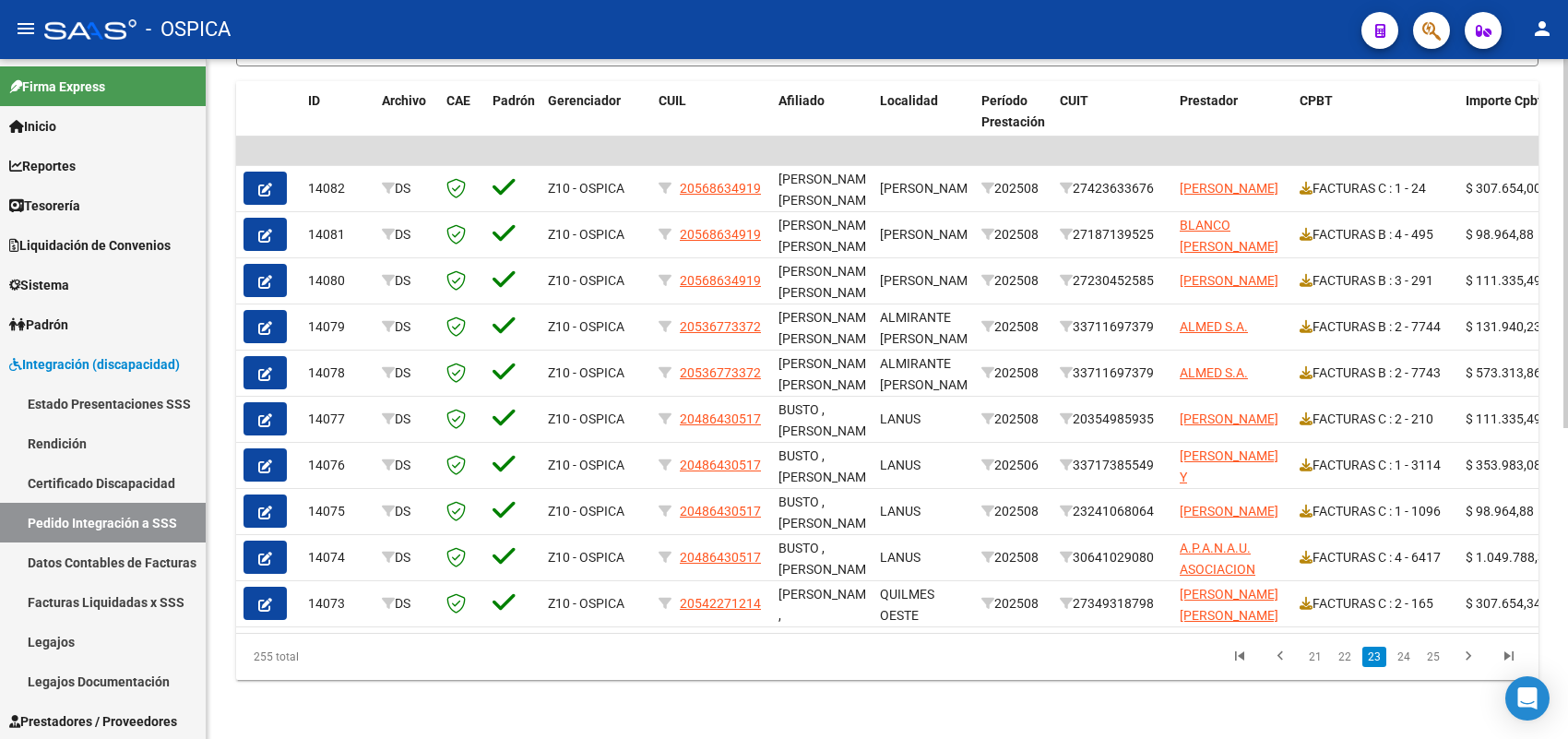
click at [1400, 657] on link "24" at bounding box center [1404, 656] width 24 height 21
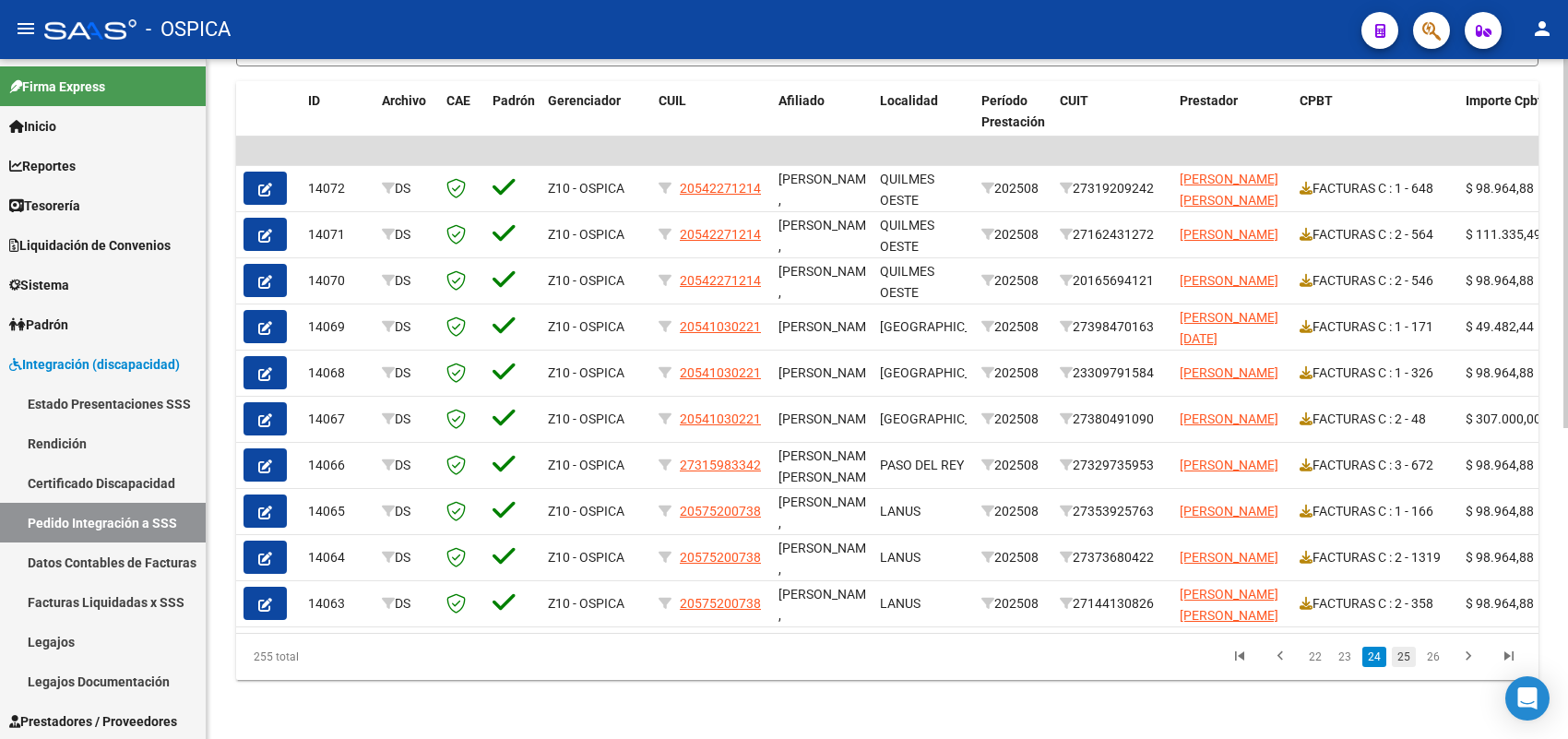
click at [1399, 657] on link "25" at bounding box center [1404, 656] width 24 height 21
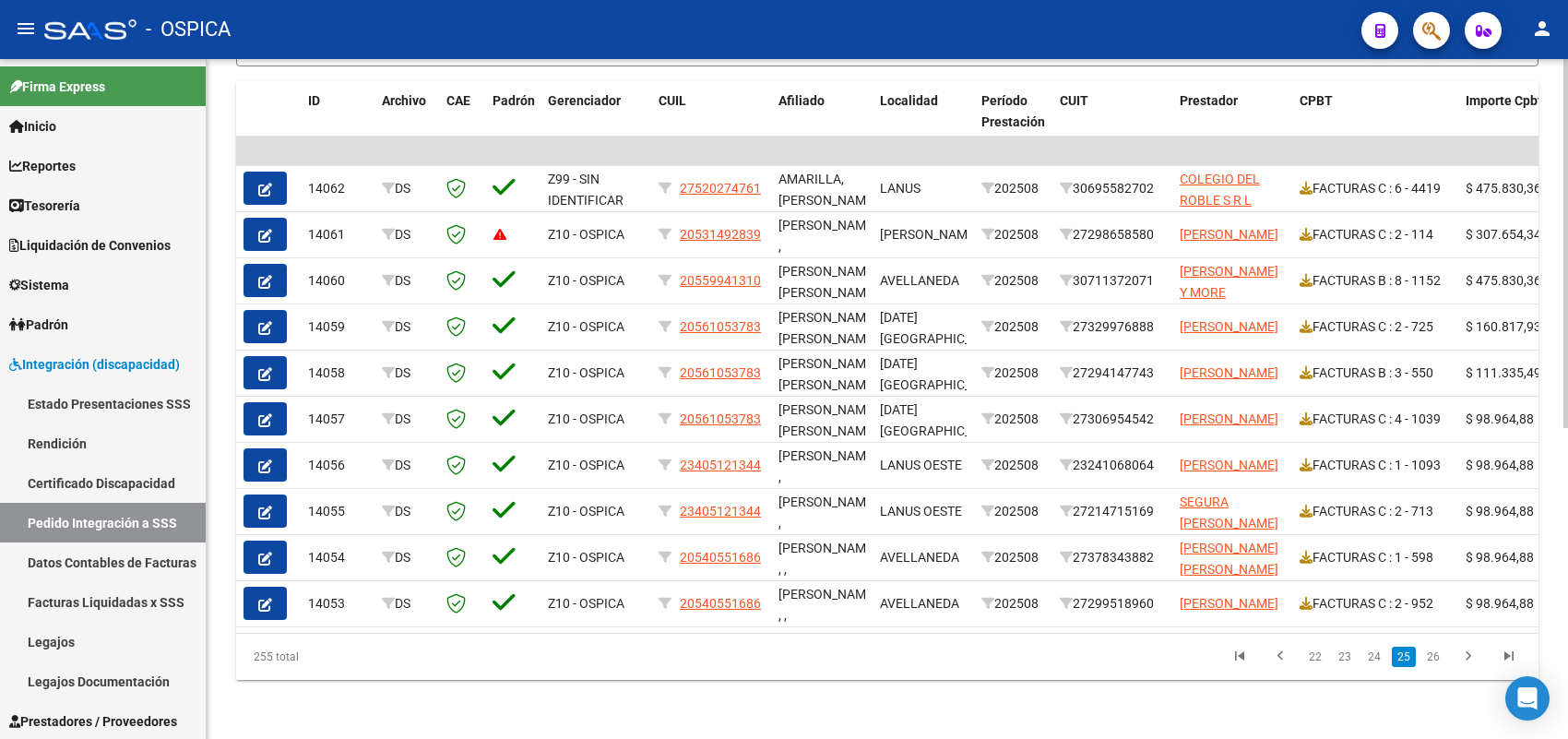
click at [1399, 657] on link "25" at bounding box center [1404, 656] width 24 height 21
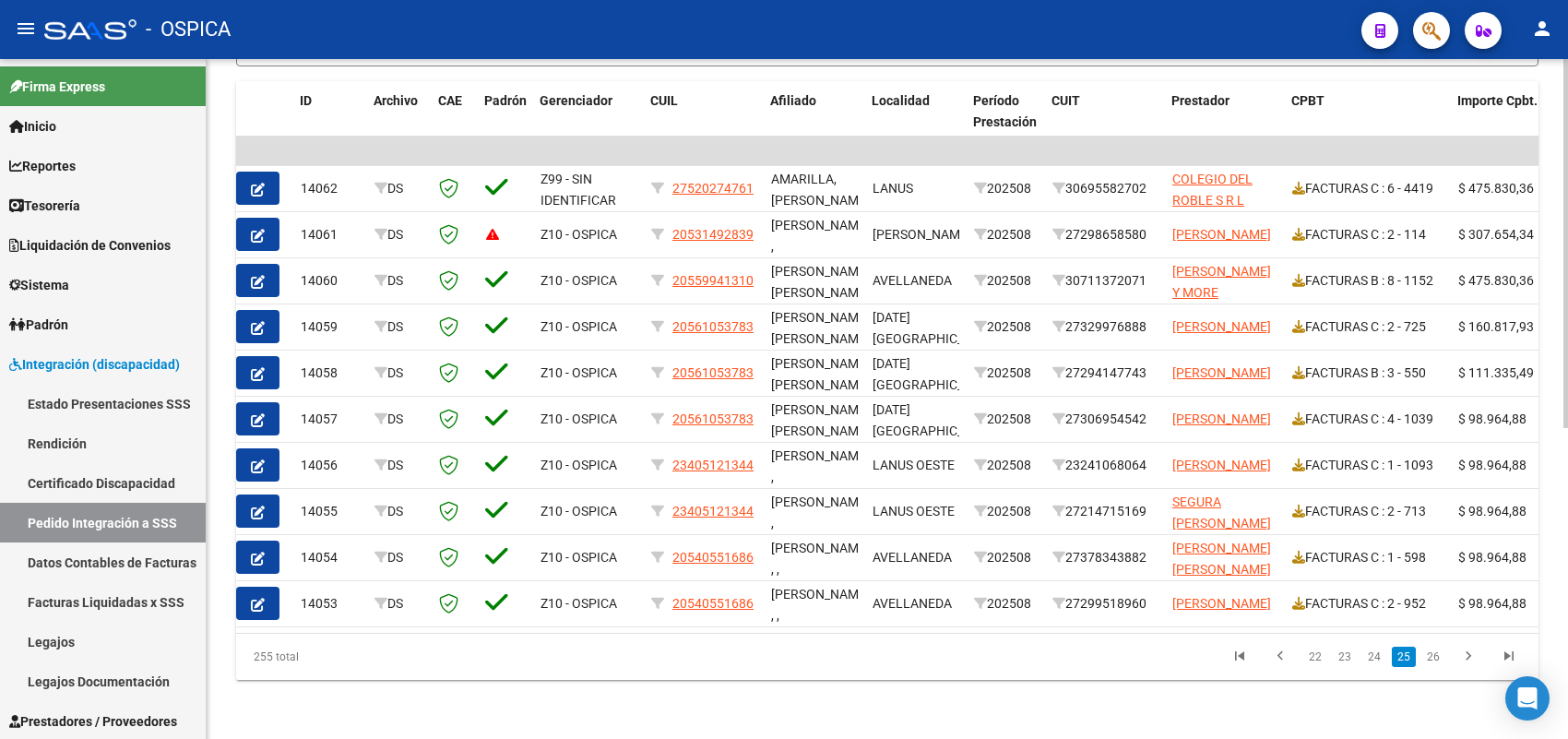
scroll to position [0, 0]
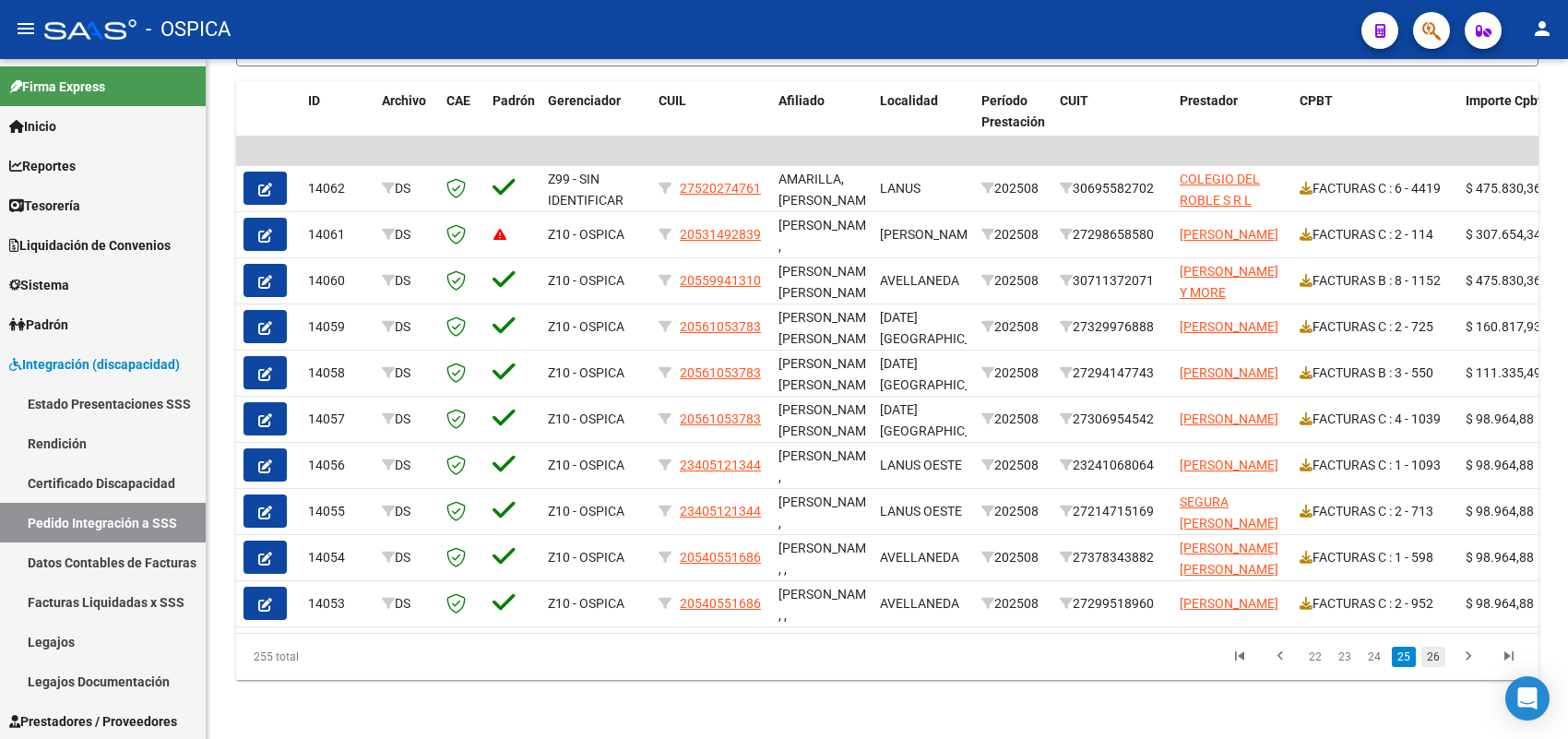
click at [1431, 656] on link "26" at bounding box center [1433, 656] width 24 height 21
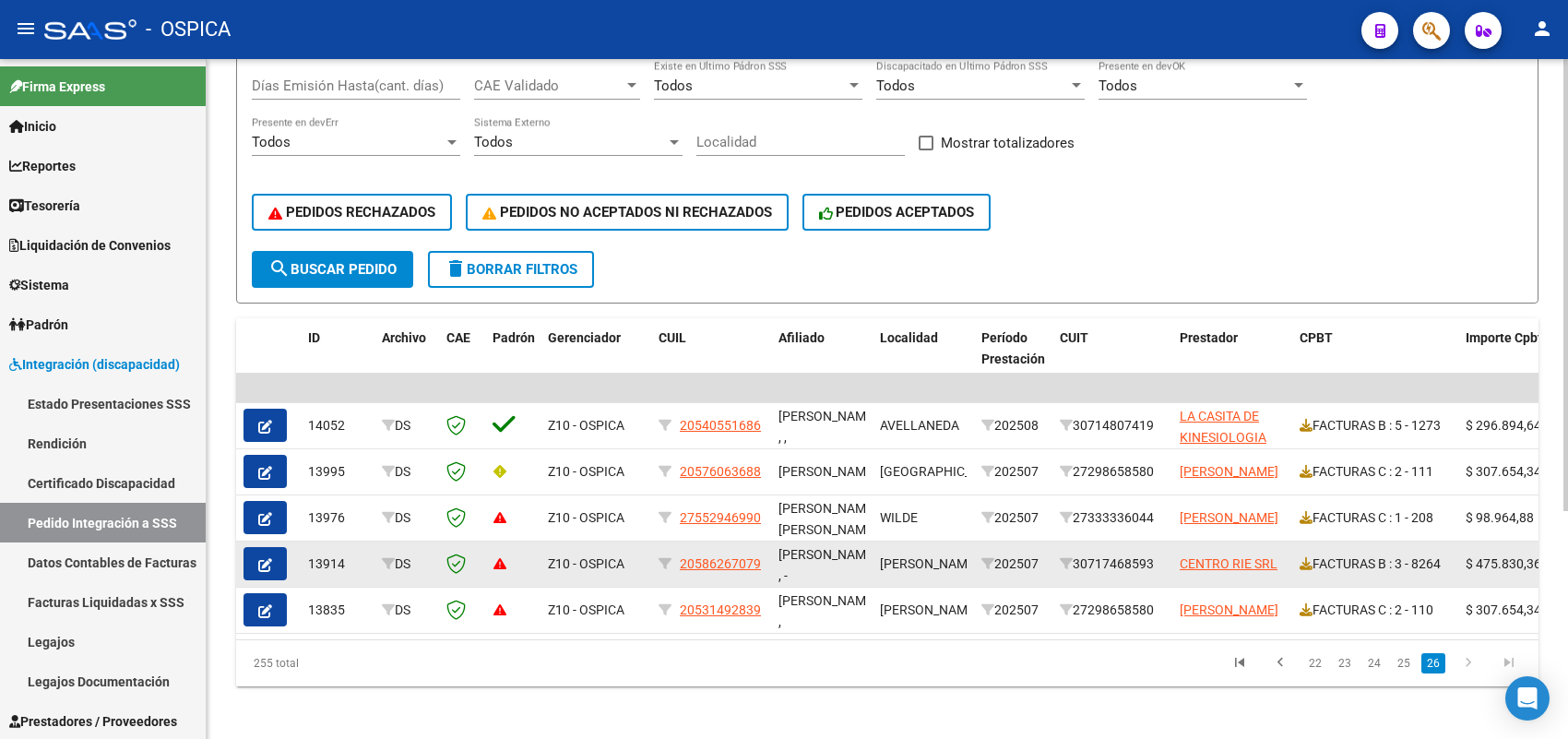
scroll to position [341, 0]
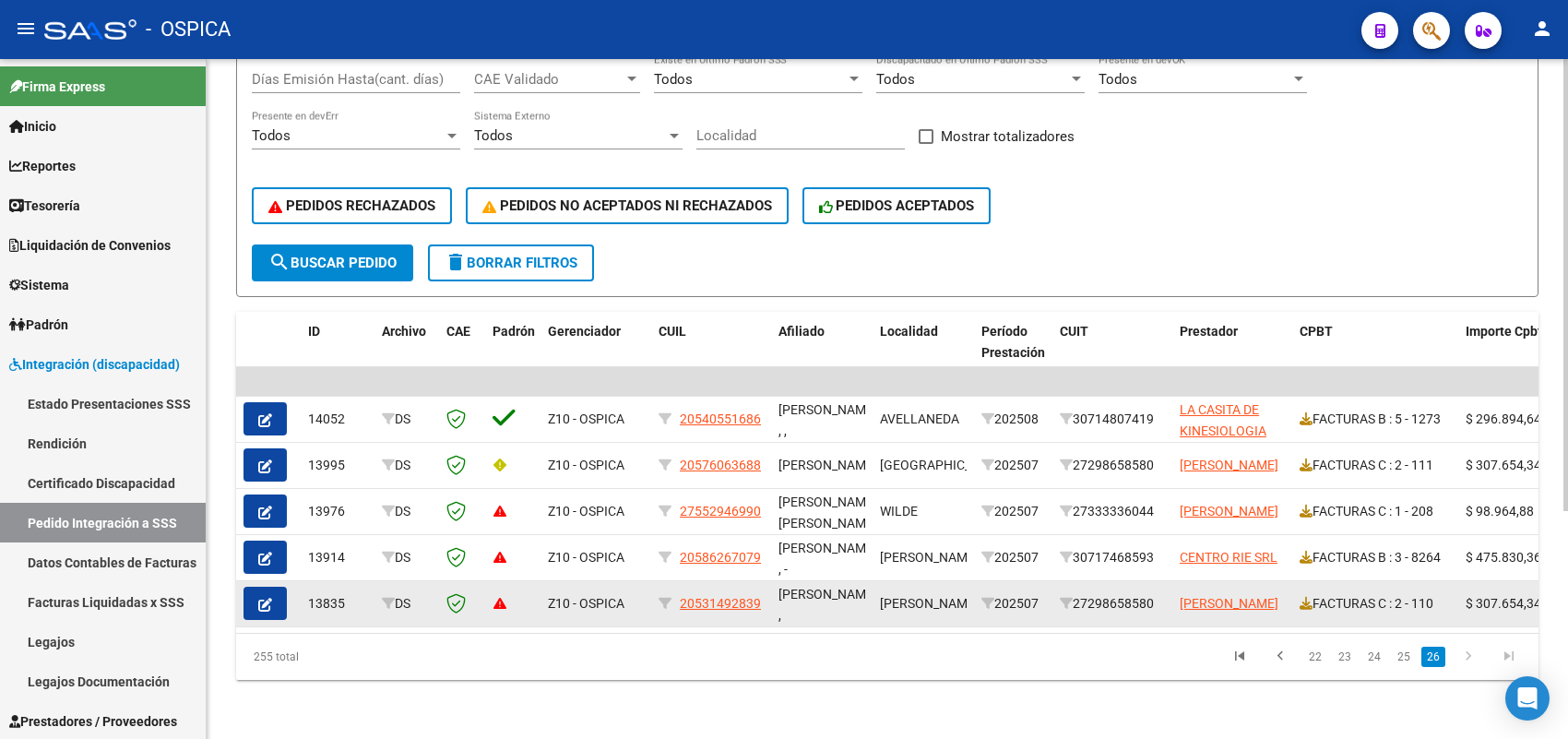
drag, startPoint x: 1164, startPoint y: 580, endPoint x: 1083, endPoint y: 582, distance: 81.0
click at [1083, 593] on div "27298658580" at bounding box center [1112, 603] width 105 height 22
copy div "27298658580"
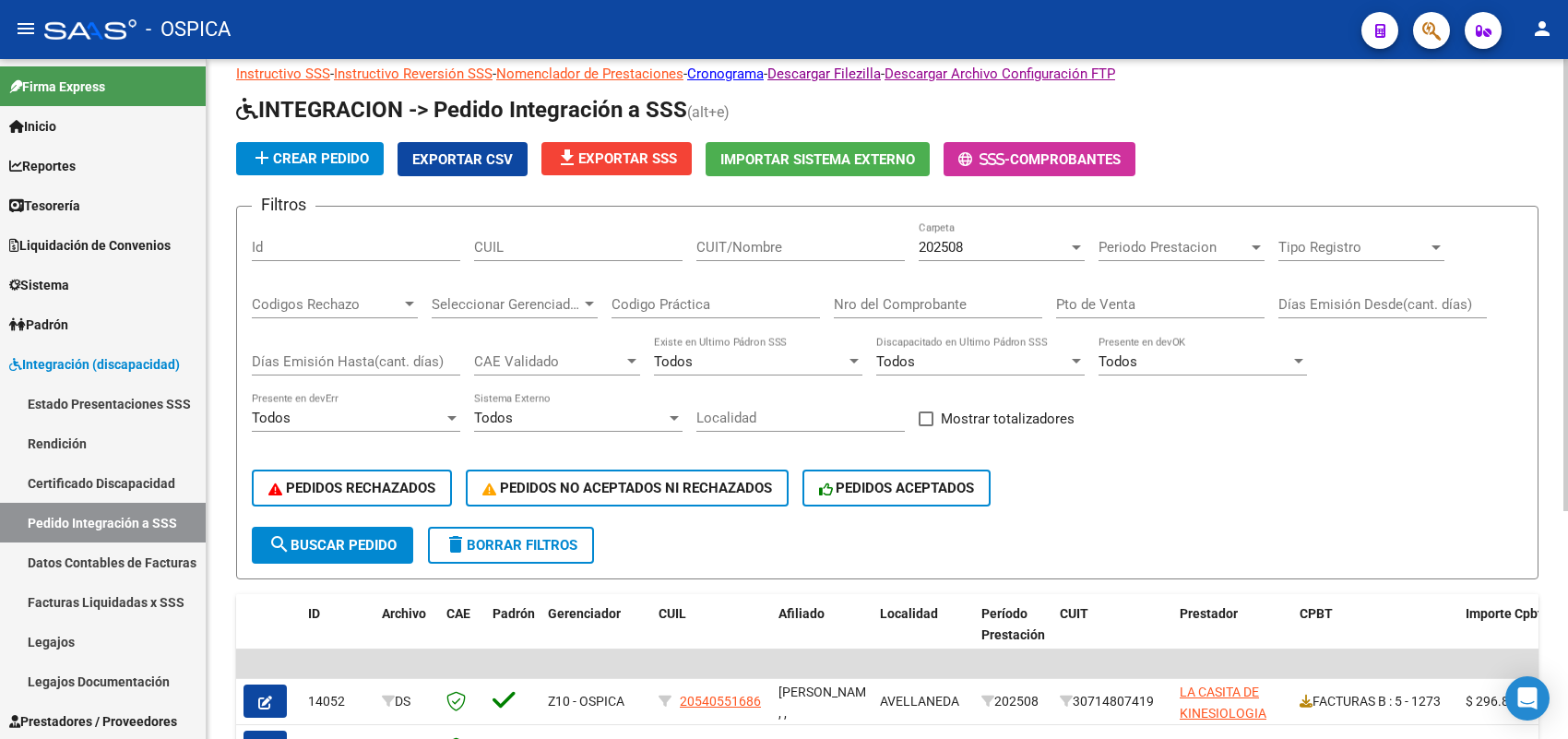
scroll to position [0, 0]
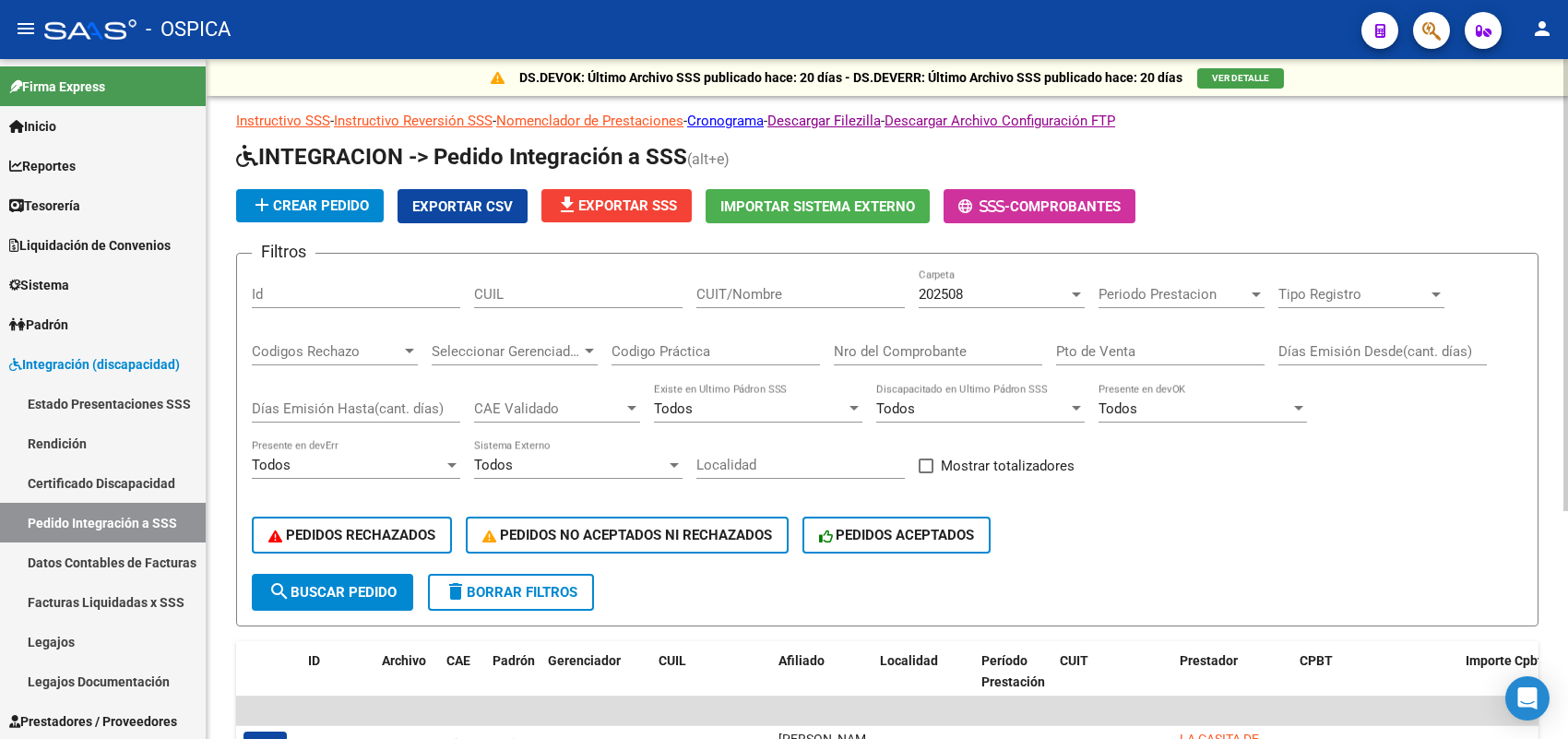
click at [812, 297] on input "CUIT/Nombre" at bounding box center [800, 294] width 208 height 17
paste input "27298658580"
type input "27298658580"
click at [966, 286] on div "202508" at bounding box center [992, 294] width 149 height 17
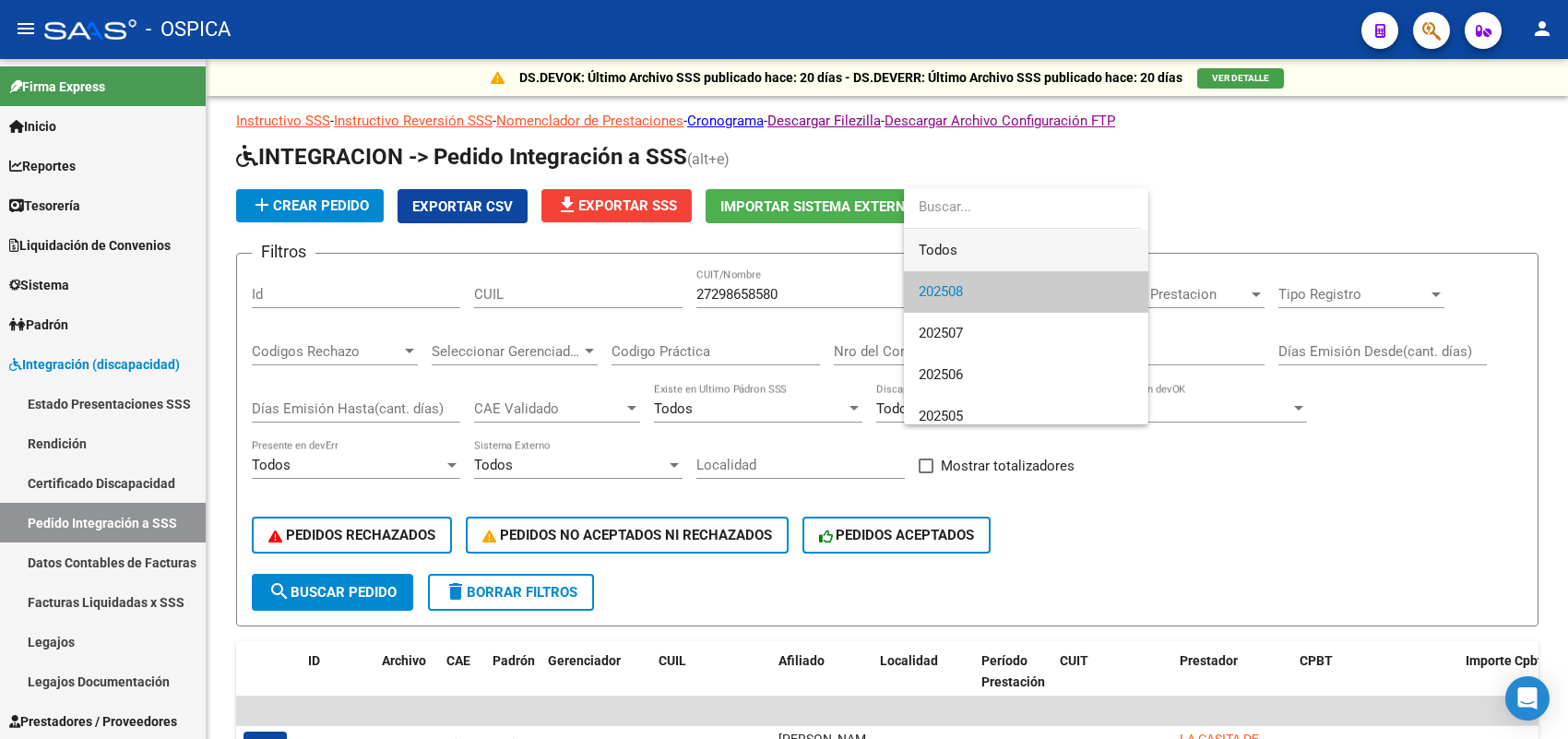
click at [961, 251] on span "Todos" at bounding box center [1025, 250] width 215 height 41
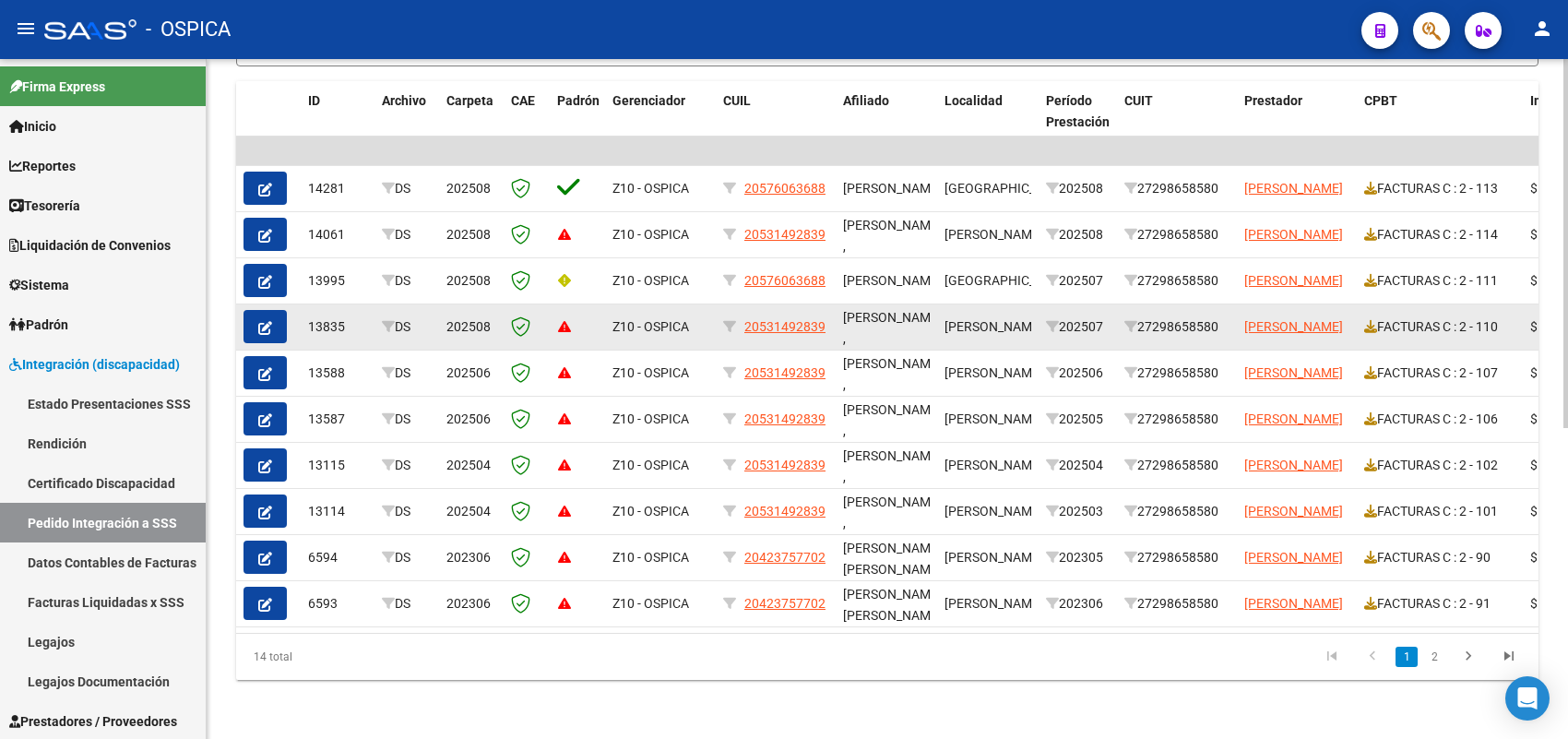
click at [264, 321] on icon "button" at bounding box center [264, 327] width 14 height 14
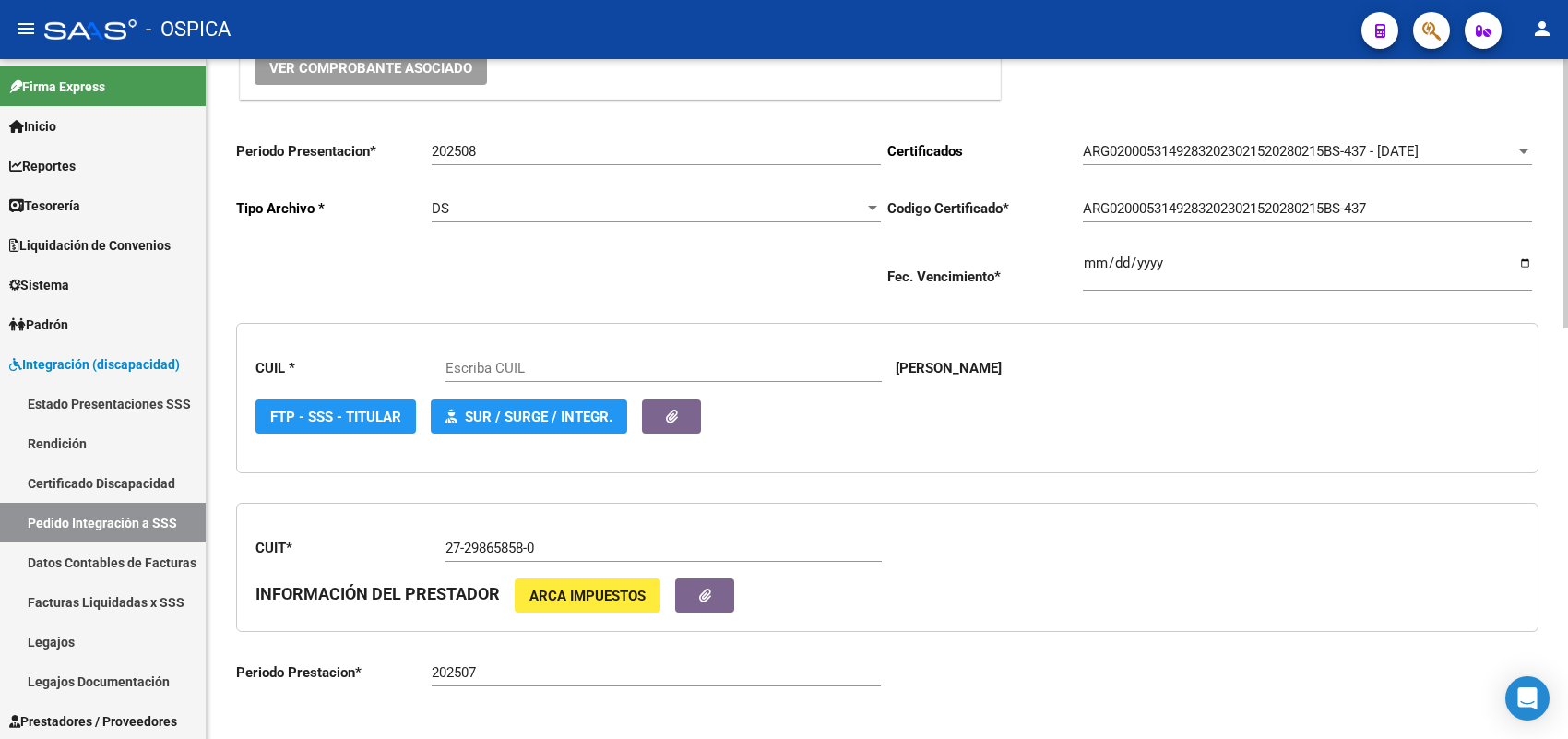
type input "20531492839"
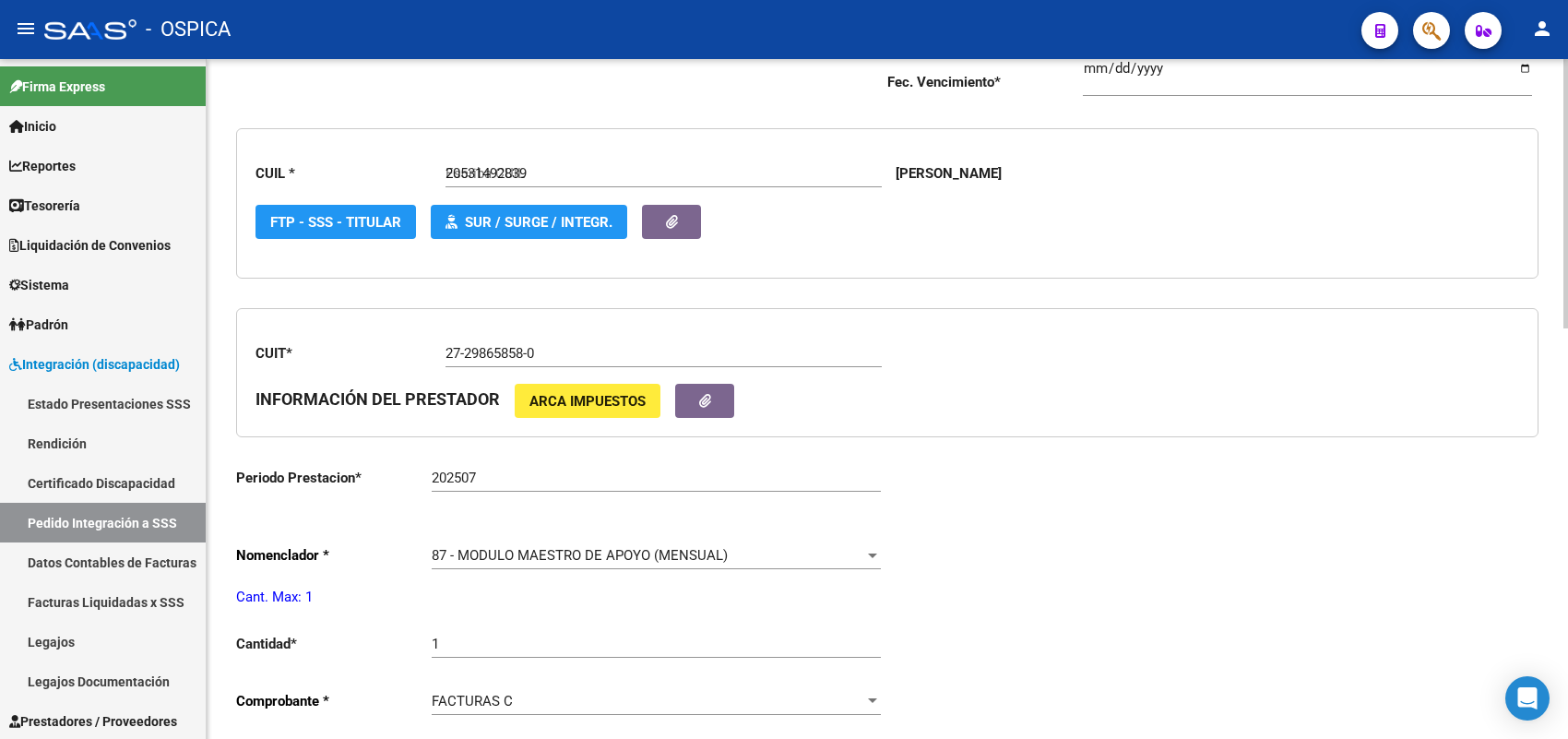
scroll to position [461, 0]
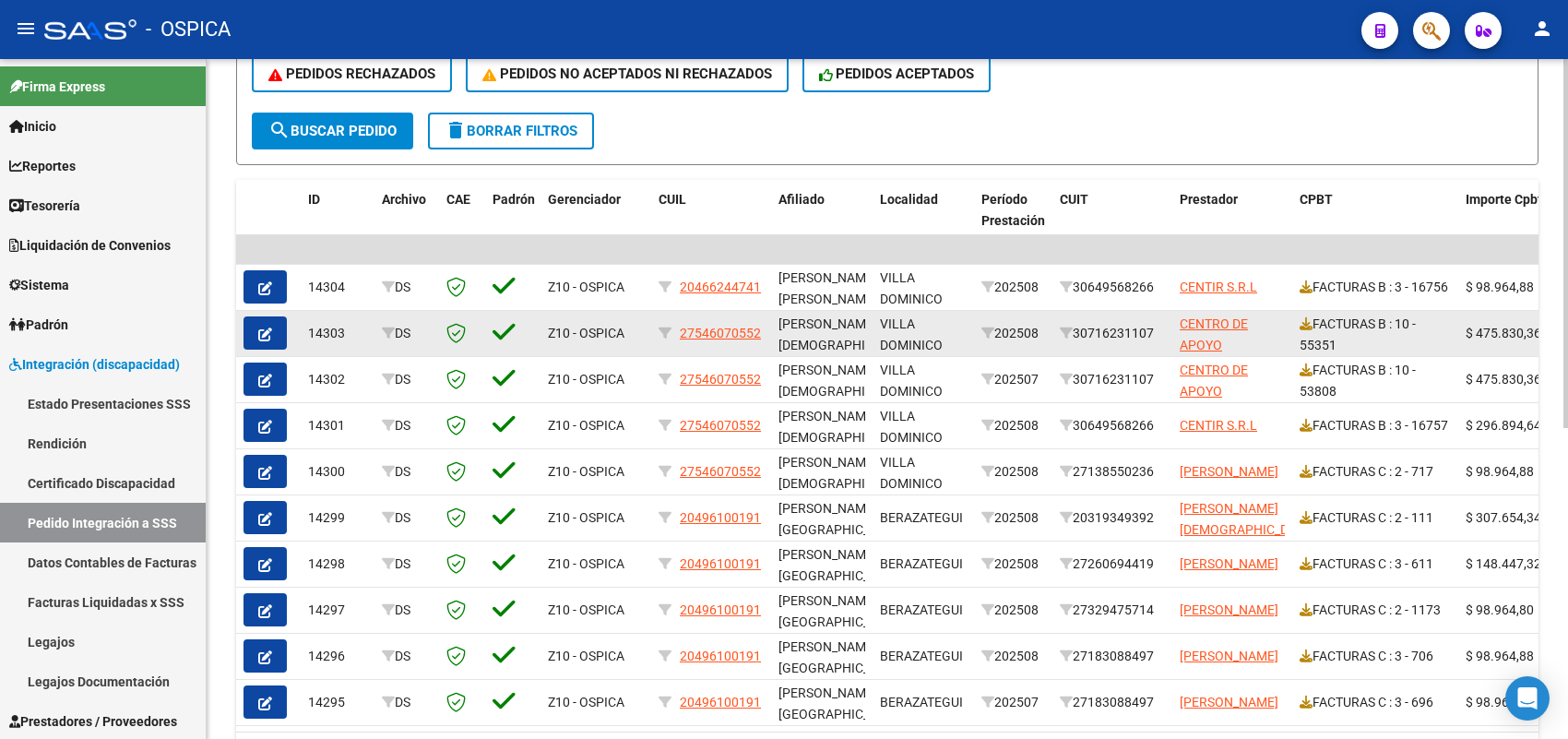
scroll to position [115, 0]
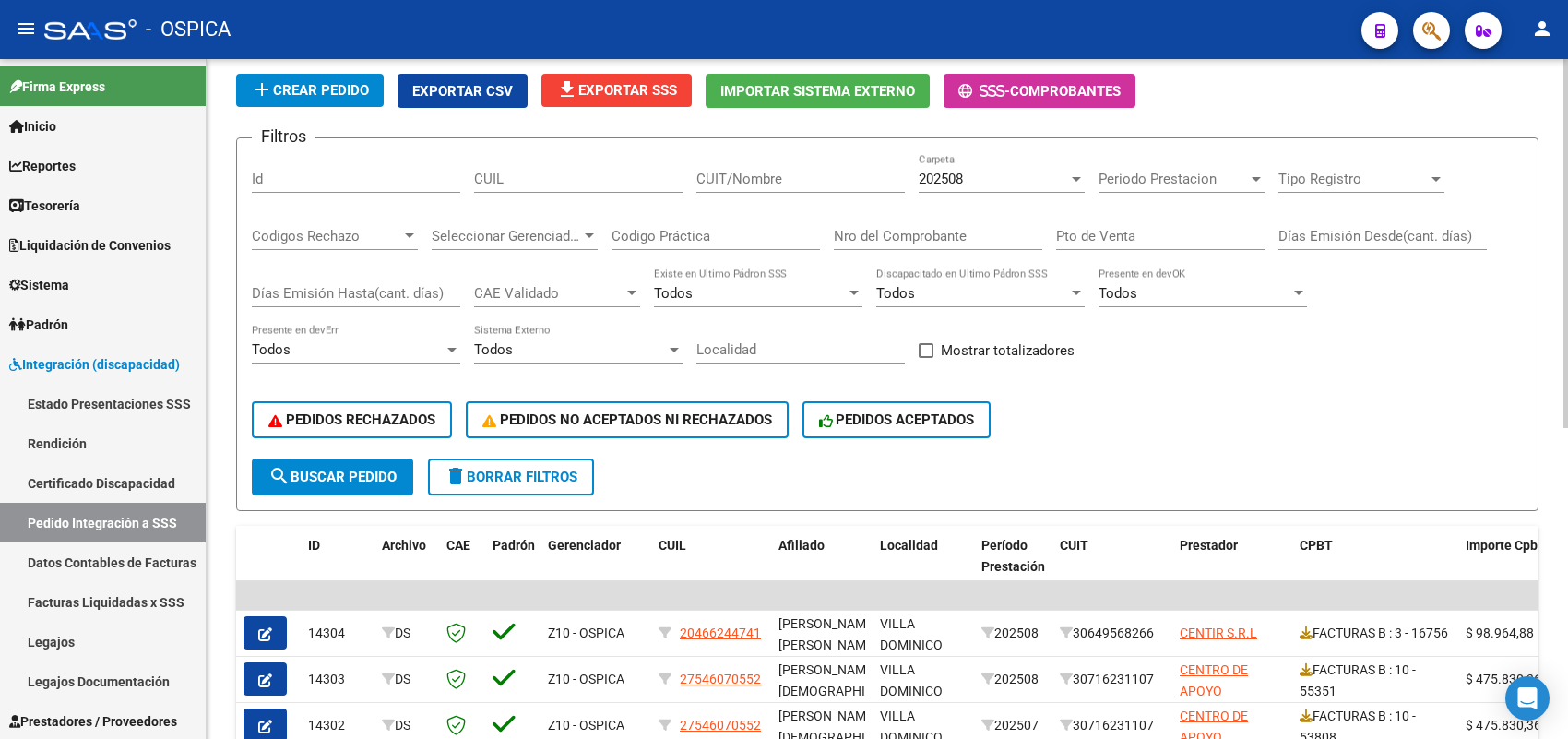
click at [945, 234] on input "Nro del Comprobante" at bounding box center [938, 236] width 208 height 17
type input "111"
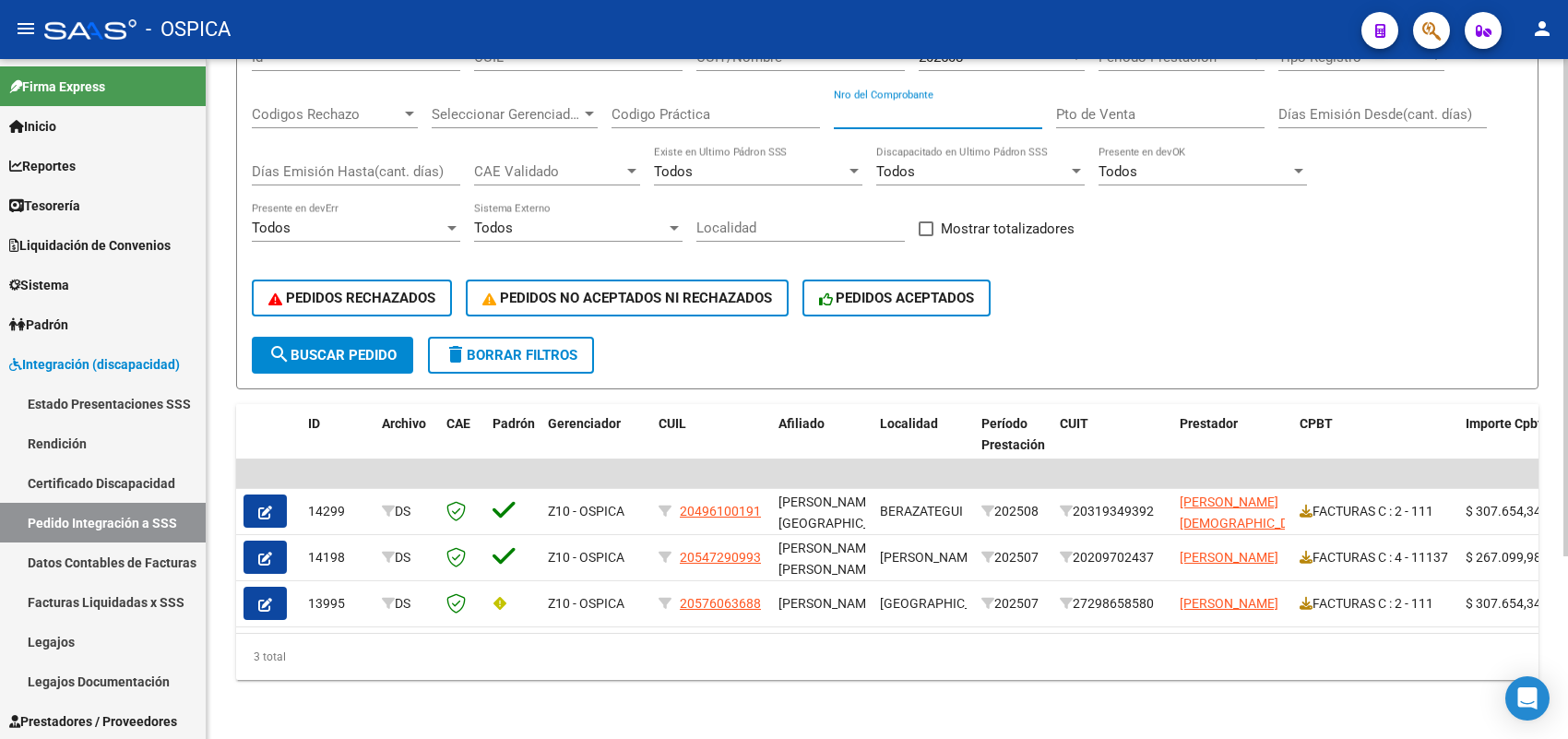
scroll to position [134, 0]
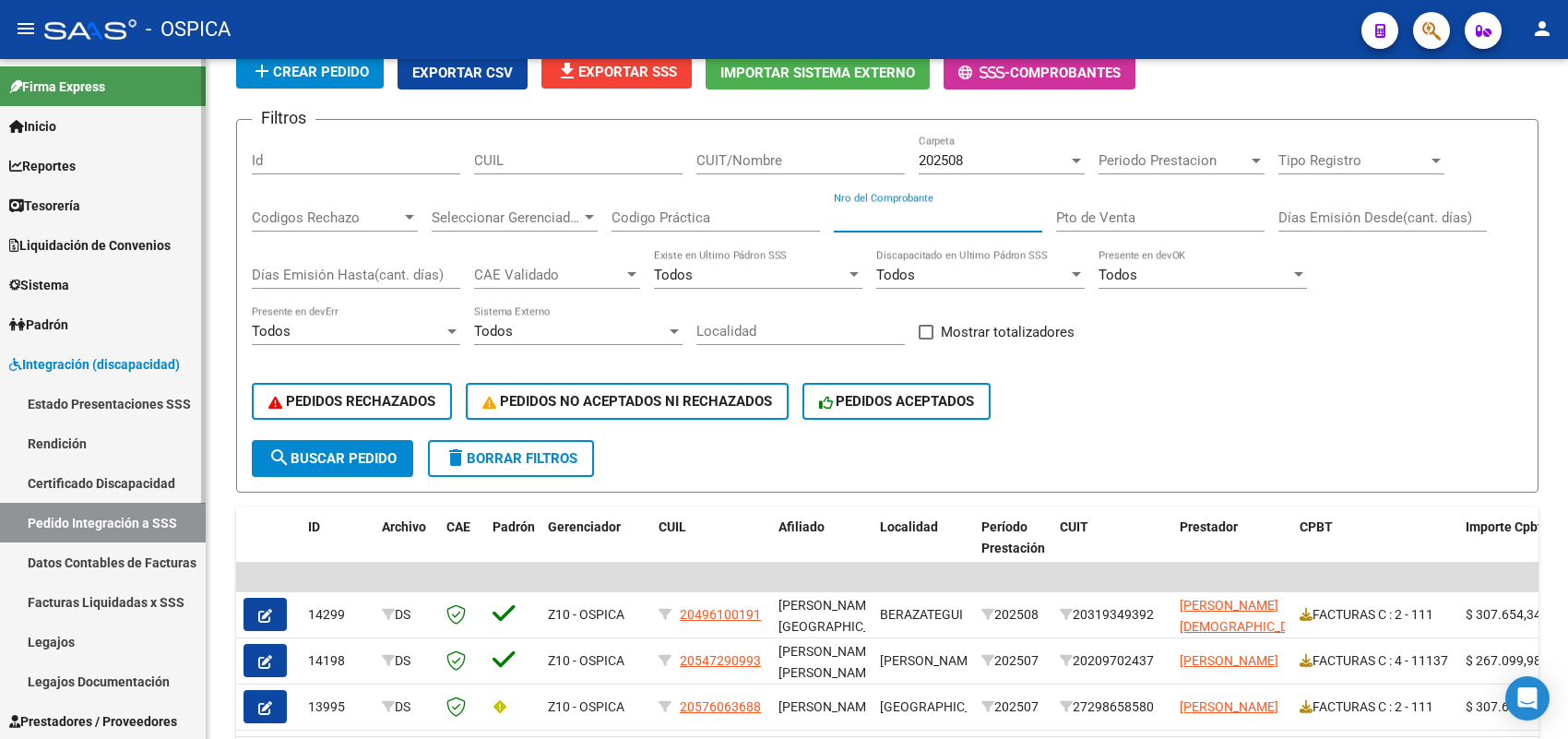
click at [153, 431] on link "Rendición" at bounding box center [102, 443] width 205 height 39
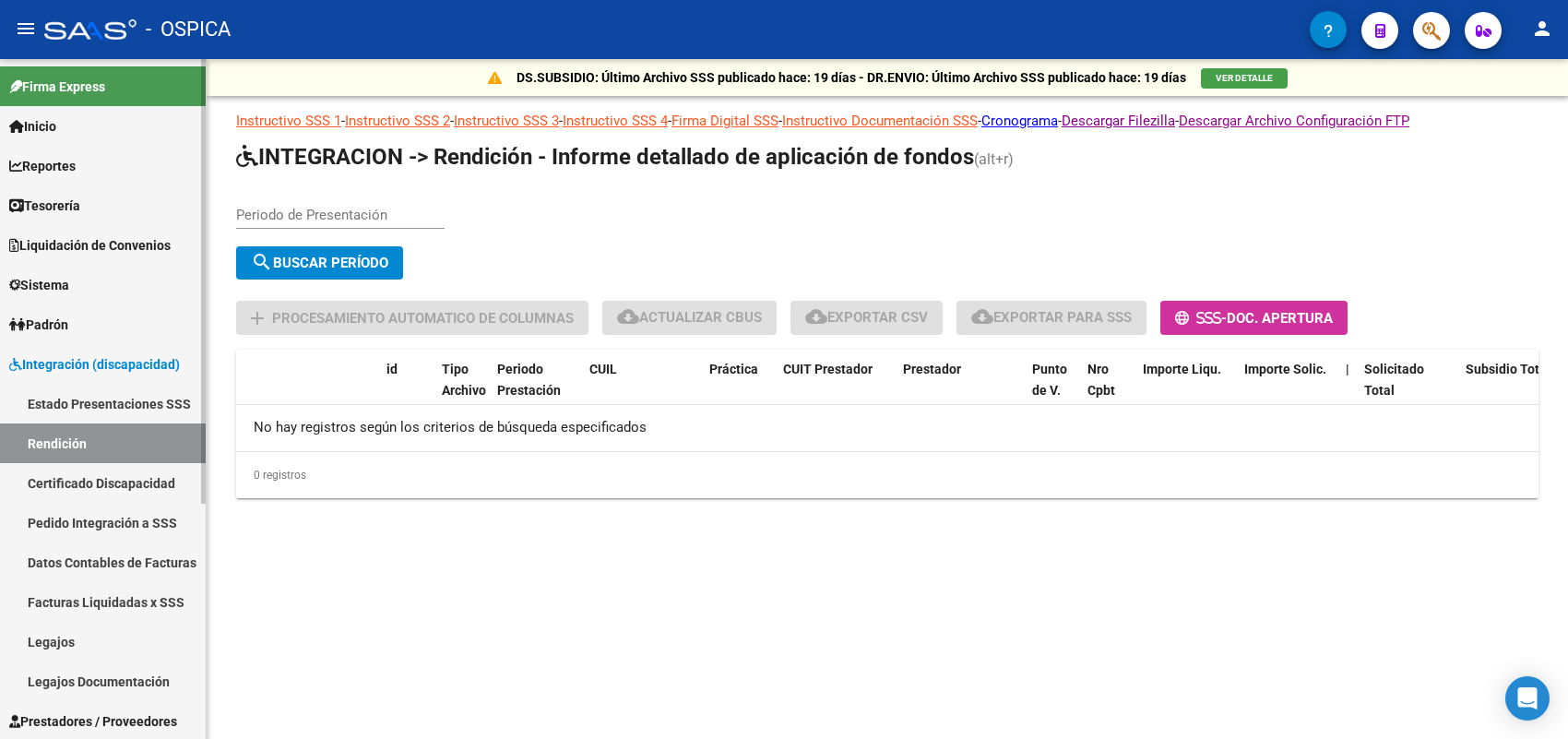
click at [139, 522] on link "Pedido Integración a SSS" at bounding box center [102, 522] width 205 height 39
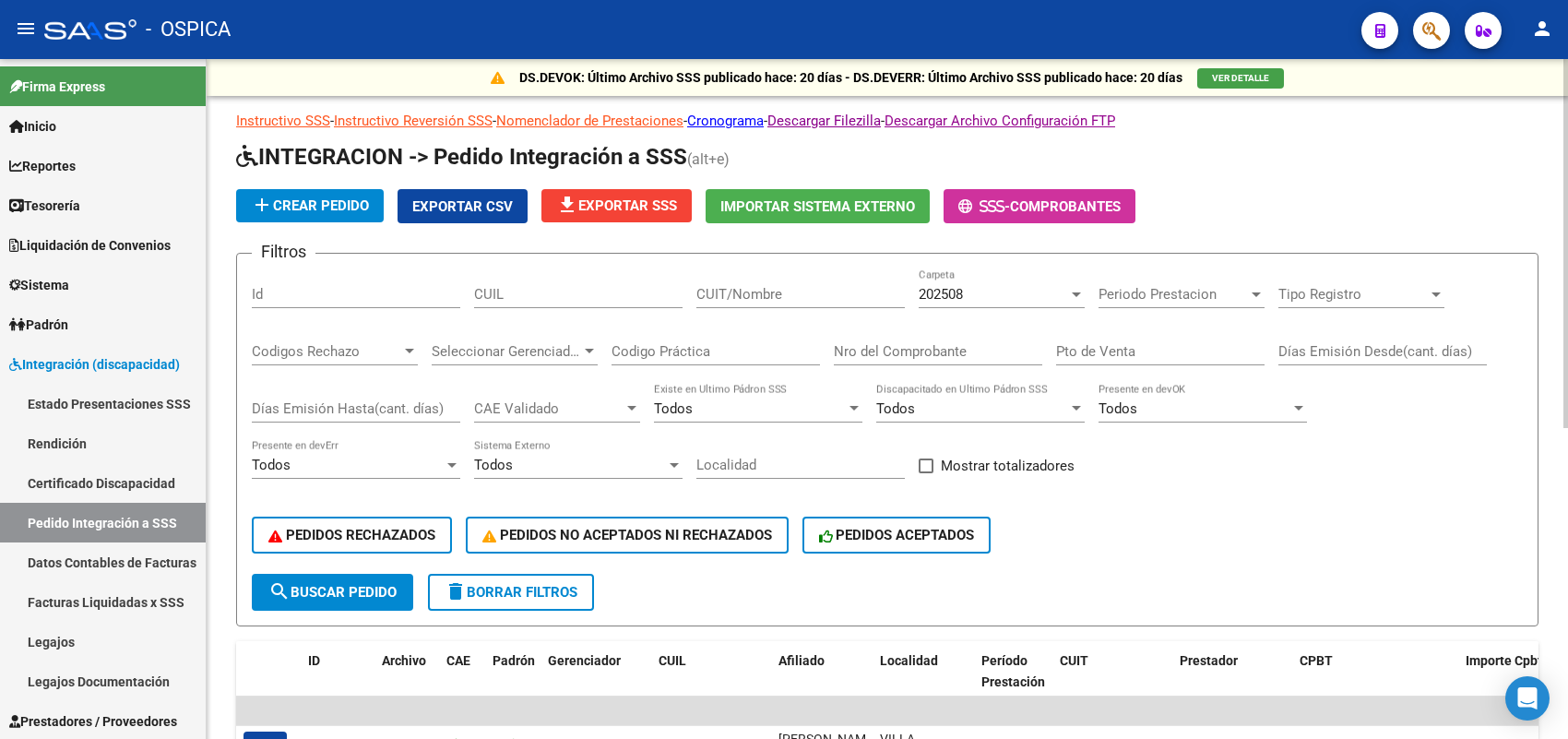
click at [941, 286] on span "202508" at bounding box center [940, 294] width 44 height 17
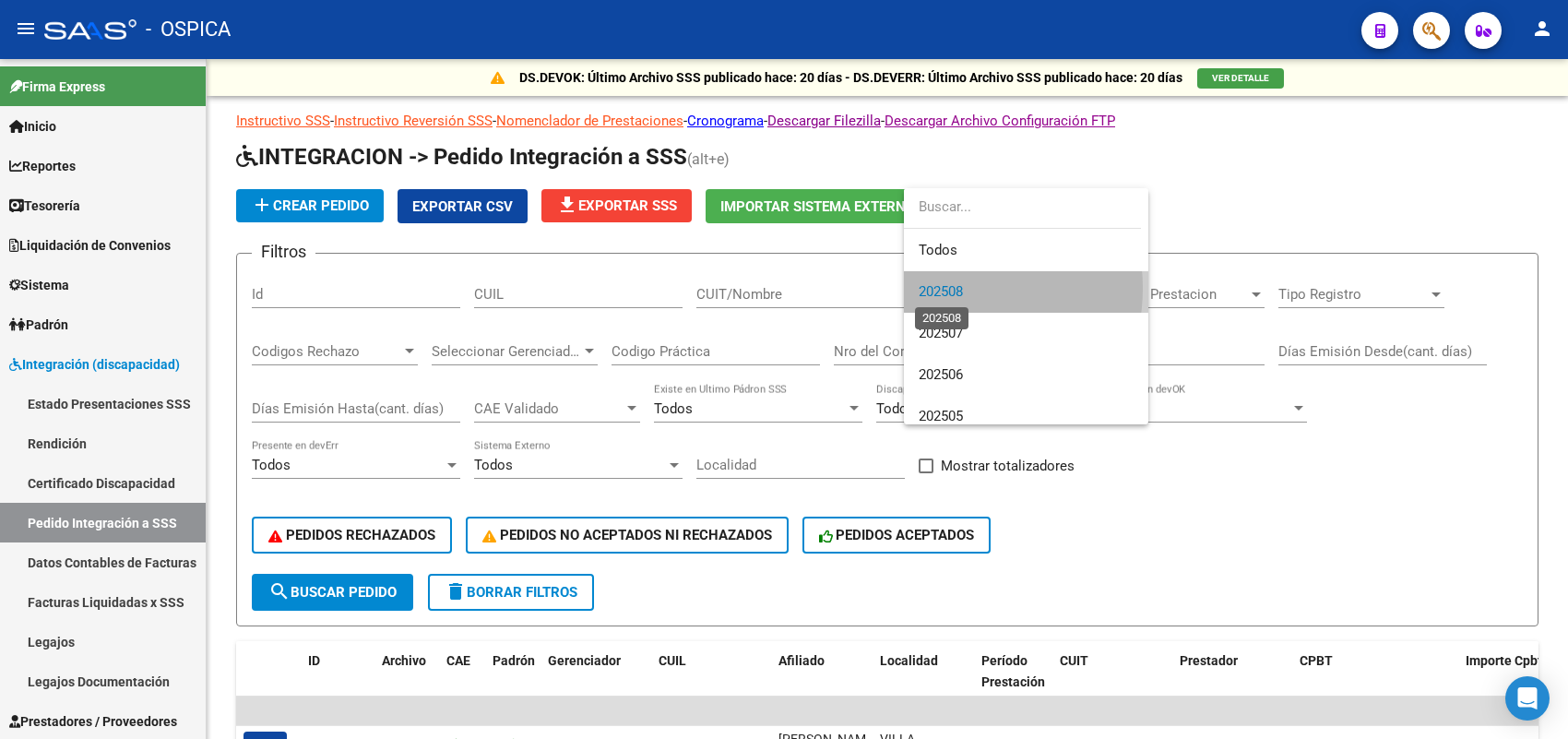
click at [942, 288] on span "202508" at bounding box center [940, 292] width 44 height 17
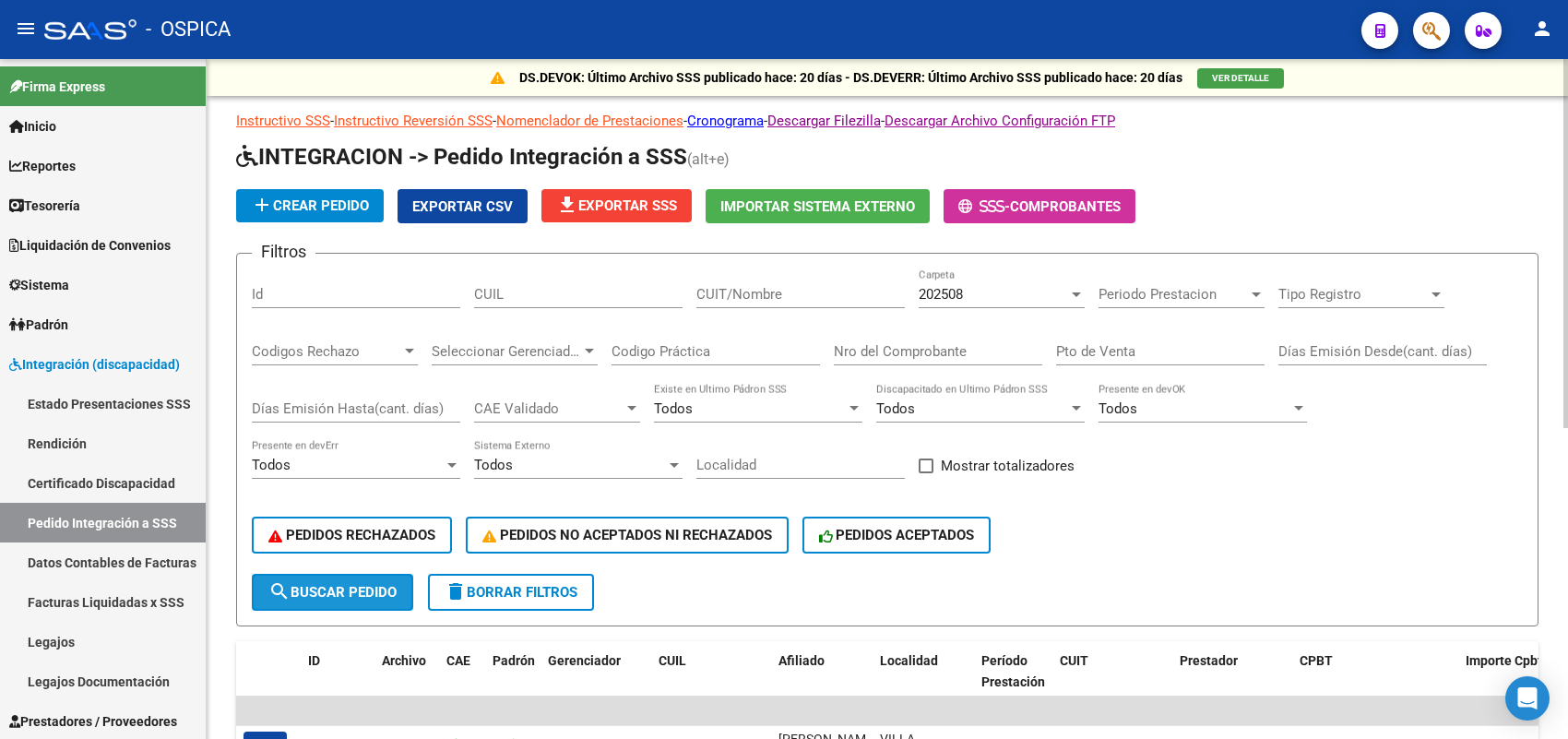
click at [362, 587] on span "search Buscar Pedido" at bounding box center [332, 592] width 128 height 17
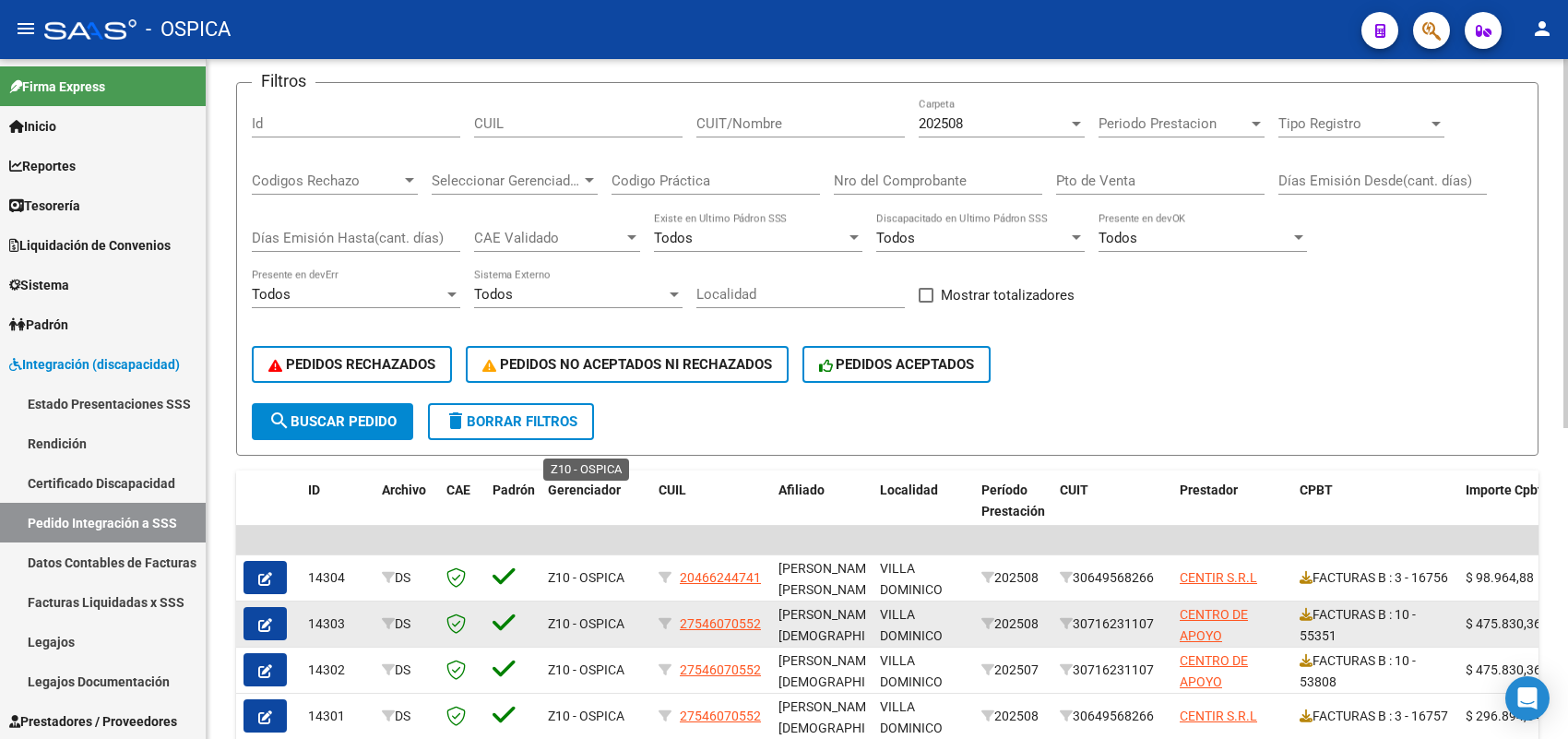
scroll to position [346, 0]
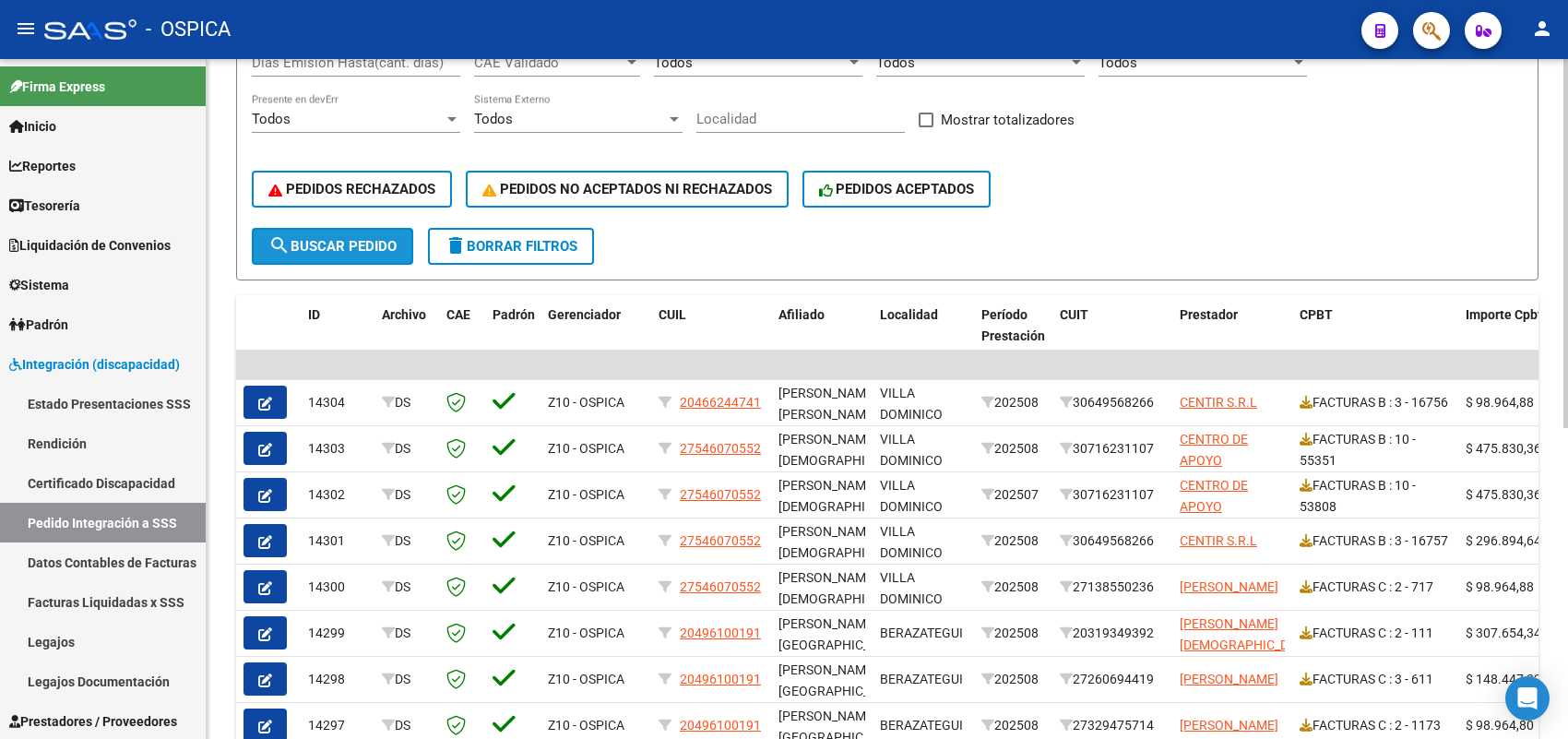
click at [381, 245] on span "search Buscar Pedido" at bounding box center [332, 247] width 128 height 17
click at [379, 238] on span "search Buscar Pedido" at bounding box center [332, 247] width 128 height 17
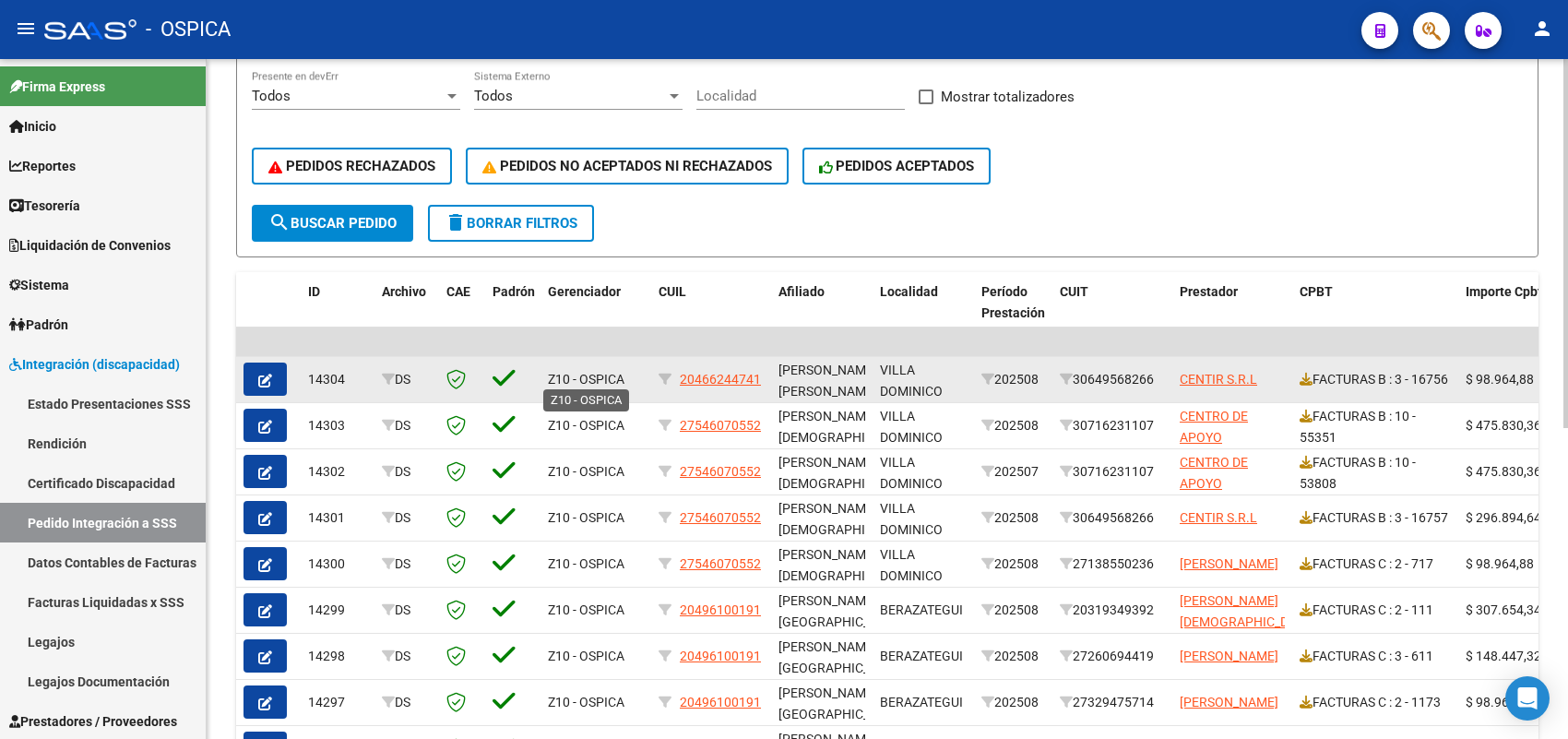
scroll to position [0, 0]
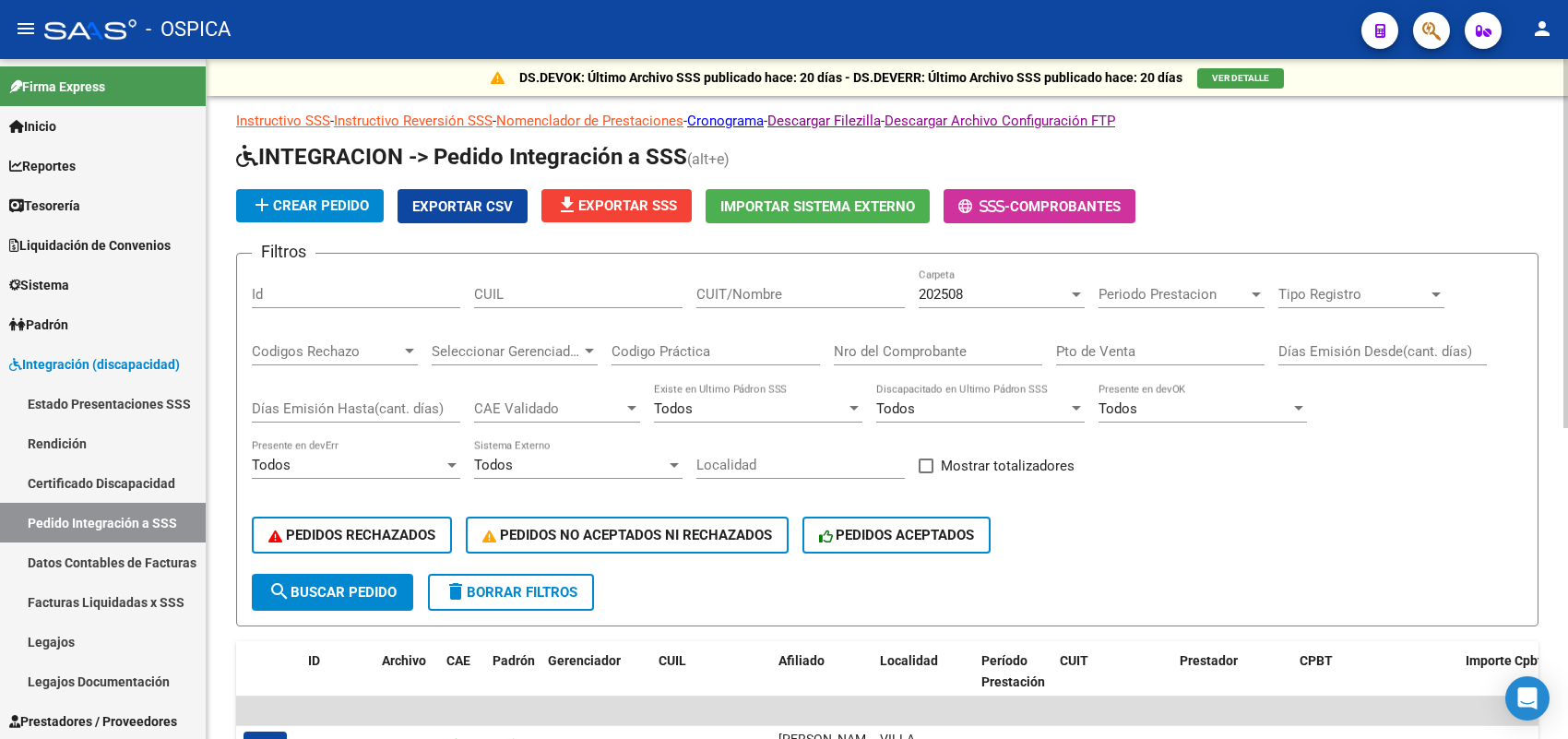
drag, startPoint x: 470, startPoint y: 204, endPoint x: 592, endPoint y: 221, distance: 123.2
click at [585, 229] on app-list-header "INTEGRACION -> Pedido Integración a SSS (alt+e) add Crear Pedido Exportar CSV f…" at bounding box center [887, 384] width 1302 height 484
click at [600, 207] on span "file_download Exportar SSS" at bounding box center [616, 205] width 121 height 17
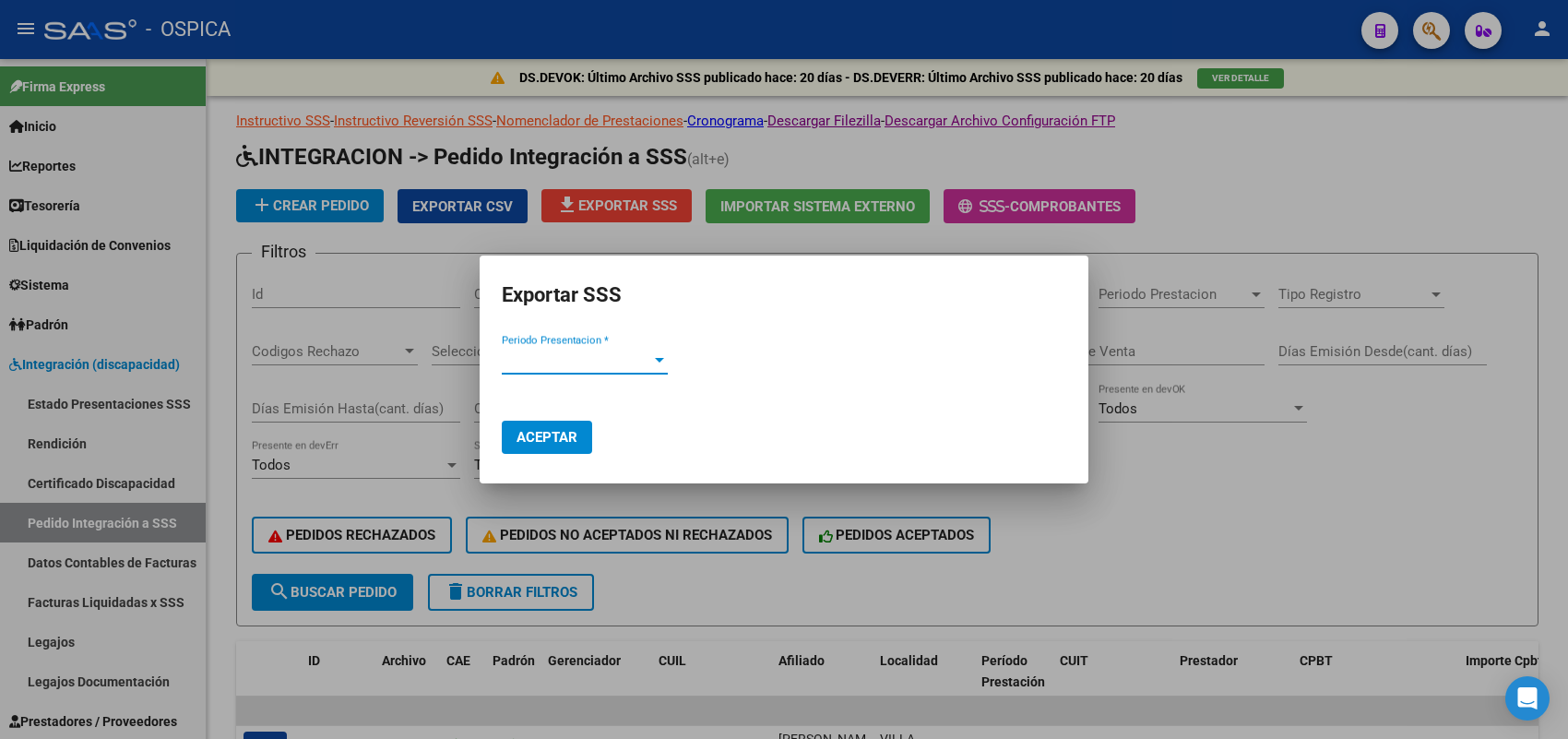
click at [579, 359] on span "Periodo Presentacion *" at bounding box center [576, 360] width 149 height 17
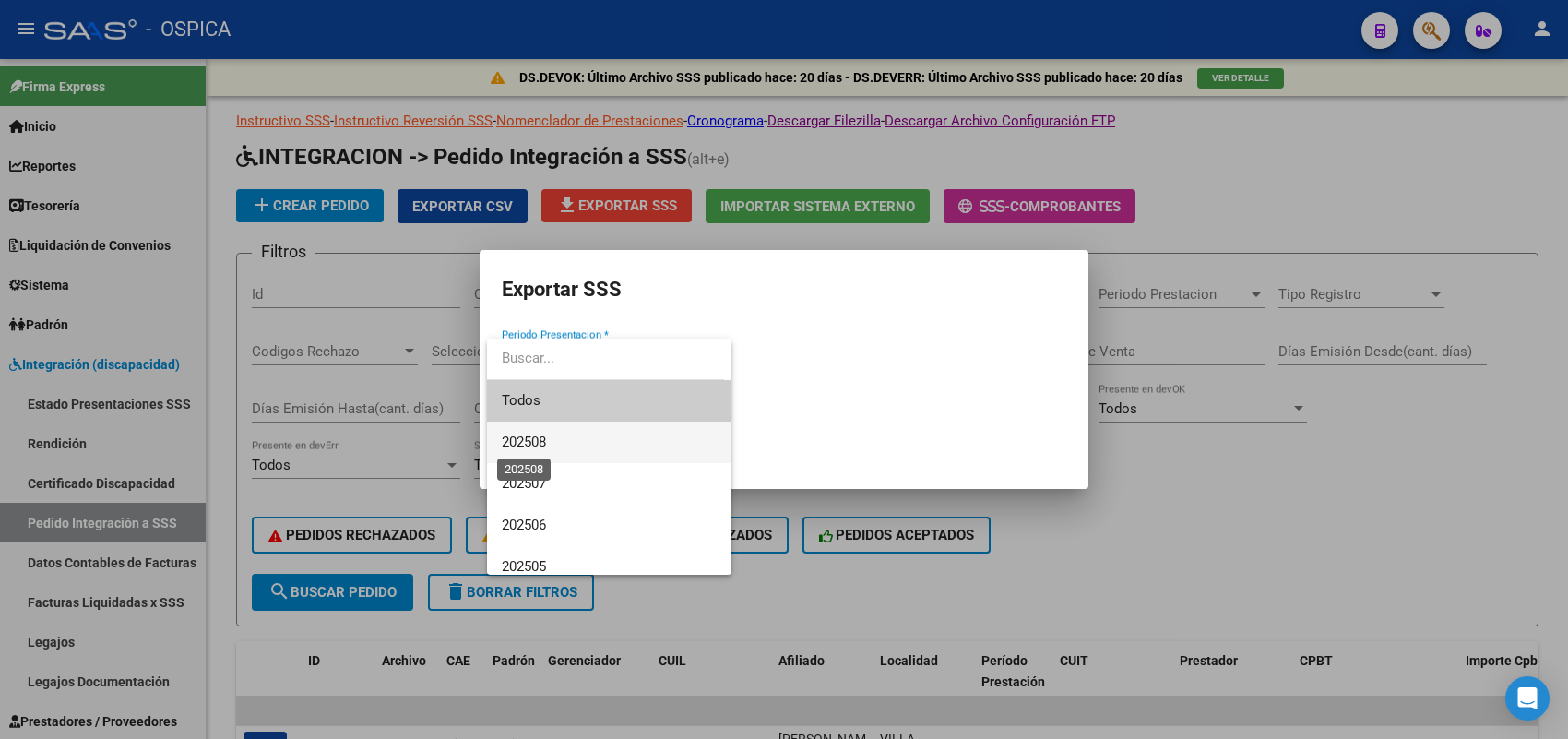
click at [537, 434] on span "202508" at bounding box center [523, 442] width 44 height 17
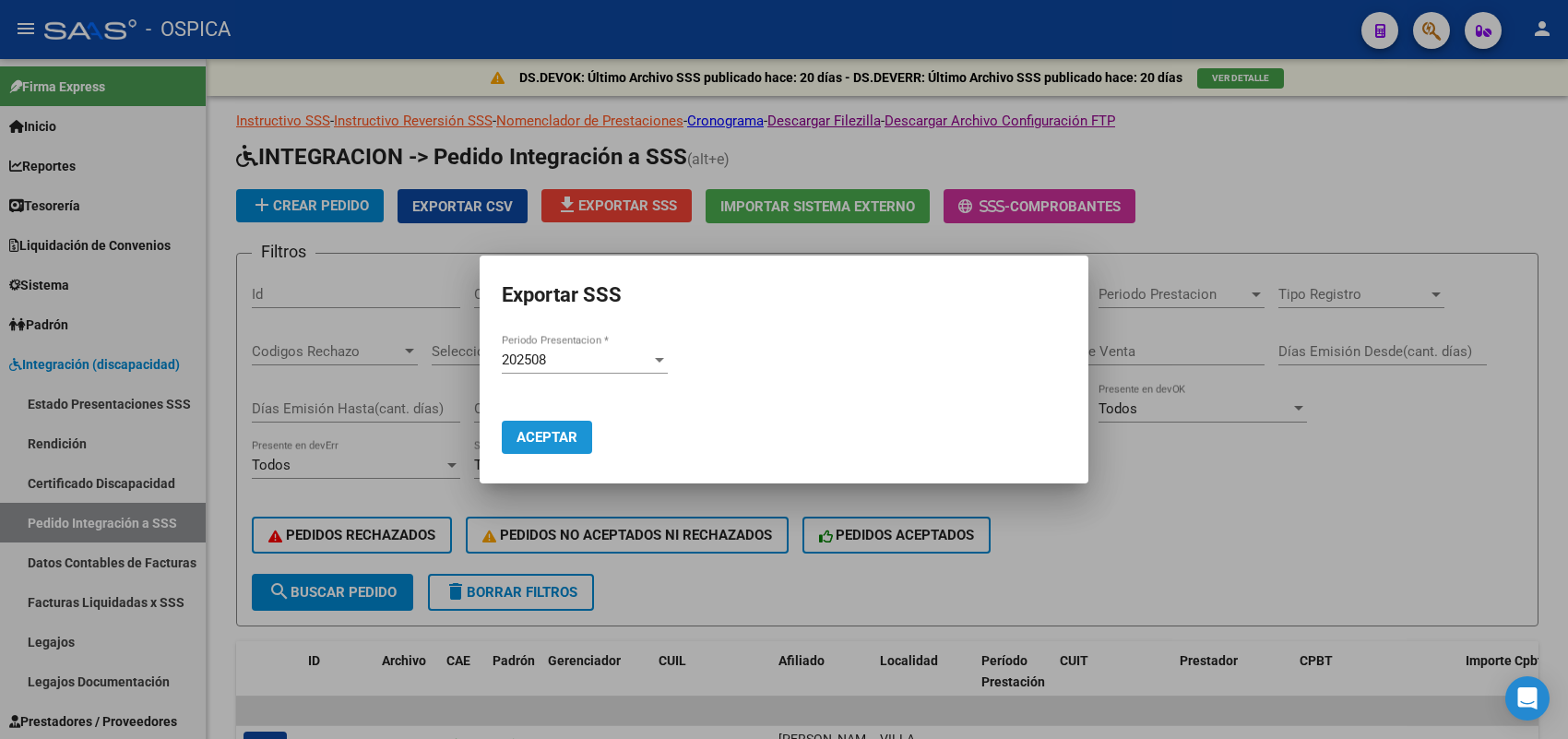
click at [544, 429] on span "Aceptar" at bounding box center [547, 437] width 61 height 17
click at [375, 260] on div at bounding box center [784, 370] width 1568 height 739
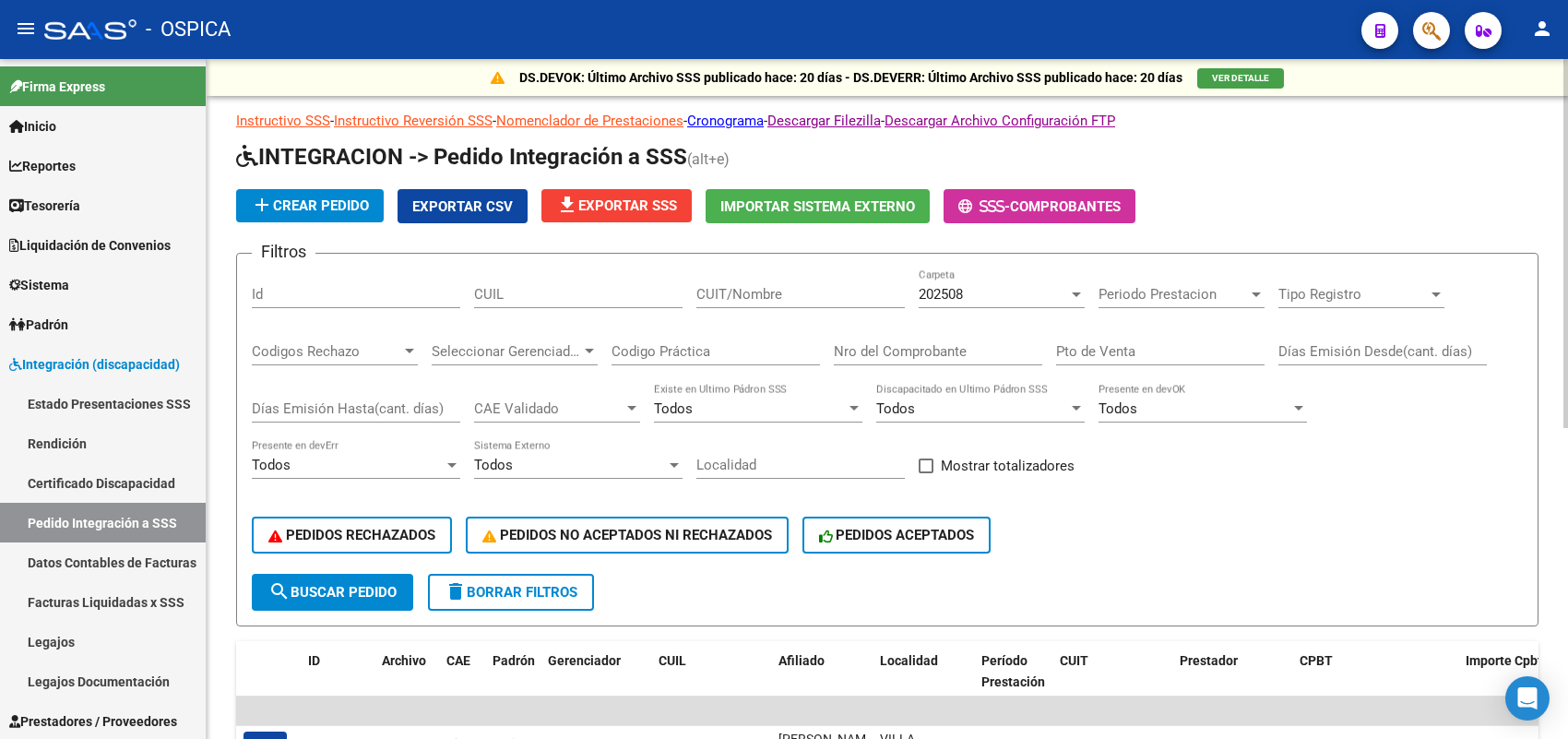
click at [484, 199] on span "Exportar CSV" at bounding box center [462, 206] width 100 height 17
click at [629, 204] on span "file_download Exportar SSS" at bounding box center [616, 205] width 121 height 17
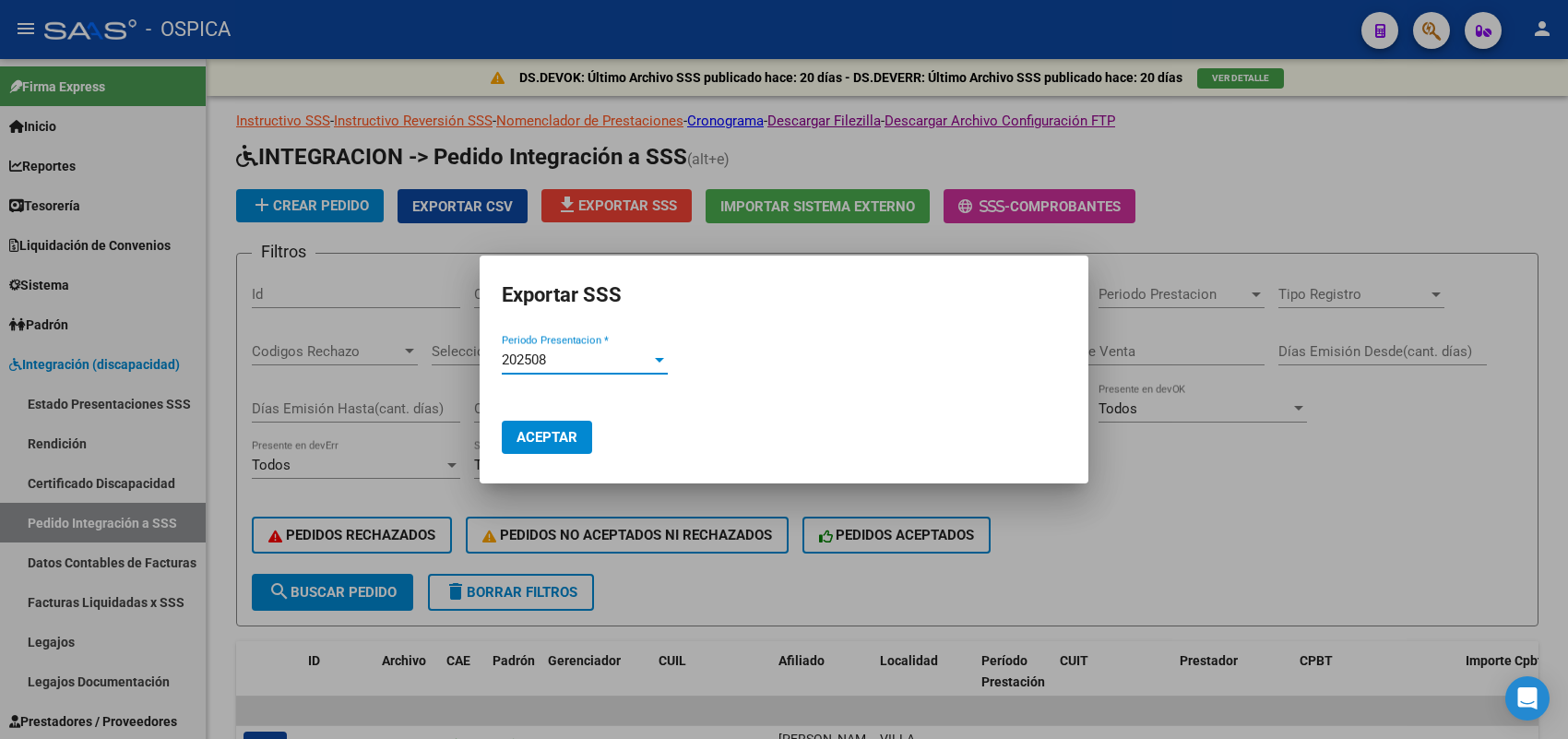
click at [555, 440] on span "Aceptar" at bounding box center [547, 437] width 61 height 17
